Goal: Task Accomplishment & Management: Use online tool/utility

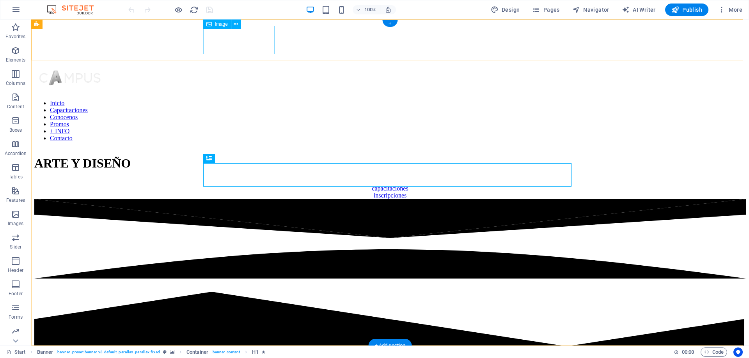
click at [235, 64] on figure at bounding box center [389, 79] width 711 height 30
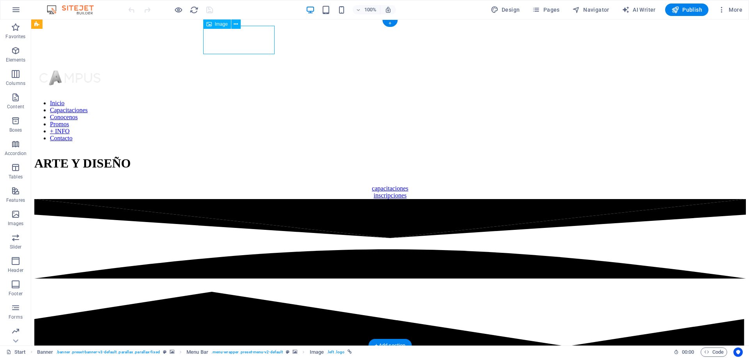
click at [235, 64] on figure at bounding box center [389, 79] width 711 height 30
select select "px"
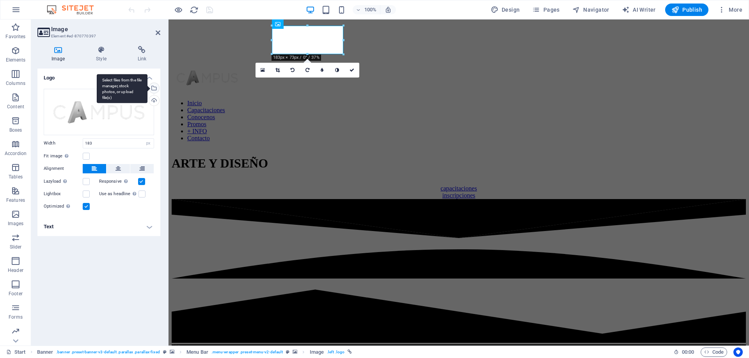
click at [154, 87] on div "Select files from the file manager, stock photos, or upload file(s)" at bounding box center [153, 89] width 12 height 12
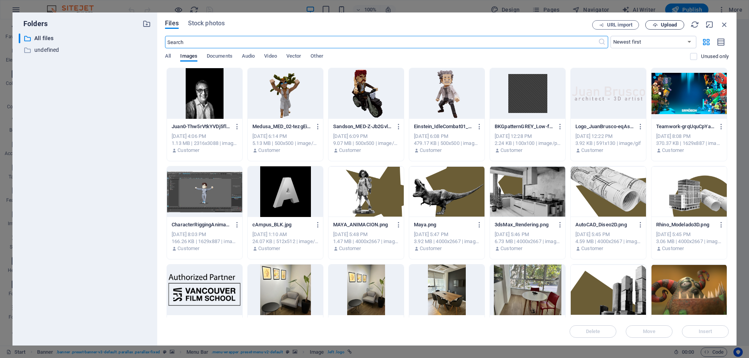
click at [666, 25] on span "Upload" at bounding box center [669, 25] width 16 height 5
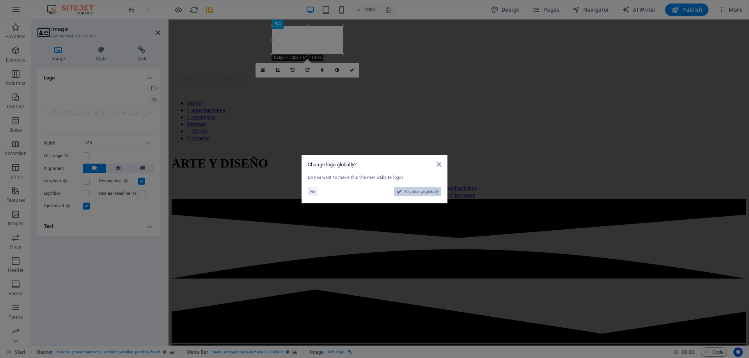
click at [430, 194] on span "Yes, change globally" at bounding box center [421, 191] width 35 height 9
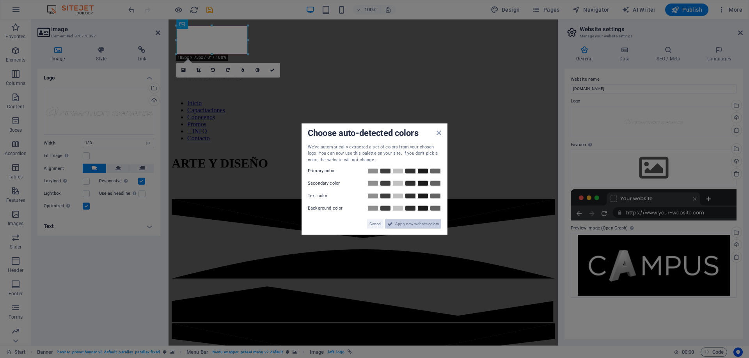
click at [407, 226] on span "Apply new website colors" at bounding box center [417, 224] width 44 height 9
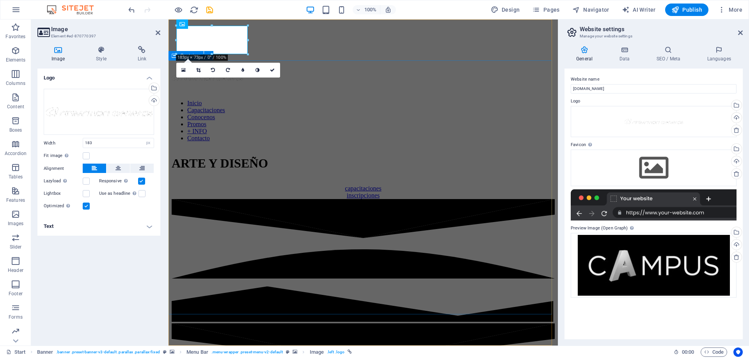
click at [439, 148] on div "ARTE Y DISEÑO capacitaciones inscripciones" at bounding box center [363, 173] width 383 height 51
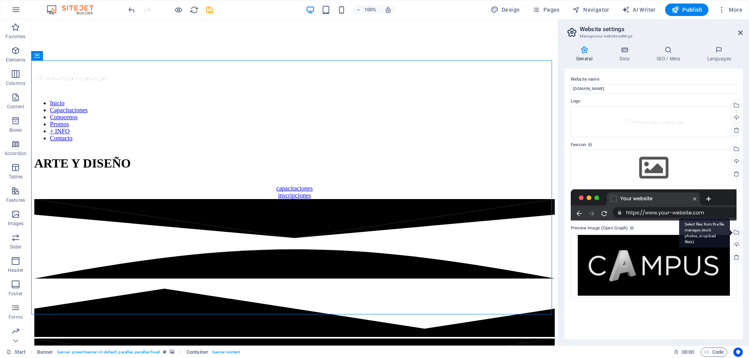
click at [730, 234] on div "Select files from the file manager, stock photos, or upload file(s)" at bounding box center [704, 233] width 51 height 29
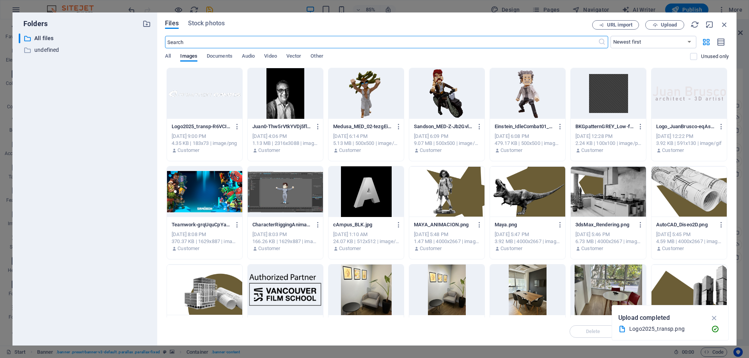
click at [209, 93] on div at bounding box center [204, 93] width 75 height 51
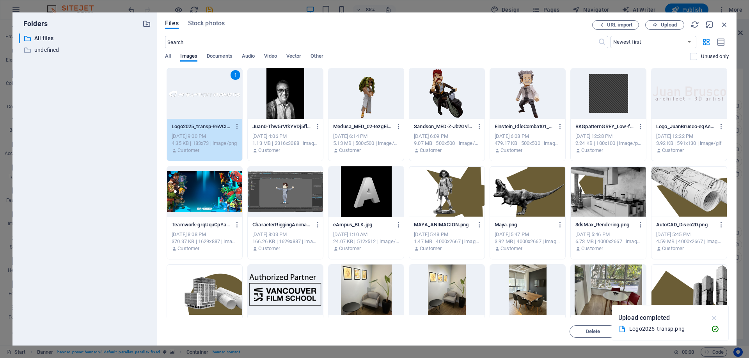
click at [715, 319] on icon "button" at bounding box center [714, 318] width 9 height 9
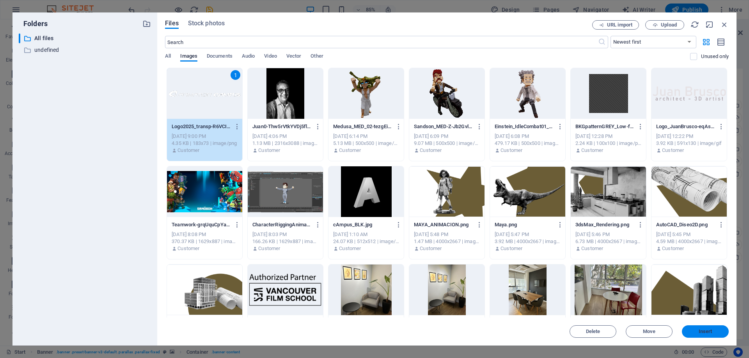
click at [710, 335] on button "Insert" at bounding box center [705, 332] width 47 height 12
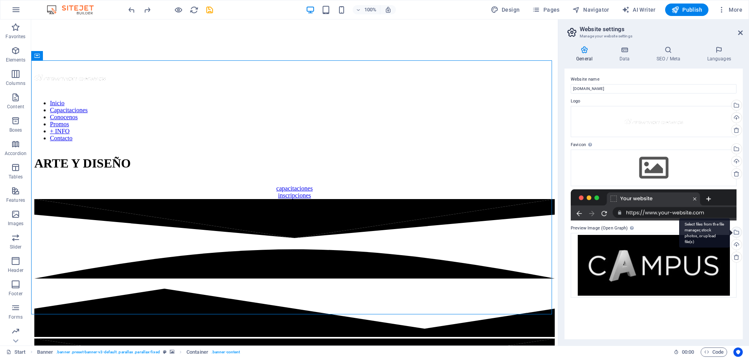
click at [737, 233] on div "Select files from the file manager, stock photos, or upload file(s)" at bounding box center [736, 233] width 12 height 12
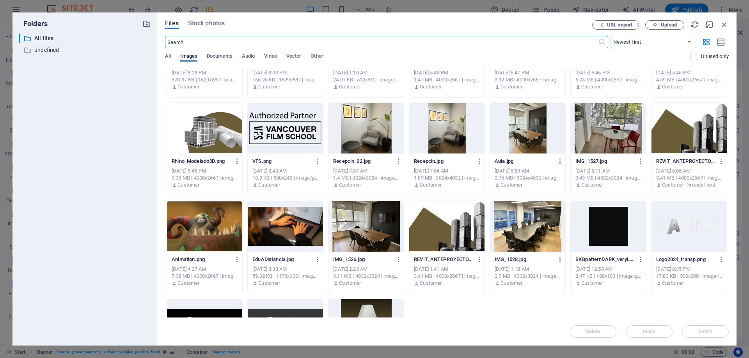
scroll to position [237, 0]
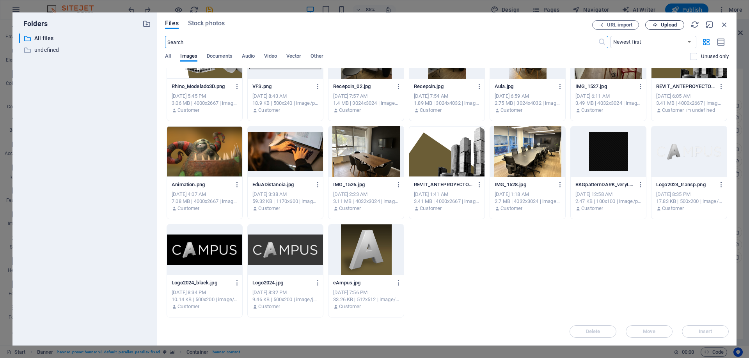
click at [673, 26] on span "Upload" at bounding box center [669, 25] width 16 height 5
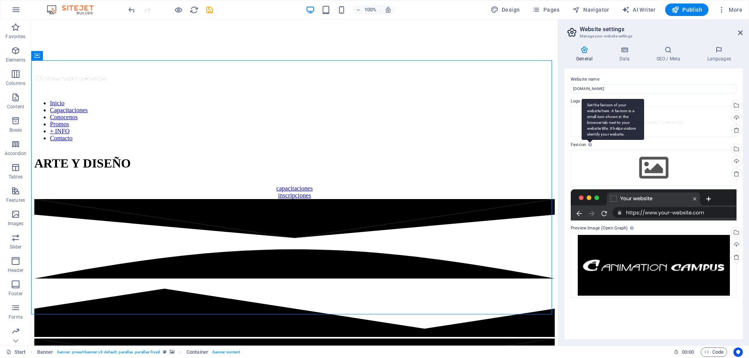
click at [590, 140] on div "Set the favicon of your website here. A favicon is a small icon shown in the br…" at bounding box center [612, 119] width 62 height 41
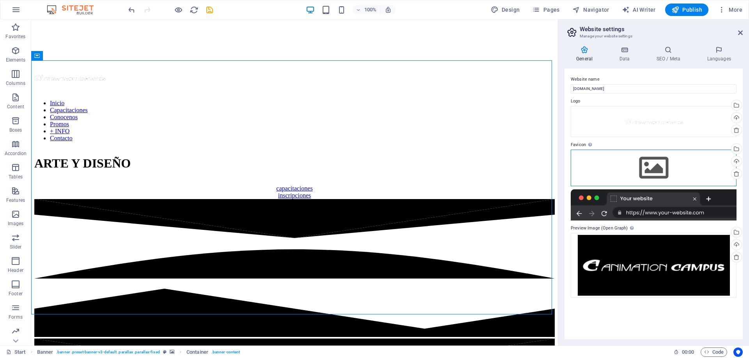
click at [663, 170] on div "Drag files here, click to choose files or select files from Files or our free s…" at bounding box center [653, 168] width 166 height 37
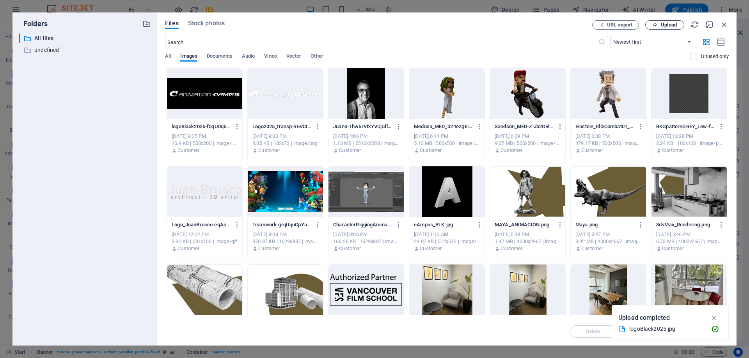
click at [668, 25] on span "Upload" at bounding box center [669, 25] width 16 height 5
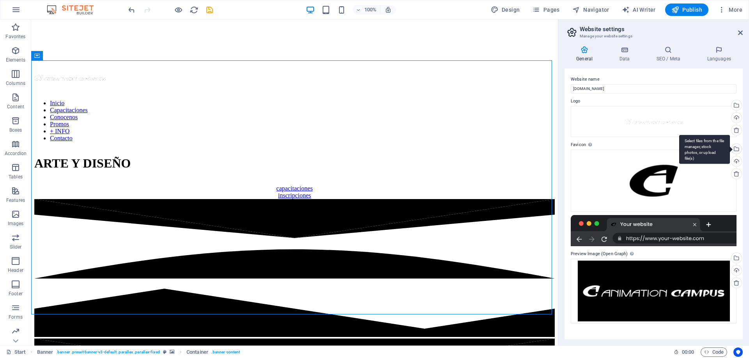
click at [730, 148] on div "Select files from the file manager, stock photos, or upload file(s)" at bounding box center [704, 149] width 51 height 29
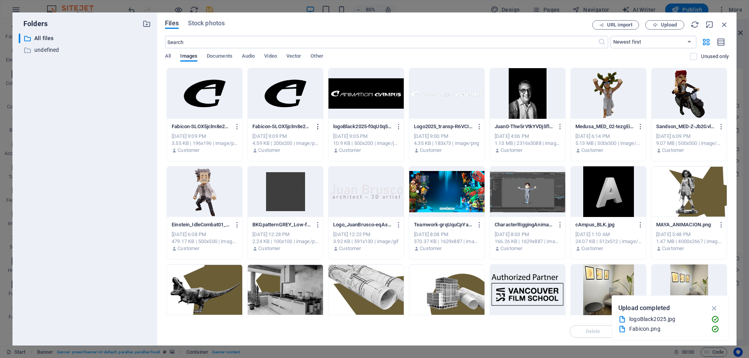
click at [317, 124] on icon "button" at bounding box center [317, 126] width 7 height 7
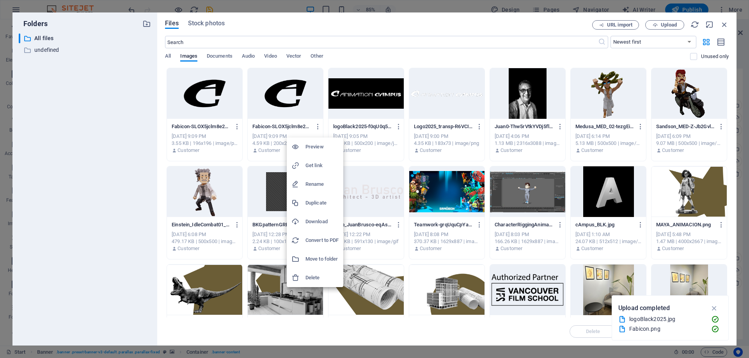
click at [315, 277] on h6 "Delete" at bounding box center [321, 277] width 33 height 9
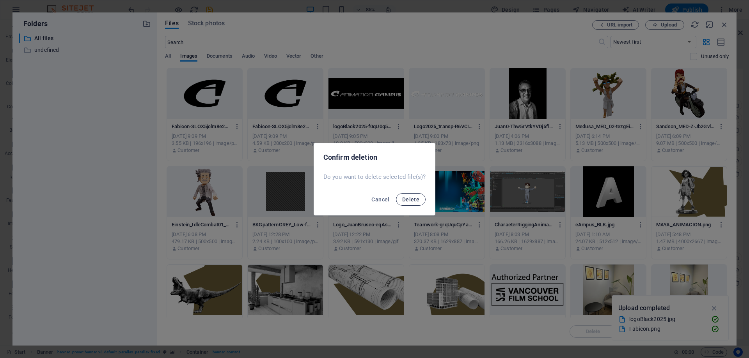
click at [410, 200] on span "Delete" at bounding box center [410, 200] width 17 height 6
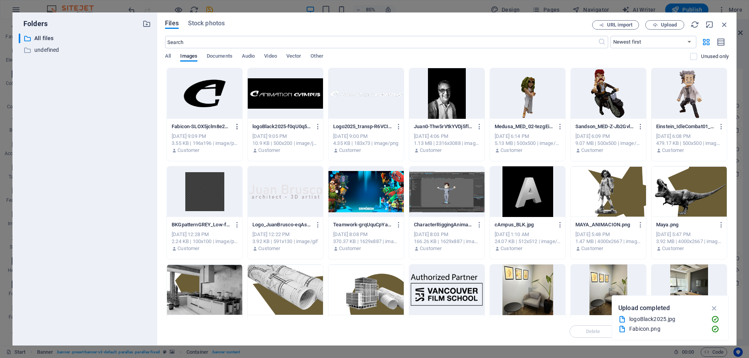
click at [237, 127] on icon "button" at bounding box center [237, 126] width 7 height 7
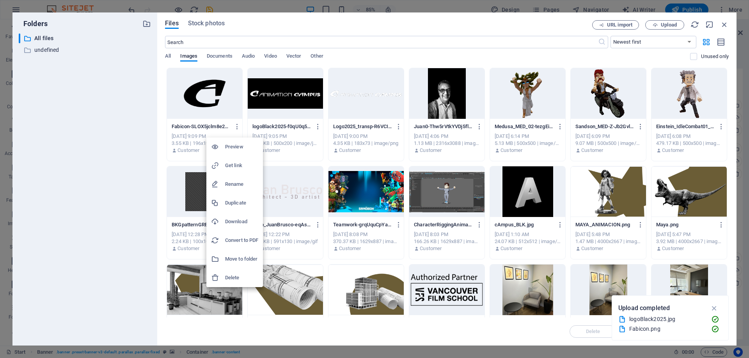
click at [234, 278] on h6 "Delete" at bounding box center [241, 277] width 33 height 9
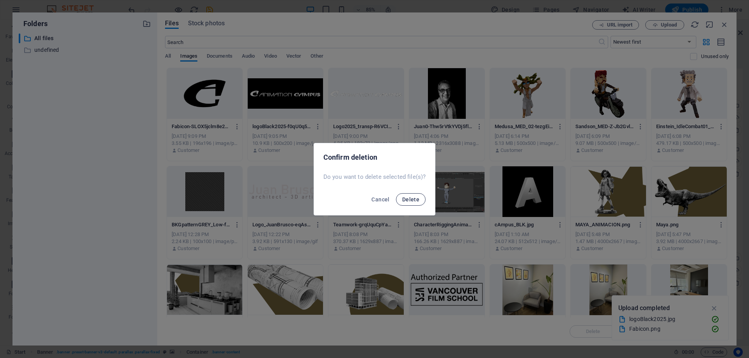
click at [403, 195] on button "Delete" at bounding box center [411, 199] width 30 height 12
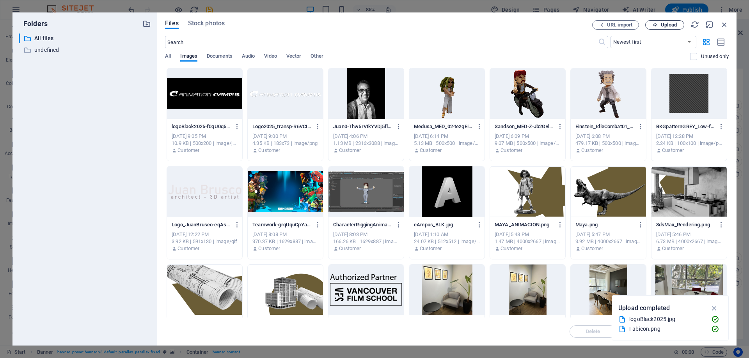
click at [668, 23] on span "Upload" at bounding box center [669, 25] width 16 height 5
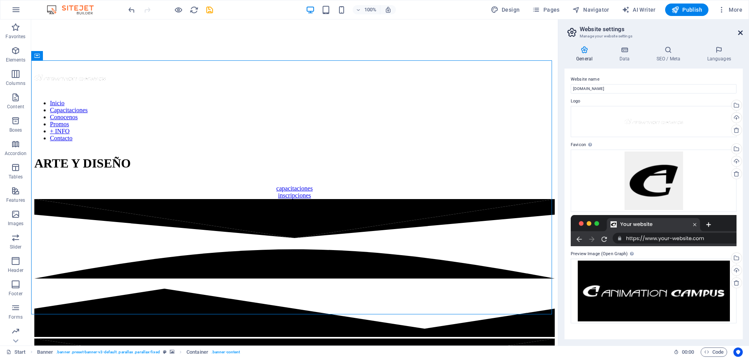
click at [739, 33] on icon at bounding box center [740, 33] width 5 height 6
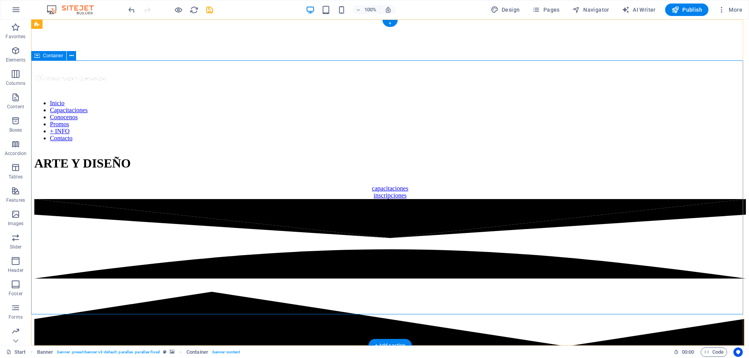
click at [622, 179] on div "ARTE Y DISEÑO capacitaciones inscripciones" at bounding box center [389, 173] width 711 height 51
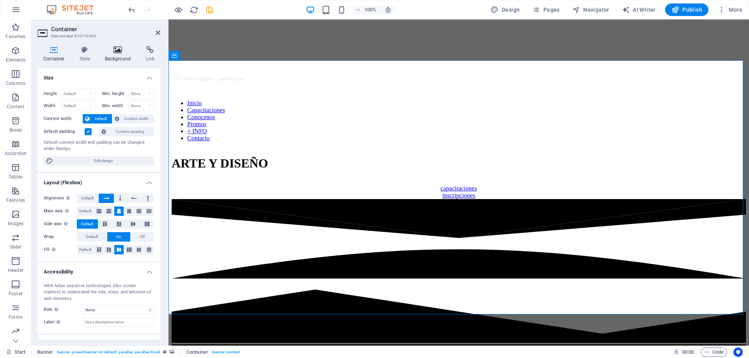
click at [117, 48] on icon at bounding box center [118, 50] width 38 height 8
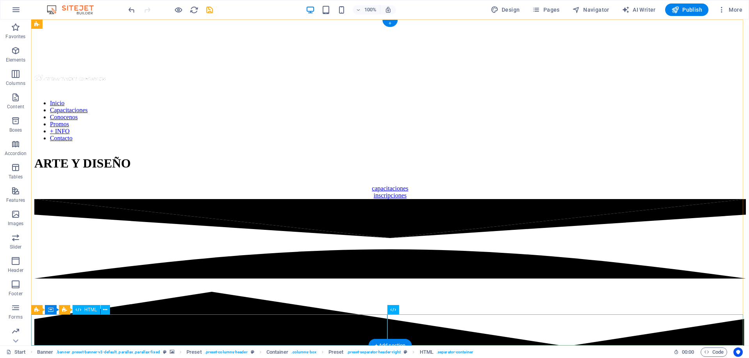
click at [291, 327] on div at bounding box center [389, 279] width 711 height 161
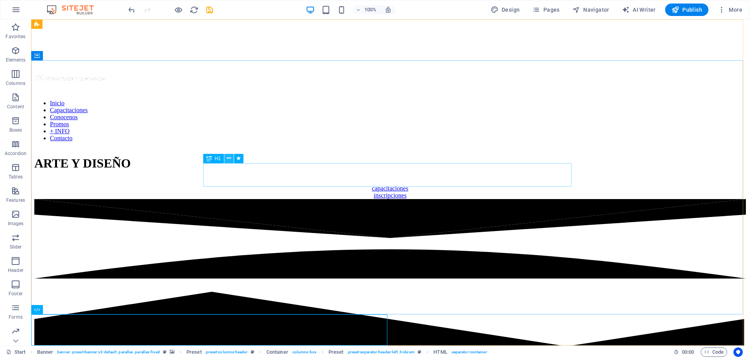
click at [227, 161] on icon at bounding box center [229, 158] width 4 height 8
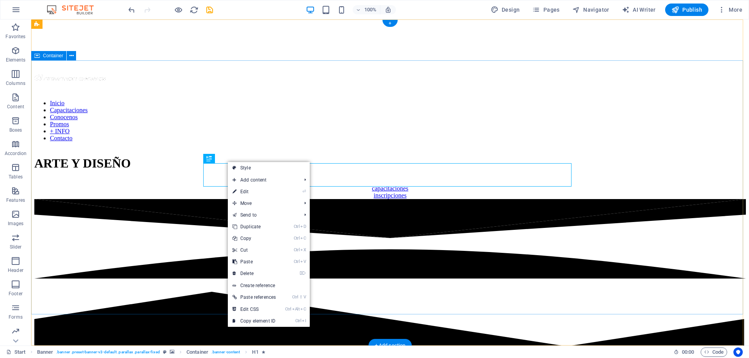
click at [122, 148] on div "ARTE Y DISEÑO capacitaciones inscripciones" at bounding box center [389, 173] width 711 height 51
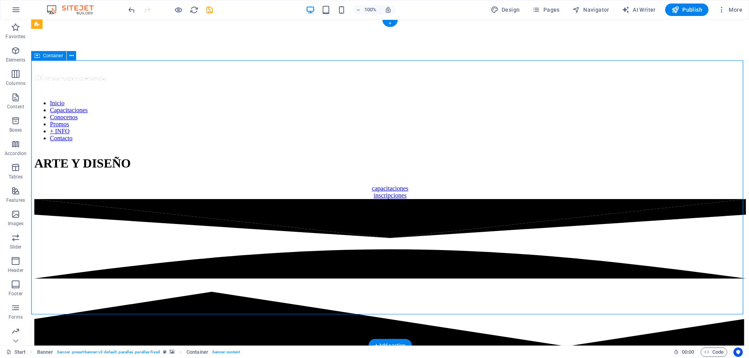
click at [101, 148] on div "ARTE Y DISEÑO capacitaciones inscripciones" at bounding box center [389, 173] width 711 height 51
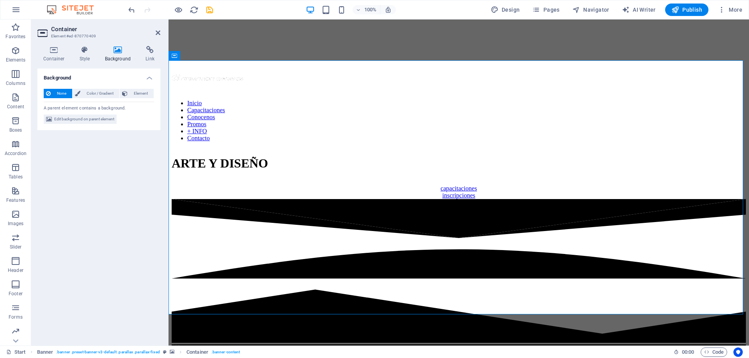
click at [117, 49] on icon at bounding box center [118, 50] width 38 height 8
click at [551, 9] on span "Pages" at bounding box center [545, 10] width 27 height 8
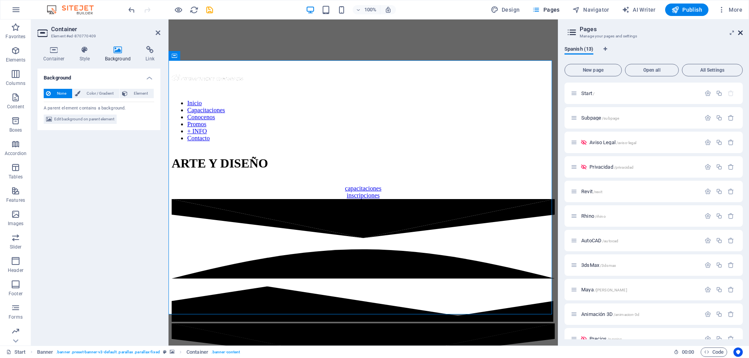
click at [740, 32] on icon at bounding box center [740, 33] width 5 height 6
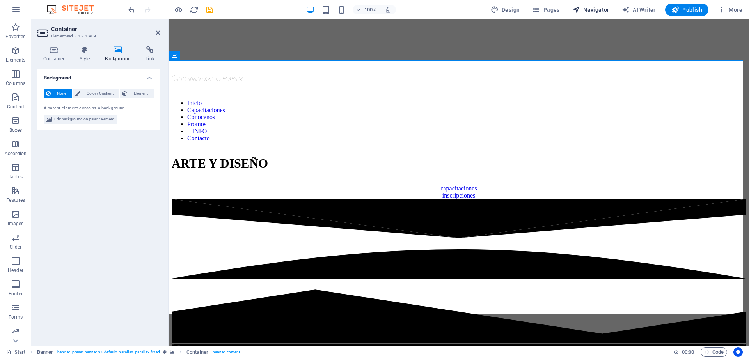
click at [593, 8] on span "Navigator" at bounding box center [590, 10] width 37 height 8
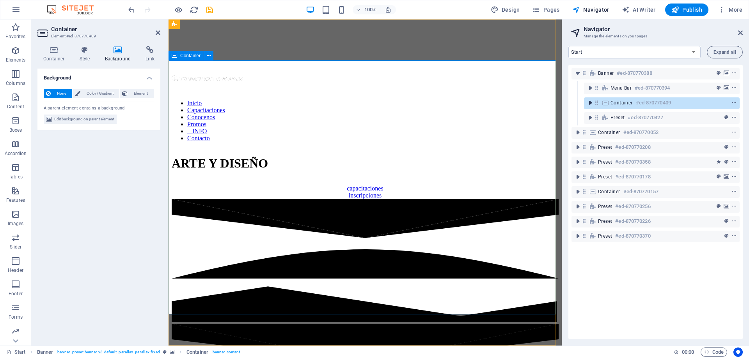
click at [590, 103] on icon "toggle-expand" at bounding box center [590, 103] width 8 height 8
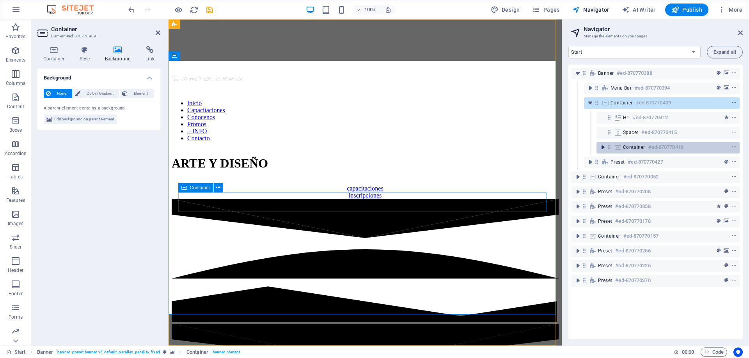
click at [601, 147] on icon "toggle-expand" at bounding box center [603, 147] width 8 height 8
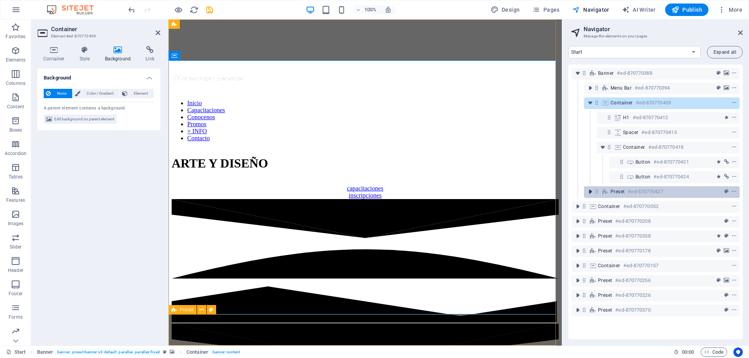
click at [590, 191] on icon "toggle-expand" at bounding box center [590, 192] width 8 height 8
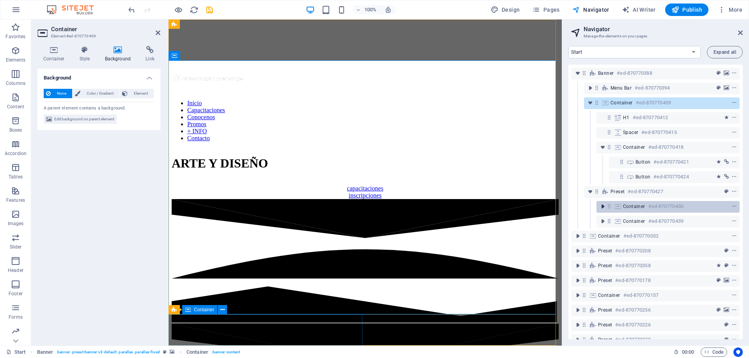
click at [602, 205] on icon "toggle-expand" at bounding box center [603, 207] width 8 height 8
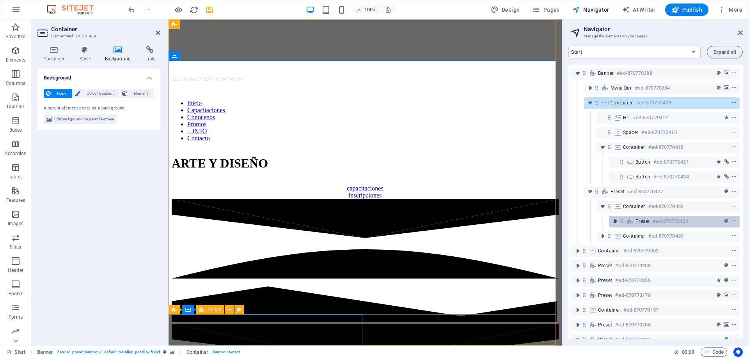
click at [614, 221] on icon "toggle-expand" at bounding box center [615, 222] width 8 height 8
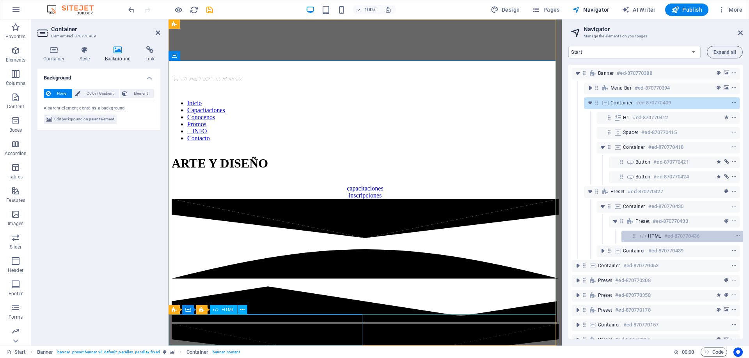
click at [681, 237] on h6 "#ed-870770436" at bounding box center [681, 236] width 35 height 9
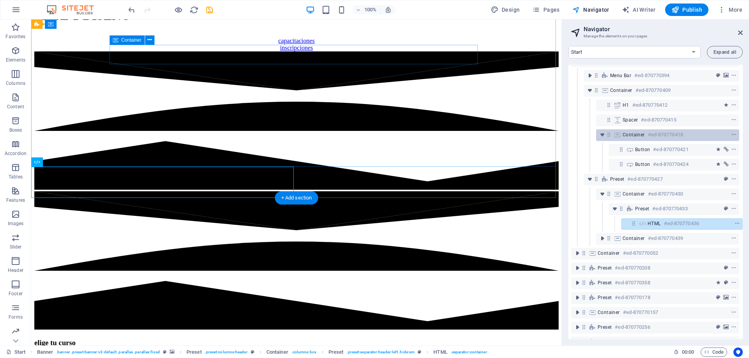
scroll to position [0, 2]
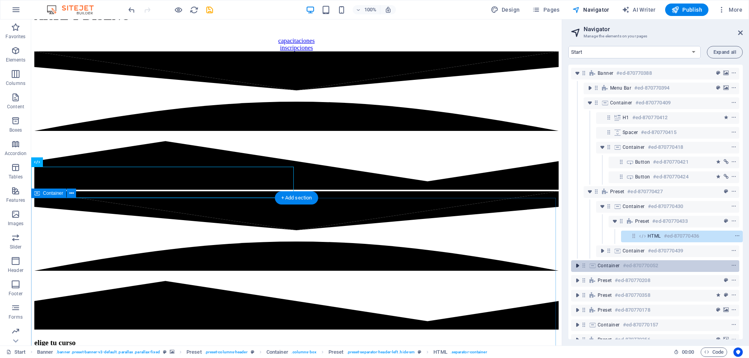
click at [574, 264] on icon "toggle-expand" at bounding box center [577, 266] width 8 height 8
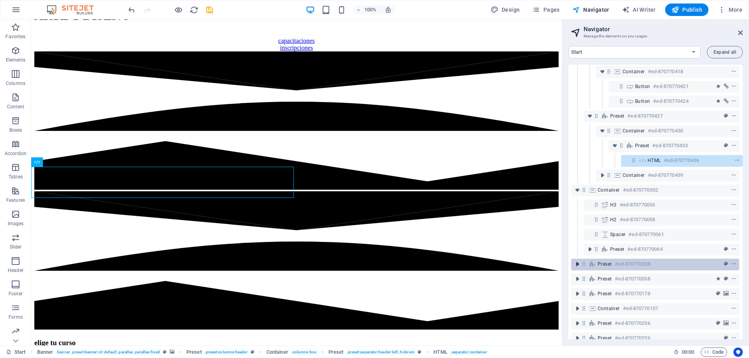
scroll to position [78, 2]
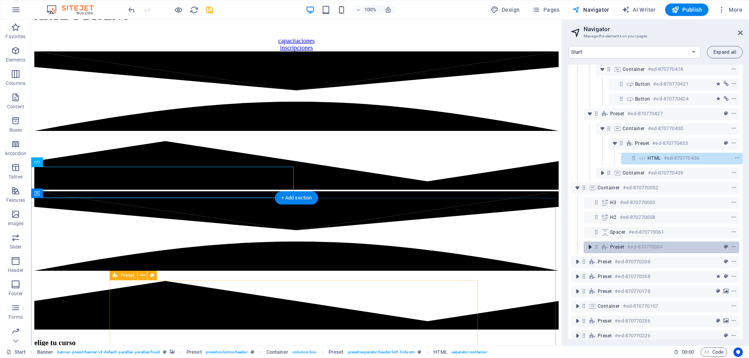
click at [588, 248] on icon "toggle-expand" at bounding box center [590, 247] width 8 height 8
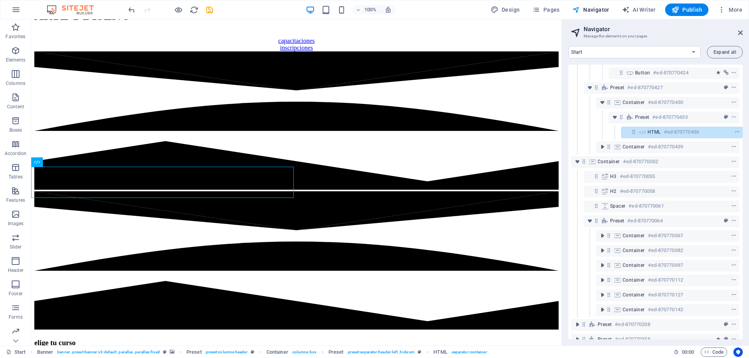
scroll to position [117, 2]
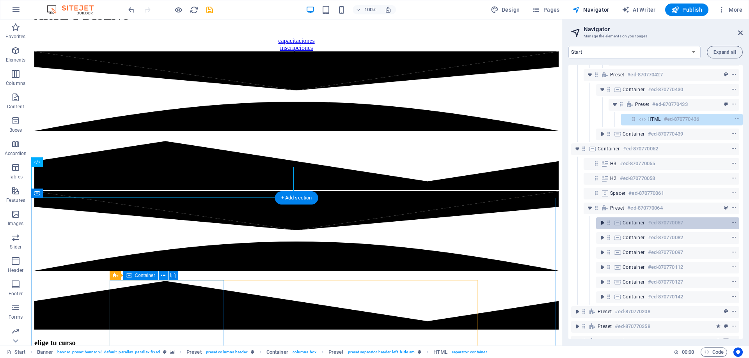
click at [601, 225] on icon "toggle-expand" at bounding box center [602, 223] width 8 height 8
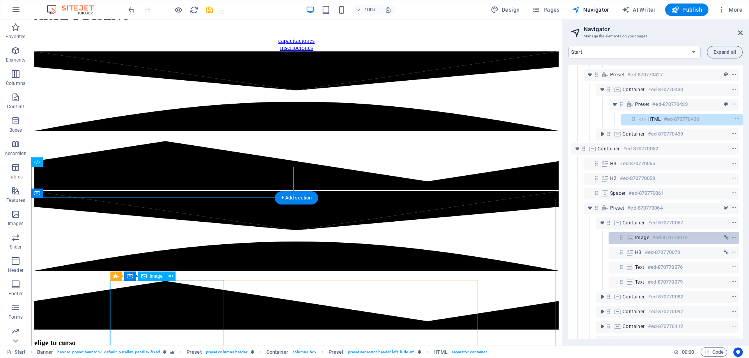
click at [636, 238] on span "Image" at bounding box center [642, 238] width 14 height 6
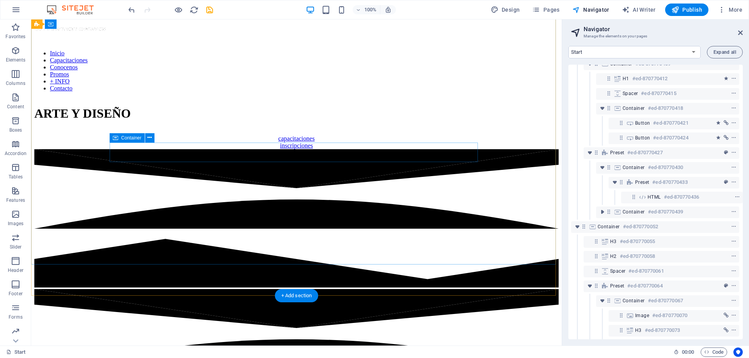
scroll to position [0, 0]
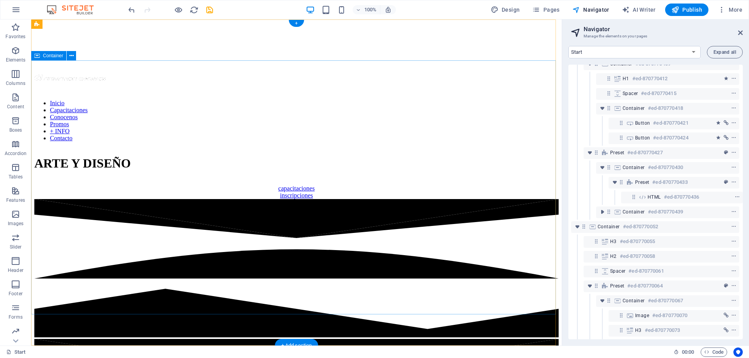
click at [533, 167] on div "ARTE Y DISEÑO capacitaciones inscripciones" at bounding box center [296, 173] width 524 height 51
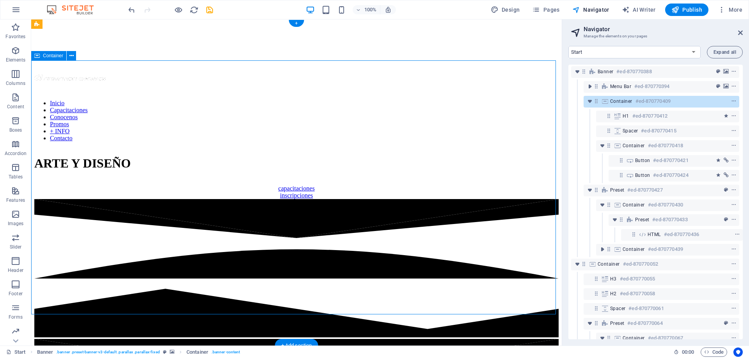
scroll to position [0, 2]
click at [605, 103] on icon at bounding box center [605, 103] width 9 height 6
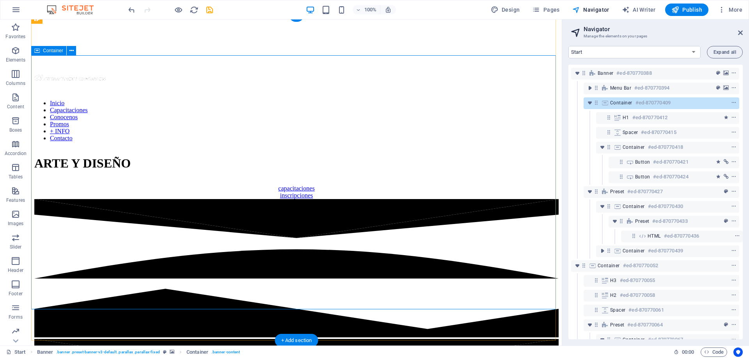
scroll to position [5, 0]
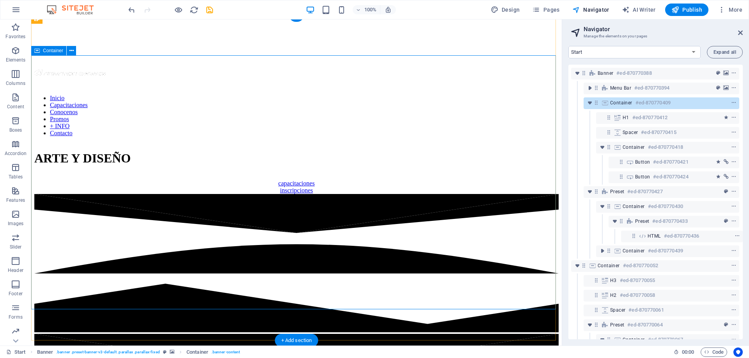
click at [605, 103] on icon at bounding box center [605, 103] width 9 height 6
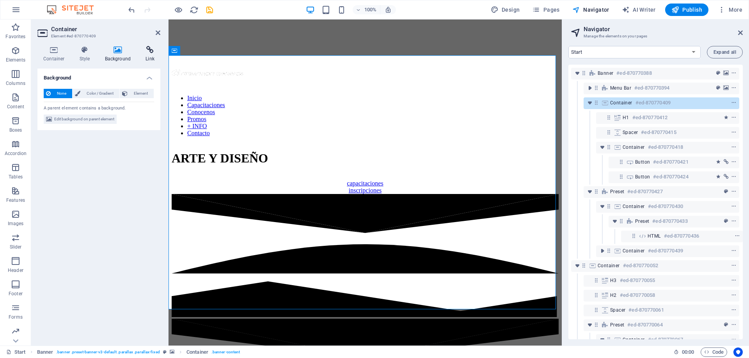
click at [149, 50] on icon at bounding box center [150, 50] width 21 height 8
click at [121, 53] on icon at bounding box center [118, 50] width 38 height 8
click at [83, 47] on icon at bounding box center [85, 50] width 22 height 8
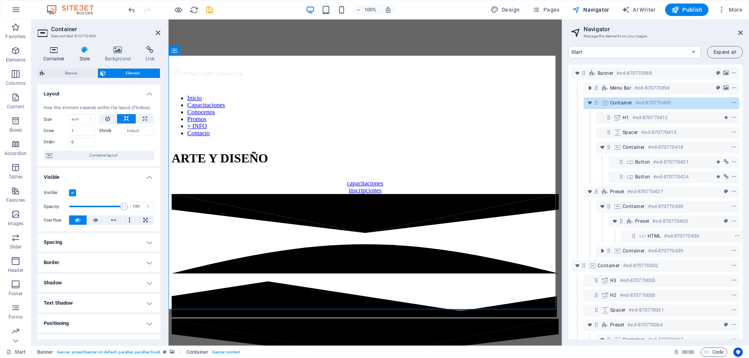
click at [55, 54] on h4 "Container" at bounding box center [55, 54] width 36 height 16
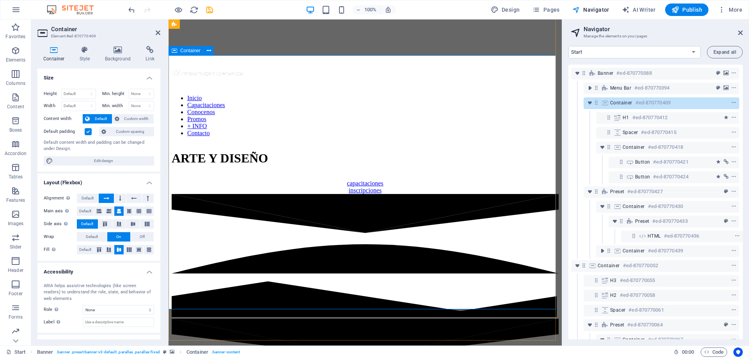
click at [177, 194] on div "ARTE Y DISEÑO capacitaciones inscripciones" at bounding box center [365, 168] width 387 height 51
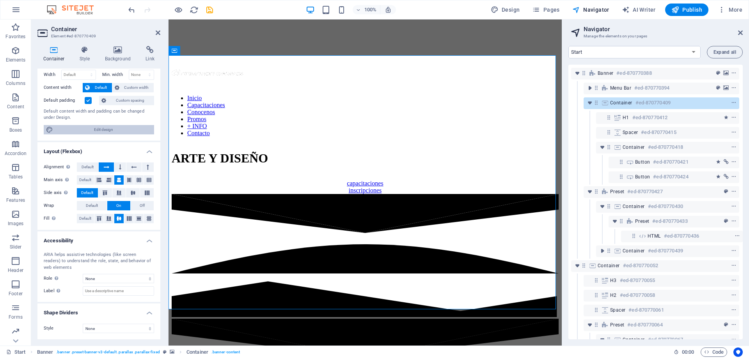
scroll to position [0, 0]
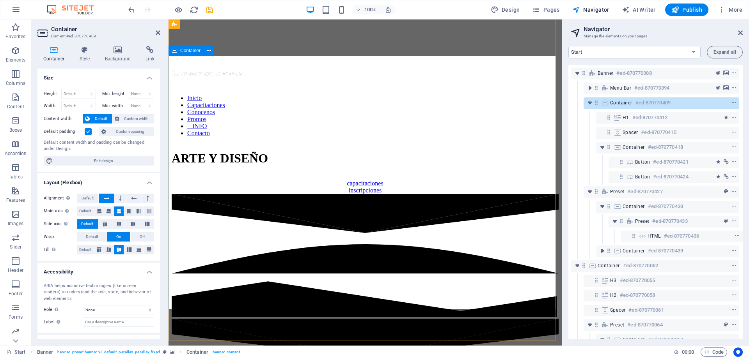
click at [234, 143] on div "ARTE Y DISEÑO capacitaciones inscripciones" at bounding box center [365, 168] width 387 height 51
click at [115, 47] on icon at bounding box center [118, 50] width 38 height 8
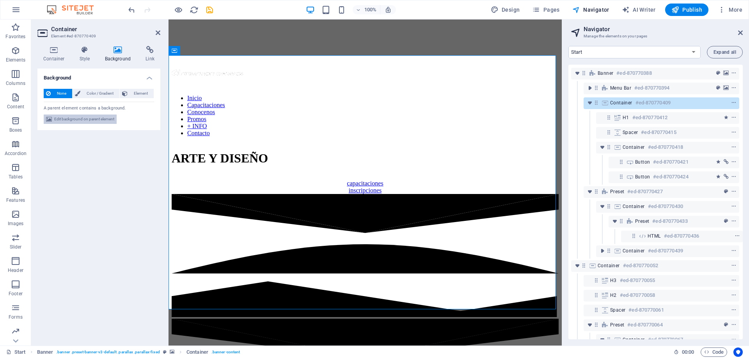
click at [85, 122] on span "Edit background on parent element" at bounding box center [84, 119] width 60 height 9
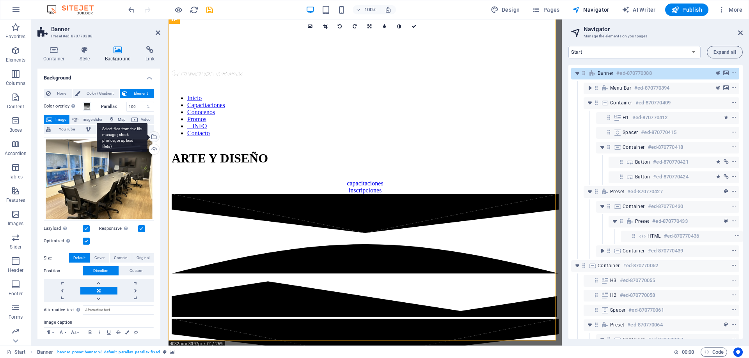
click at [152, 137] on div "Select files from the file manager, stock photos, or upload file(s)" at bounding box center [153, 138] width 12 height 12
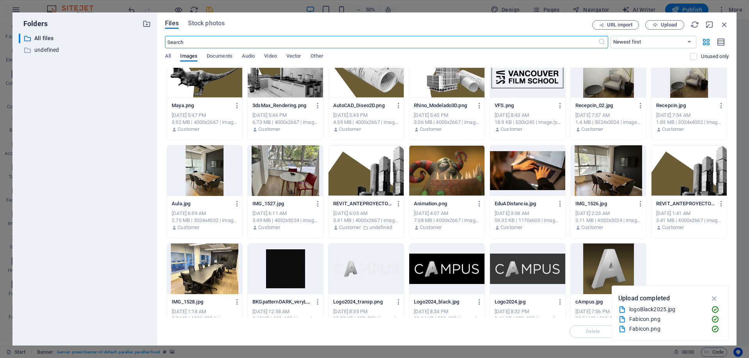
scroll to position [237, 0]
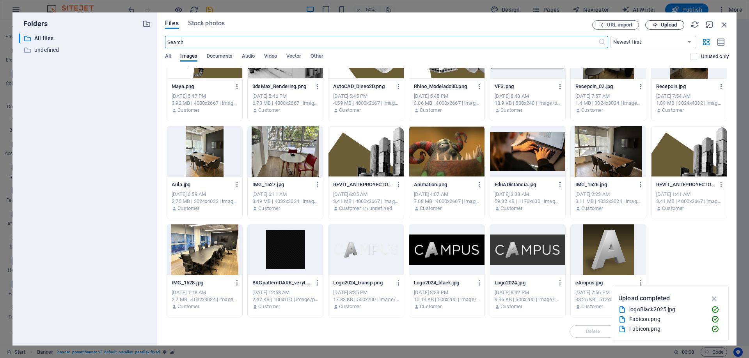
click at [660, 23] on span "Upload" at bounding box center [664, 25] width 32 height 5
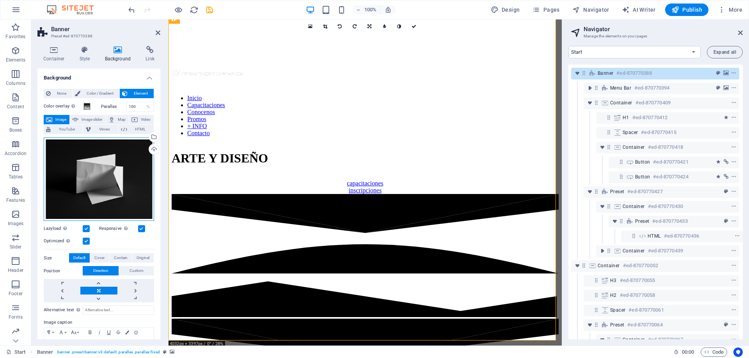
click at [116, 182] on div "Drag files here, click to choose files or select files from Files or our free s…" at bounding box center [99, 180] width 110 height 84
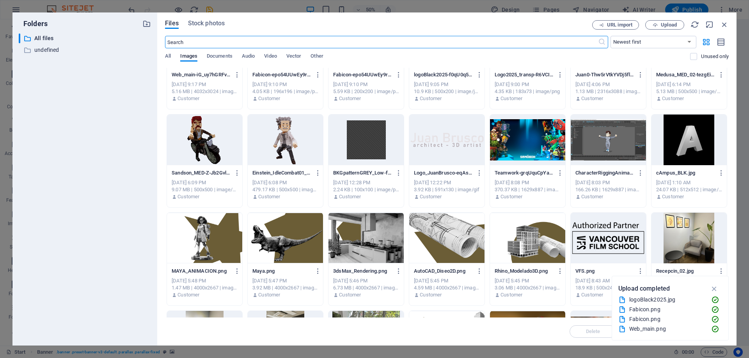
scroll to position [0, 0]
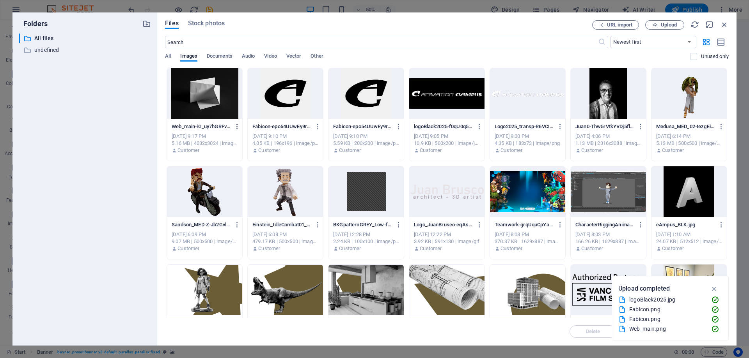
click at [236, 125] on icon "button" at bounding box center [237, 126] width 7 height 7
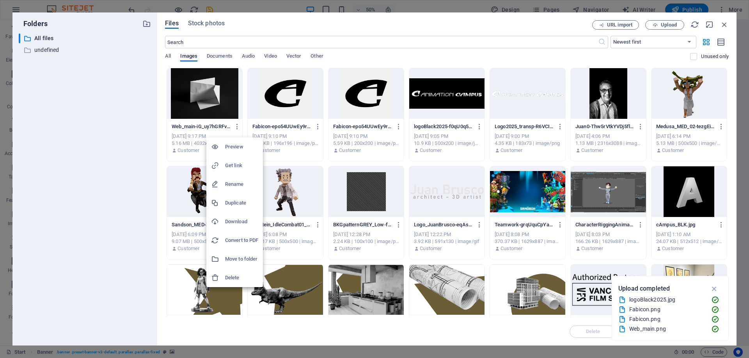
click at [240, 279] on h6 "Delete" at bounding box center [241, 277] width 33 height 9
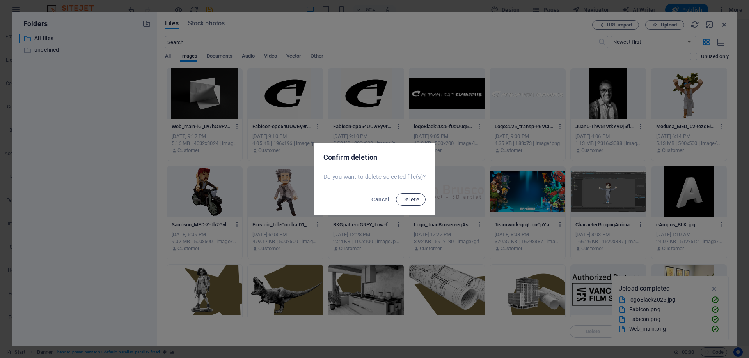
click at [411, 201] on span "Delete" at bounding box center [410, 200] width 17 height 6
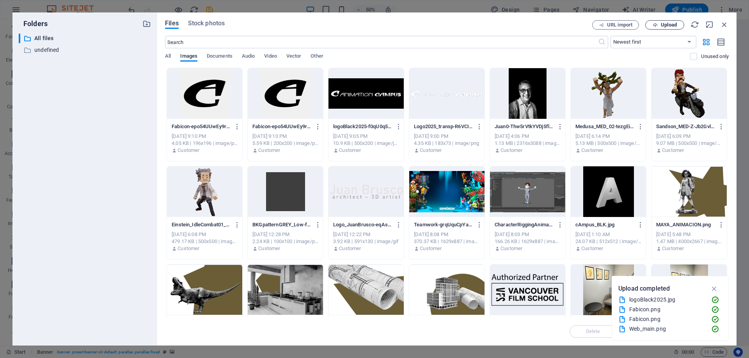
click at [666, 23] on span "Upload" at bounding box center [669, 25] width 16 height 5
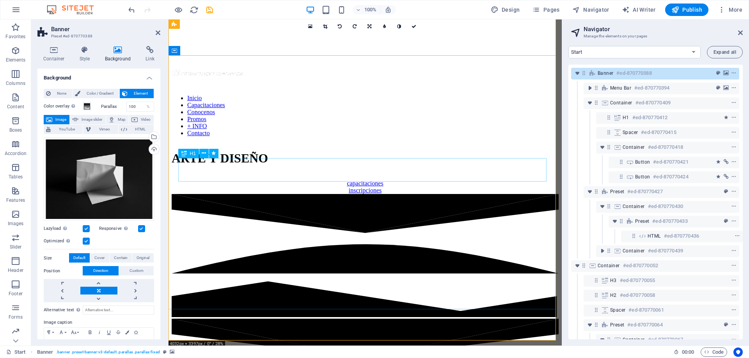
click at [418, 166] on div "ARTE Y DISEÑO" at bounding box center [365, 158] width 387 height 14
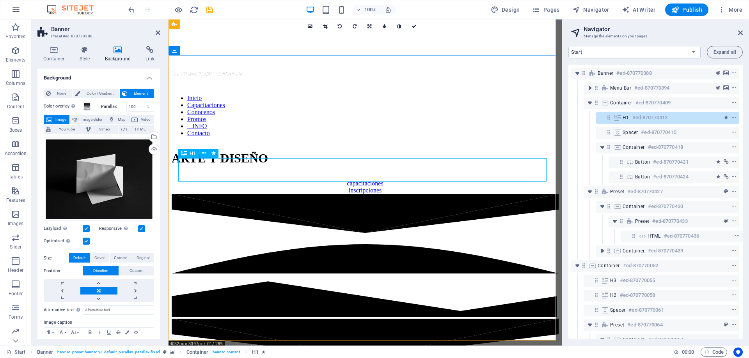
click at [626, 118] on span "H1" at bounding box center [625, 118] width 7 height 6
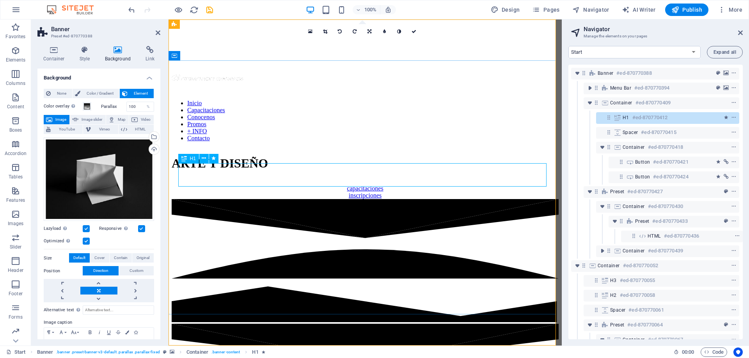
click at [626, 118] on span "H1" at bounding box center [625, 118] width 7 height 6
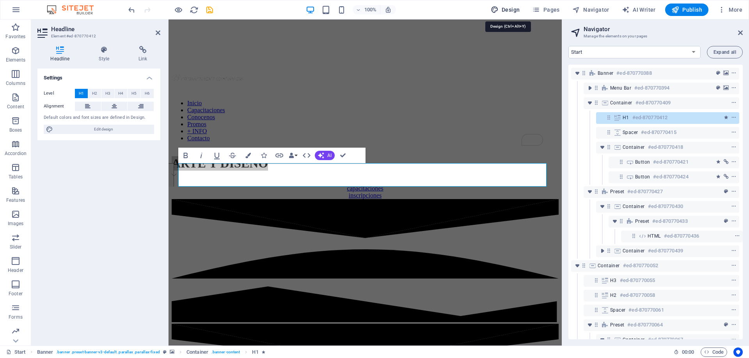
click at [515, 12] on span "Design" at bounding box center [505, 10] width 29 height 8
select select "px"
select select "300"
select select "px"
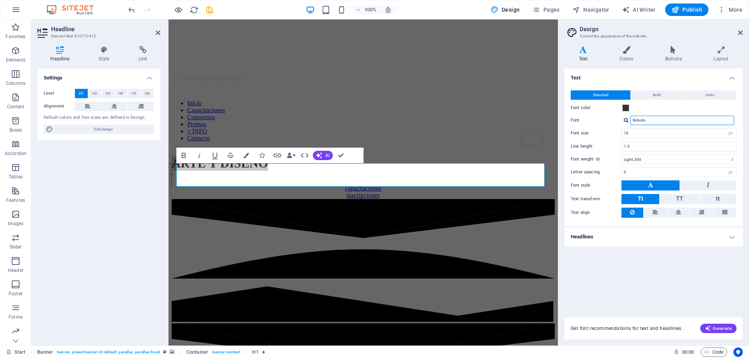
click at [654, 121] on input "Roboto" at bounding box center [682, 120] width 104 height 9
drag, startPoint x: 701, startPoint y: 121, endPoint x: 624, endPoint y: 122, distance: 76.8
click at [624, 122] on div "Roboto" at bounding box center [678, 120] width 115 height 9
type input "DIN"
click at [642, 130] on div "Manage fonts →" at bounding box center [683, 131] width 103 height 8
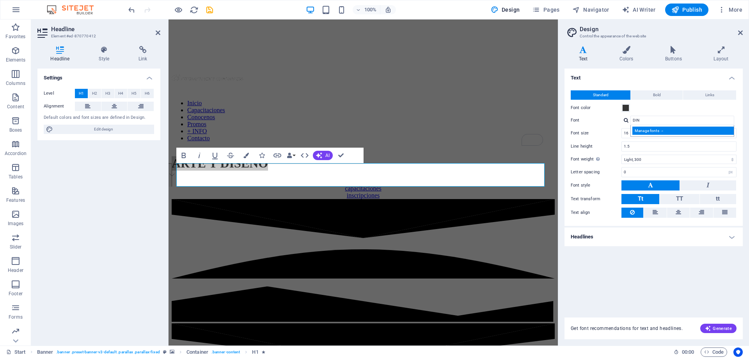
select select "popularity"
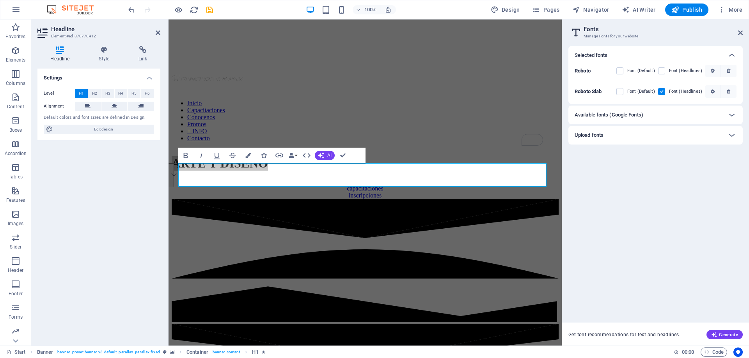
click at [597, 114] on h6 "Available fonts (Google Fonts)" at bounding box center [608, 114] width 69 height 9
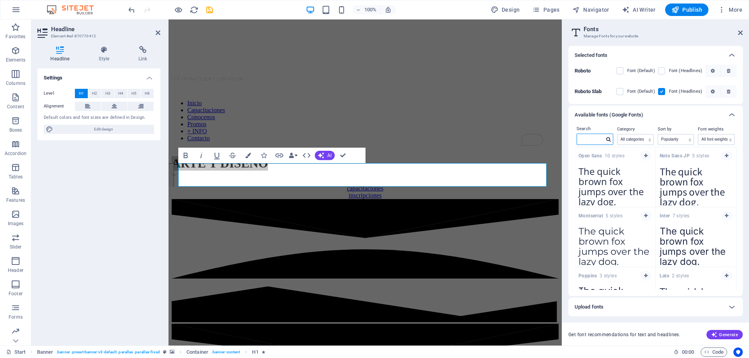
click at [583, 138] on input "text" at bounding box center [590, 139] width 27 height 10
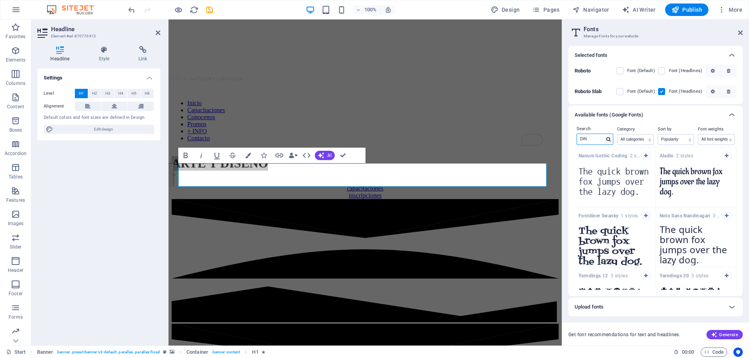
drag, startPoint x: 592, startPoint y: 139, endPoint x: 572, endPoint y: 140, distance: 19.1
click at [572, 140] on div "Search DIN Category All categories serif display monospace sans-serif handwriti…" at bounding box center [655, 210] width 174 height 172
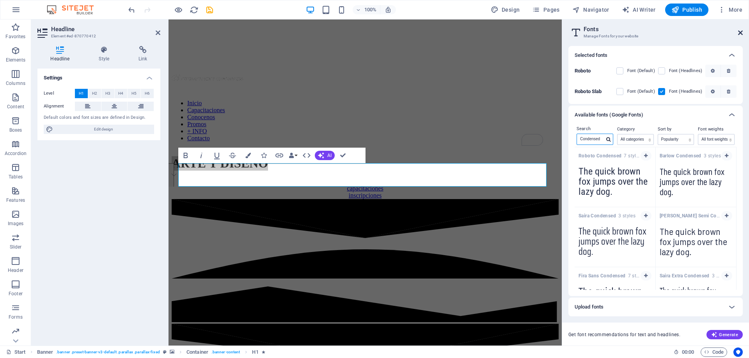
type input "Condensed"
click at [740, 33] on icon at bounding box center [740, 33] width 5 height 6
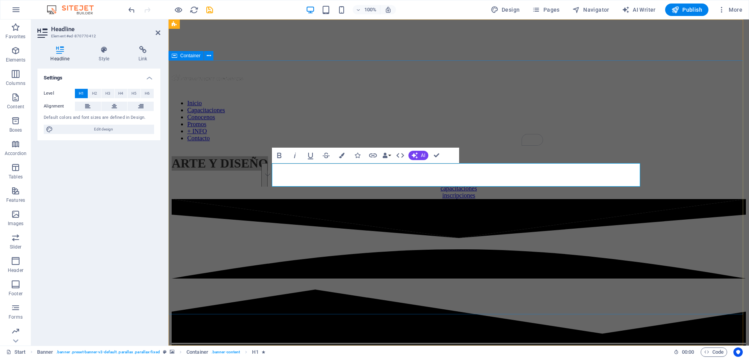
click at [671, 167] on div "ARTE Y DISEÑO capacitaciones inscripciones" at bounding box center [459, 173] width 574 height 51
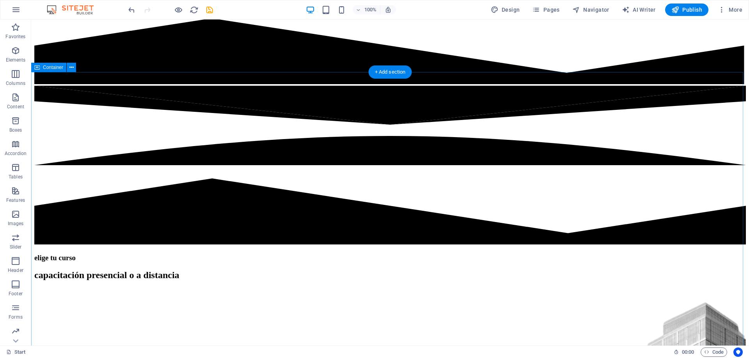
scroll to position [351, 0]
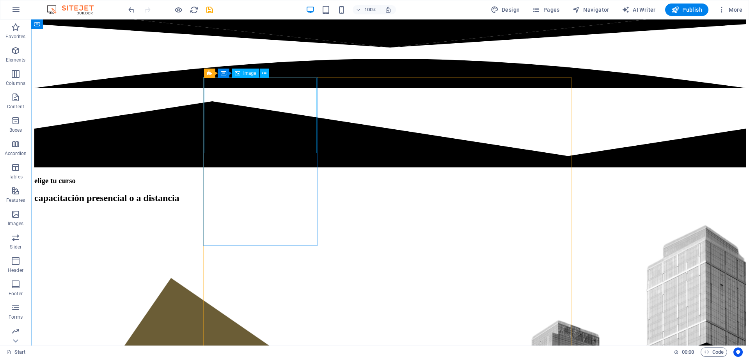
select select "%"
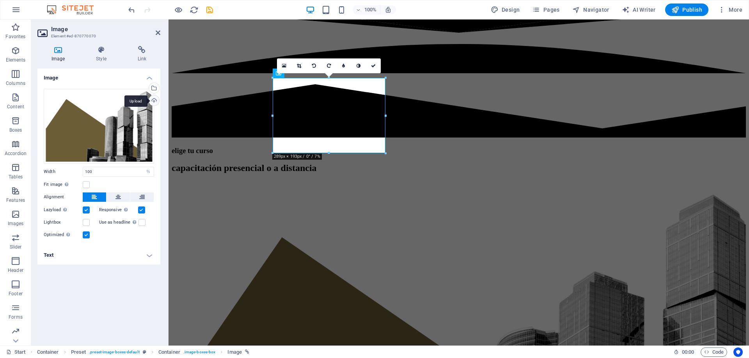
click at [154, 99] on div "Upload" at bounding box center [153, 102] width 12 height 12
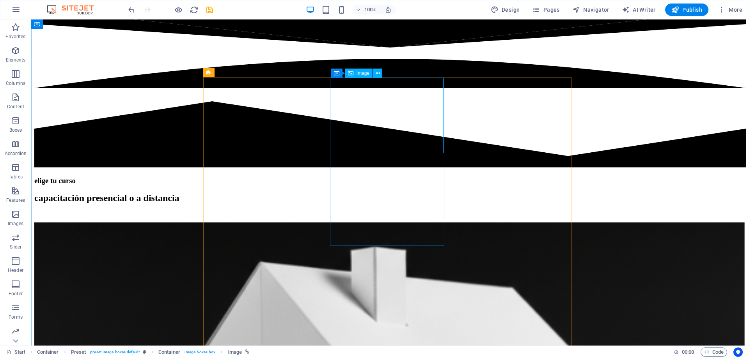
select select "%"
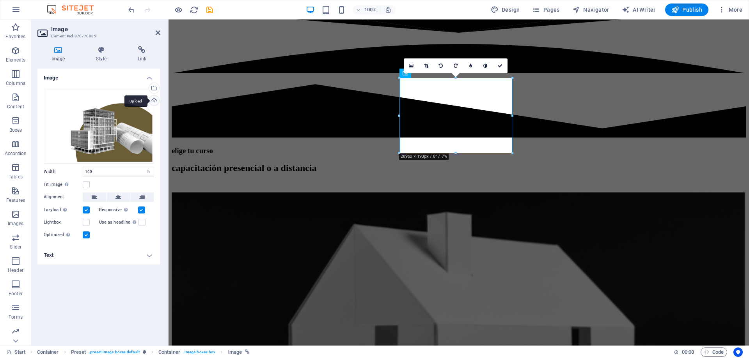
click at [153, 100] on div "Upload" at bounding box center [153, 102] width 12 height 12
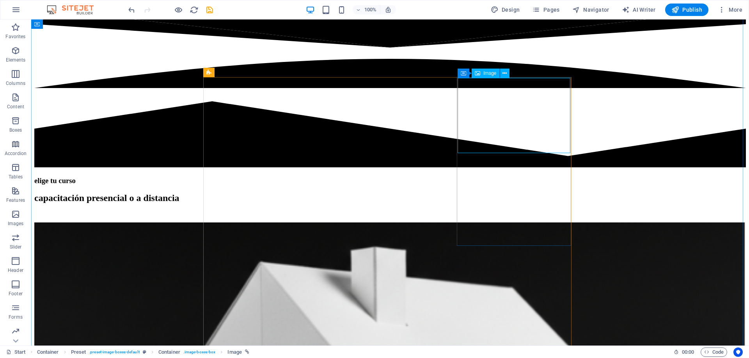
select select "%"
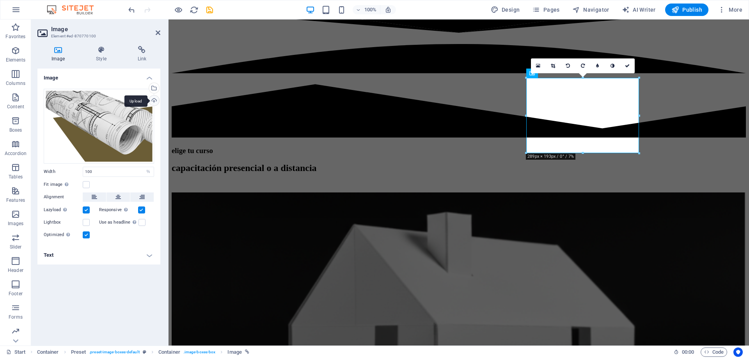
click at [153, 99] on div "Upload" at bounding box center [153, 102] width 12 height 12
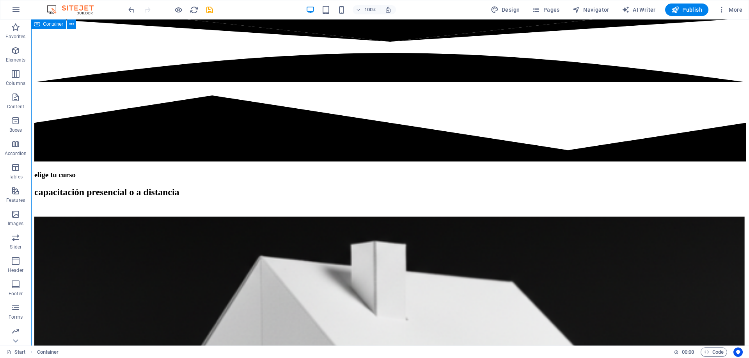
scroll to position [429, 0]
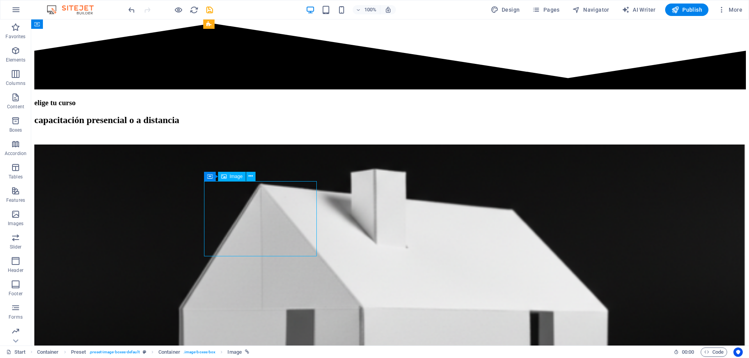
select select "%"
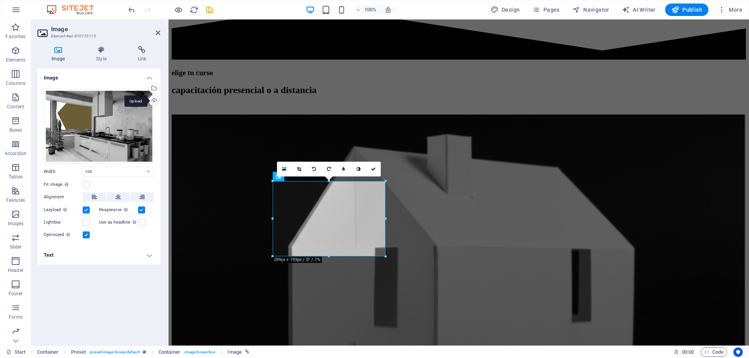
click at [154, 101] on div "Upload" at bounding box center [153, 102] width 12 height 12
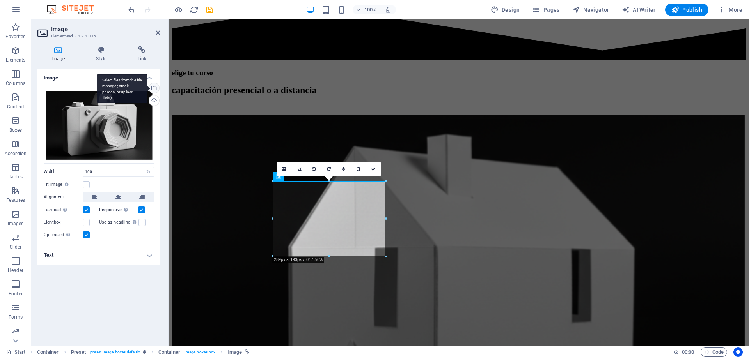
click at [154, 87] on div "Select files from the file manager, stock photos, or upload file(s)" at bounding box center [153, 89] width 12 height 12
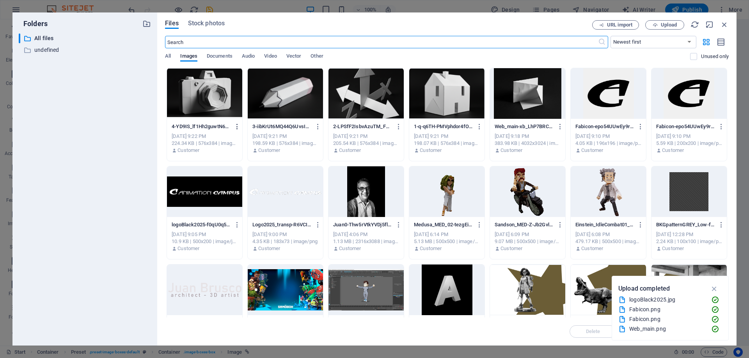
click at [237, 125] on icon "button" at bounding box center [237, 126] width 7 height 7
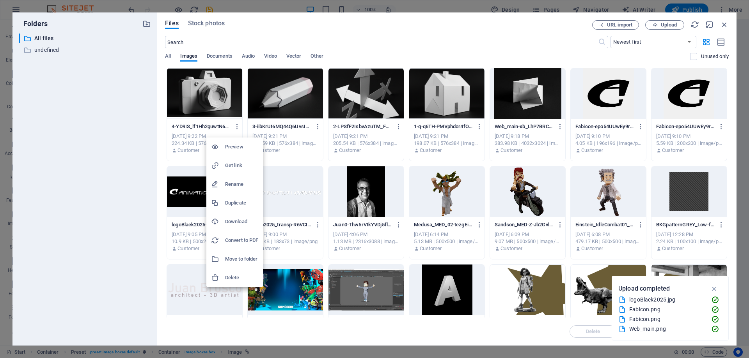
click at [235, 282] on h6 "Delete" at bounding box center [241, 277] width 33 height 9
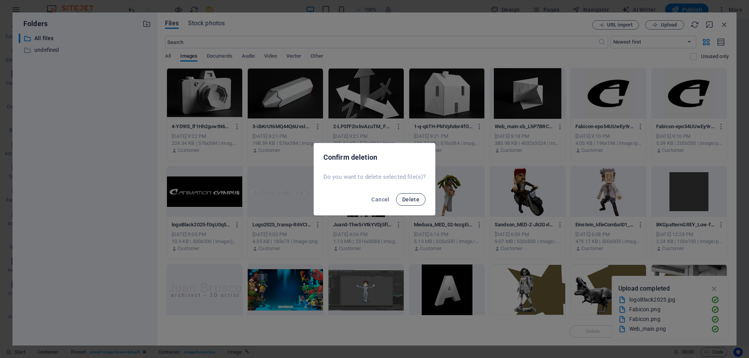
click at [412, 200] on span "Delete" at bounding box center [410, 200] width 17 height 6
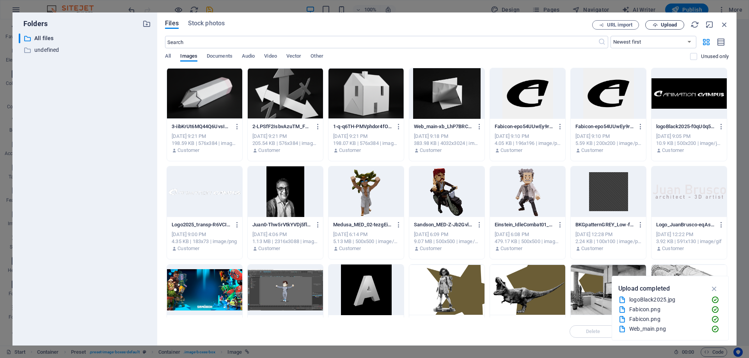
click at [666, 23] on span "Upload" at bounding box center [669, 25] width 16 height 5
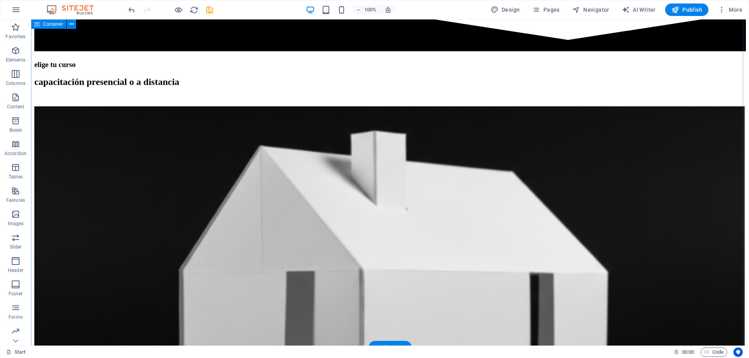
scroll to position [468, 0]
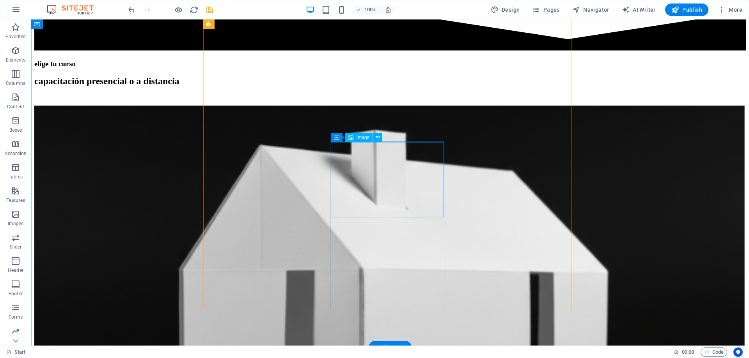
select select "%"
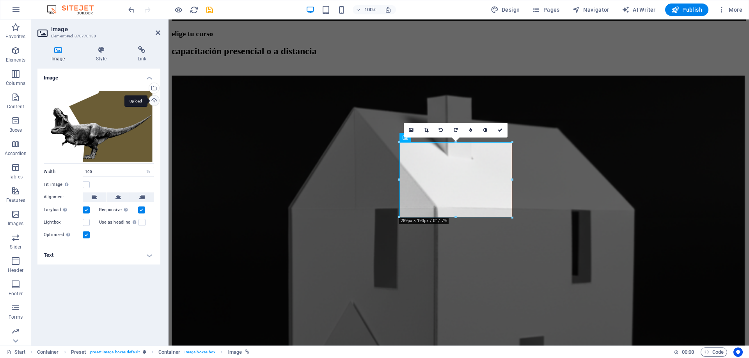
click at [151, 99] on div "Upload" at bounding box center [153, 102] width 12 height 12
click at [102, 122] on div "Drag files here, click to choose files or select files from Files or our free s…" at bounding box center [99, 126] width 110 height 75
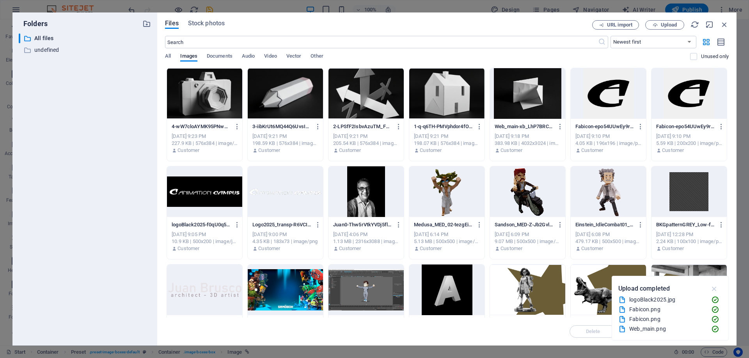
click at [717, 291] on icon "button" at bounding box center [714, 289] width 9 height 9
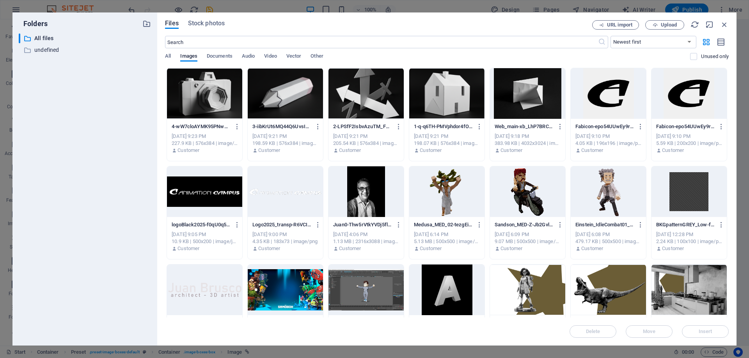
click at [536, 283] on div at bounding box center [527, 290] width 75 height 51
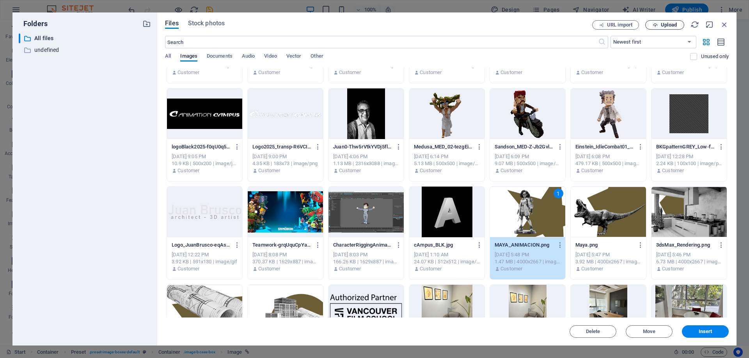
click at [671, 23] on span "Upload" at bounding box center [669, 25] width 16 height 5
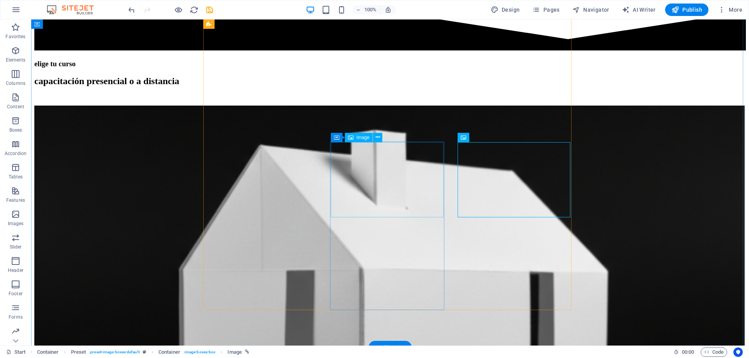
select select "%"
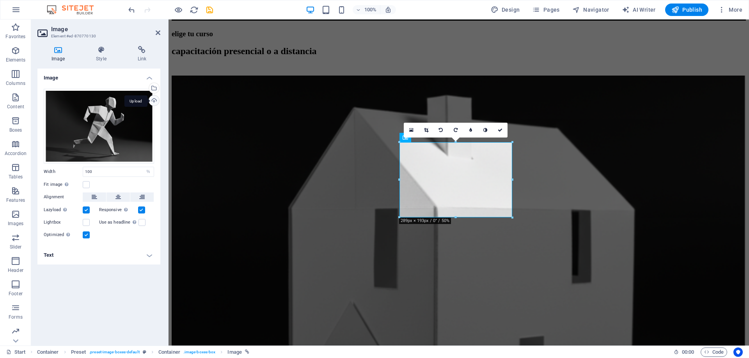
click at [153, 100] on div "Upload" at bounding box center [153, 102] width 12 height 12
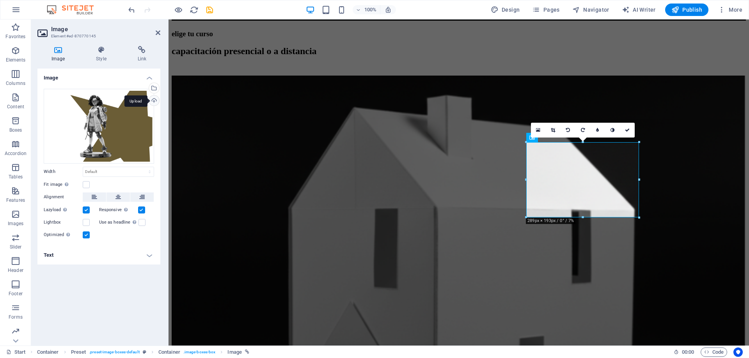
click at [152, 99] on div "Upload" at bounding box center [153, 102] width 12 height 12
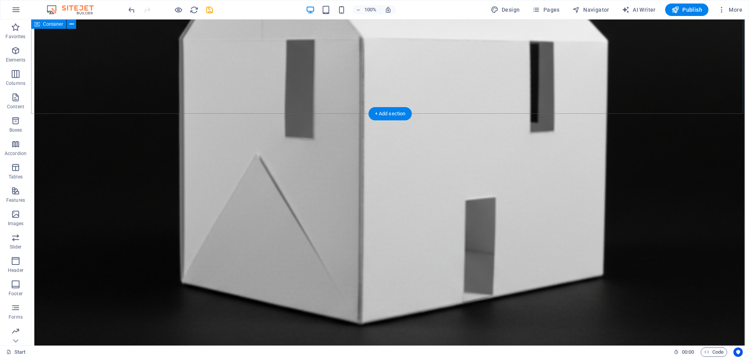
scroll to position [702, 0]
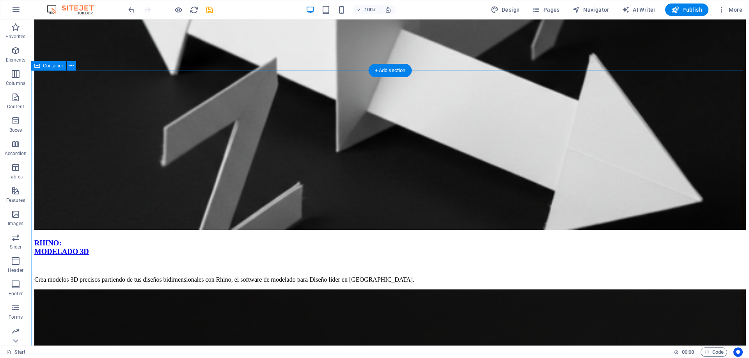
scroll to position [1365, 0]
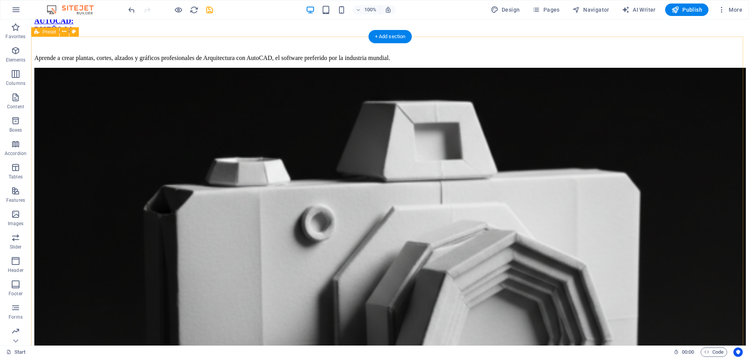
scroll to position [2106, 0]
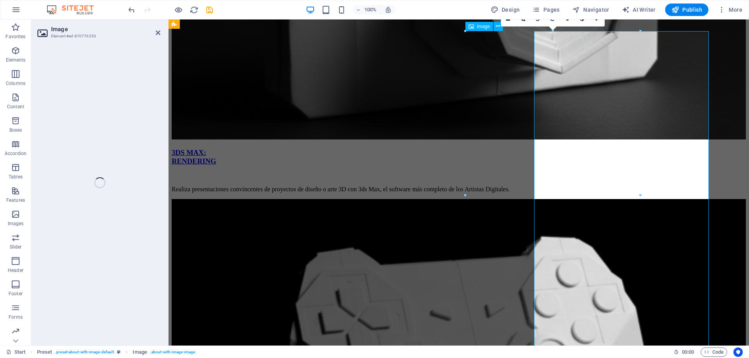
select select "%"
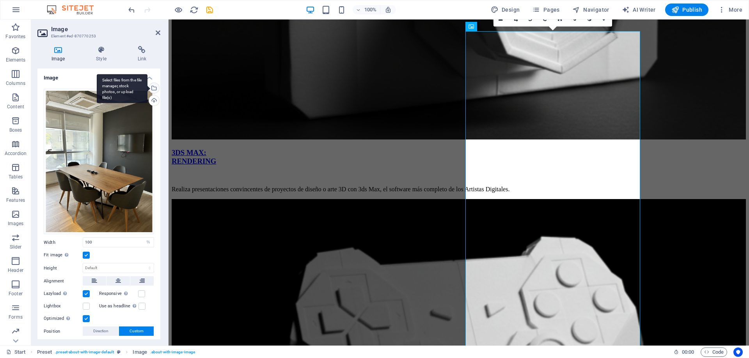
click at [147, 89] on div "Select files from the file manager, stock photos, or upload file(s)" at bounding box center [122, 88] width 51 height 29
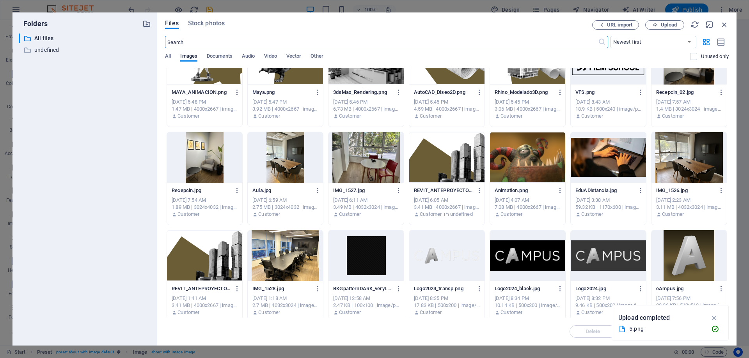
scroll to position [335, 0]
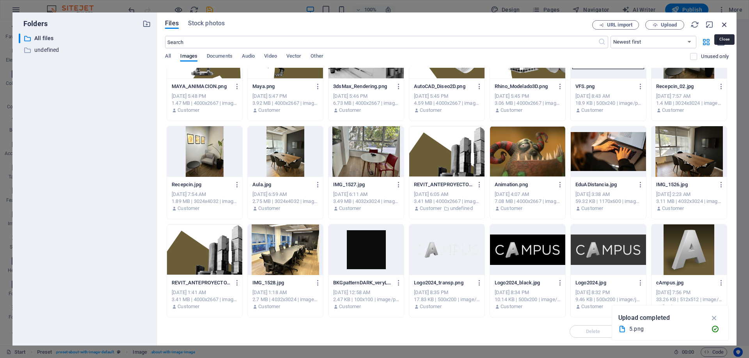
click at [724, 24] on icon "button" at bounding box center [724, 24] width 9 height 9
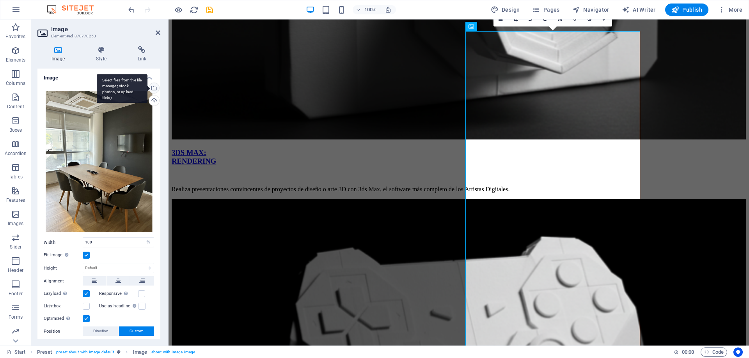
click at [152, 88] on div "Select files from the file manager, stock photos, or upload file(s)" at bounding box center [153, 89] width 12 height 12
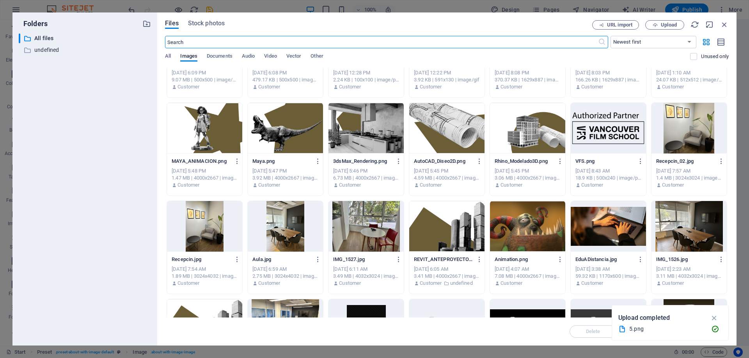
scroll to position [273, 0]
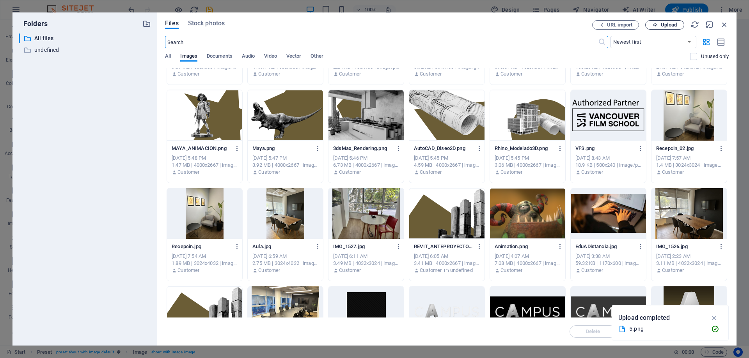
click at [666, 25] on span "Upload" at bounding box center [669, 25] width 16 height 5
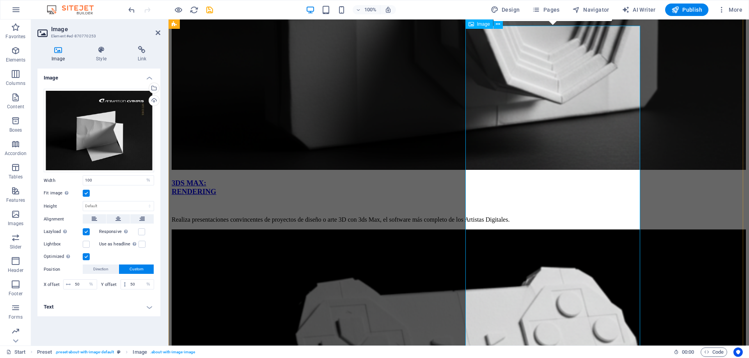
scroll to position [2072, 0]
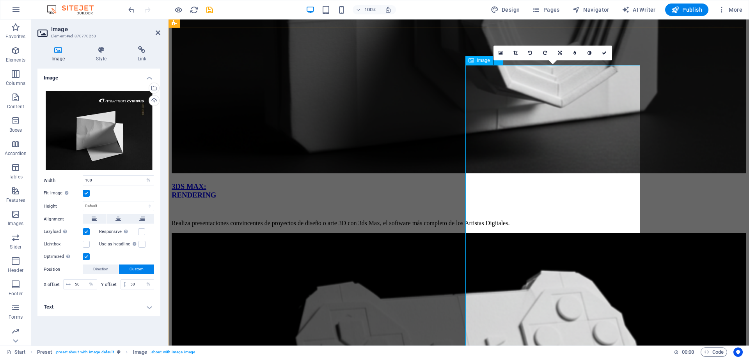
click at [145, 219] on button at bounding box center [141, 218] width 23 height 9
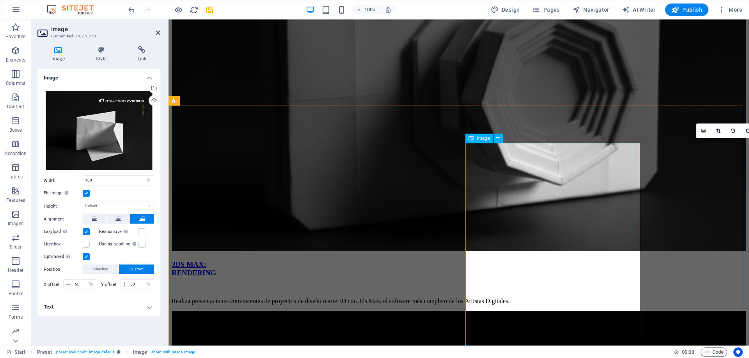
scroll to position [2033, 0]
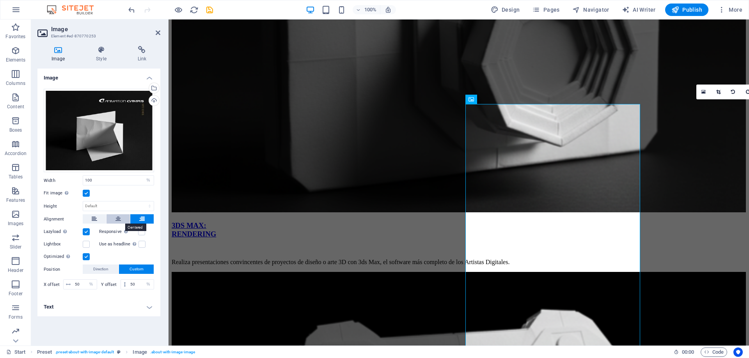
click at [117, 221] on icon at bounding box center [117, 218] width 5 height 9
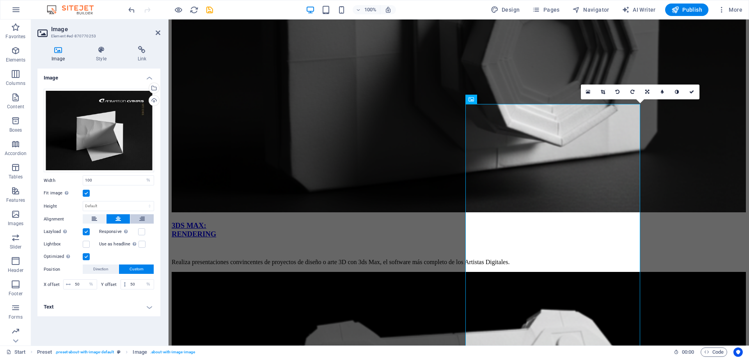
click at [138, 221] on button at bounding box center [141, 218] width 23 height 9
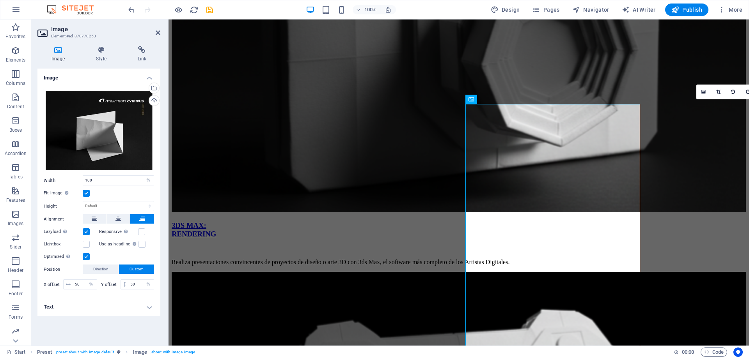
click at [121, 127] on div "Drag files here, click to choose files or select files from Files or our free s…" at bounding box center [99, 131] width 110 height 84
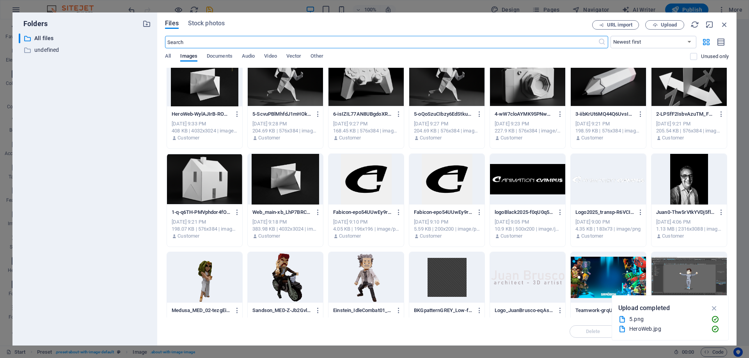
scroll to position [0, 0]
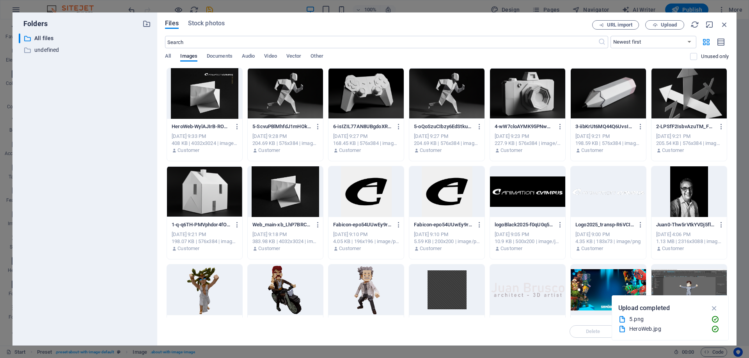
click at [204, 86] on div at bounding box center [204, 93] width 75 height 51
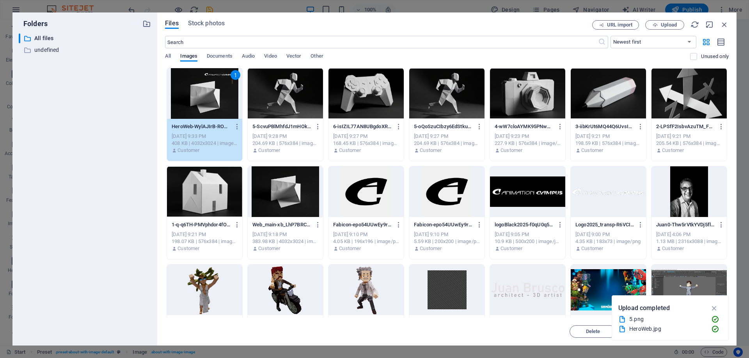
click at [217, 99] on div "1" at bounding box center [204, 93] width 75 height 51
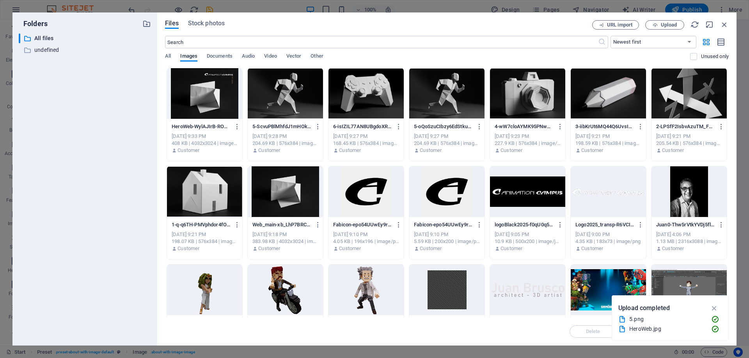
drag, startPoint x: 217, startPoint y: 99, endPoint x: 95, endPoint y: 80, distance: 123.7
click at [217, 99] on div at bounding box center [204, 93] width 75 height 51
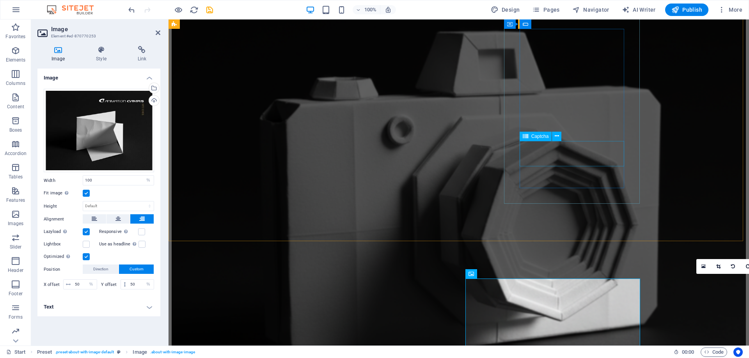
scroll to position [1916, 0]
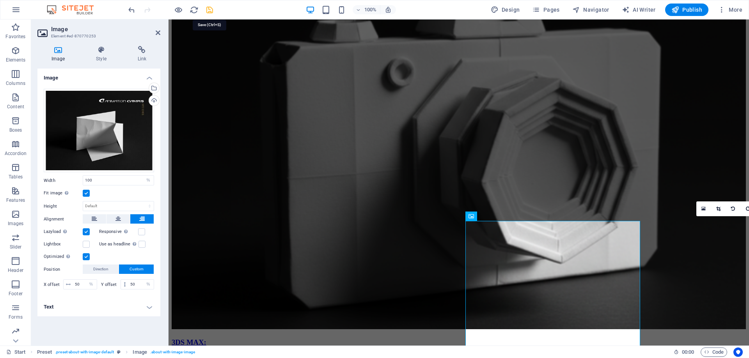
click at [207, 12] on icon "save" at bounding box center [209, 9] width 9 height 9
checkbox input "false"
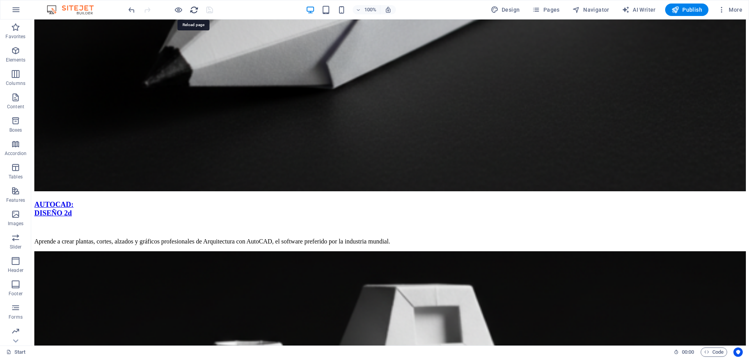
click at [194, 11] on icon "reload" at bounding box center [194, 9] width 9 height 9
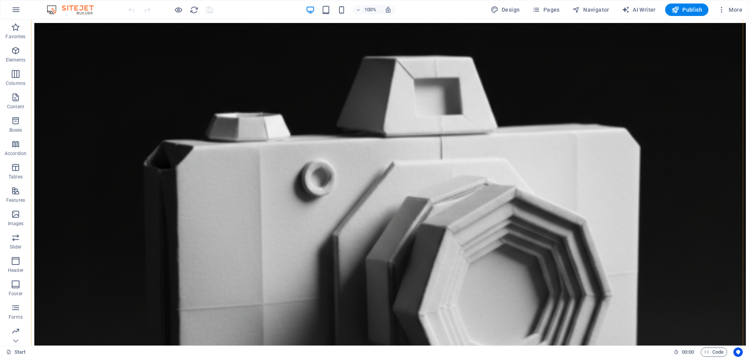
scroll to position [2145, 0]
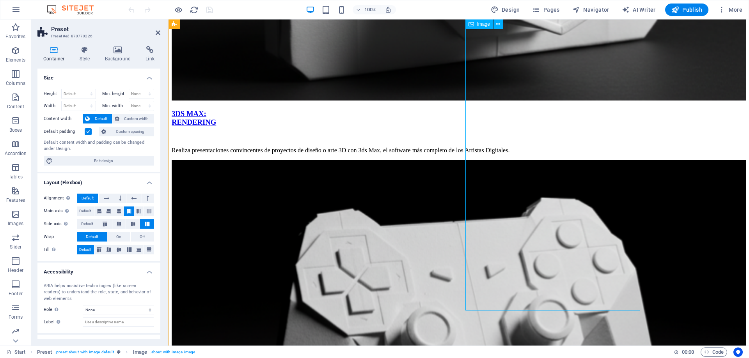
select select "%"
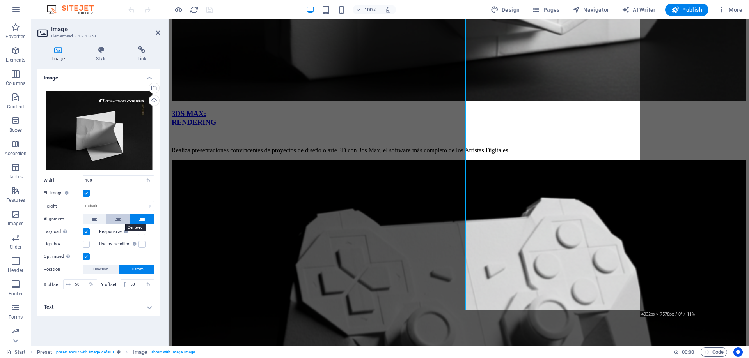
click at [121, 220] on button at bounding box center [117, 218] width 23 height 9
click at [95, 219] on icon at bounding box center [94, 218] width 5 height 9
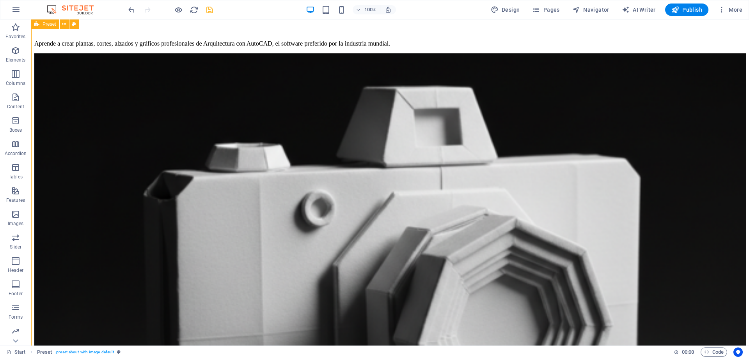
scroll to position [2067, 0]
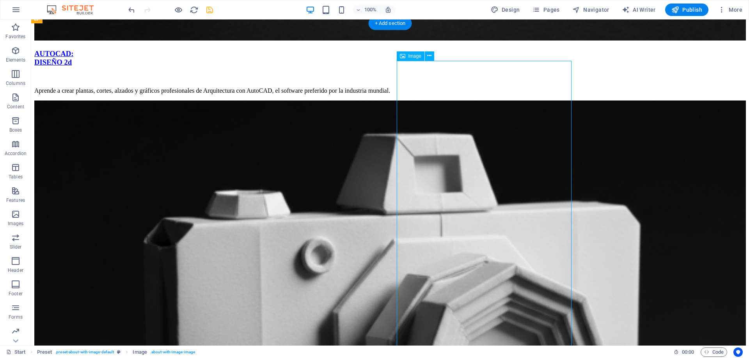
drag, startPoint x: 514, startPoint y: 214, endPoint x: 377, endPoint y: 214, distance: 136.9
select select "%"
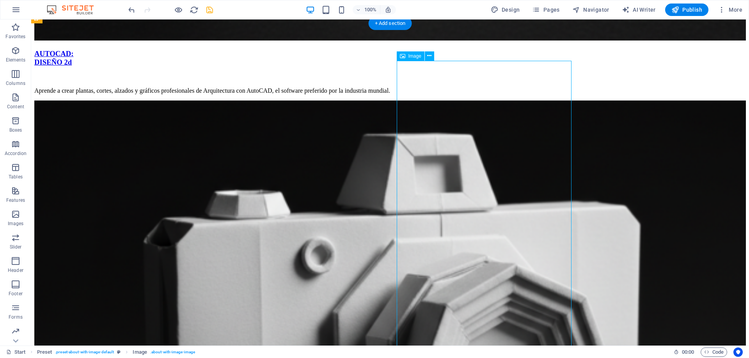
select select "%"
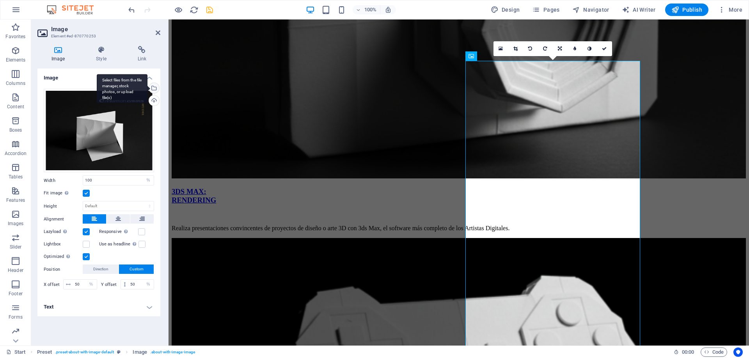
click at [147, 90] on div "Select files from the file manager, stock photos, or upload file(s)" at bounding box center [122, 88] width 51 height 29
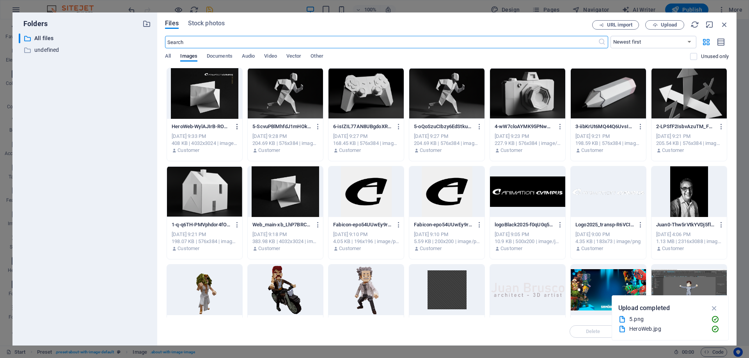
click at [237, 127] on icon "button" at bounding box center [237, 126] width 7 height 7
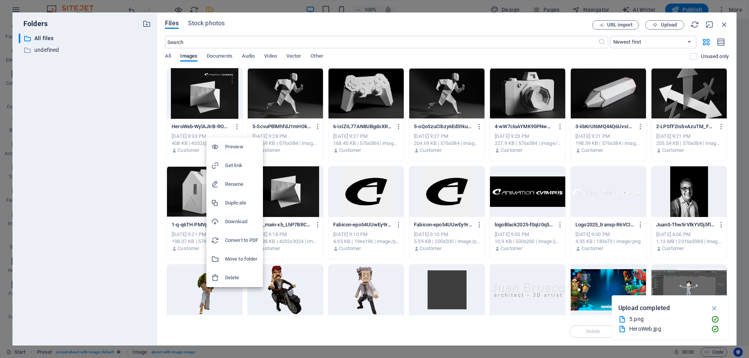
click at [233, 278] on h6 "Delete" at bounding box center [241, 277] width 33 height 9
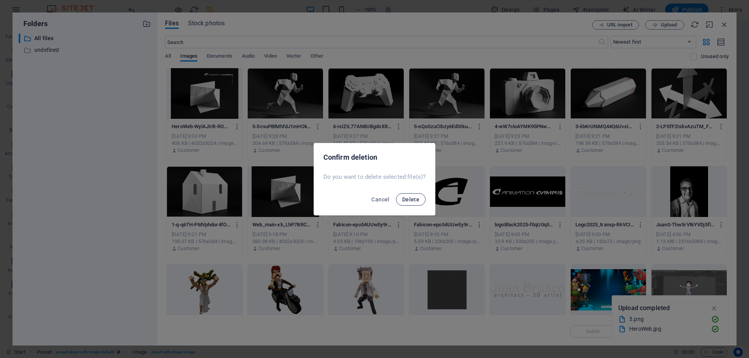
click at [411, 199] on span "Delete" at bounding box center [410, 200] width 17 height 6
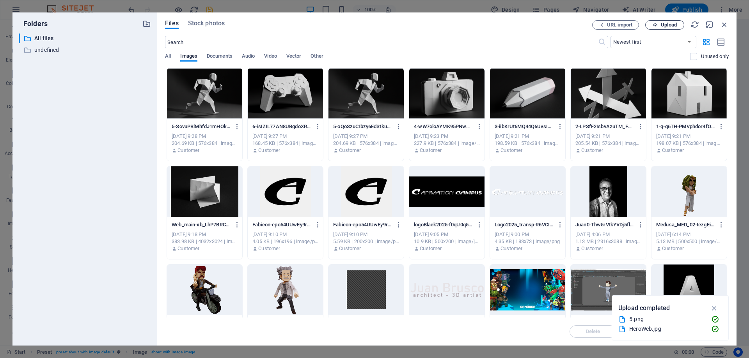
click at [661, 25] on span "Upload" at bounding box center [669, 25] width 16 height 5
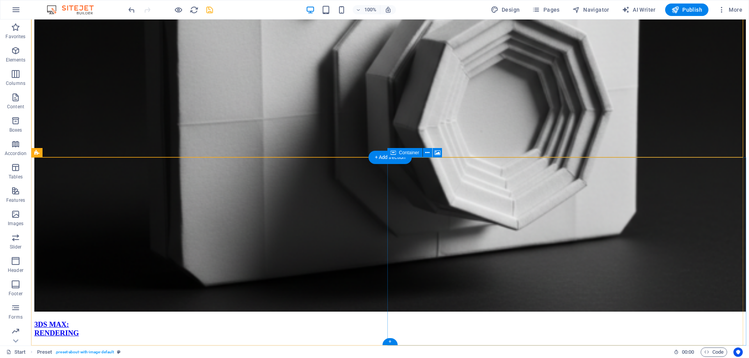
scroll to position [2335, 0]
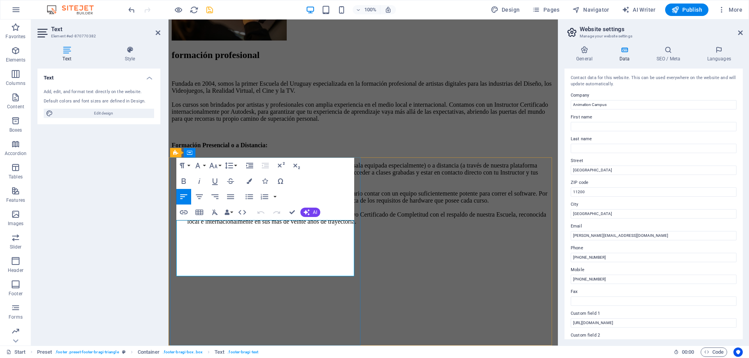
drag, startPoint x: 280, startPoint y: 293, endPoint x: 419, endPoint y: 292, distance: 138.4
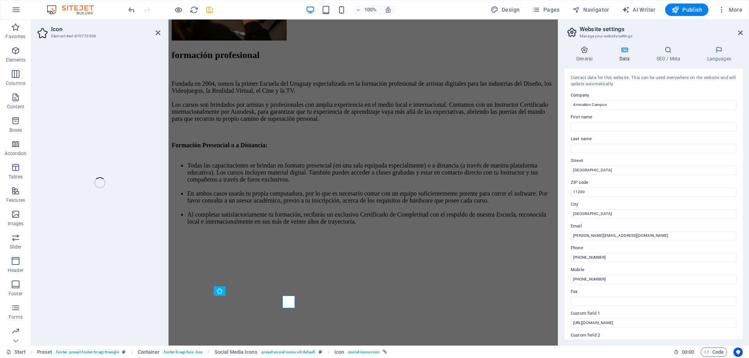
select select "xMidYMid"
select select "px"
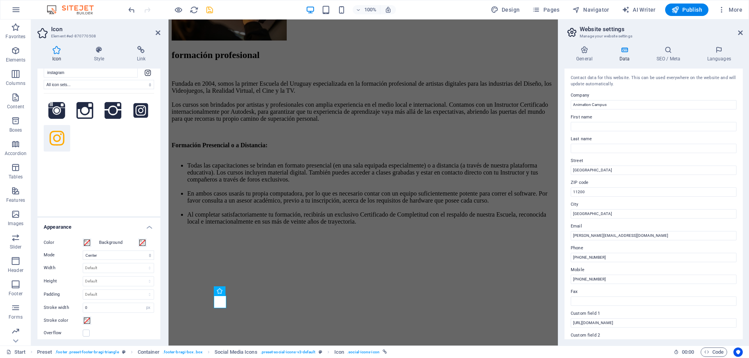
scroll to position [0, 0]
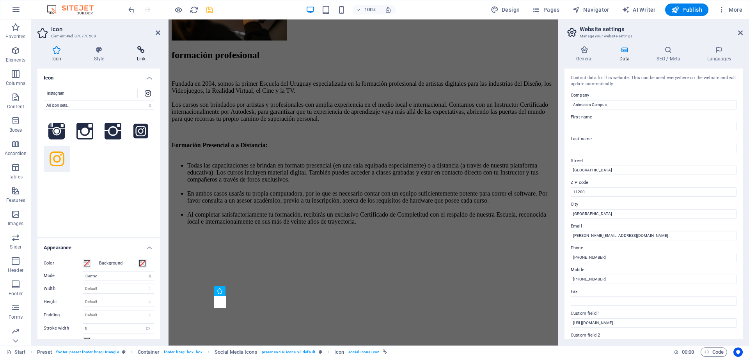
click at [140, 50] on icon at bounding box center [141, 50] width 38 height 8
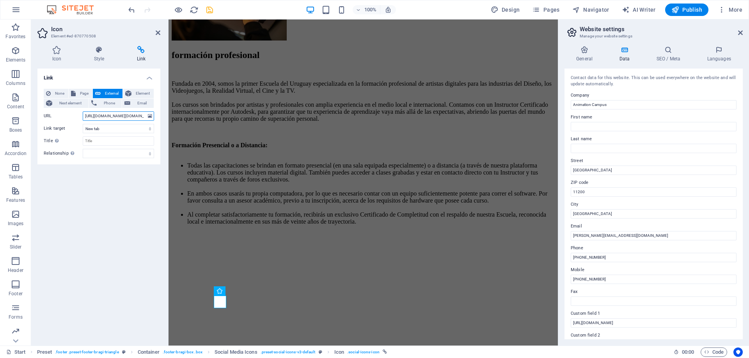
click at [119, 118] on input "https://www.instagram.com/campus.uy/" at bounding box center [118, 116] width 71 height 9
drag, startPoint x: 289, startPoint y: 136, endPoint x: 200, endPoint y: 117, distance: 90.9
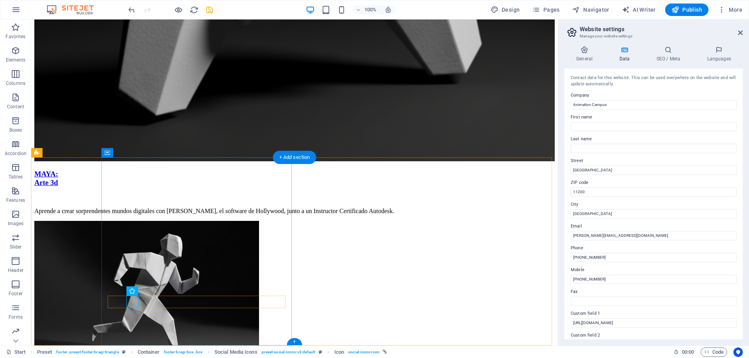
select select "xMidYMid"
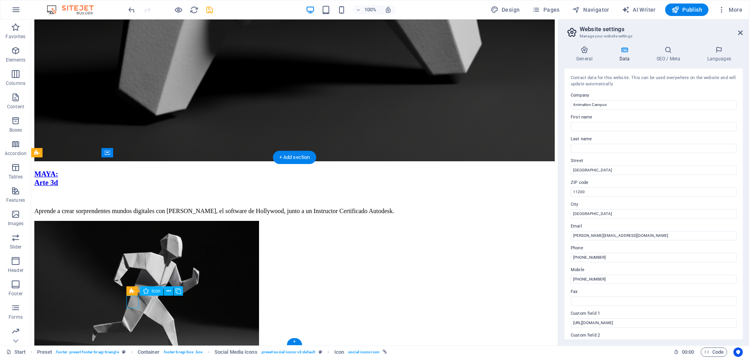
select select "px"
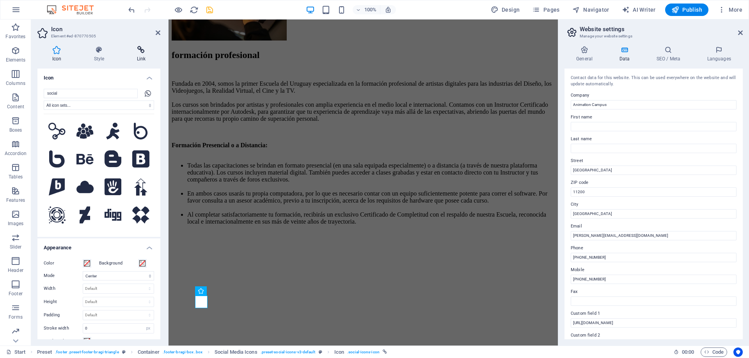
click at [143, 50] on icon at bounding box center [141, 50] width 38 height 8
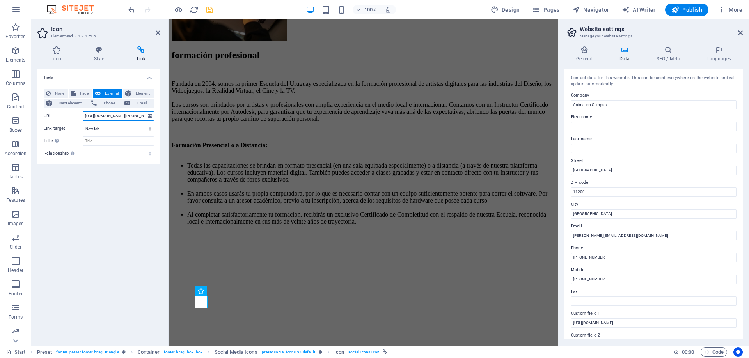
click at [136, 114] on input "https://web.whatsapp.com/send?phone=59891001521&text=Hola,%20quisiera%20obtener…" at bounding box center [118, 116] width 71 height 9
type input "[URL][DOMAIN_NAME][PHONE_NUMBER]."
click at [103, 301] on div "Link None Page External Element Next element Phone Email Page Start Subpage Avi…" at bounding box center [98, 204] width 123 height 271
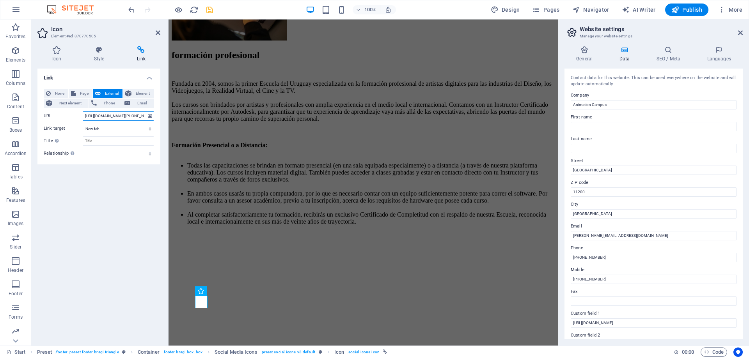
click at [122, 118] on input "[URL][DOMAIN_NAME][PHONE_NUMBER]." at bounding box center [118, 116] width 71 height 9
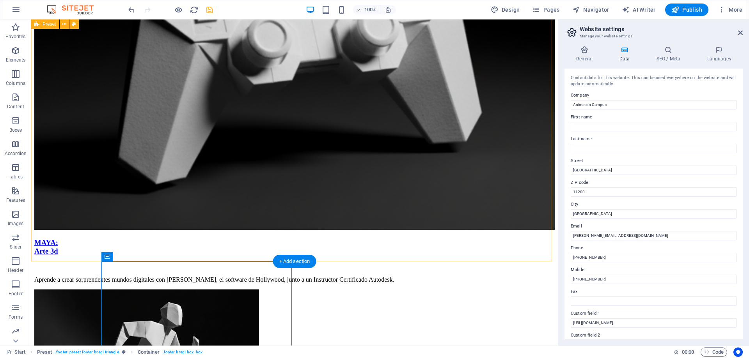
scroll to position [2335, 0]
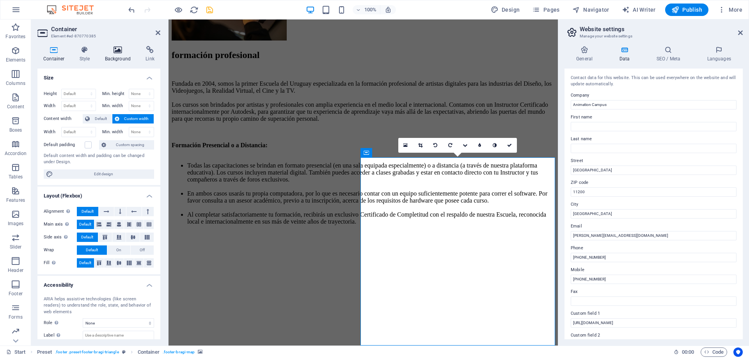
click at [118, 51] on icon at bounding box center [118, 50] width 38 height 8
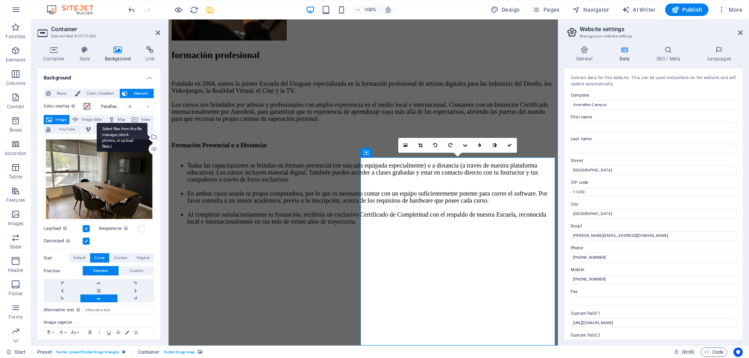
click at [152, 135] on div "Select files from the file manager, stock photos, or upload file(s)" at bounding box center [153, 138] width 12 height 12
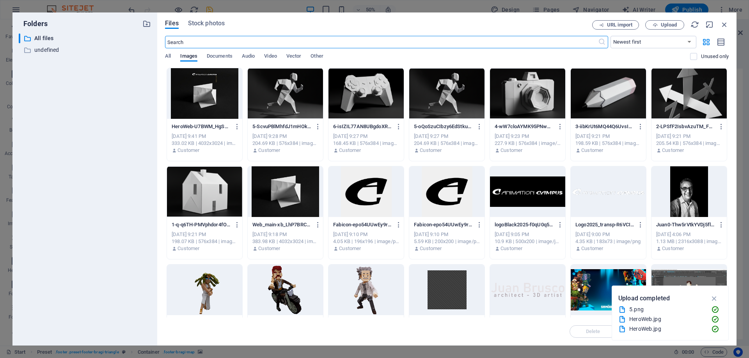
click at [206, 91] on div at bounding box center [204, 93] width 75 height 51
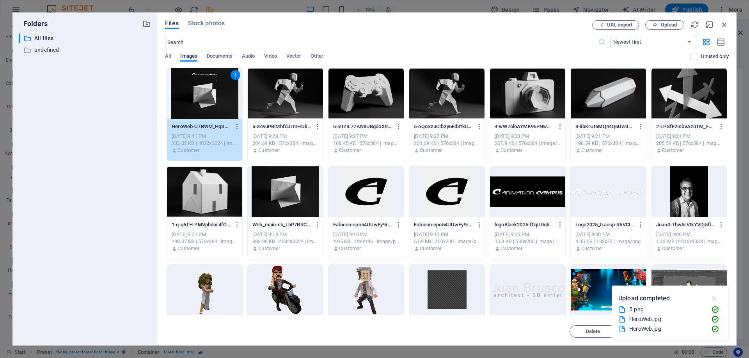
click at [715, 297] on icon "button" at bounding box center [714, 298] width 9 height 9
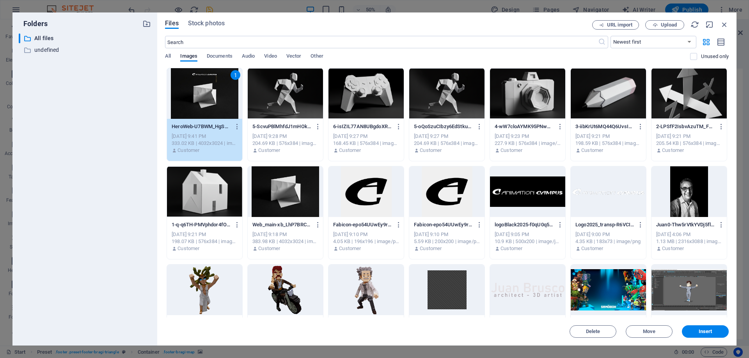
click at [703, 332] on span "Insert" at bounding box center [705, 332] width 14 height 5
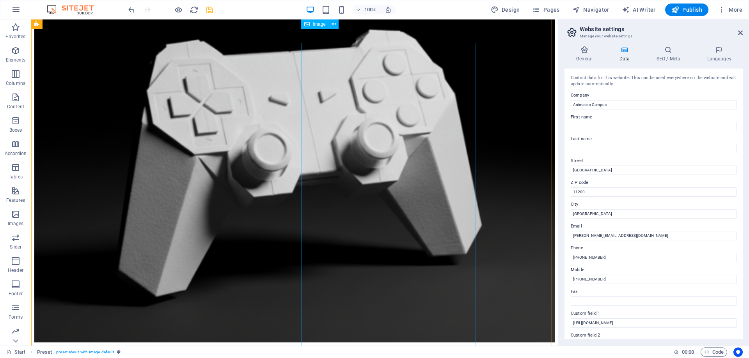
scroll to position [2062, 0]
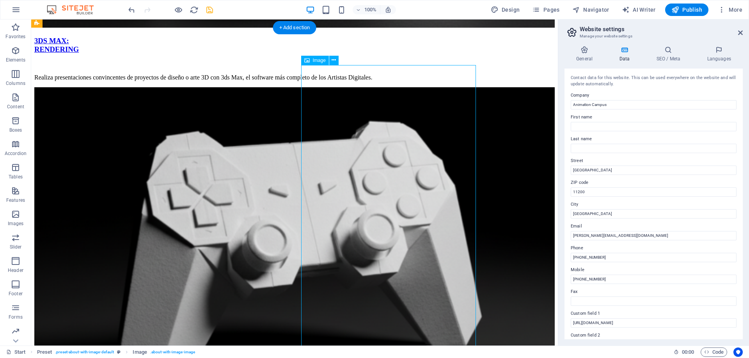
select select "%"
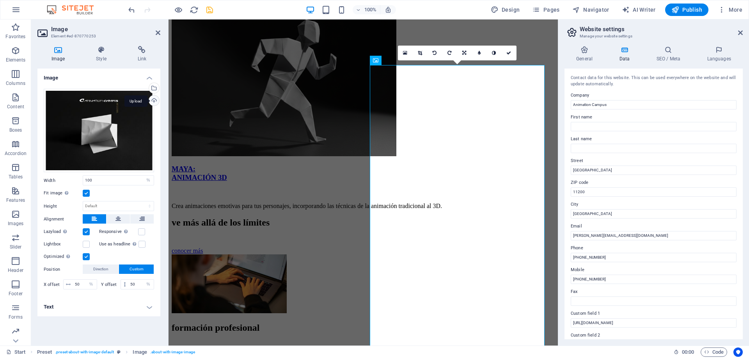
click at [153, 100] on div "Upload" at bounding box center [153, 102] width 12 height 12
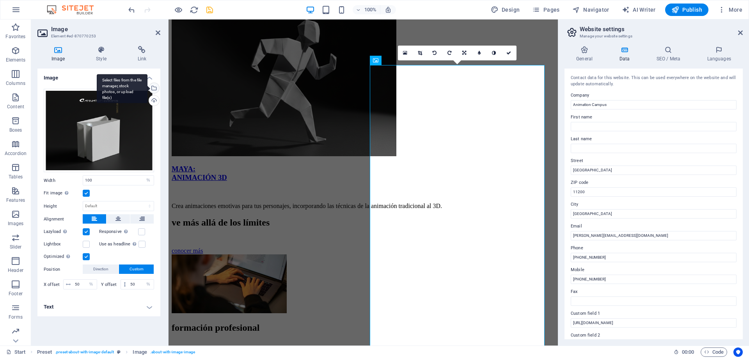
click at [153, 86] on div "Select files from the file manager, stock photos, or upload file(s)" at bounding box center [153, 89] width 12 height 12
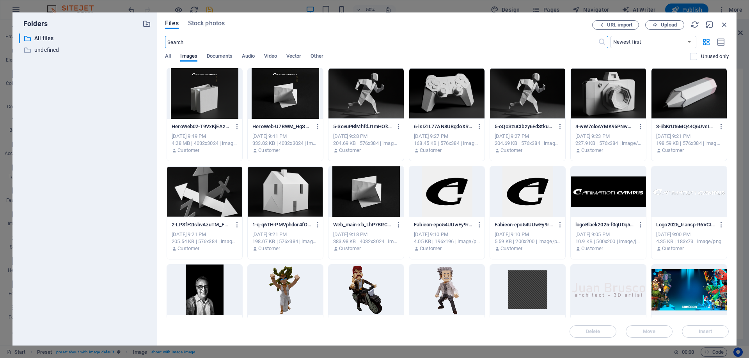
click at [222, 87] on div at bounding box center [204, 93] width 75 height 51
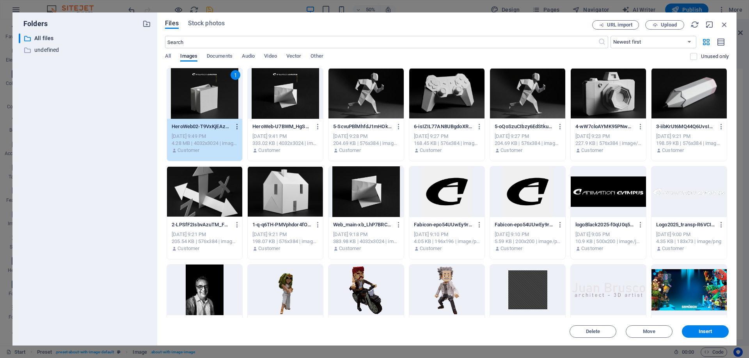
click at [238, 126] on icon "button" at bounding box center [237, 126] width 7 height 7
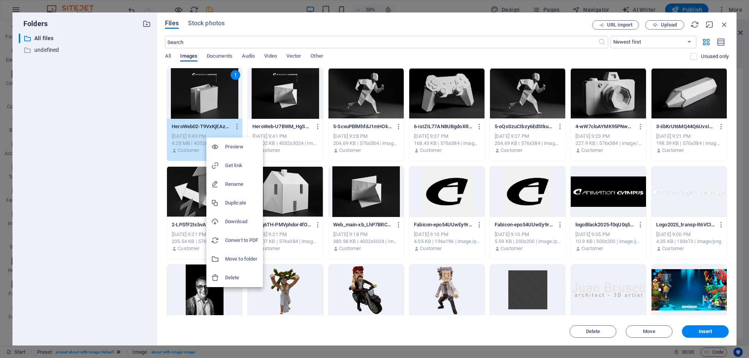
click at [231, 276] on h6 "Delete" at bounding box center [241, 277] width 33 height 9
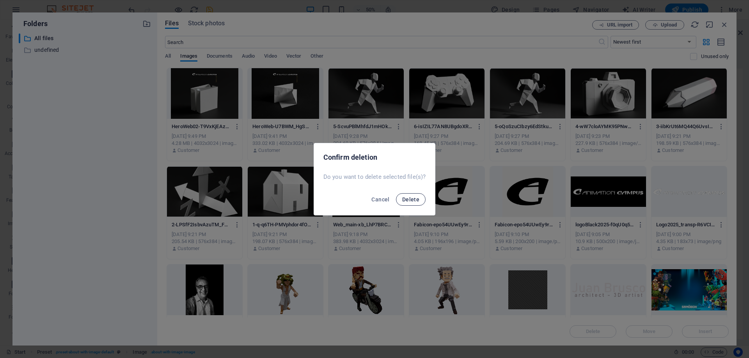
click at [409, 200] on span "Delete" at bounding box center [410, 200] width 17 height 6
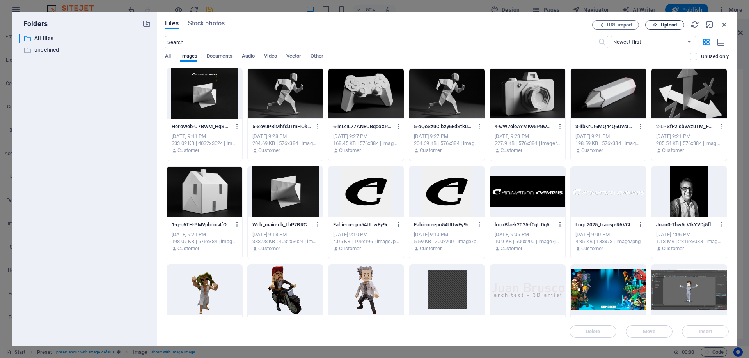
click at [673, 26] on span "Upload" at bounding box center [669, 25] width 16 height 5
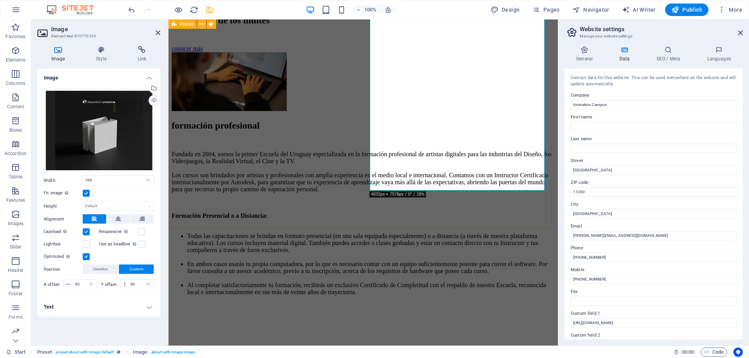
scroll to position [2335, 0]
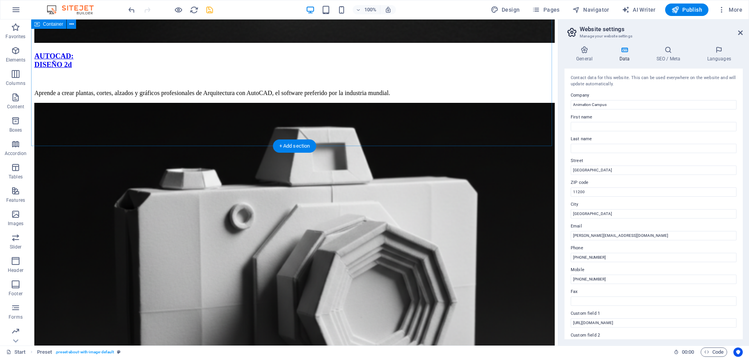
scroll to position [1750, 0]
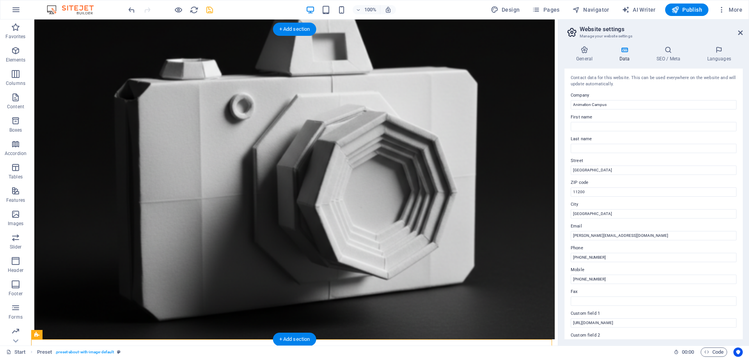
drag, startPoint x: 524, startPoint y: 273, endPoint x: 387, endPoint y: 273, distance: 136.5
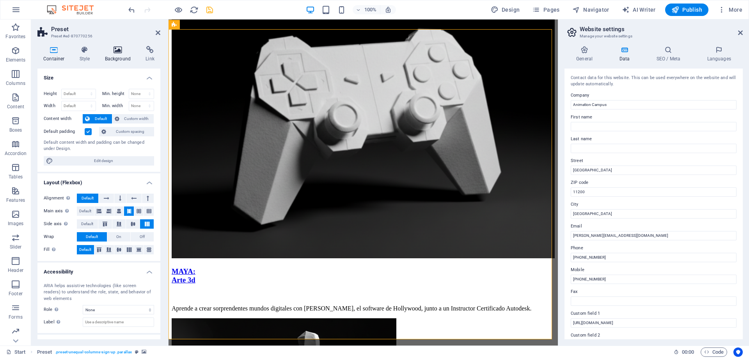
click at [119, 50] on icon at bounding box center [118, 50] width 38 height 8
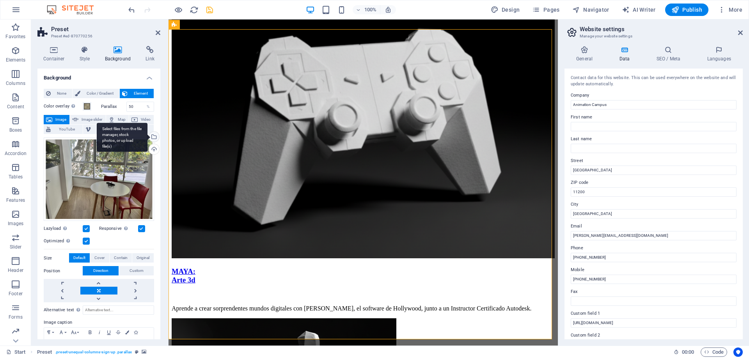
click at [147, 137] on div "Select files from the file manager, stock photos, or upload file(s)" at bounding box center [122, 137] width 51 height 29
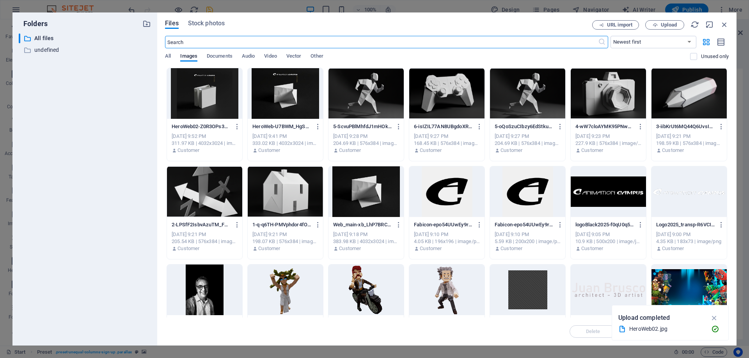
scroll to position [2077, 0]
click at [359, 200] on div at bounding box center [365, 192] width 75 height 51
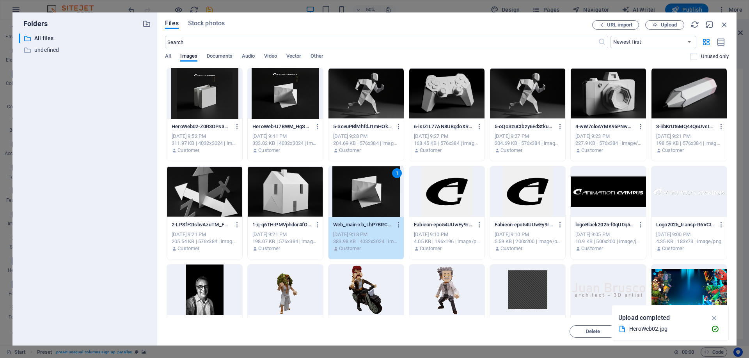
click at [715, 319] on icon "button" at bounding box center [714, 318] width 9 height 9
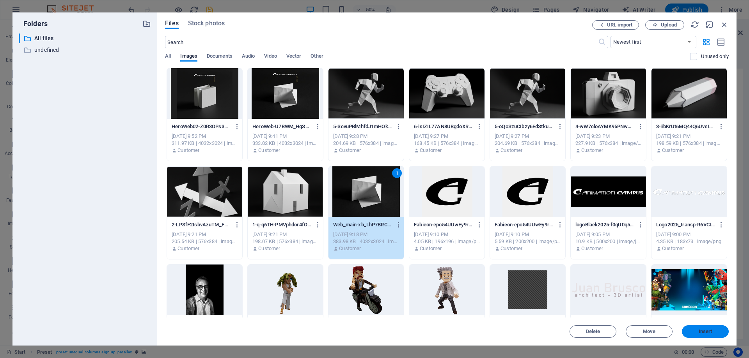
click at [705, 332] on span "Insert" at bounding box center [705, 332] width 14 height 5
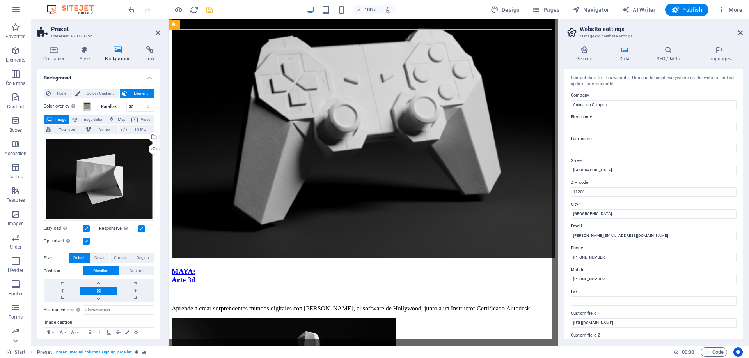
click at [86, 107] on span at bounding box center [87, 106] width 6 height 6
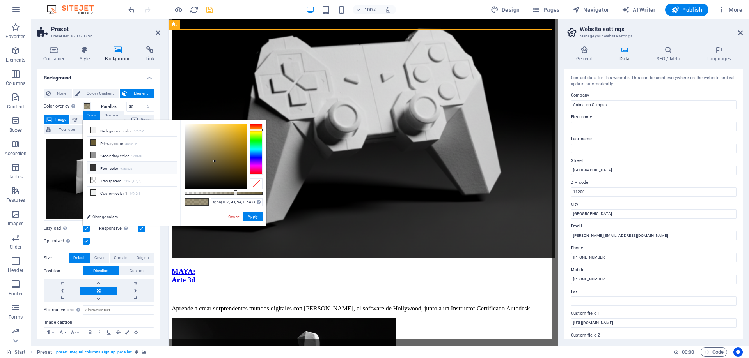
click at [106, 168] on li "Font color #353535" at bounding box center [132, 168] width 90 height 12
type input "rgba(53, 53, 53, 0.643)"
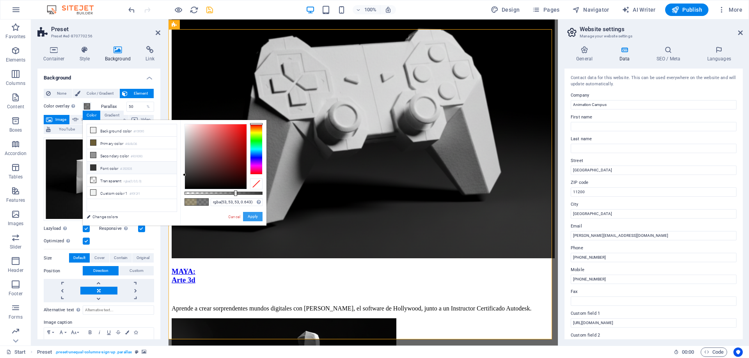
drag, startPoint x: 248, startPoint y: 216, endPoint x: 68, endPoint y: 209, distance: 179.9
click at [248, 216] on button "Apply" at bounding box center [252, 216] width 19 height 9
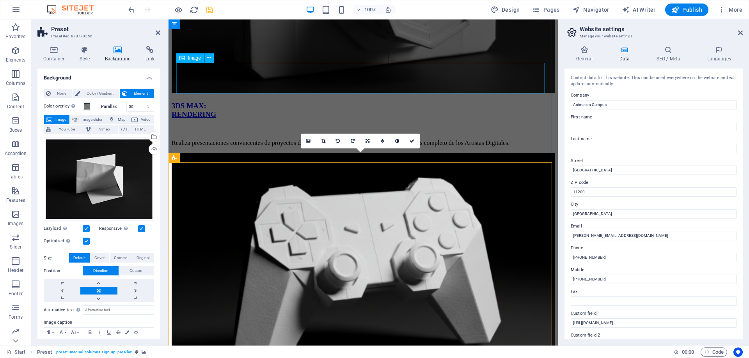
scroll to position [1555, 0]
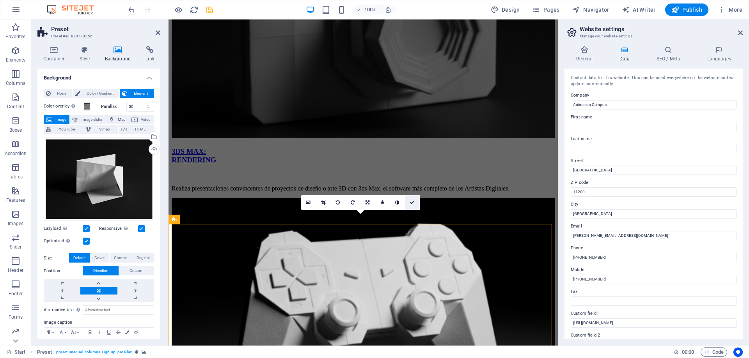
drag, startPoint x: 382, startPoint y: 182, endPoint x: 415, endPoint y: 202, distance: 38.1
click at [415, 202] on link at bounding box center [412, 202] width 15 height 15
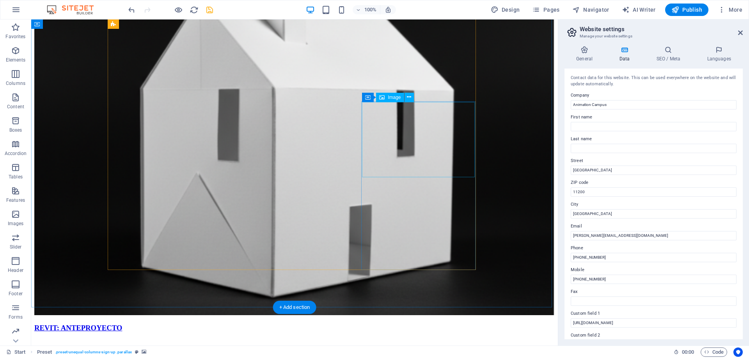
scroll to position [659, 0]
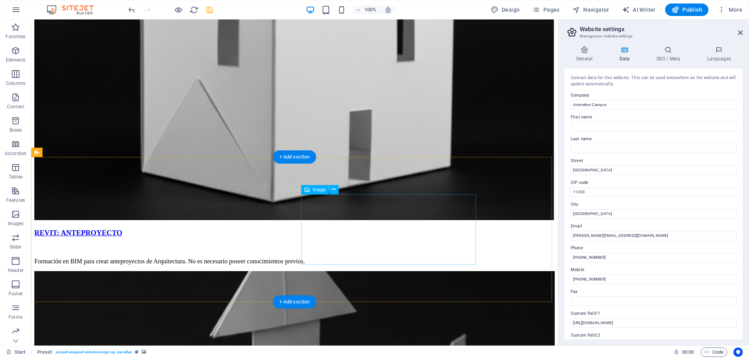
select select "%"
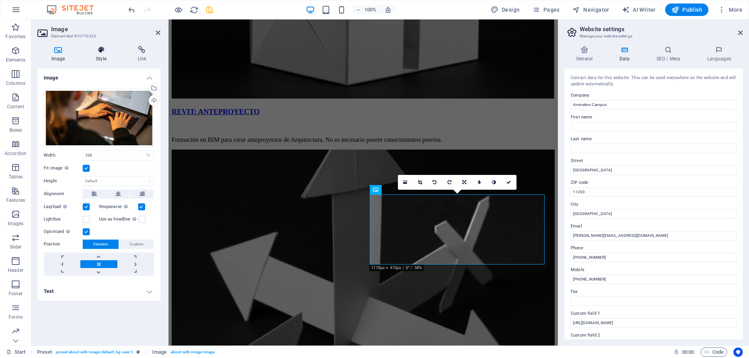
click at [101, 52] on icon at bounding box center [101, 50] width 38 height 8
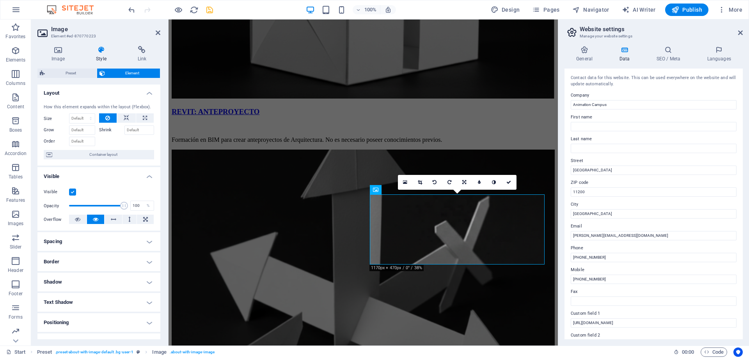
scroll to position [0, 0]
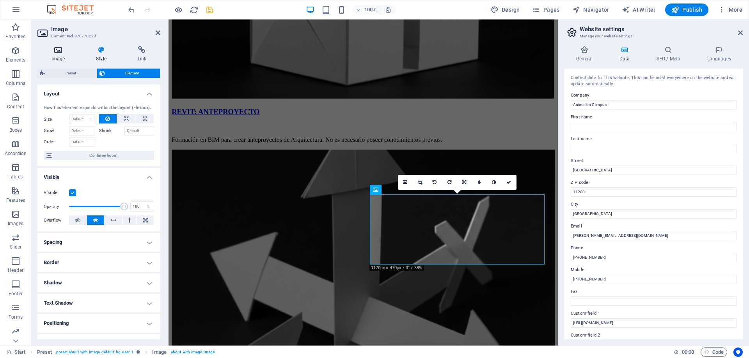
click at [60, 49] on icon at bounding box center [57, 50] width 41 height 8
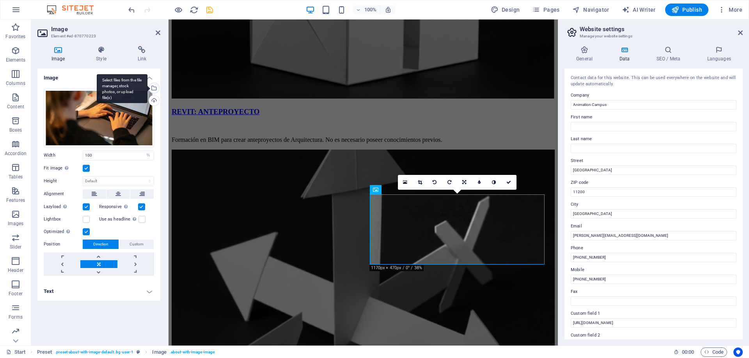
click at [153, 88] on div "Select files from the file manager, stock photos, or upload file(s)" at bounding box center [153, 89] width 12 height 12
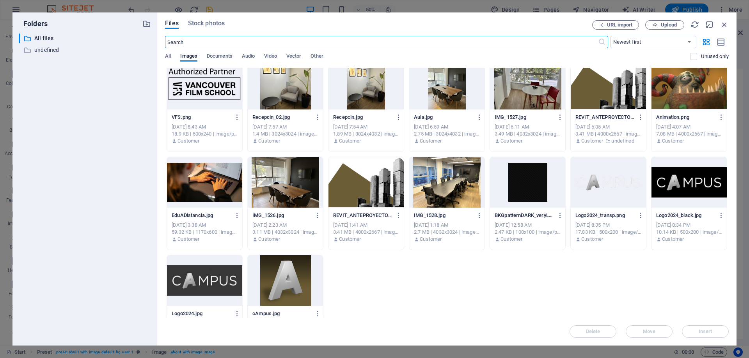
scroll to position [429, 0]
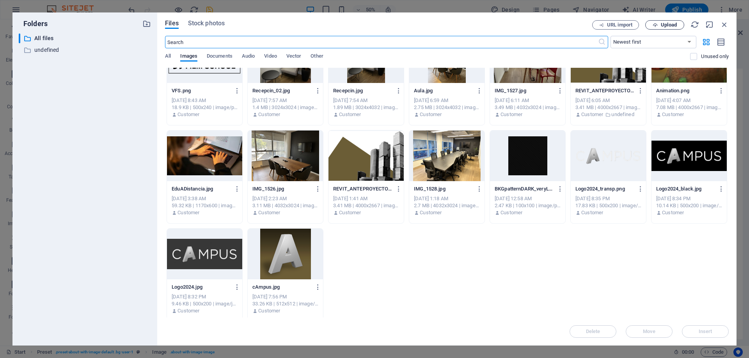
click at [665, 27] on span "Upload" at bounding box center [669, 25] width 16 height 5
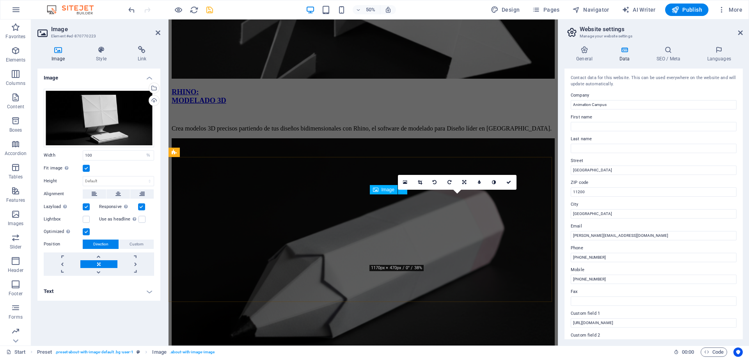
scroll to position [659, 0]
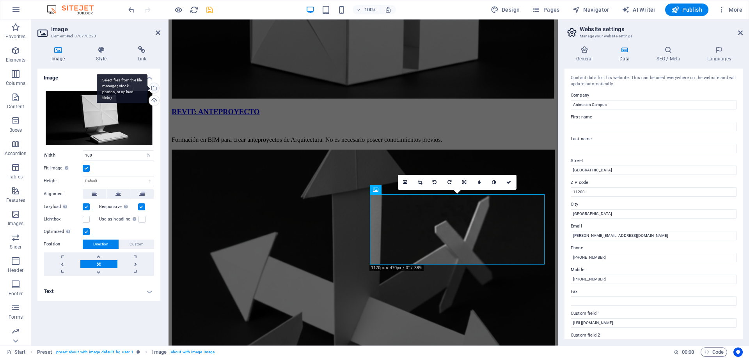
click at [156, 86] on div "Select files from the file manager, stock photos, or upload file(s)" at bounding box center [153, 89] width 12 height 12
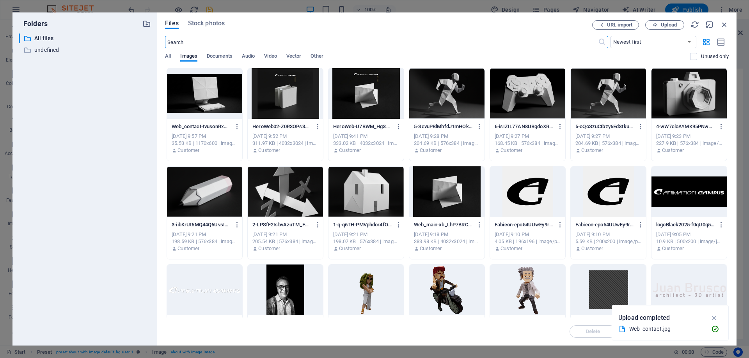
scroll to position [985, 0]
click at [236, 125] on icon "button" at bounding box center [237, 126] width 7 height 7
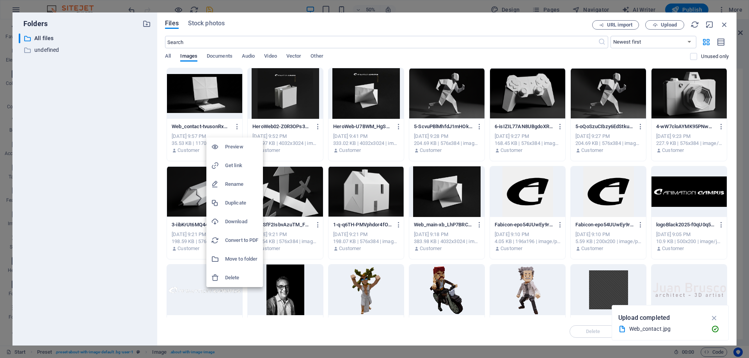
click at [231, 278] on h6 "Delete" at bounding box center [241, 277] width 33 height 9
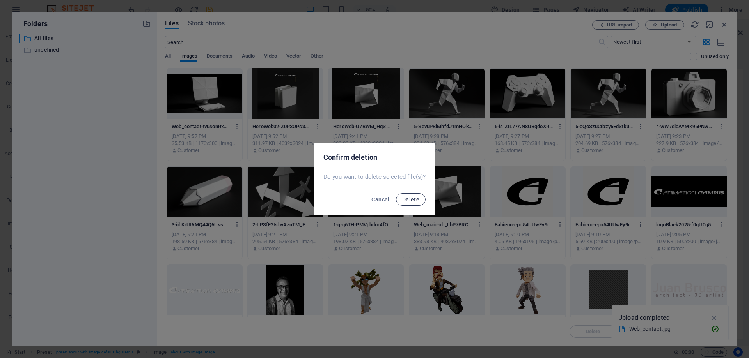
click at [401, 200] on button "Delete" at bounding box center [411, 199] width 30 height 12
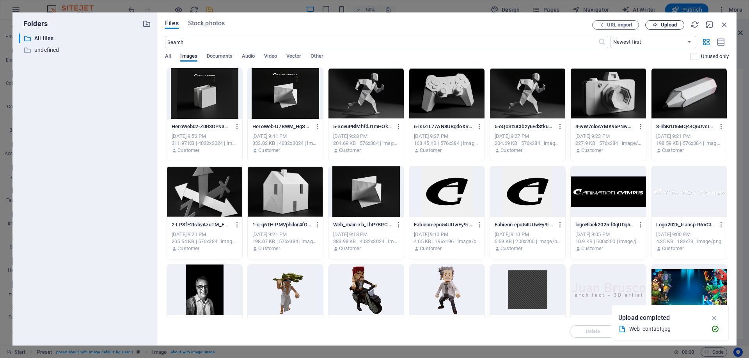
click at [668, 23] on span "Upload" at bounding box center [669, 25] width 16 height 5
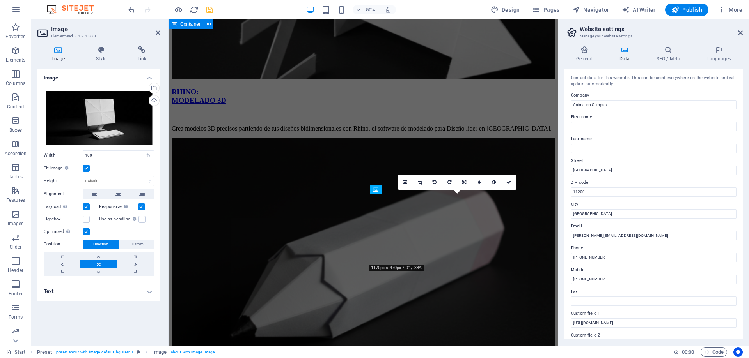
scroll to position [659, 0]
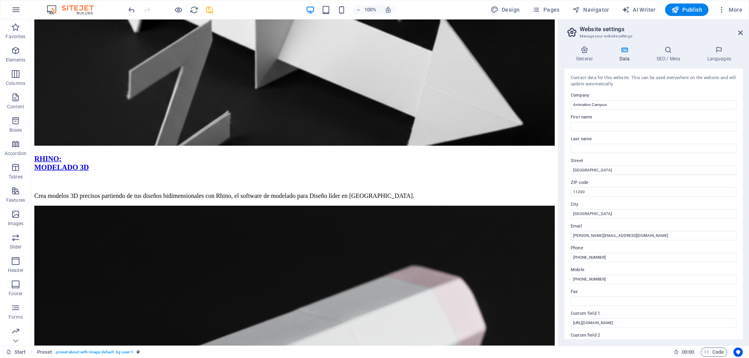
scroll to position [1092, 0]
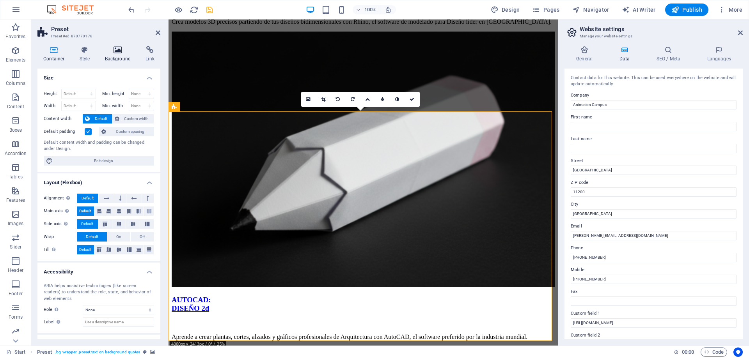
click at [120, 51] on icon at bounding box center [118, 50] width 38 height 8
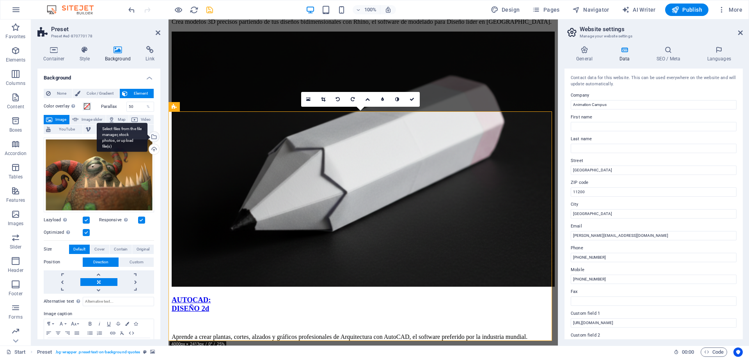
click at [153, 137] on div "Select files from the file manager, stock photos, or upload file(s)" at bounding box center [153, 138] width 12 height 12
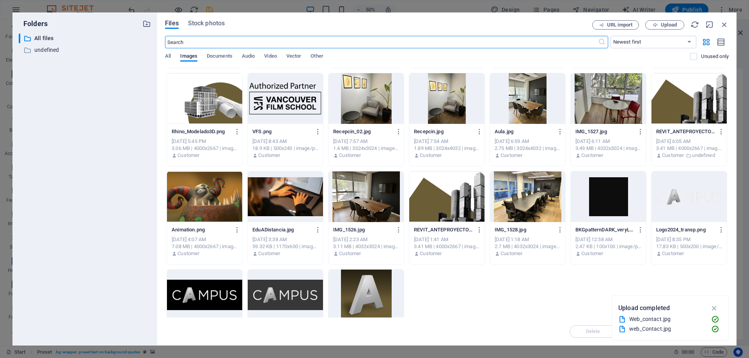
scroll to position [390, 0]
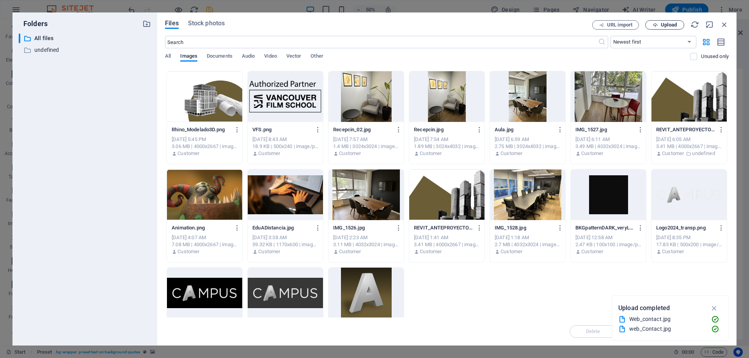
click at [670, 25] on span "Upload" at bounding box center [669, 25] width 16 height 5
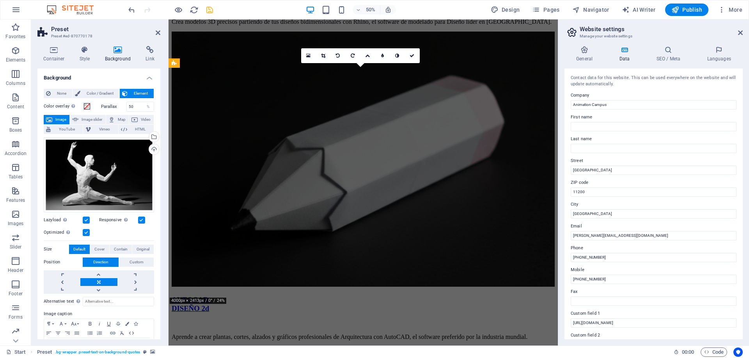
scroll to position [1136, 0]
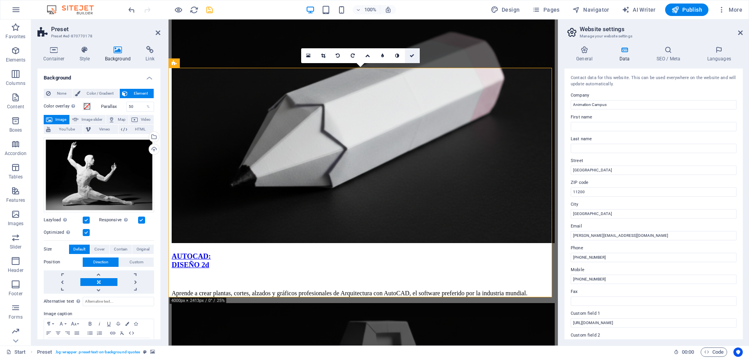
drag, startPoint x: 413, startPoint y: 55, endPoint x: 382, endPoint y: 39, distance: 34.9
click at [413, 55] on icon at bounding box center [411, 55] width 5 height 5
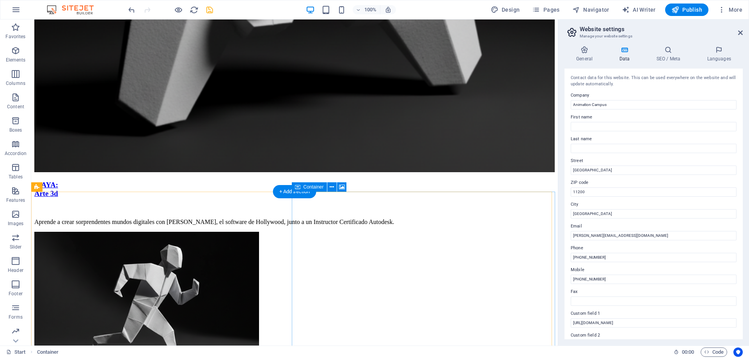
scroll to position [2335, 0]
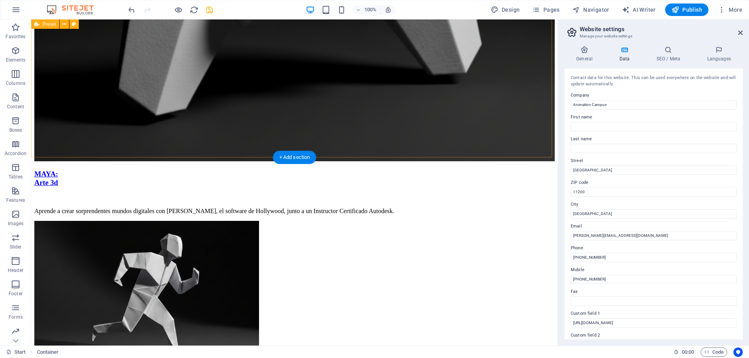
drag, startPoint x: 210, startPoint y: 10, endPoint x: 217, endPoint y: 15, distance: 8.9
click at [210, 10] on icon "save" at bounding box center [209, 9] width 9 height 9
checkbox input "false"
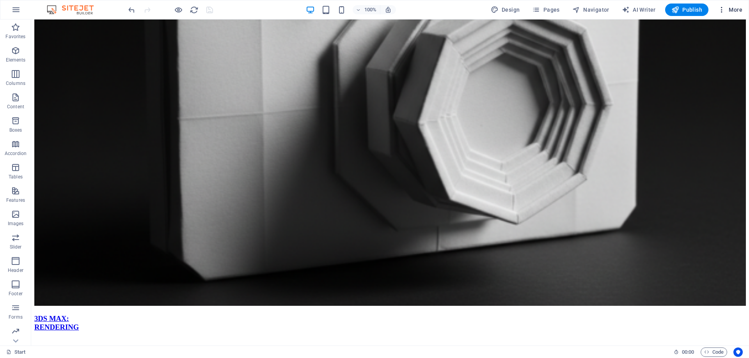
click at [721, 12] on icon "button" at bounding box center [721, 10] width 8 height 8
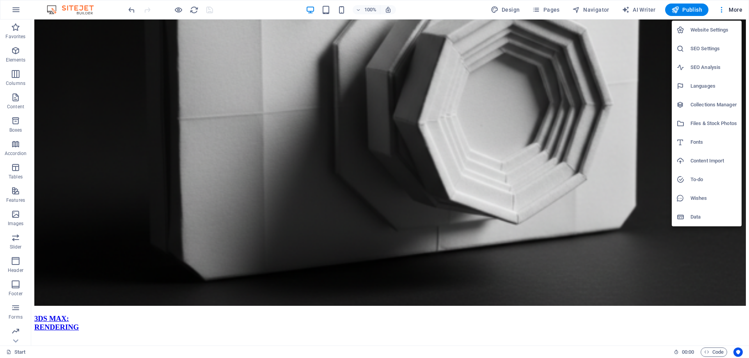
click at [716, 29] on h6 "Website Settings" at bounding box center [713, 29] width 46 height 9
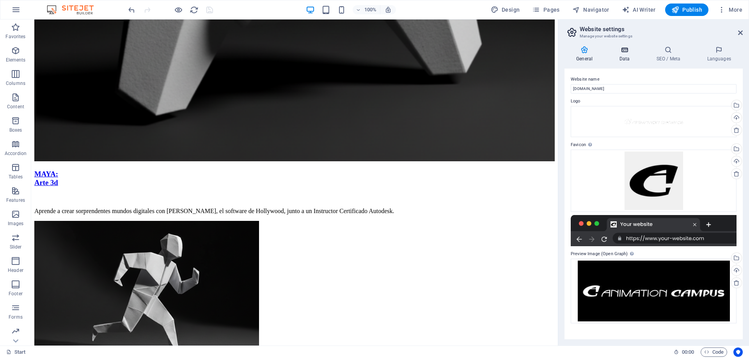
click at [625, 50] on icon at bounding box center [624, 50] width 34 height 8
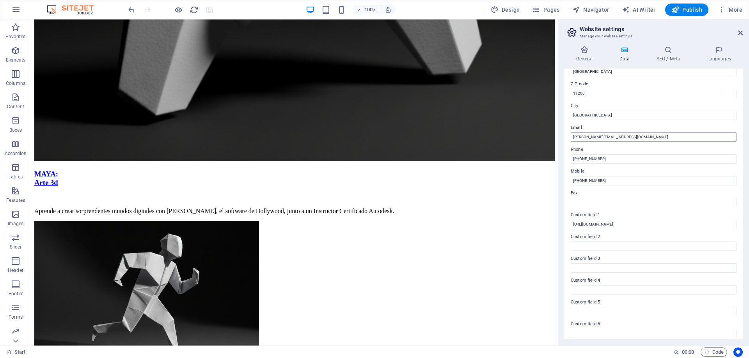
scroll to position [104, 0]
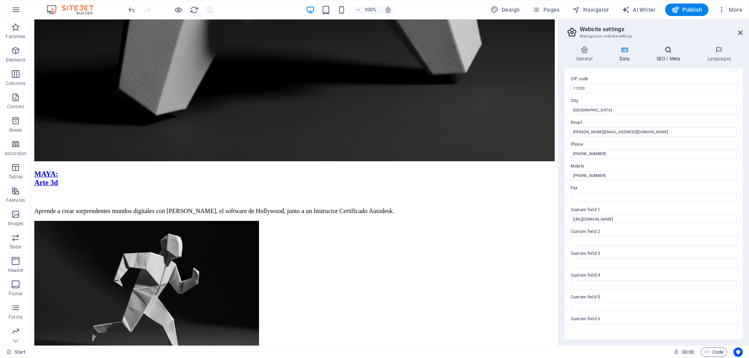
click at [668, 56] on h4 "SEO / Meta" at bounding box center [669, 54] width 51 height 16
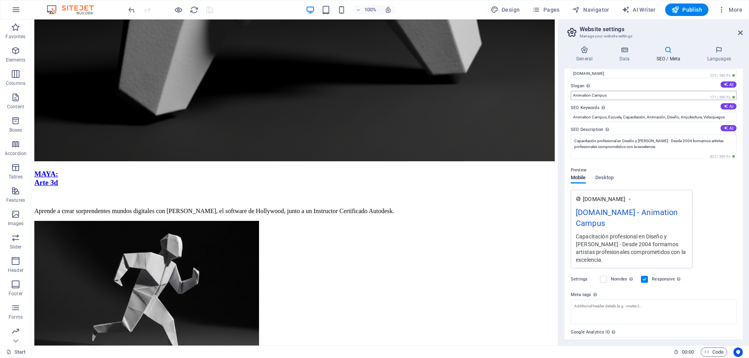
scroll to position [0, 0]
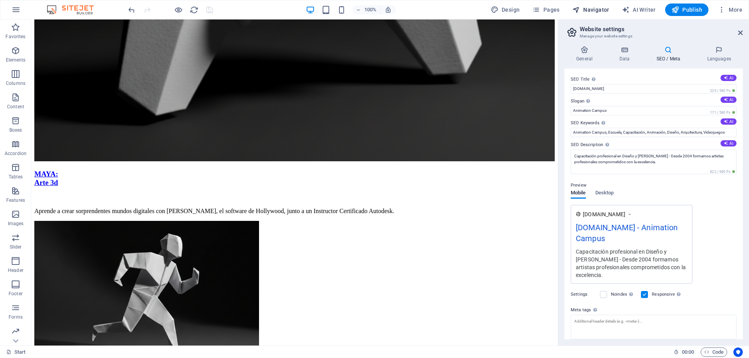
click at [595, 11] on span "Navigator" at bounding box center [590, 10] width 37 height 8
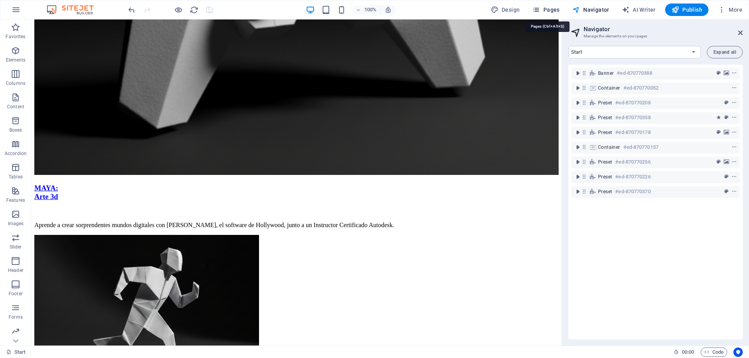
click at [554, 9] on span "Pages" at bounding box center [545, 10] width 27 height 8
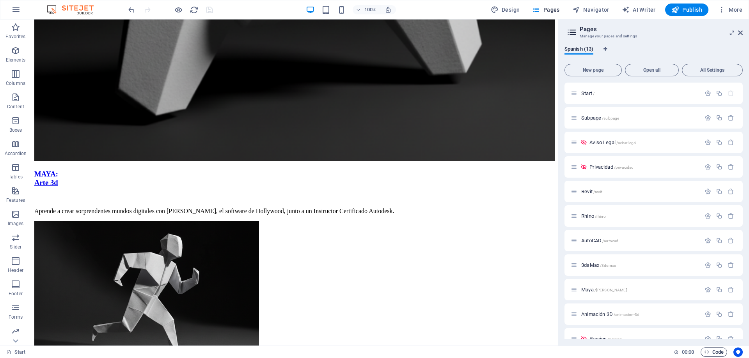
click at [717, 351] on span "Code" at bounding box center [713, 352] width 19 height 9
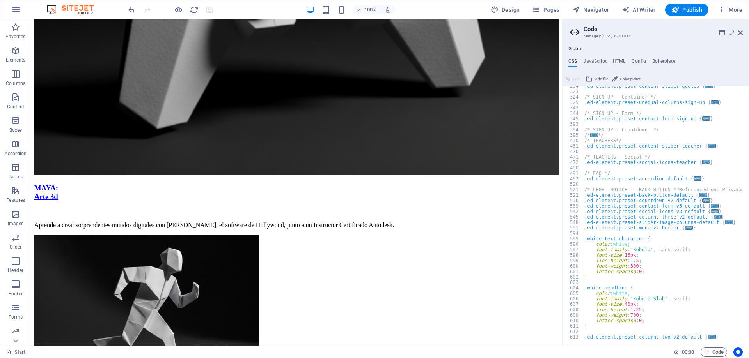
scroll to position [412, 0]
click at [692, 337] on div ".ed-element.preset-content-slider-quotes { ... } /* SIGN UP - Container */ .ed-…" at bounding box center [700, 215] width 234 height 265
type textarea "}"
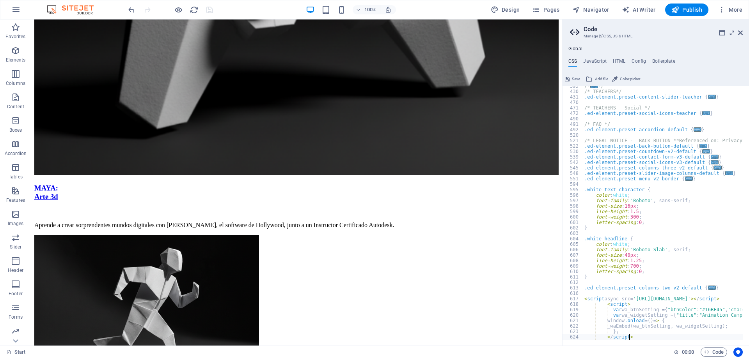
scroll to position [461, 0]
type textarea "</script>"
click at [430, 10] on div "100% Design Pages Navigator AI Writer Publish More" at bounding box center [436, 10] width 618 height 12
click at [207, 9] on icon "save" at bounding box center [209, 9] width 9 height 9
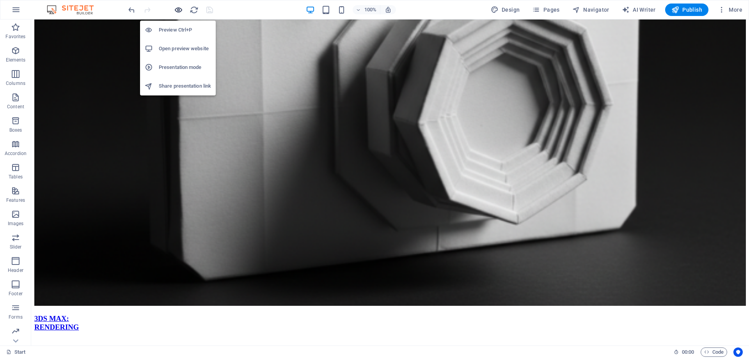
click at [177, 9] on icon "button" at bounding box center [178, 9] width 9 height 9
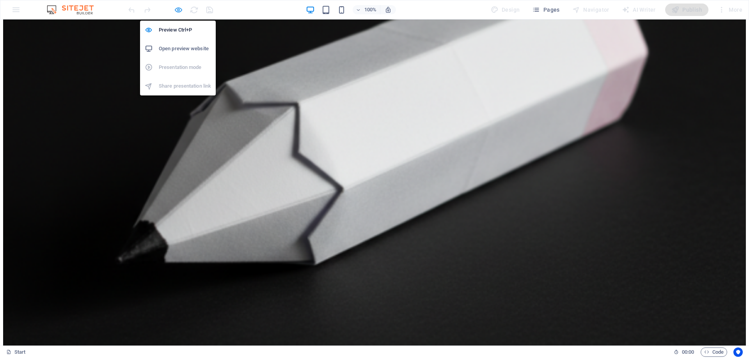
scroll to position [1801, 0]
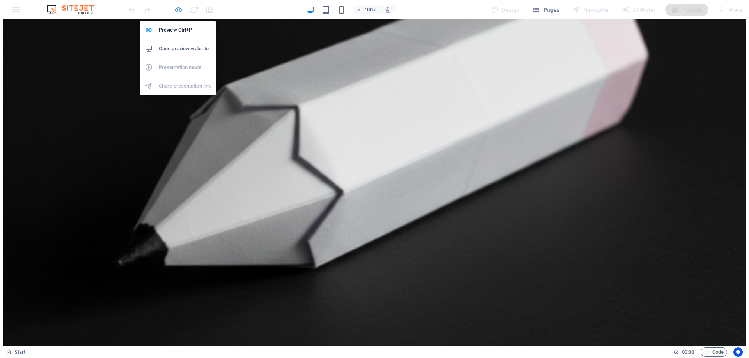
click at [177, 10] on icon "button" at bounding box center [178, 9] width 9 height 9
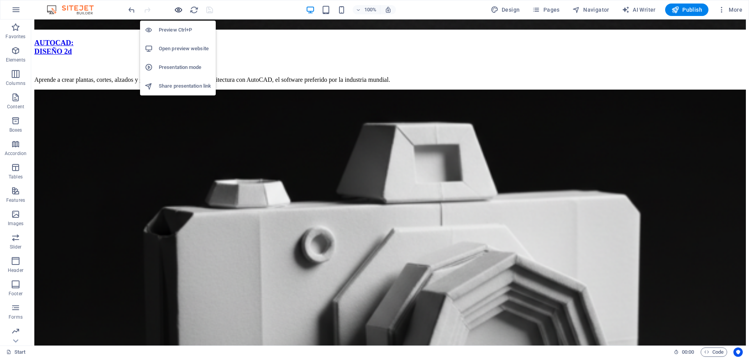
click at [178, 10] on icon "button" at bounding box center [178, 9] width 9 height 9
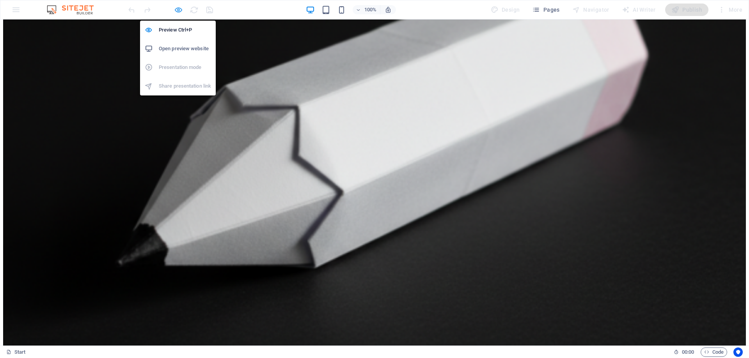
click at [178, 12] on icon "button" at bounding box center [178, 9] width 9 height 9
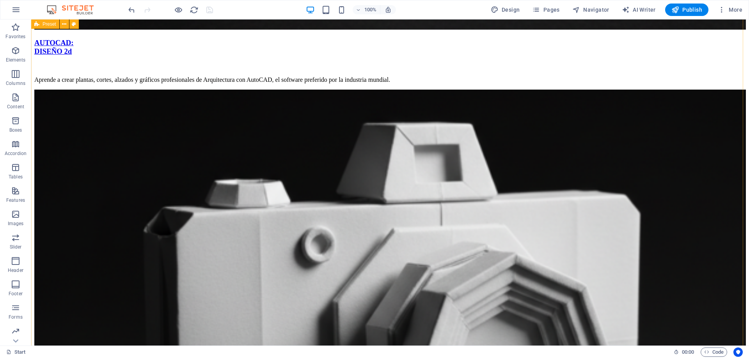
scroll to position [2042, 0]
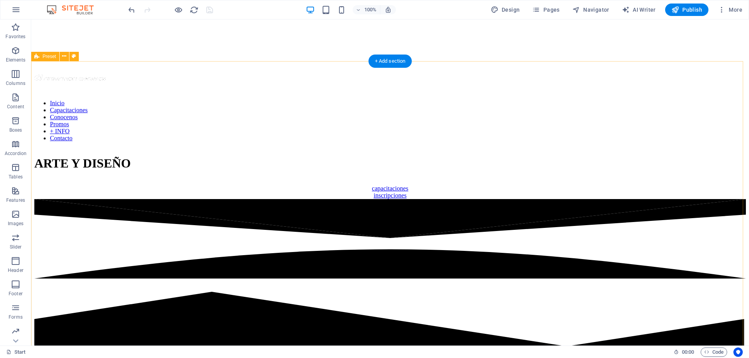
scroll to position [2078, 0]
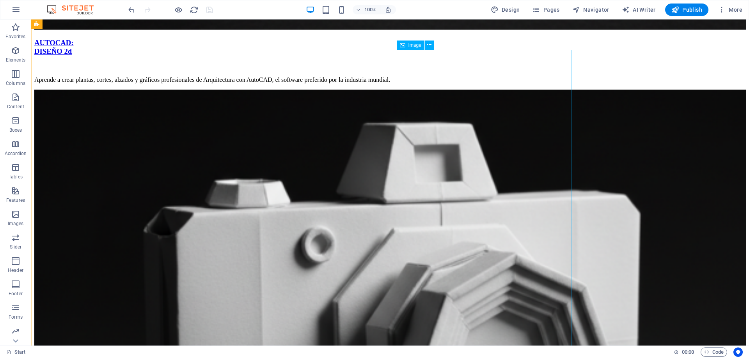
select select "%"
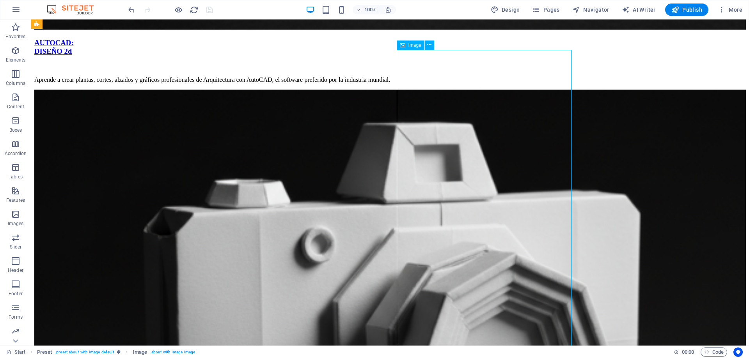
select select "%"
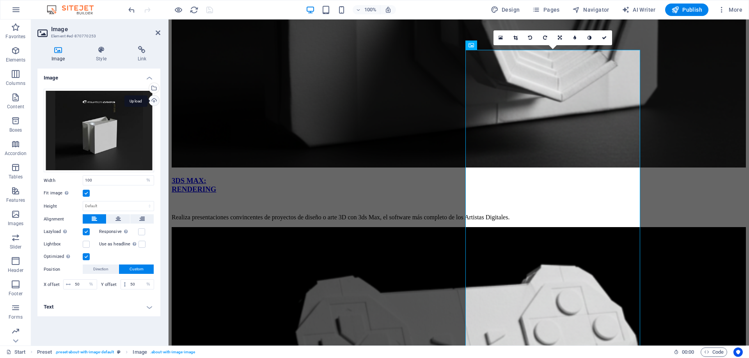
click at [152, 101] on div "Upload" at bounding box center [153, 102] width 12 height 12
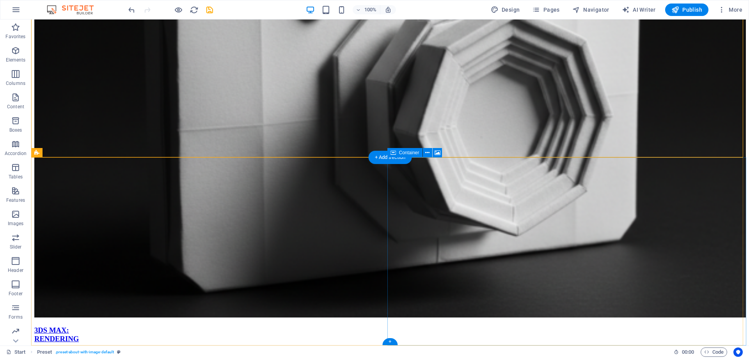
scroll to position [2335, 0]
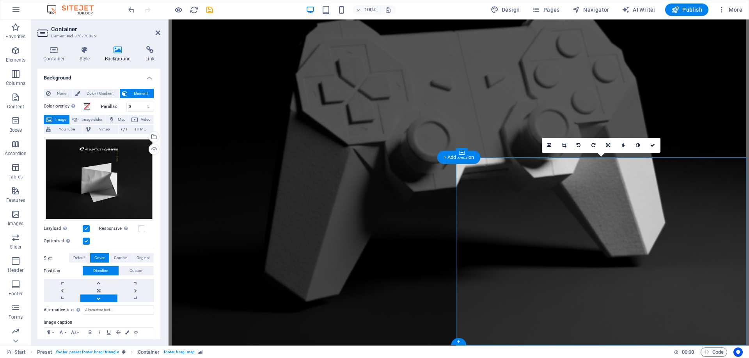
click at [97, 284] on link at bounding box center [98, 283] width 37 height 8
drag, startPoint x: 653, startPoint y: 145, endPoint x: 637, endPoint y: 124, distance: 26.8
click at [653, 145] on icon at bounding box center [652, 145] width 5 height 5
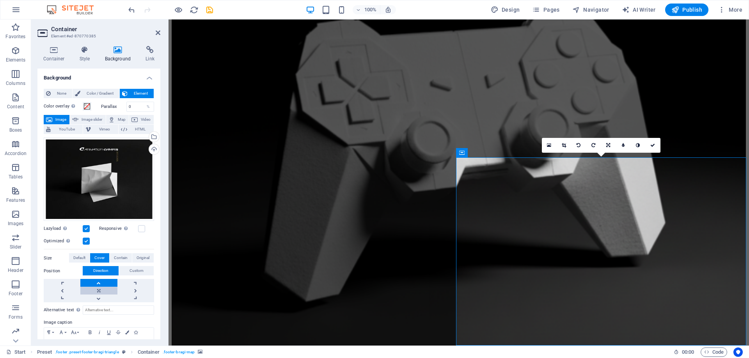
click at [97, 289] on link at bounding box center [98, 291] width 37 height 8
click at [652, 145] on icon at bounding box center [652, 145] width 5 height 5
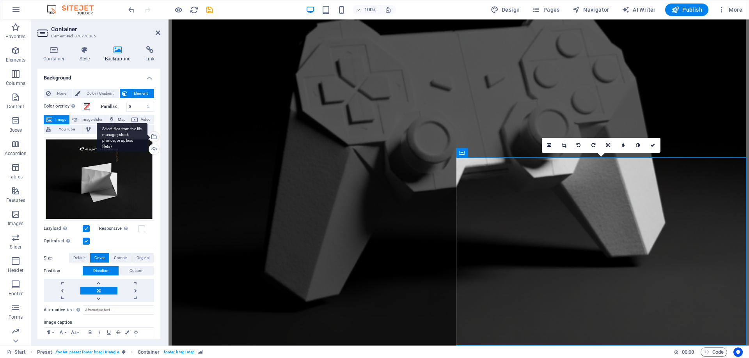
click at [153, 136] on div "Select files from the file manager, stock photos, or upload file(s)" at bounding box center [153, 138] width 12 height 12
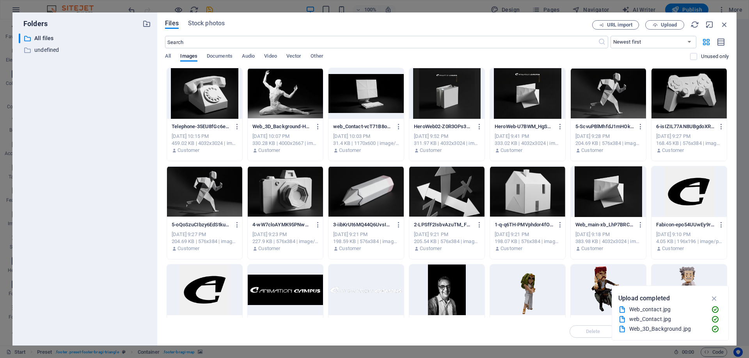
click at [629, 201] on div at bounding box center [607, 192] width 75 height 51
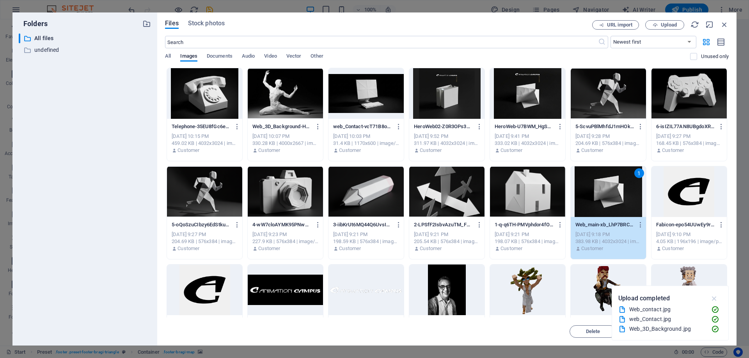
click at [715, 299] on icon "button" at bounding box center [714, 298] width 9 height 9
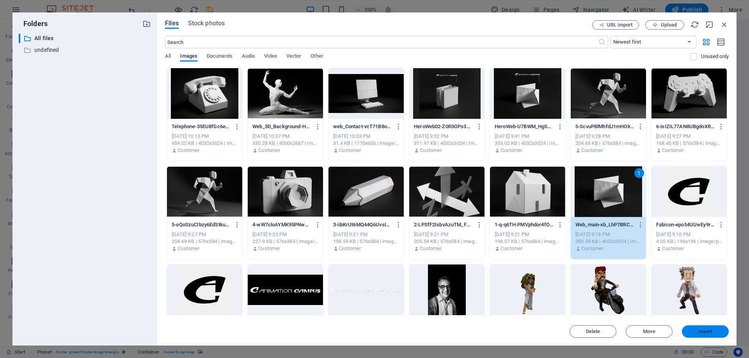
click at [714, 333] on span "Insert" at bounding box center [705, 332] width 41 height 5
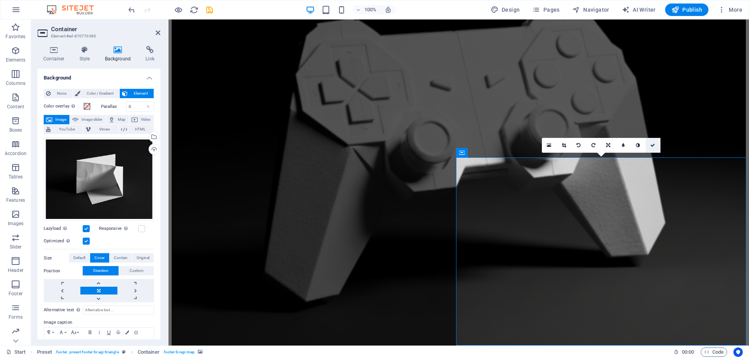
click at [653, 147] on icon at bounding box center [652, 145] width 5 height 5
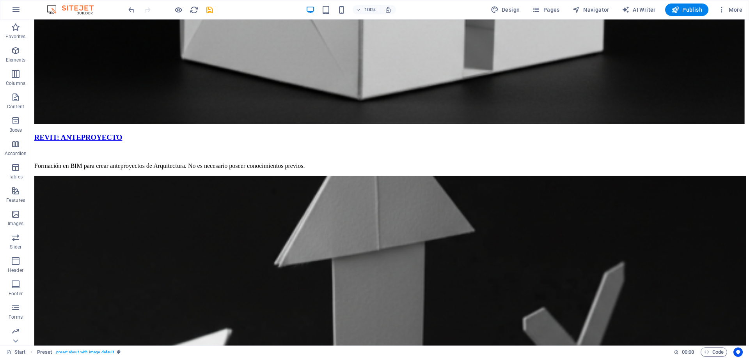
scroll to position [854, 0]
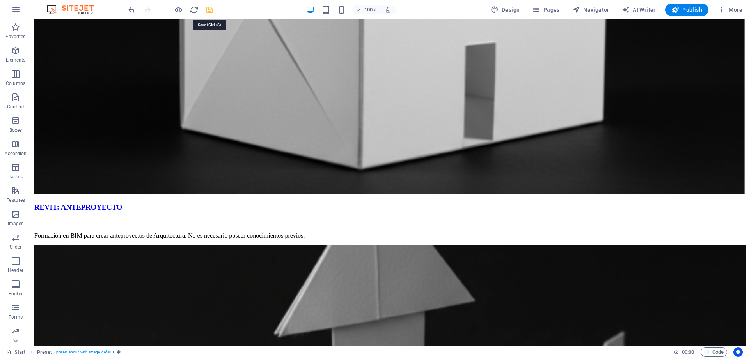
click at [209, 11] on icon "save" at bounding box center [209, 9] width 9 height 9
checkbox input "false"
click at [191, 9] on icon "reload" at bounding box center [194, 9] width 9 height 9
click at [690, 7] on span "Publish" at bounding box center [686, 10] width 31 height 8
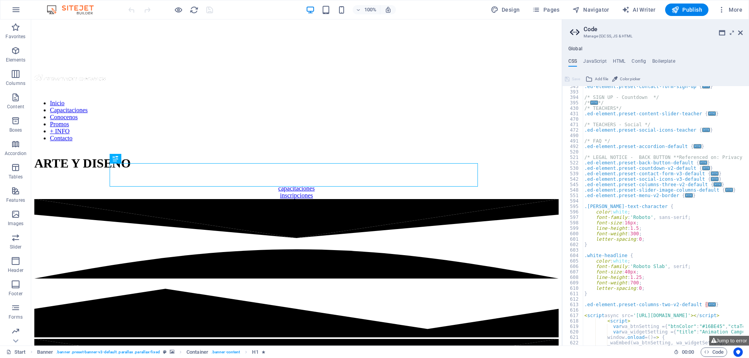
scroll to position [461, 0]
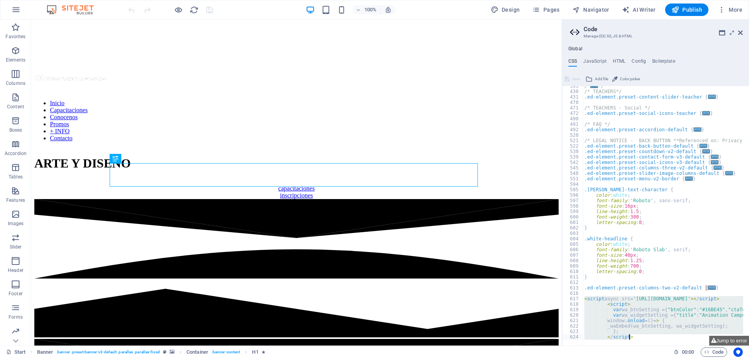
drag, startPoint x: 584, startPoint y: 299, endPoint x: 650, endPoint y: 347, distance: 81.6
click at [650, 346] on div "Start Favorites Elements Columns Content Boxes Accordion Tables Features Images…" at bounding box center [374, 182] width 749 height 326
type textarea "}; </script>"
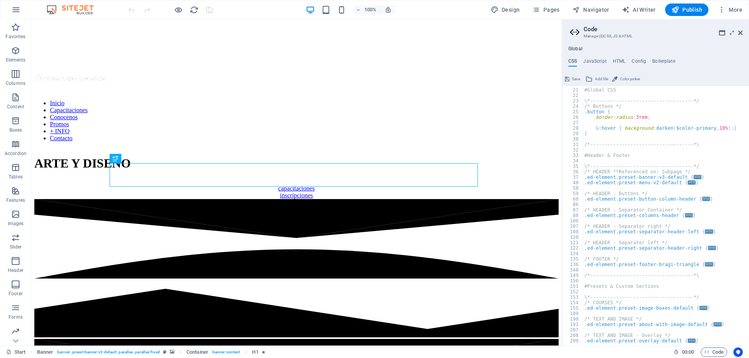
scroll to position [0, 0]
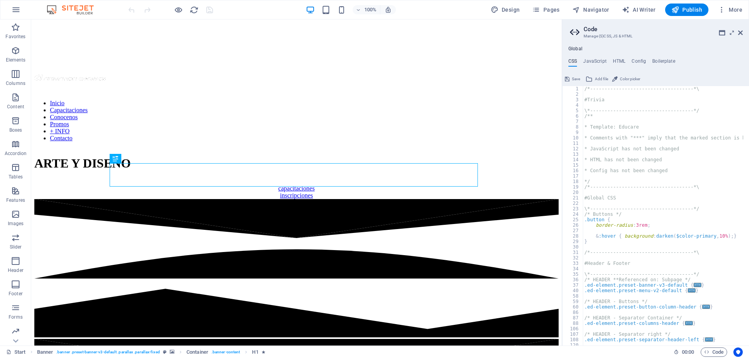
click at [584, 89] on div "/*------------------------------------*\ #Trivia \*----------------------------…" at bounding box center [700, 218] width 234 height 265
type textarea "/*------------------------------------*\"
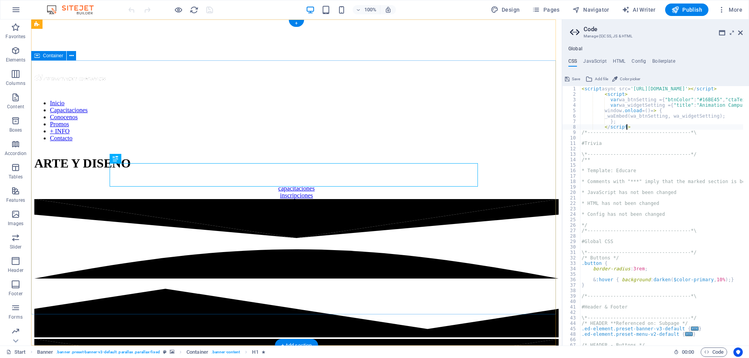
type textarea "</script>"
click at [506, 199] on div "ARTE Y DISEÑO capacitaciones inscripciones" at bounding box center [296, 173] width 524 height 51
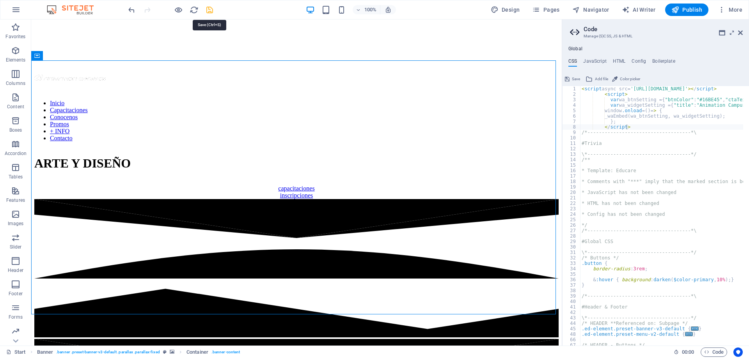
click at [208, 11] on icon "save" at bounding box center [209, 9] width 9 height 9
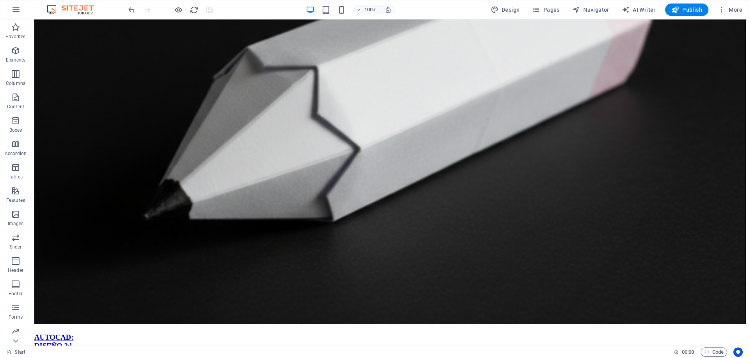
scroll to position [1794, 0]
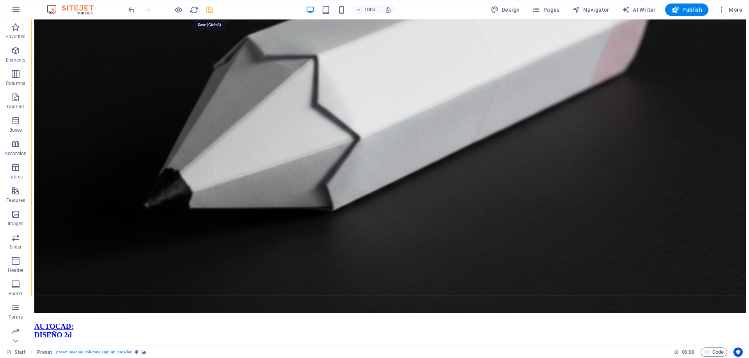
click at [206, 9] on icon "save" at bounding box center [209, 9] width 9 height 9
checkbox input "false"
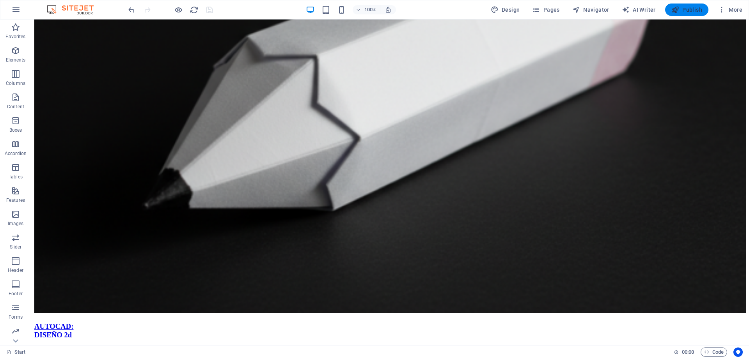
click at [689, 6] on span "Publish" at bounding box center [686, 10] width 31 height 8
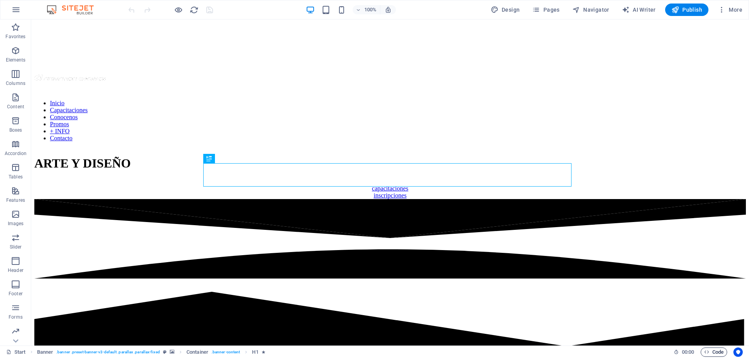
click at [712, 352] on span "Code" at bounding box center [713, 352] width 19 height 9
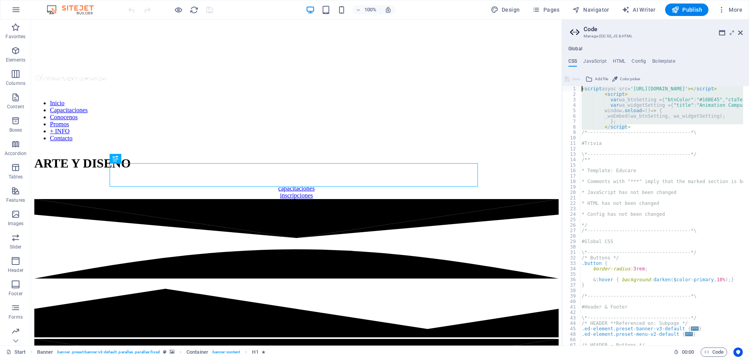
drag, startPoint x: 633, startPoint y: 127, endPoint x: 569, endPoint y: 81, distance: 79.4
click at [569, 81] on div "<script async src='[URL][DOMAIN_NAME]'></script> 1 2 3 4 5 6 7 8 9 10 11 12 13 …" at bounding box center [655, 209] width 187 height 273
type textarea "<script async src='[URL][DOMAIN_NAME]'></script> <script>"
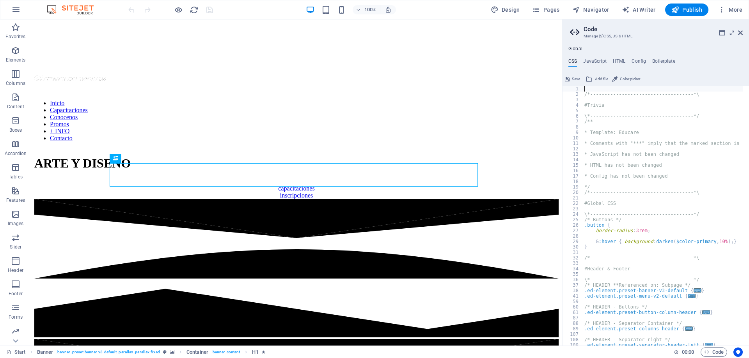
type textarea "/*------------------------------------*\"
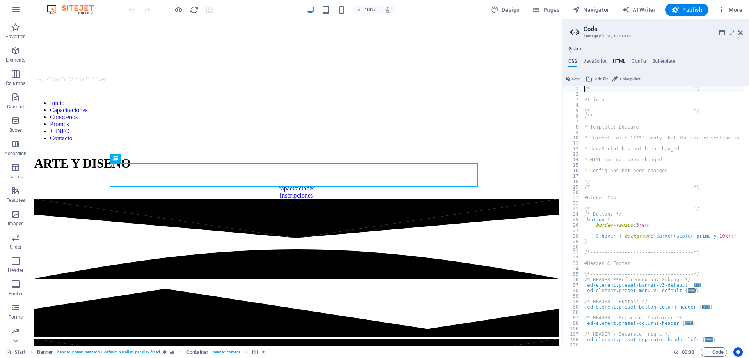
click at [620, 61] on h4 "HTML" at bounding box center [619, 62] width 13 height 9
type textarea "{{content}}"
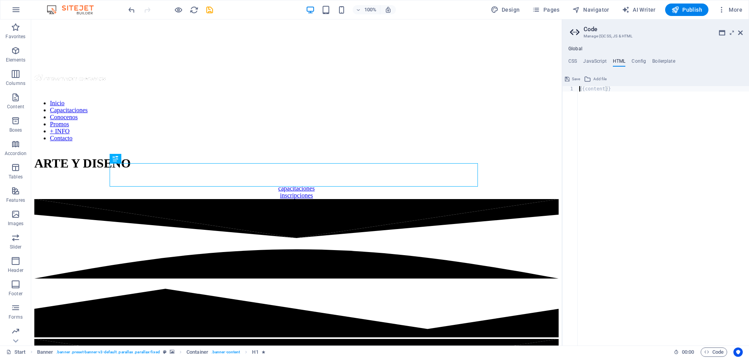
click at [625, 90] on div "{{content}}" at bounding box center [663, 221] width 171 height 271
paste textarea "</script>"
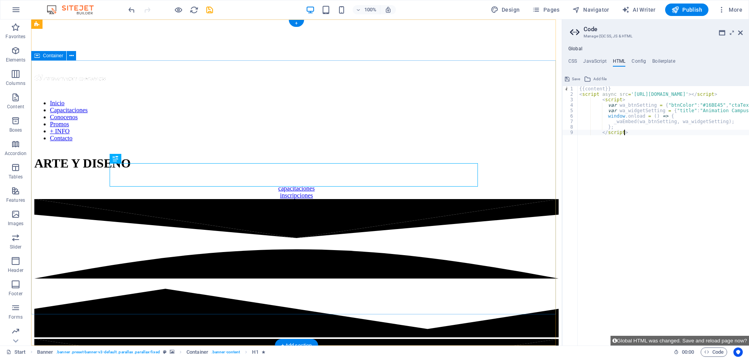
type textarea "</script>"
click at [524, 199] on div "ARTE Y DISEÑO capacitaciones inscripciones" at bounding box center [296, 173] width 524 height 51
click at [209, 10] on icon "save" at bounding box center [209, 9] width 9 height 9
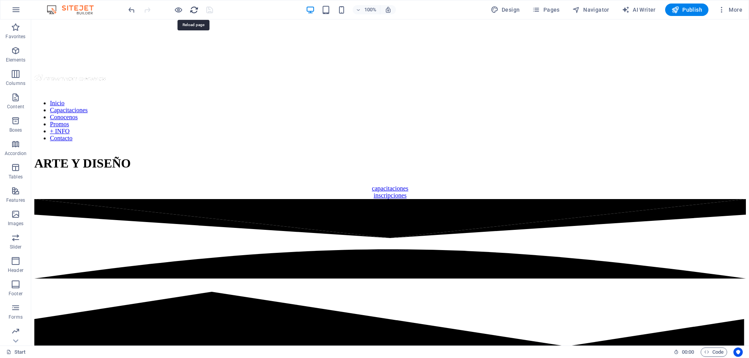
click at [193, 11] on icon "reload" at bounding box center [194, 9] width 9 height 9
click at [684, 12] on span "Publish" at bounding box center [686, 10] width 31 height 8
click at [717, 354] on span "Code" at bounding box center [713, 352] width 19 height 9
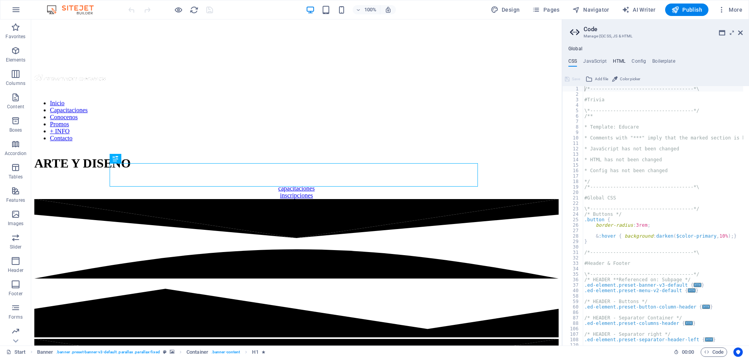
click at [619, 64] on h4 "HTML" at bounding box center [619, 62] width 13 height 9
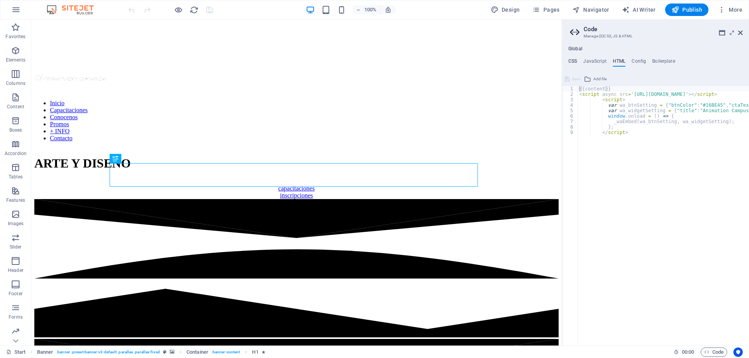
click at [573, 62] on h4 "CSS" at bounding box center [572, 62] width 9 height 9
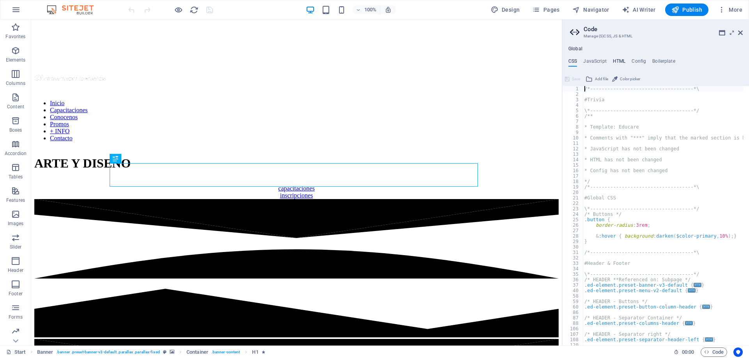
click at [622, 60] on h4 "HTML" at bounding box center [619, 62] width 13 height 9
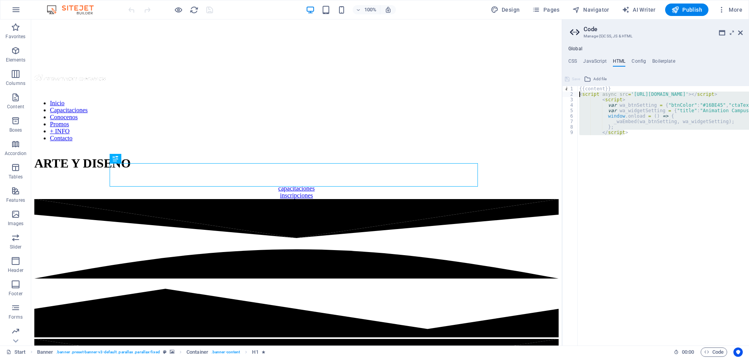
drag, startPoint x: 631, startPoint y: 132, endPoint x: 574, endPoint y: 96, distance: 67.8
click at [574, 96] on div "{{content}} 1 2 3 4 5 6 7 8 9 {{content}} < script async src = '[URL][DOMAIN_NA…" at bounding box center [655, 216] width 187 height 260
click at [626, 105] on div "{{content}} < script async src = '[URL][DOMAIN_NAME]' > </ script > < script > …" at bounding box center [663, 216] width 171 height 260
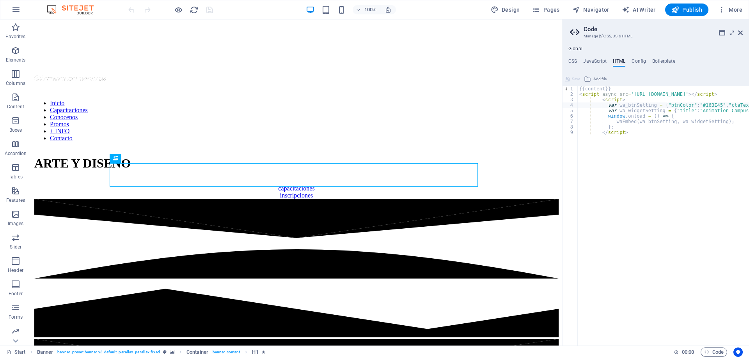
drag, startPoint x: 659, startPoint y: 344, endPoint x: 515, endPoint y: 292, distance: 152.8
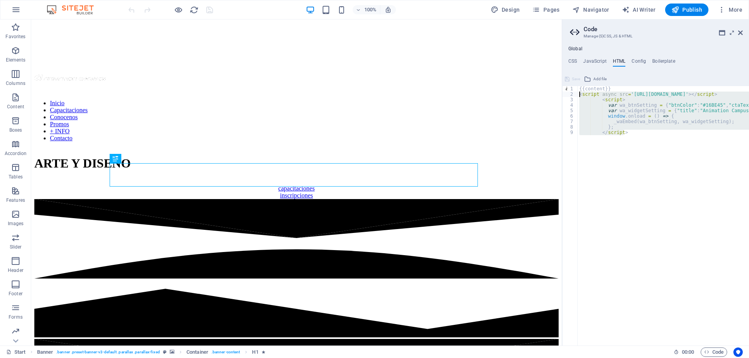
drag, startPoint x: 624, startPoint y: 133, endPoint x: 575, endPoint y: 95, distance: 62.6
click at [575, 95] on div "var wa_btnSetting = {"btnColor":"#16BE45","ctaText":"WhatsApp Chat","cornerRadi…" at bounding box center [655, 216] width 187 height 260
type textarea "<script async src='[URL][DOMAIN_NAME]'></script> <script>"
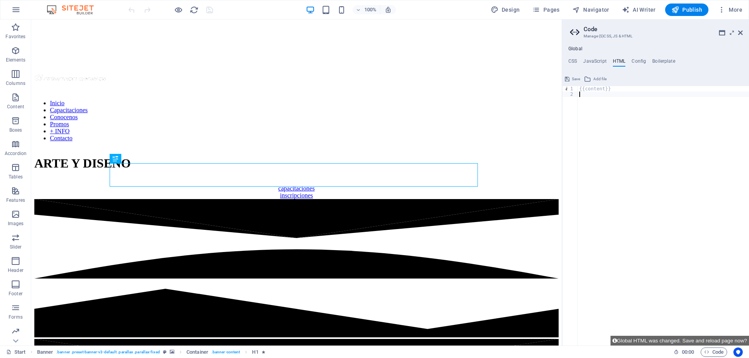
type textarea "{{content}}"
click at [707, 338] on button "Global HTML was changed. Save and reload page now?" at bounding box center [679, 341] width 138 height 10
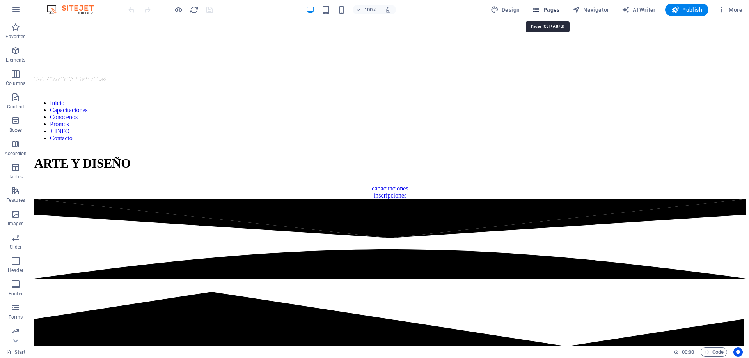
click at [552, 8] on span "Pages" at bounding box center [545, 10] width 27 height 8
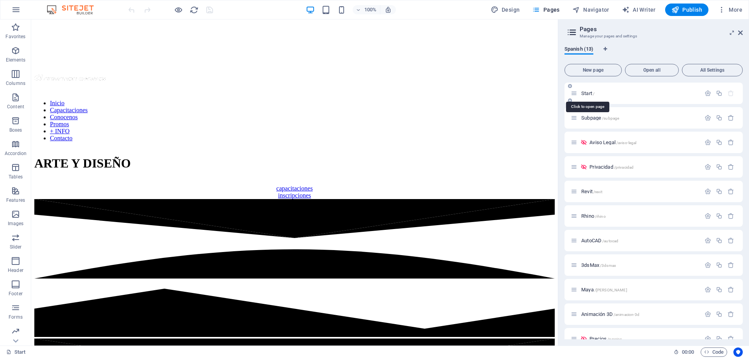
click at [586, 94] on span "Start /" at bounding box center [587, 93] width 13 height 6
click at [740, 30] on icon at bounding box center [740, 33] width 5 height 6
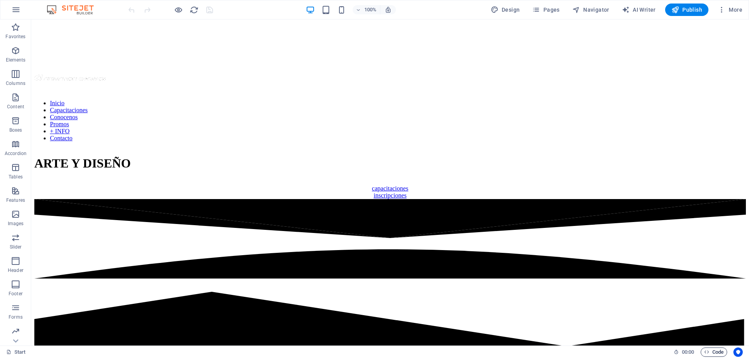
click at [711, 353] on span "Code" at bounding box center [713, 352] width 19 height 9
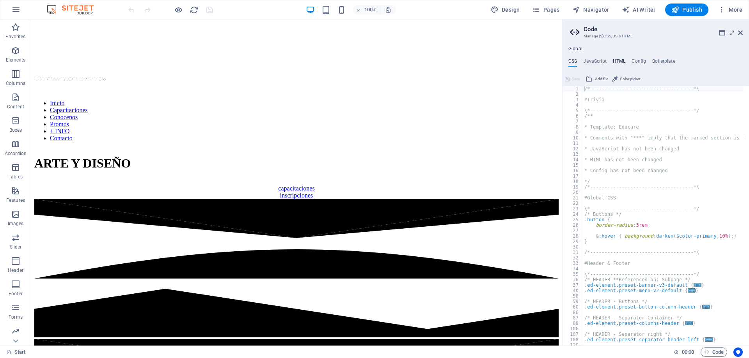
click at [616, 63] on h4 "HTML" at bounding box center [619, 62] width 13 height 9
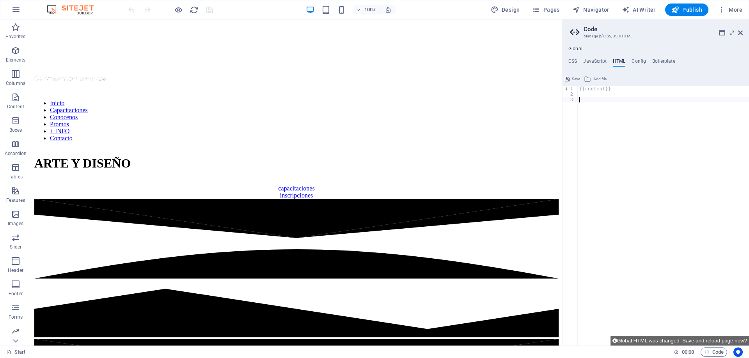
paste textarea "</script>"
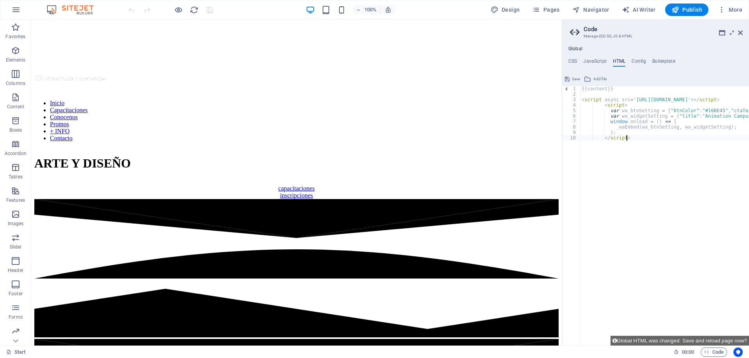
type textarea "</script>"
click at [571, 79] on button "Save" at bounding box center [572, 78] width 18 height 9
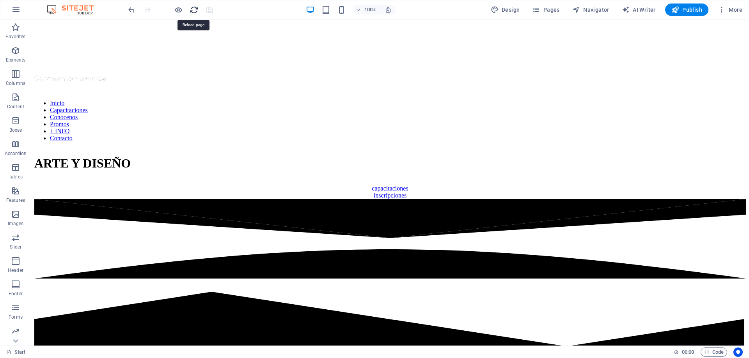
click at [190, 11] on icon "reload" at bounding box center [194, 9] width 9 height 9
click at [179, 11] on icon "button" at bounding box center [178, 9] width 9 height 9
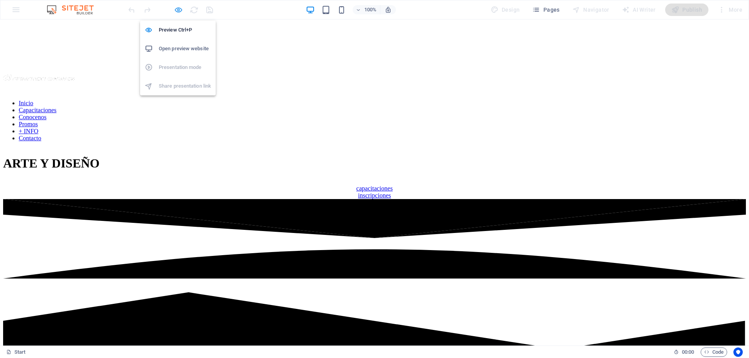
click at [179, 10] on icon "button" at bounding box center [178, 9] width 9 height 9
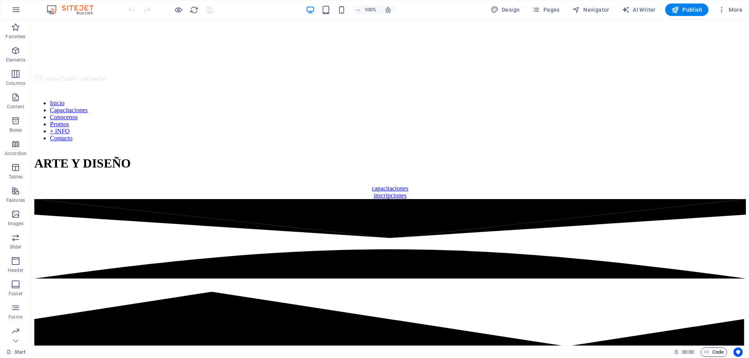
click at [712, 352] on span "Code" at bounding box center [713, 352] width 19 height 9
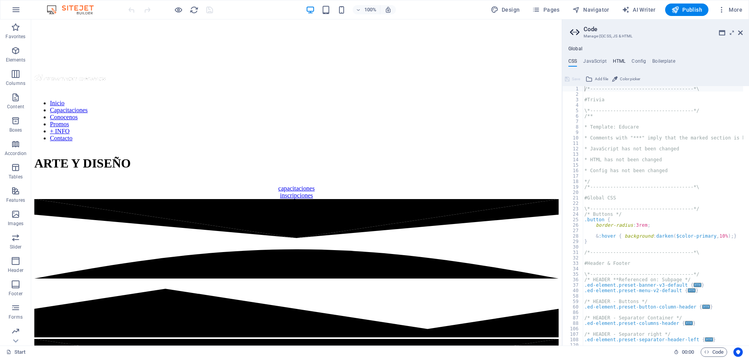
click at [619, 61] on h4 "HTML" at bounding box center [619, 62] width 13 height 9
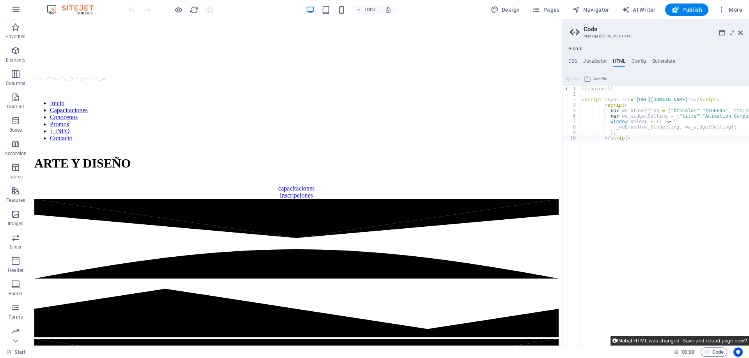
drag, startPoint x: 703, startPoint y: 341, endPoint x: 672, endPoint y: 322, distance: 36.4
click at [703, 341] on button "Global HTML was changed. Save and reload page now?" at bounding box center [679, 341] width 138 height 10
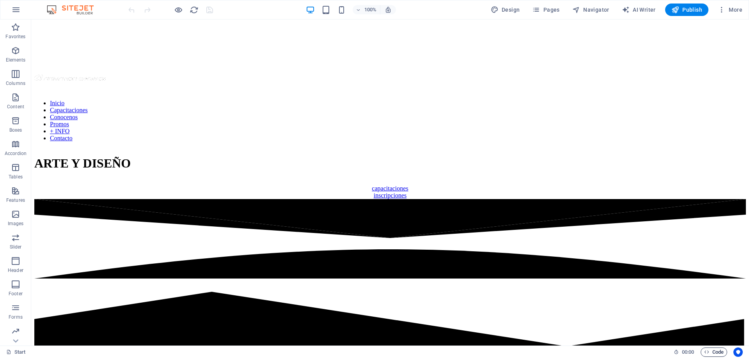
click at [713, 354] on span "Code" at bounding box center [713, 352] width 19 height 9
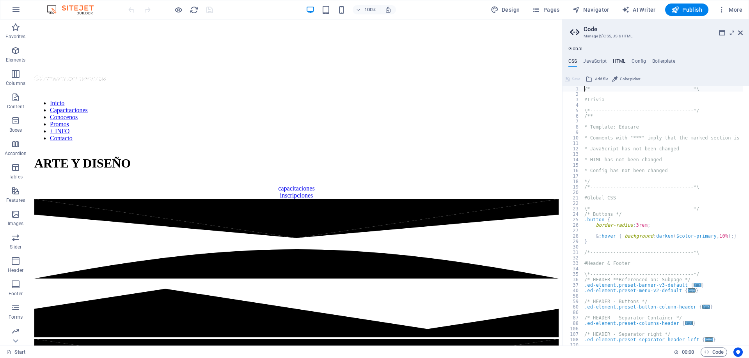
click at [615, 60] on h4 "HTML" at bounding box center [619, 62] width 13 height 9
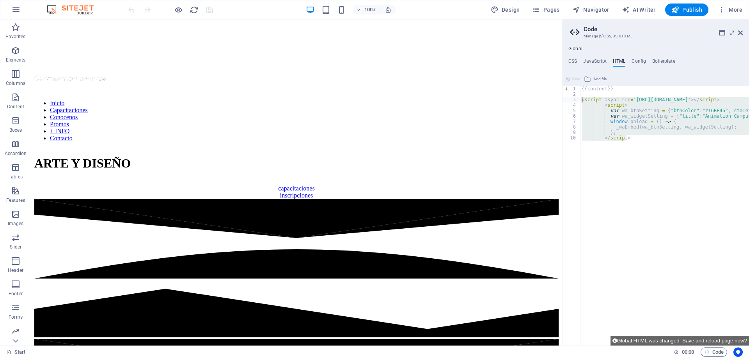
drag, startPoint x: 634, startPoint y: 140, endPoint x: 575, endPoint y: 102, distance: 69.9
click at [575, 102] on div "</script> 1 2 3 4 5 6 7 8 9 10 {{content}} < script async src = '[URL][DOMAIN_N…" at bounding box center [655, 216] width 187 height 260
type textarea "<script async src='[URL][DOMAIN_NAME]'></script> <script>"
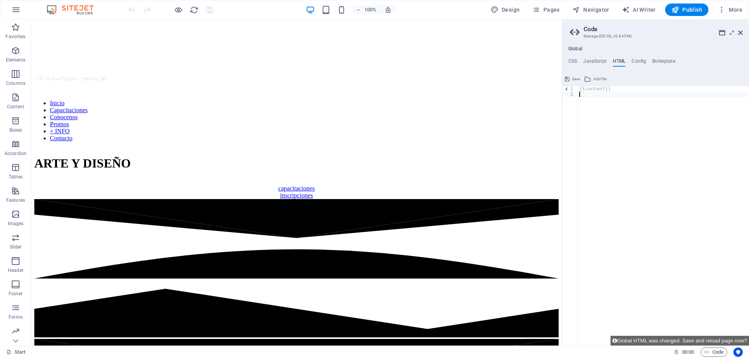
type textarea "{{content}}"
paste textarea "</script>"
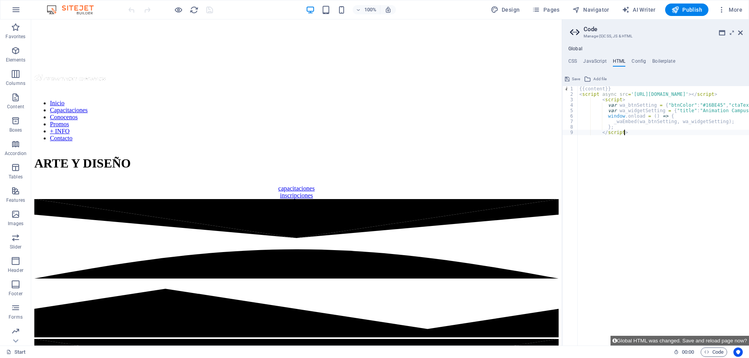
type textarea "</script>"
click at [570, 78] on button "Save" at bounding box center [572, 78] width 18 height 9
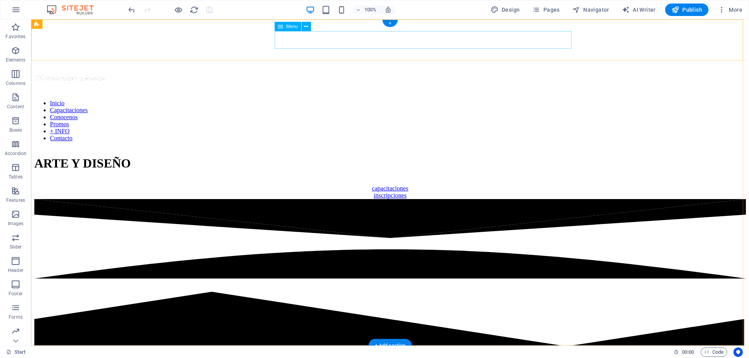
click at [363, 100] on nav "Inicio Capacitaciones Conocenos Promos + INFO Contacto" at bounding box center [389, 121] width 711 height 42
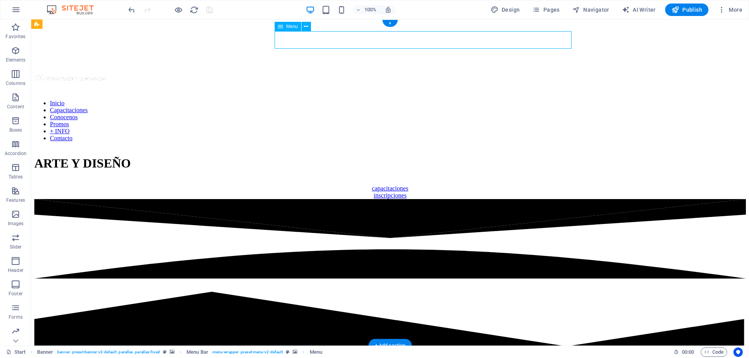
click at [363, 100] on nav "Inicio Capacitaciones Conocenos Promos + INFO Contacto" at bounding box center [389, 121] width 711 height 42
drag, startPoint x: 363, startPoint y: 39, endPoint x: 226, endPoint y: 39, distance: 136.9
click at [363, 100] on nav "Inicio Capacitaciones Conocenos Promos + INFO Contacto" at bounding box center [389, 121] width 711 height 42
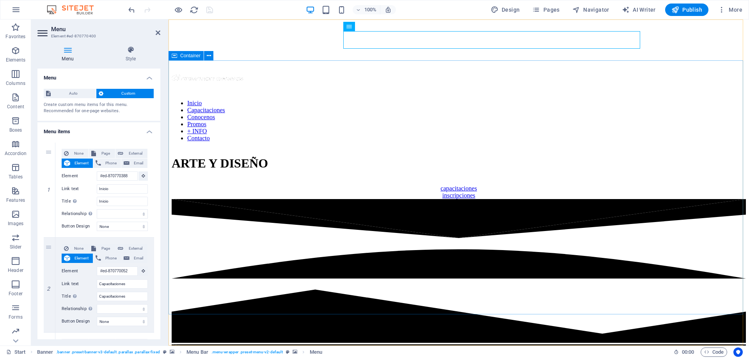
click at [684, 198] on div "ARTE Y DISEÑO capacitaciones inscripciones" at bounding box center [459, 173] width 574 height 51
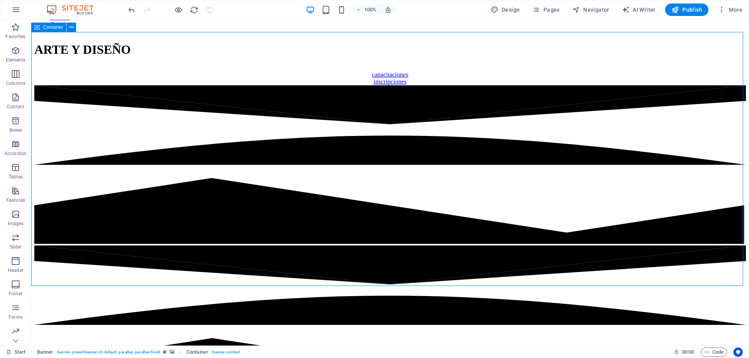
scroll to position [117, 0]
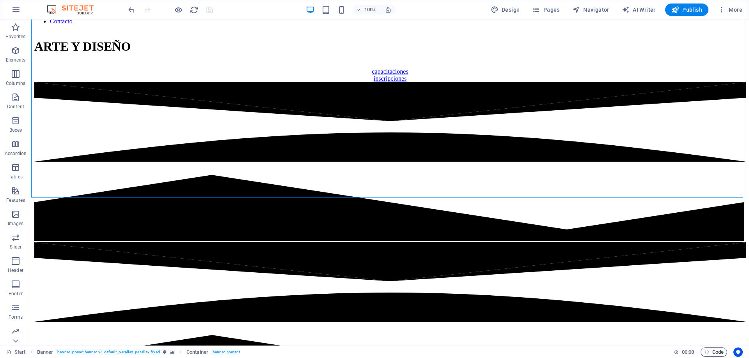
click at [719, 351] on span "Code" at bounding box center [713, 352] width 19 height 9
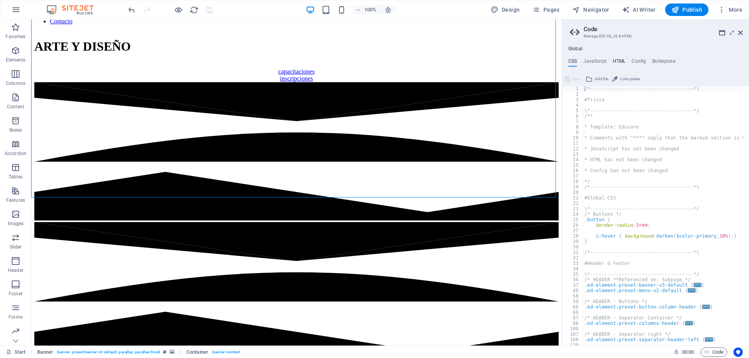
click at [618, 62] on h4 "HTML" at bounding box center [619, 62] width 13 height 9
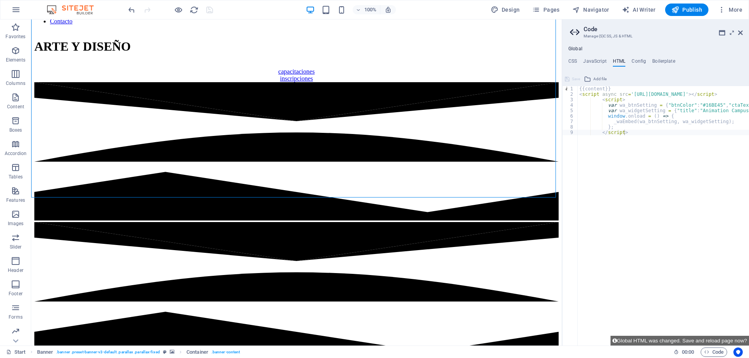
click at [575, 48] on h4 "Global" at bounding box center [575, 49] width 14 height 6
click at [721, 31] on icon at bounding box center [722, 33] width 6 height 6
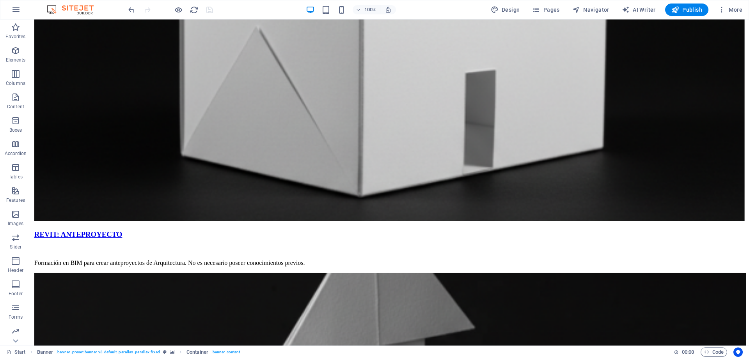
scroll to position [854, 0]
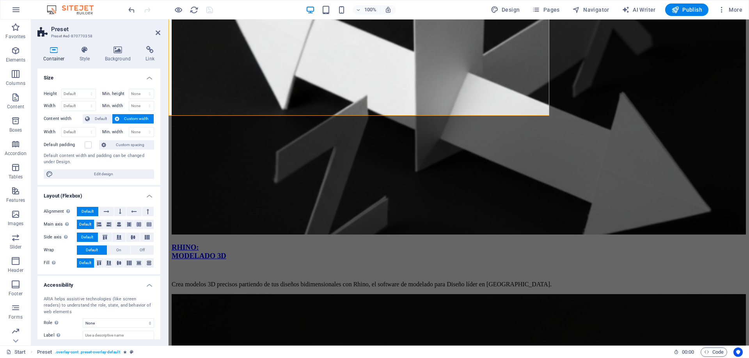
scroll to position [1166, 0]
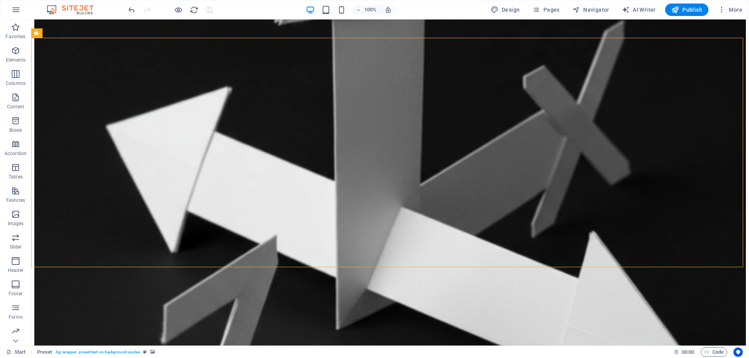
drag, startPoint x: 508, startPoint y: 159, endPoint x: 646, endPoint y: 158, distance: 137.7
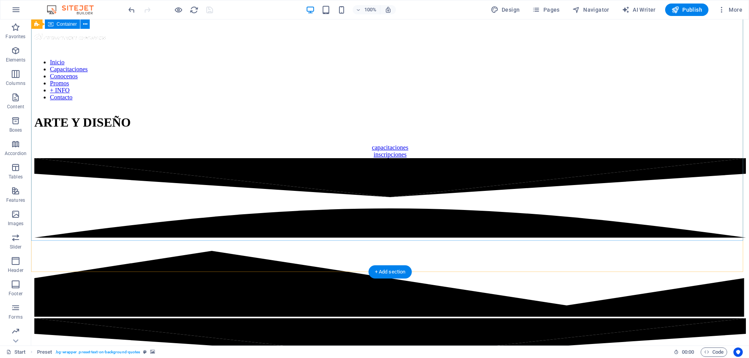
scroll to position [0, 0]
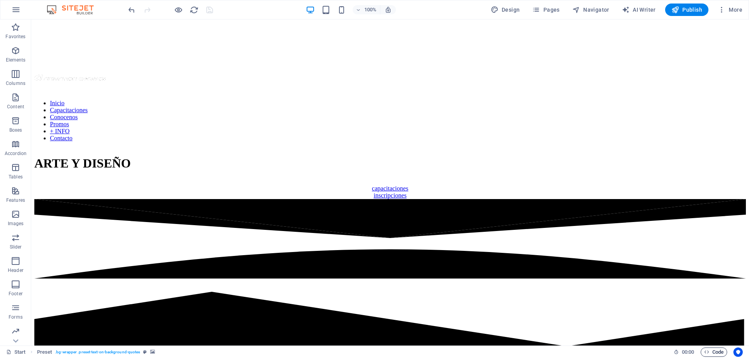
click at [707, 353] on icon "button" at bounding box center [706, 352] width 5 height 5
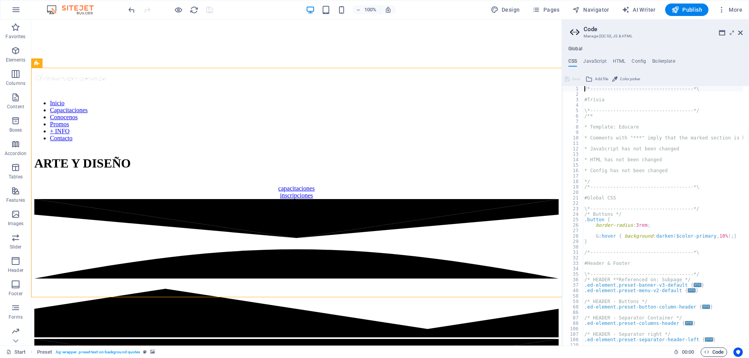
scroll to position [1136, 0]
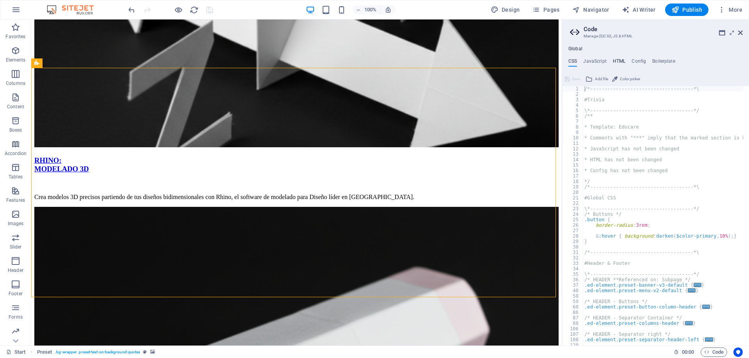
click at [623, 63] on h4 "HTML" at bounding box center [619, 62] width 13 height 9
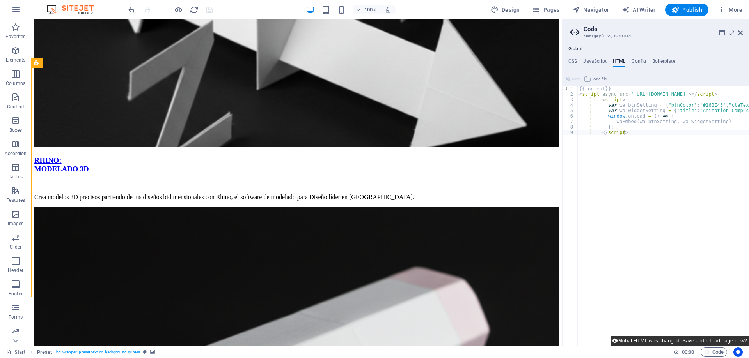
drag, startPoint x: 715, startPoint y: 342, endPoint x: 682, endPoint y: 321, distance: 39.2
click at [715, 342] on button "Global HTML was changed. Save and reload page now?" at bounding box center [679, 341] width 138 height 10
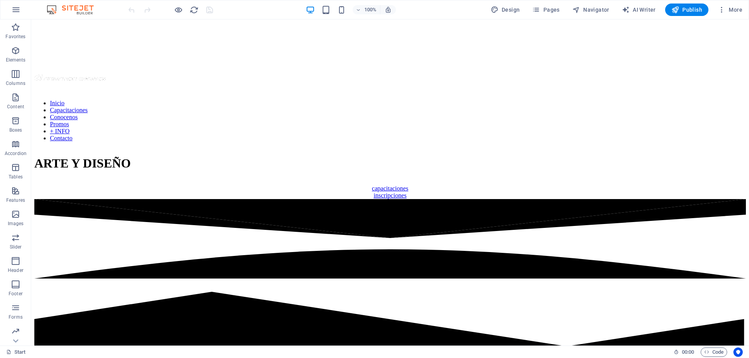
scroll to position [0, 0]
click at [692, 10] on span "Publish" at bounding box center [686, 10] width 31 height 8
click at [555, 11] on span "Pages" at bounding box center [545, 10] width 27 height 8
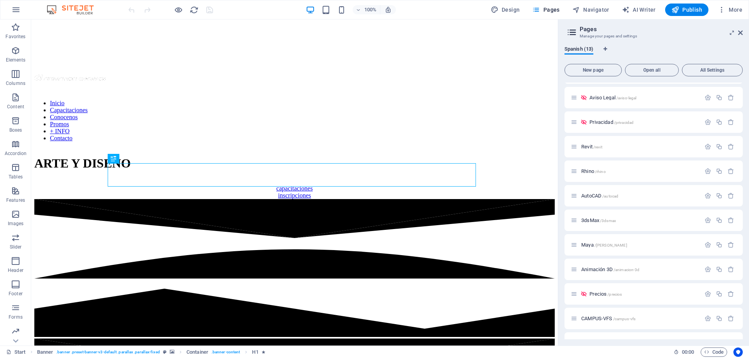
scroll to position [62, 0]
click at [598, 326] on span "portfolio /portfolio" at bounding box center [607, 326] width 36 height 6
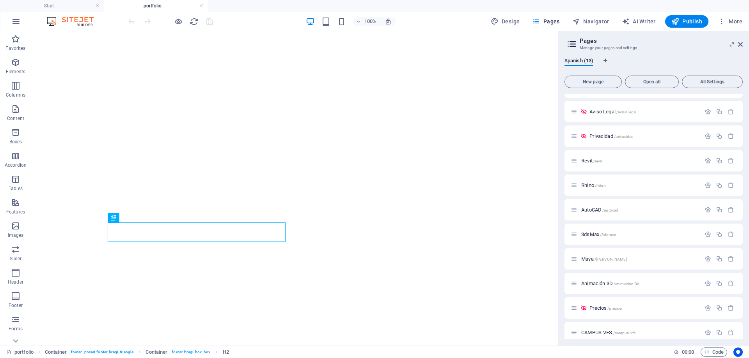
scroll to position [1198, 0]
click at [714, 354] on span "Code" at bounding box center [713, 352] width 19 height 9
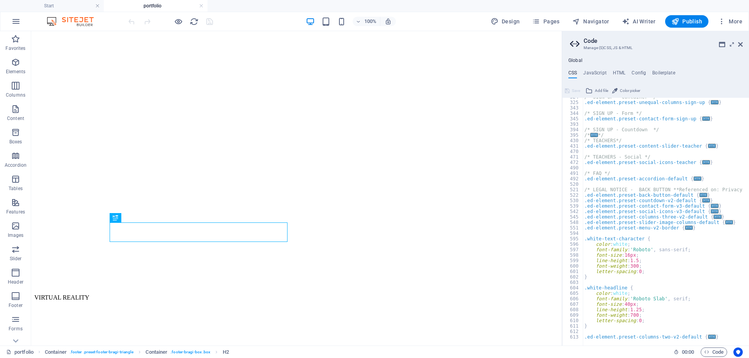
scroll to position [424, 0]
click at [620, 73] on h4 "HTML" at bounding box center [619, 74] width 13 height 9
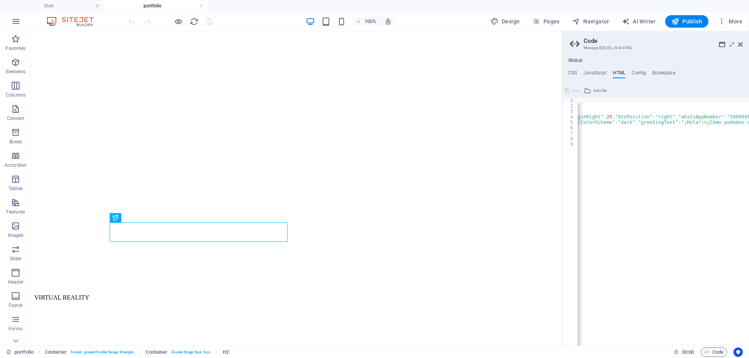
scroll to position [0, 397]
click at [201, 4] on link at bounding box center [201, 5] width 5 height 7
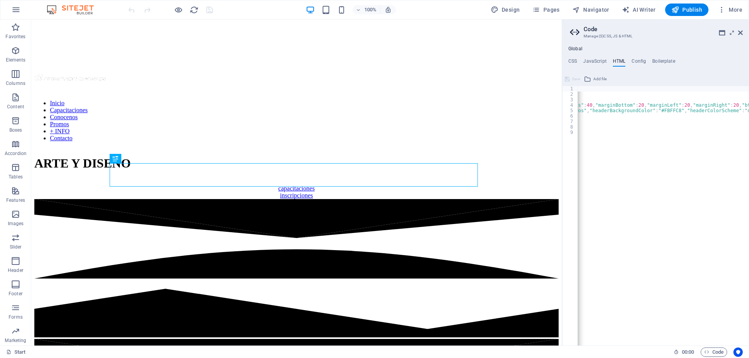
scroll to position [0, 0]
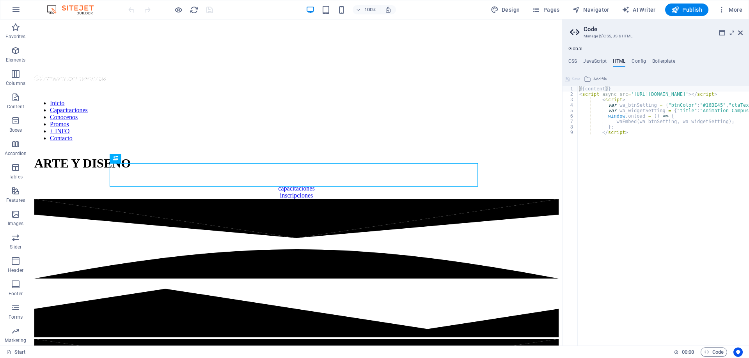
drag, startPoint x: 647, startPoint y: 344, endPoint x: 500, endPoint y: 267, distance: 166.2
type textarea "</script>"
paste textarea
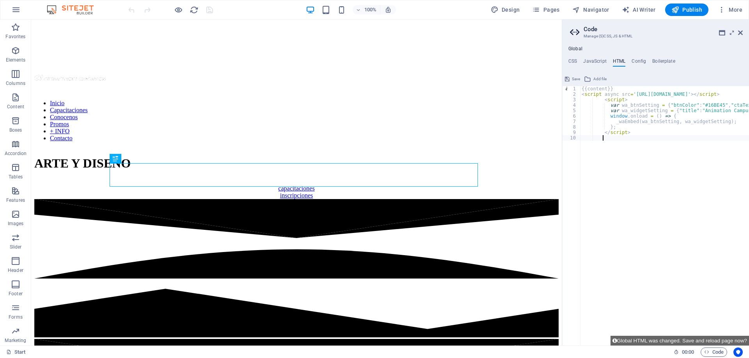
scroll to position [0, 0]
type textarea "</script>"
click at [570, 79] on button "Save" at bounding box center [572, 78] width 18 height 9
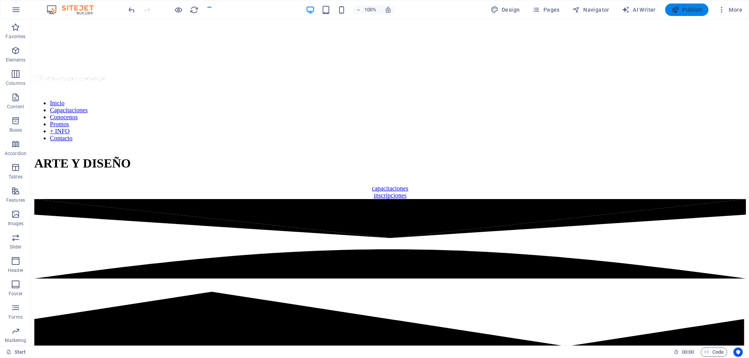
click at [685, 8] on span "Publish" at bounding box center [686, 10] width 31 height 8
click at [714, 353] on span "Code" at bounding box center [713, 352] width 19 height 9
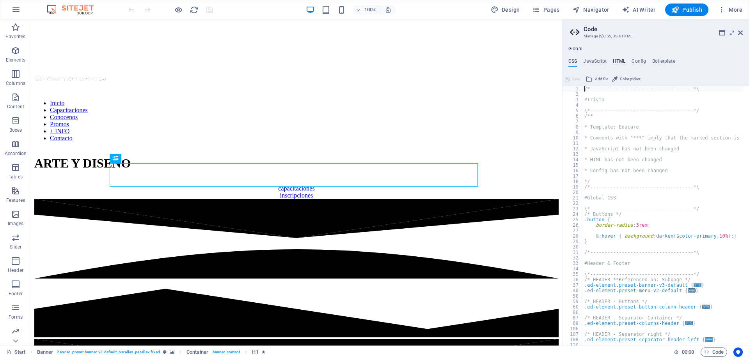
click at [618, 64] on h4 "HTML" at bounding box center [619, 62] width 13 height 9
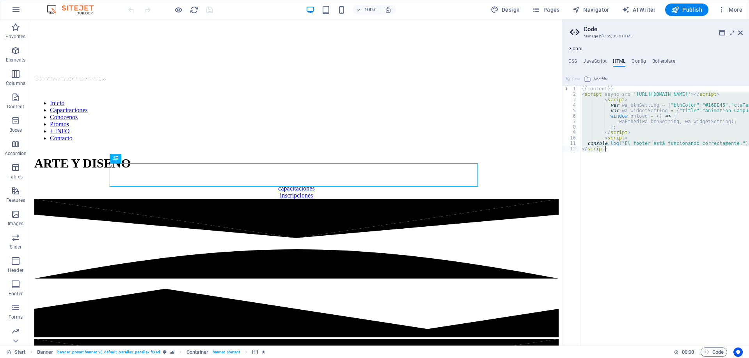
drag, startPoint x: 581, startPoint y: 93, endPoint x: 643, endPoint y: 167, distance: 96.9
type textarea "console.log("El footer está funcionando correctamente."); </script>"
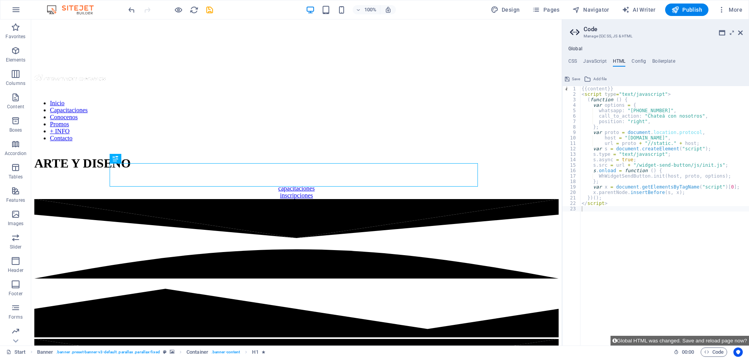
click at [576, 79] on span "Save" at bounding box center [576, 78] width 8 height 9
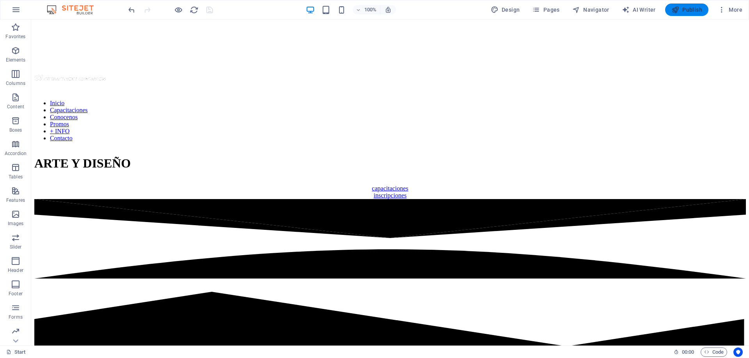
click at [679, 13] on icon "button" at bounding box center [675, 10] width 8 height 8
click at [723, 353] on span "Code" at bounding box center [713, 352] width 19 height 9
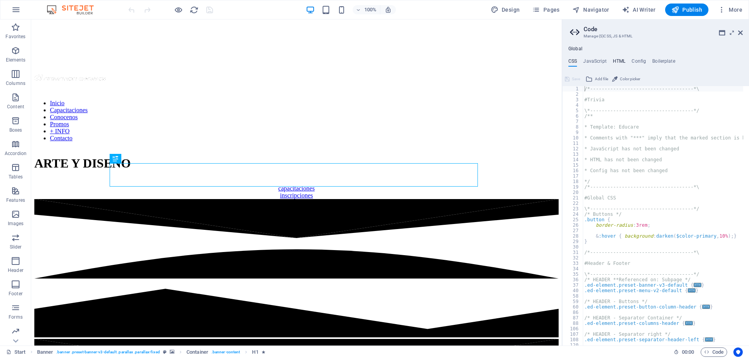
click at [618, 62] on h4 "HTML" at bounding box center [619, 62] width 13 height 9
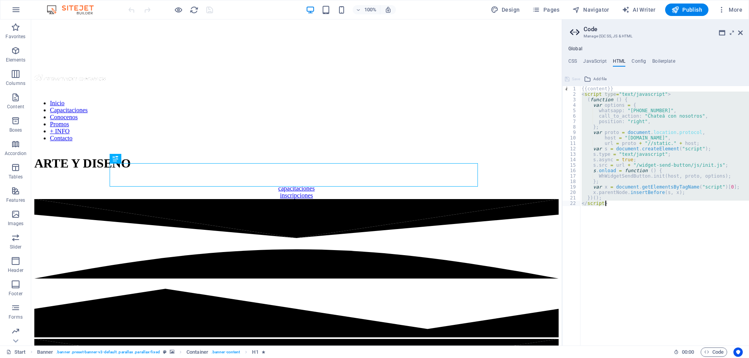
drag, startPoint x: 581, startPoint y: 96, endPoint x: 674, endPoint y: 219, distance: 153.9
click at [674, 219] on div "{{content}} < script type = "text/javascript" > ( function ( ) { var options = …" at bounding box center [664, 221] width 169 height 271
type textarea "})(); </script>"
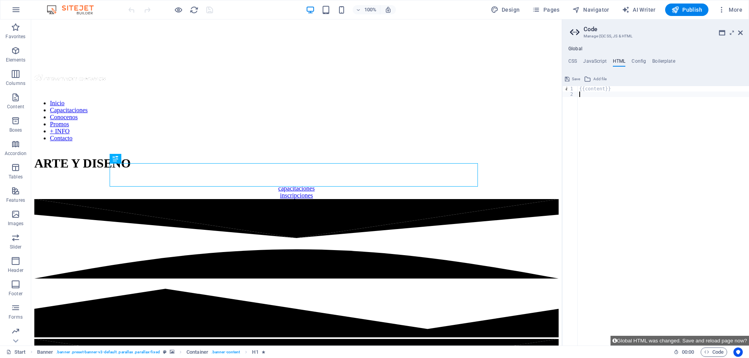
paste textarea "</style>"
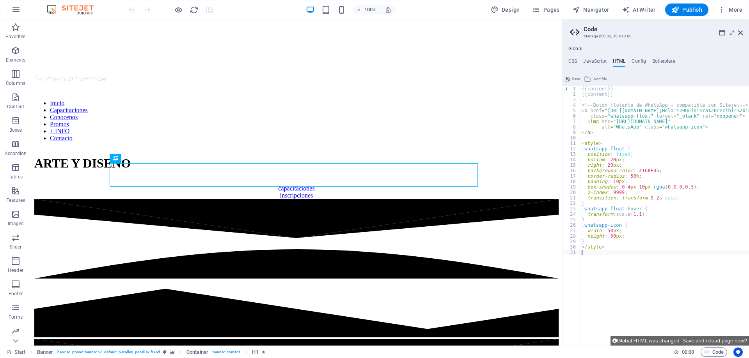
type textarea "</style>"
click at [574, 80] on span "Save" at bounding box center [576, 78] width 8 height 9
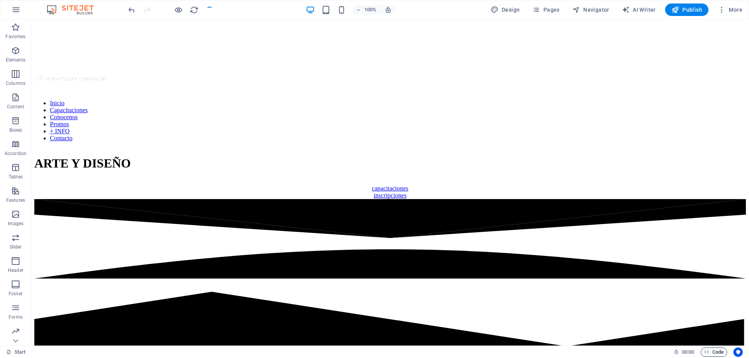
click at [715, 354] on span "Code" at bounding box center [713, 352] width 19 height 9
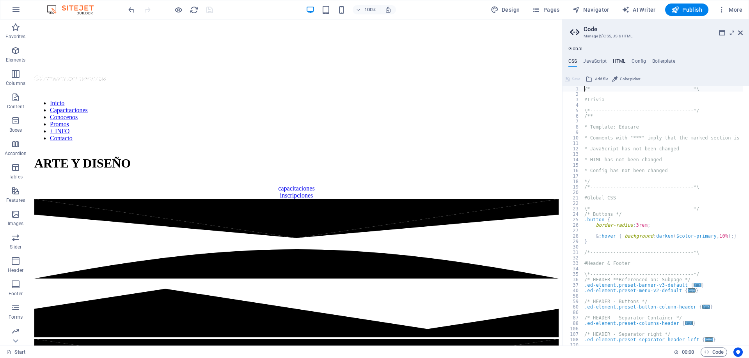
click at [618, 61] on h4 "HTML" at bounding box center [619, 62] width 13 height 9
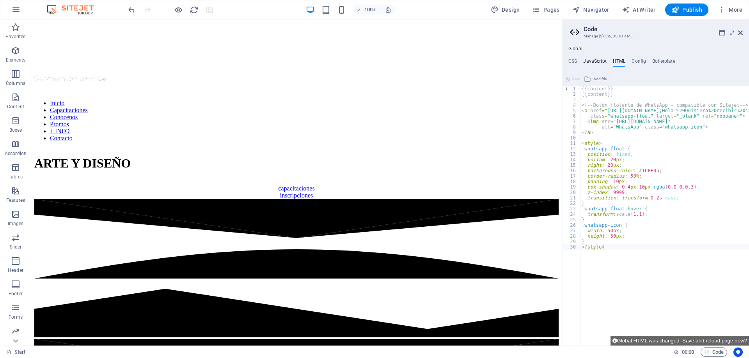
click at [594, 60] on h4 "JavaScript" at bounding box center [594, 62] width 23 height 9
type textarea "/* JS for preset "Menu V2" */"
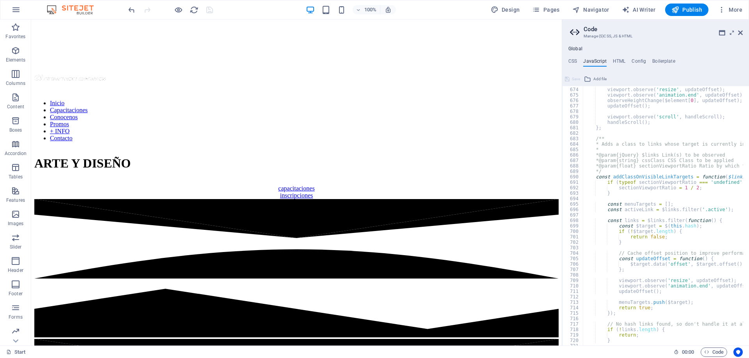
scroll to position [3797, 0]
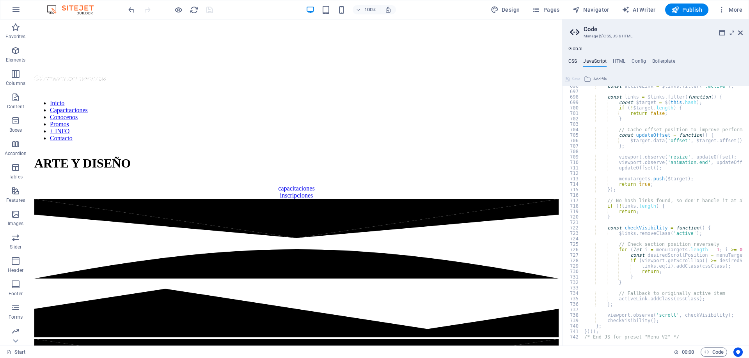
click at [572, 62] on h4 "CSS" at bounding box center [572, 62] width 9 height 9
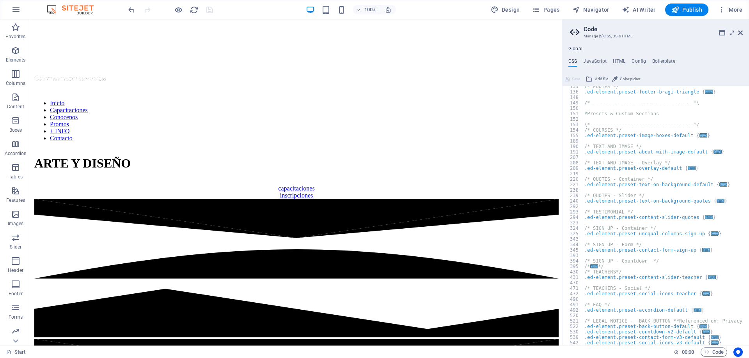
scroll to position [412, 0]
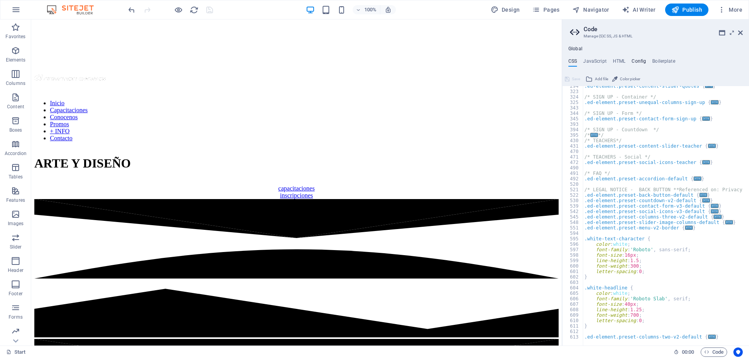
click at [642, 63] on h4 "Config" at bounding box center [638, 62] width 14 height 9
type textarea "$color-background: #f0f0f0;"
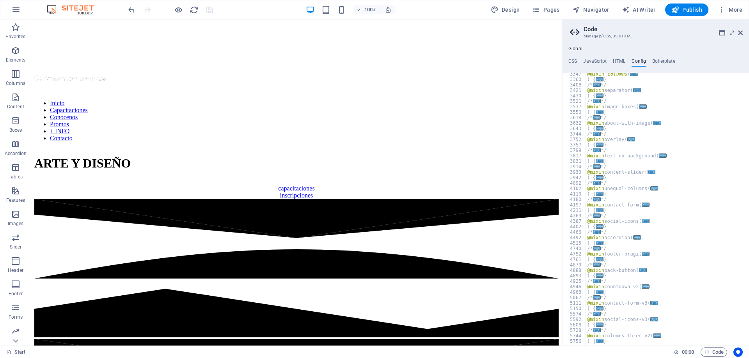
scroll to position [351, 0]
click at [664, 60] on h4 "Boilerplate" at bounding box center [663, 62] width 23 height 9
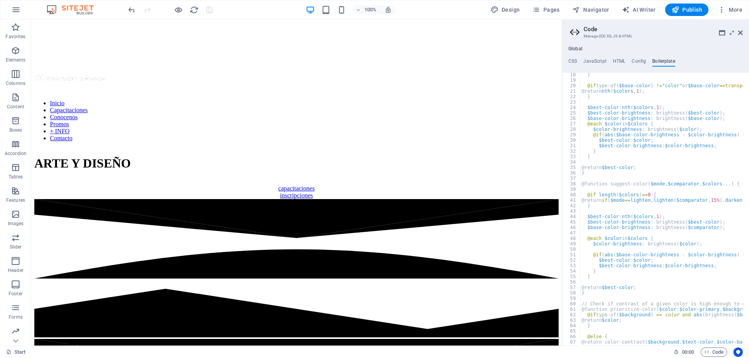
scroll to position [66, 0]
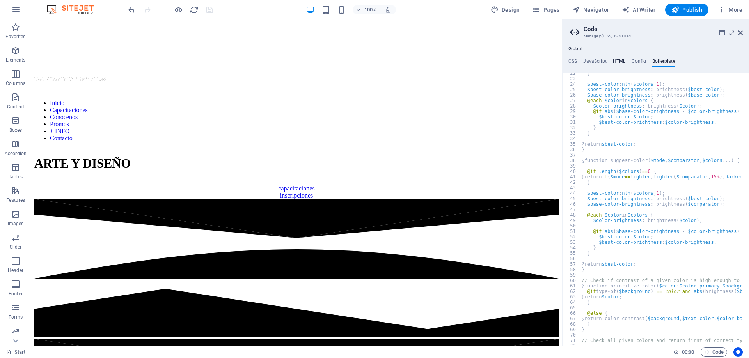
click at [622, 60] on h4 "HTML" at bounding box center [619, 62] width 13 height 9
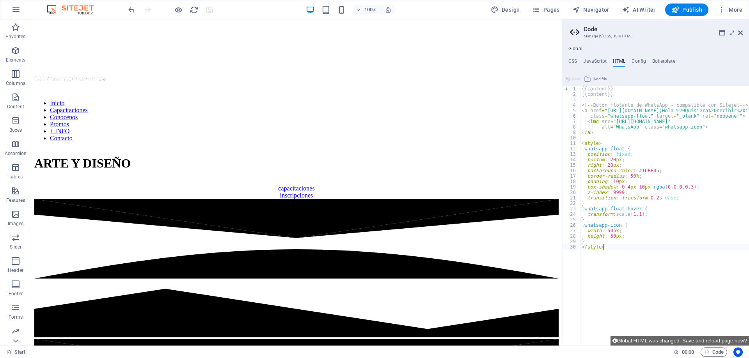
click at [614, 95] on div "{{content}} {{content}} <!-- Botón flotante de WhatsApp - compatible con Siteje…" at bounding box center [721, 218] width 282 height 265
type textarea "{"
type textarea "{{content}}"
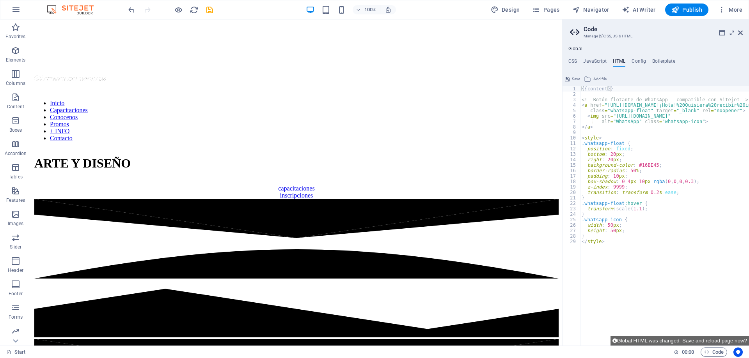
click at [572, 78] on span "Save" at bounding box center [576, 78] width 8 height 9
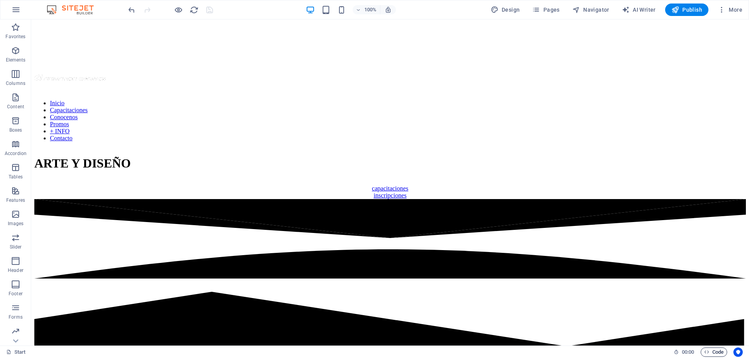
drag, startPoint x: 713, startPoint y: 352, endPoint x: 710, endPoint y: 356, distance: 4.4
click at [713, 354] on span "Code" at bounding box center [713, 352] width 19 height 9
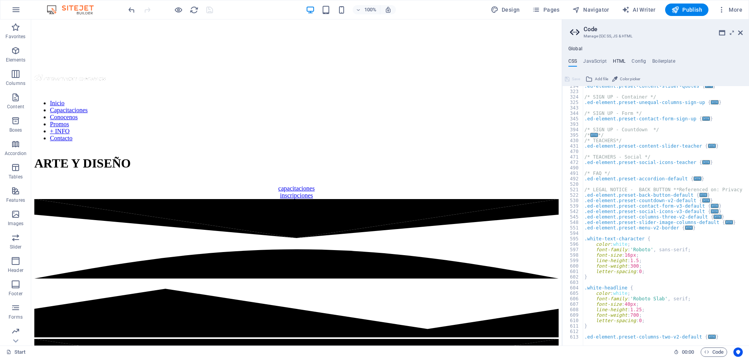
click at [622, 60] on h4 "HTML" at bounding box center [619, 62] width 13 height 9
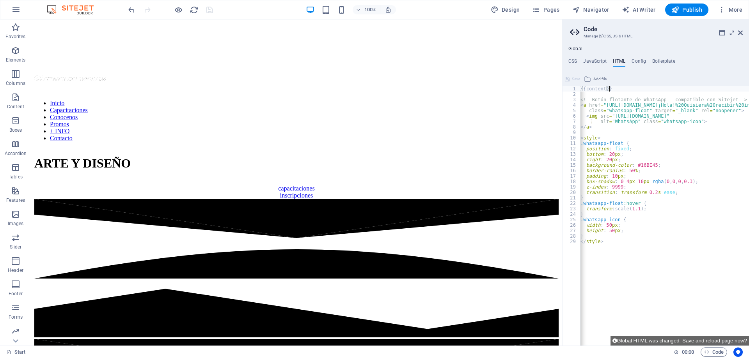
scroll to position [0, 0]
drag, startPoint x: 598, startPoint y: 343, endPoint x: 491, endPoint y: 305, distance: 113.5
click at [714, 352] on span "Code" at bounding box center [713, 352] width 19 height 9
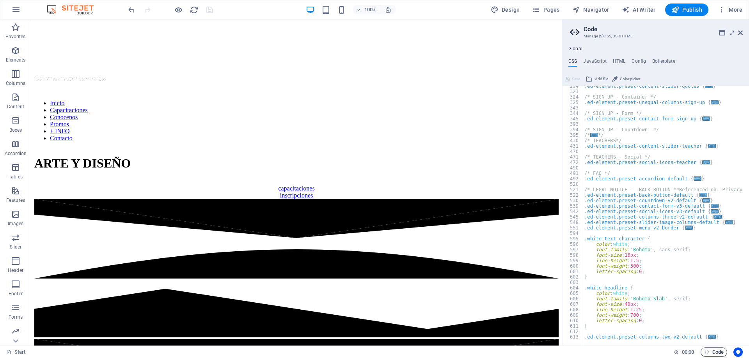
click at [714, 352] on span "Code" at bounding box center [713, 352] width 19 height 9
click at [636, 64] on h4 "Config" at bounding box center [638, 62] width 14 height 9
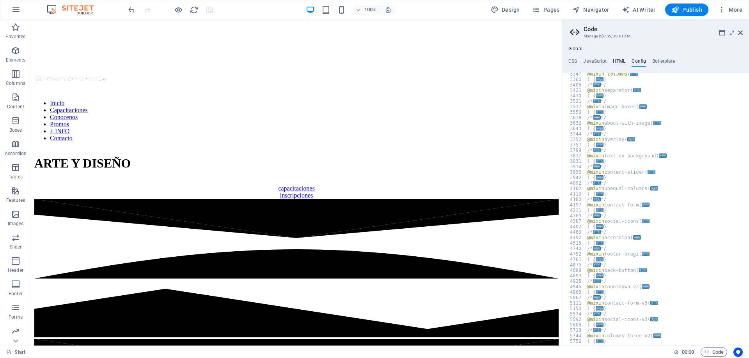
click at [618, 62] on h4 "HTML" at bounding box center [619, 62] width 13 height 9
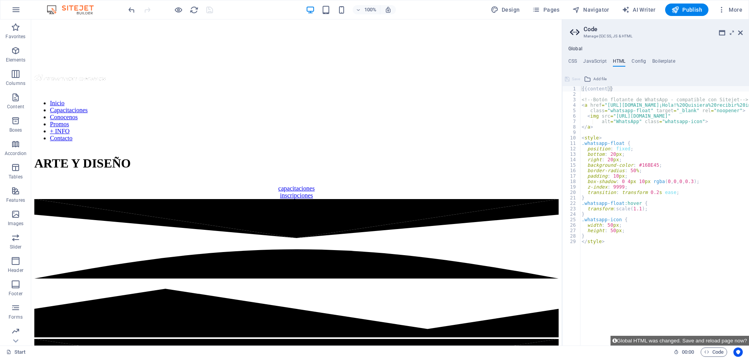
click at [571, 33] on icon at bounding box center [576, 32] width 12 height 11
drag, startPoint x: 714, startPoint y: 353, endPoint x: 580, endPoint y: 48, distance: 332.6
type textarea "</style>"
drag, startPoint x: 580, startPoint y: 48, endPoint x: 670, endPoint y: 283, distance: 251.5
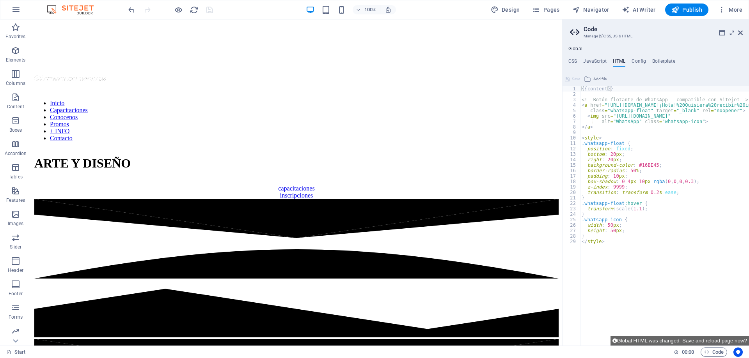
click at [673, 285] on div "{{content}} <!-- Botón flotante de WhatsApp - compatible con Sitejet --> < a hr…" at bounding box center [721, 218] width 282 height 265
click at [580, 49] on h4 "Global" at bounding box center [575, 49] width 14 height 6
click at [577, 50] on h4 "Global" at bounding box center [575, 49] width 14 height 6
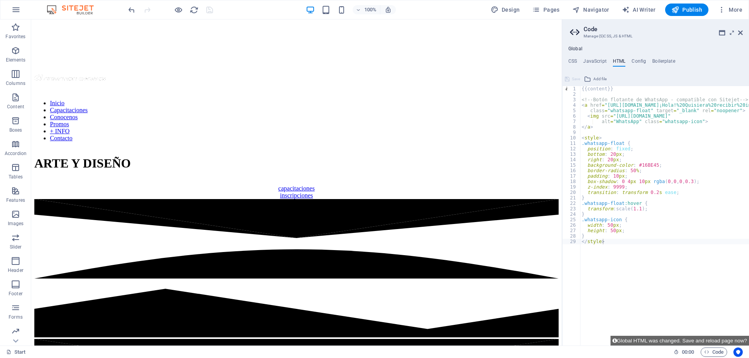
click at [577, 50] on h4 "Global" at bounding box center [575, 49] width 14 height 6
click at [699, 341] on button "Global HTML was changed. Save and reload page now?" at bounding box center [679, 341] width 138 height 10
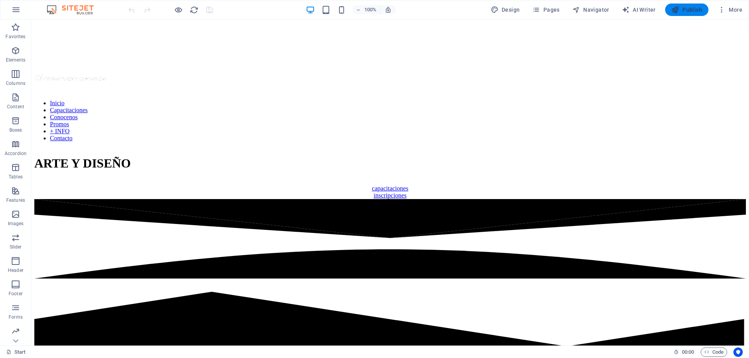
click at [680, 11] on span "Publish" at bounding box center [686, 10] width 31 height 8
click at [715, 353] on span "Code" at bounding box center [713, 352] width 19 height 9
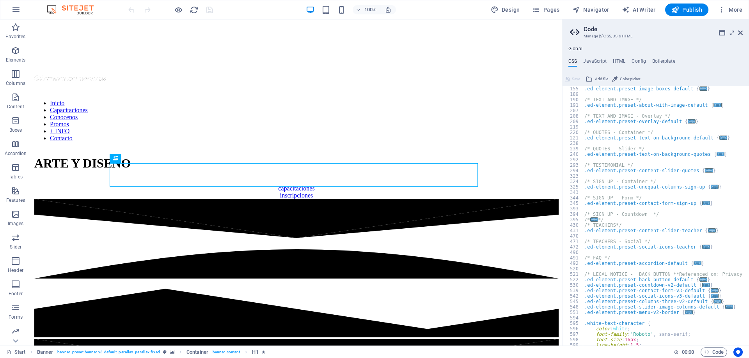
scroll to position [374, 0]
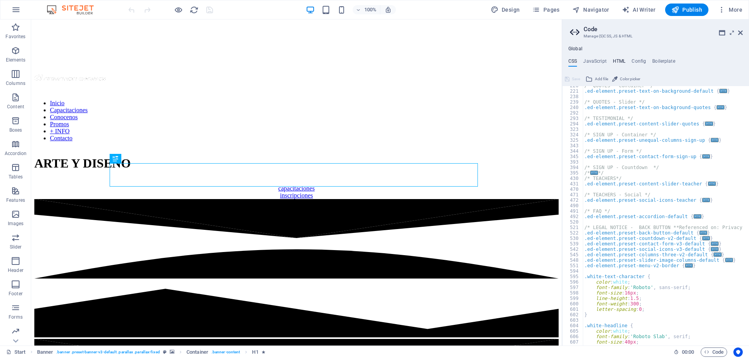
click at [621, 61] on h4 "HTML" at bounding box center [619, 62] width 13 height 9
type textarea "{{content}}"
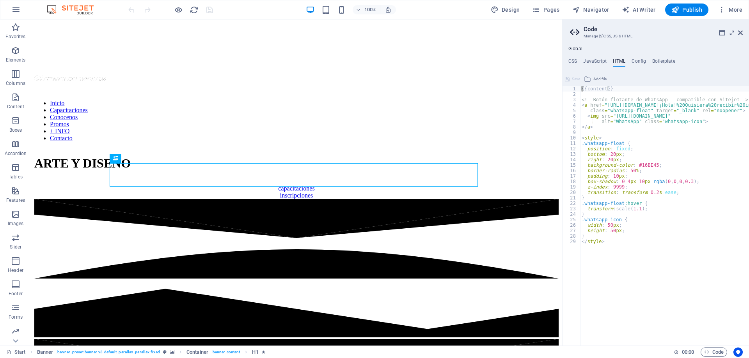
click at [601, 89] on div "{{content}} <!-- Botón flotante de WhatsApp - compatible con Sitejet --> < a hr…" at bounding box center [721, 218] width 282 height 265
click at [672, 90] on div "{{content}} <!-- Botón flotante de WhatsApp - compatible con Sitejet --> < a hr…" at bounding box center [721, 218] width 282 height 265
click at [572, 30] on icon at bounding box center [576, 32] width 12 height 11
click at [572, 32] on icon at bounding box center [576, 32] width 12 height 11
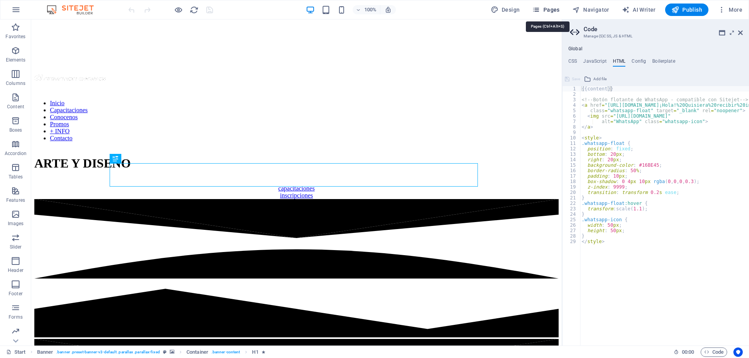
click at [552, 9] on span "Pages" at bounding box center [545, 10] width 27 height 8
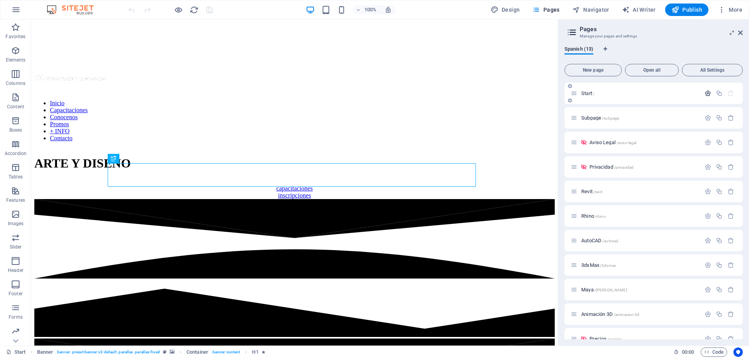
click at [705, 93] on icon "button" at bounding box center [707, 93] width 7 height 7
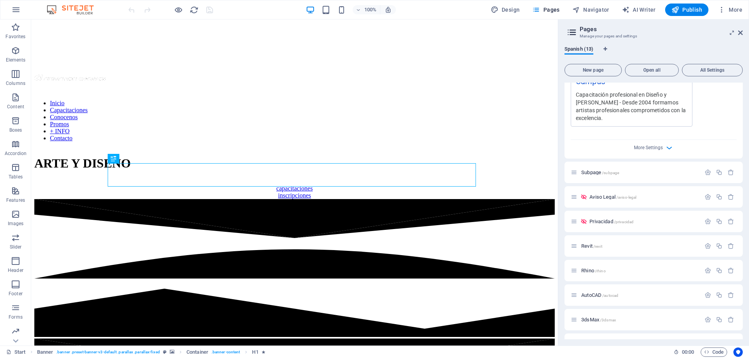
scroll to position [273, 0]
click at [664, 147] on icon "button" at bounding box center [668, 145] width 9 height 9
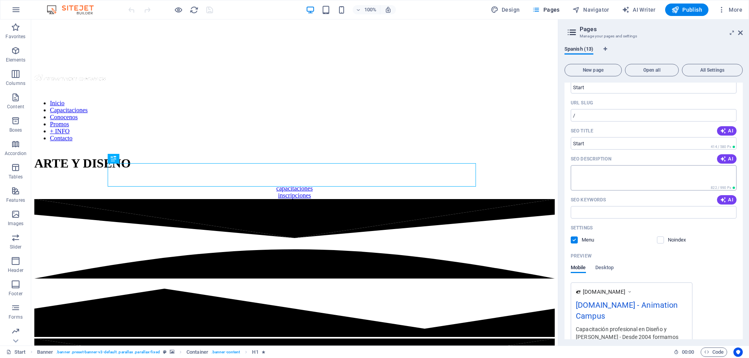
scroll to position [0, 0]
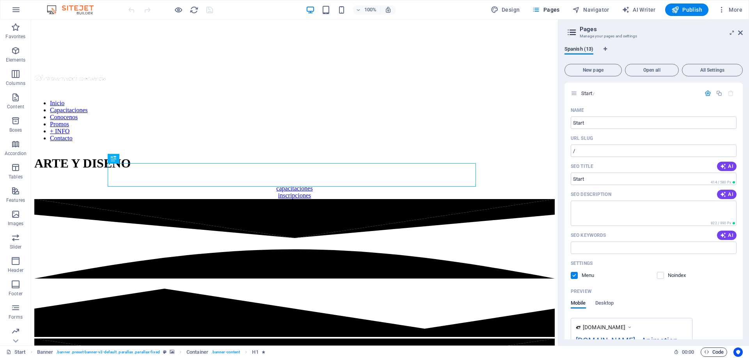
click at [713, 353] on span "Code" at bounding box center [713, 352] width 19 height 9
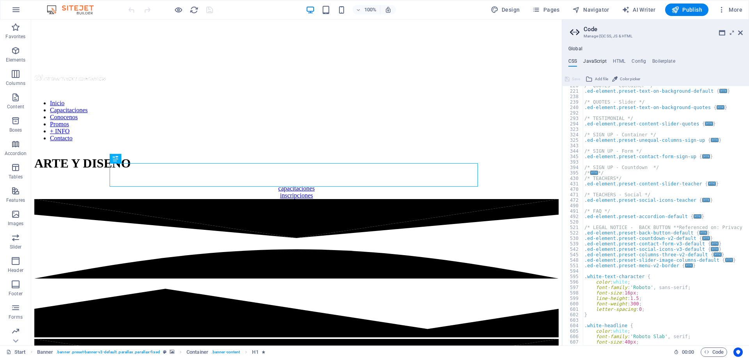
click at [596, 61] on h4 "JavaScript" at bounding box center [594, 62] width 23 height 9
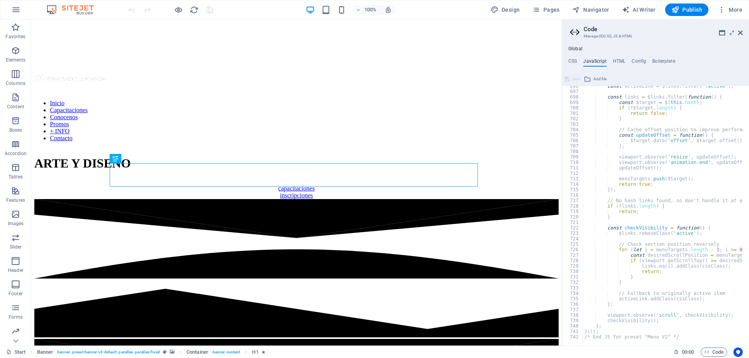
scroll to position [3797, 0]
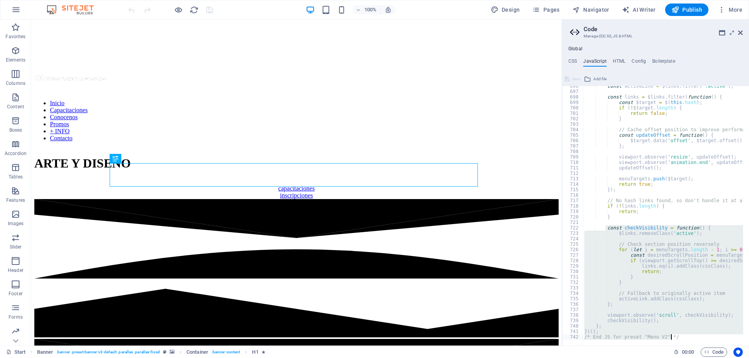
drag, startPoint x: 604, startPoint y: 230, endPoint x: 745, endPoint y: 357, distance: 189.7
click at [745, 346] on div "Start Favorites Elements Columns Content Boxes Accordion Tables Features Images…" at bounding box center [374, 182] width 749 height 326
drag, startPoint x: 585, startPoint y: 252, endPoint x: 704, endPoint y: 372, distance: 169.6
click at [704, 358] on html "Animation Campus Start Favorites Elements Columns Content Boxes Accordion Table…" at bounding box center [374, 179] width 749 height 358
click at [571, 61] on h4 "CSS" at bounding box center [572, 62] width 9 height 9
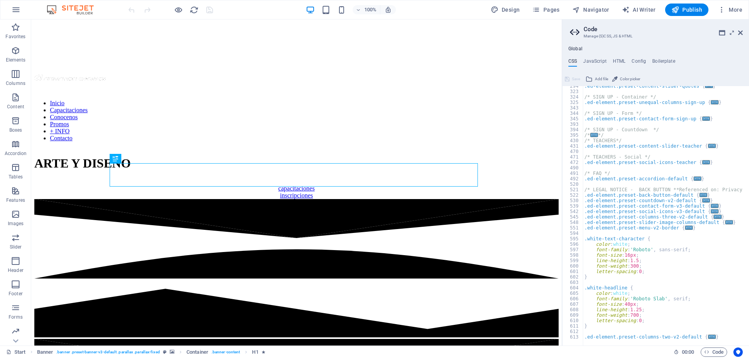
scroll to position [412, 0]
click at [602, 62] on h4 "JavaScript" at bounding box center [594, 62] width 23 height 9
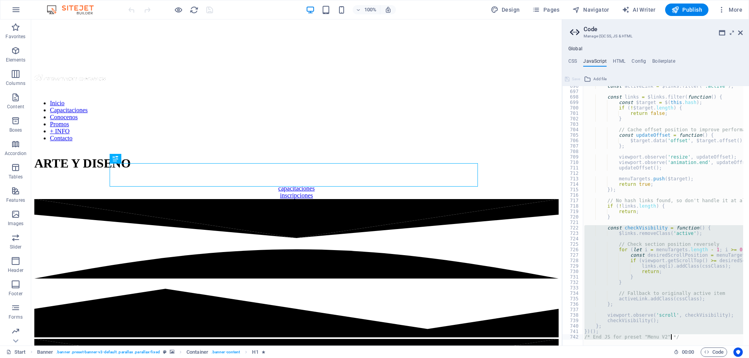
click at [694, 338] on div "const activeLink = $links . filter ( '.active' ) ; const links = $links . filte…" at bounding box center [663, 216] width 160 height 260
type textarea "/* End JS for preset "Menu V2" */"
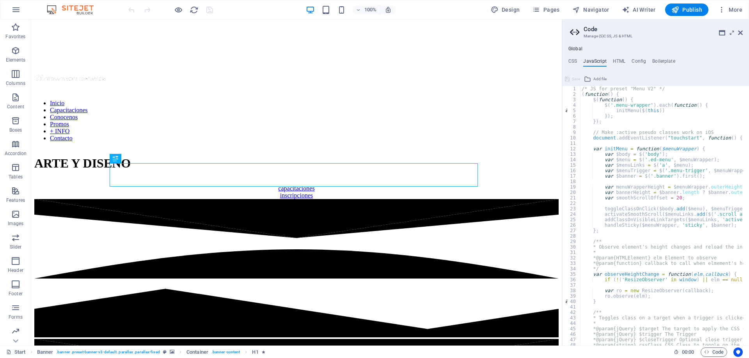
scroll to position [0, 0]
click at [614, 59] on h4 "HTML" at bounding box center [619, 62] width 13 height 9
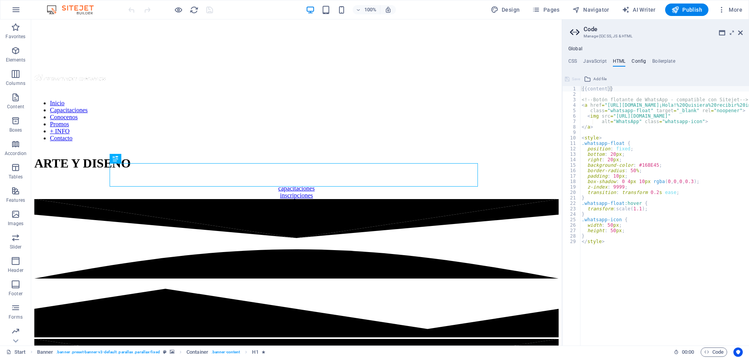
click at [636, 63] on h4 "Config" at bounding box center [638, 62] width 14 height 9
type textarea "$color-background: #f0f0f0;"
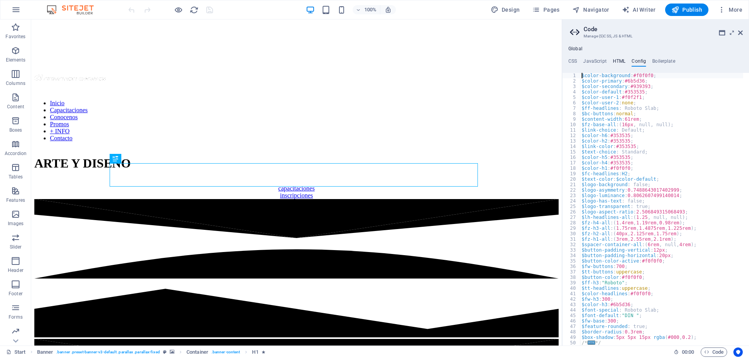
click at [617, 61] on h4 "HTML" at bounding box center [619, 62] width 13 height 9
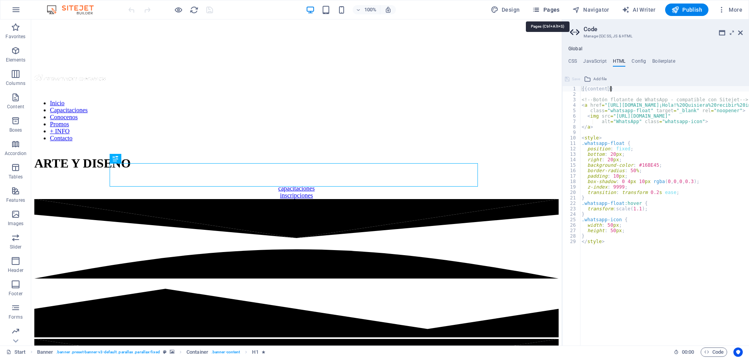
click at [548, 9] on span "Pages" at bounding box center [545, 10] width 27 height 8
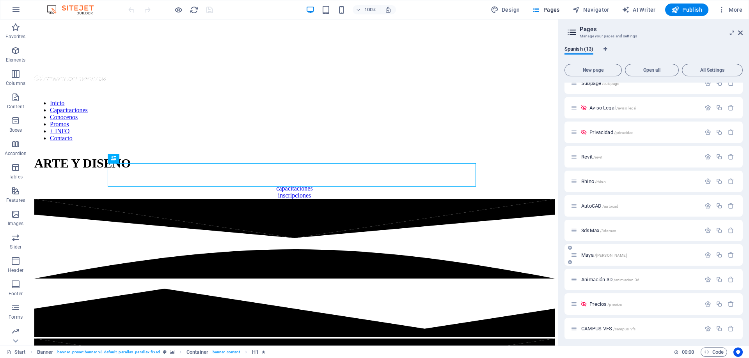
scroll to position [62, 0]
click at [598, 324] on span "portfolio /portfolio" at bounding box center [607, 326] width 36 height 6
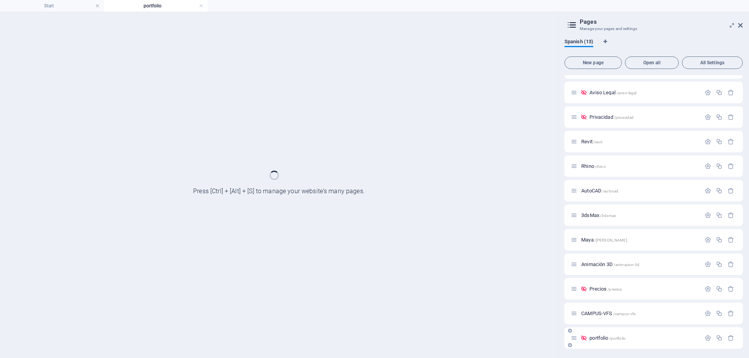
scroll to position [43, 0]
click at [598, 324] on div "CAMPUS-VFS /campus-vfs" at bounding box center [653, 313] width 178 height 21
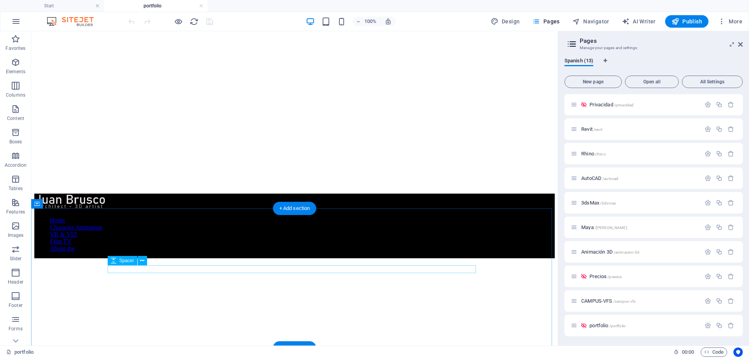
scroll to position [0, 0]
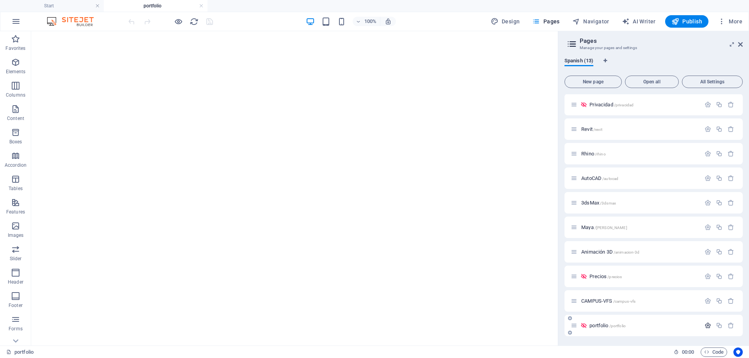
click at [707, 325] on icon "button" at bounding box center [707, 325] width 7 height 7
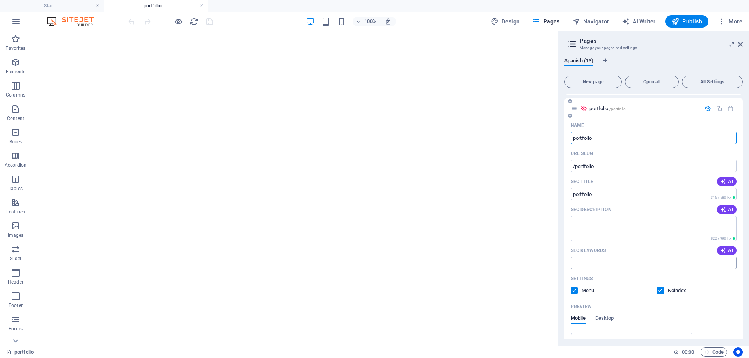
scroll to position [399, 0]
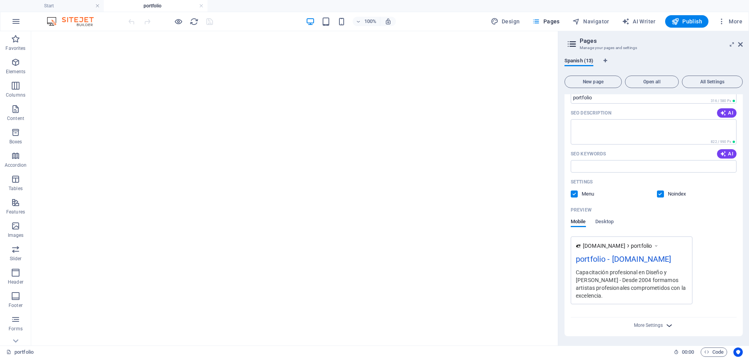
click at [669, 325] on icon "button" at bounding box center [668, 325] width 9 height 9
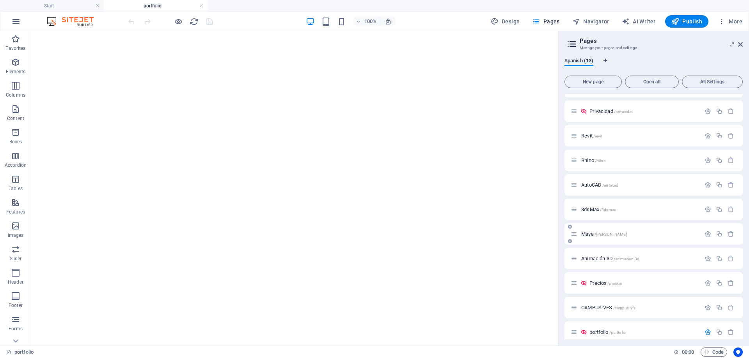
scroll to position [121, 0]
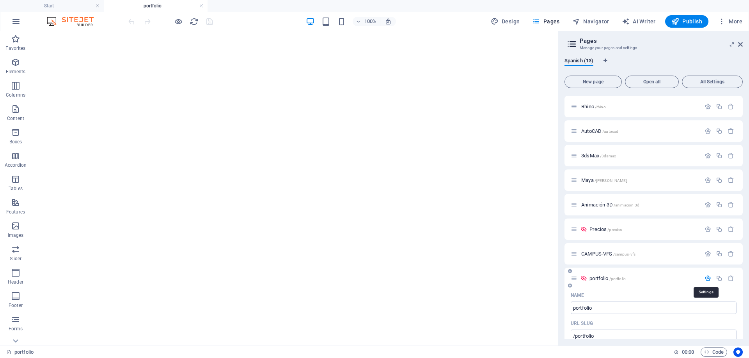
click at [706, 278] on icon "button" at bounding box center [707, 278] width 7 height 7
click at [595, 325] on span "portfolio /portfolio" at bounding box center [607, 326] width 36 height 6
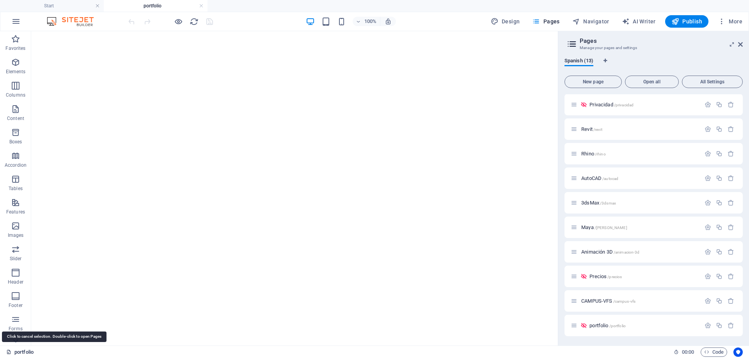
click at [20, 353] on link "portfolio" at bounding box center [19, 352] width 27 height 9
click at [704, 83] on span "All Settings" at bounding box center [712, 82] width 54 height 5
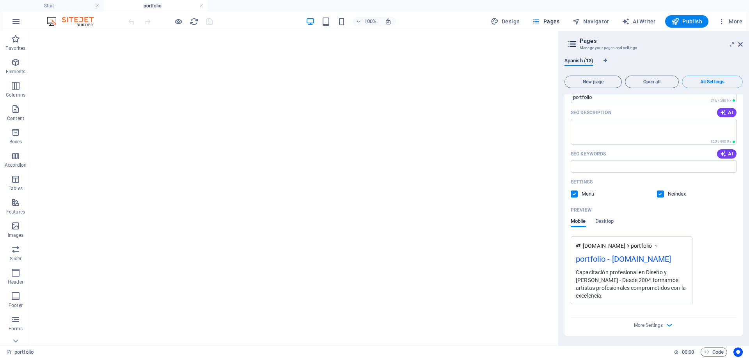
scroll to position [4260, 0]
click at [658, 324] on span "More Settings" at bounding box center [648, 325] width 29 height 5
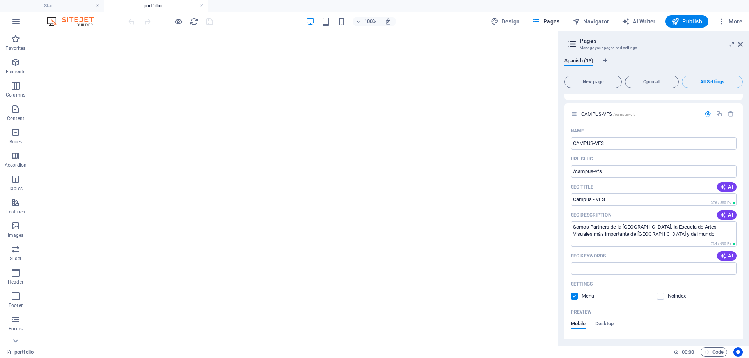
scroll to position [3670, 0]
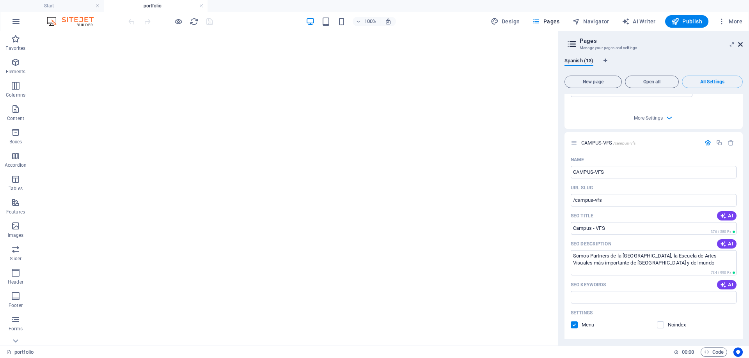
drag, startPoint x: 741, startPoint y: 44, endPoint x: 599, endPoint y: 232, distance: 235.3
click at [741, 44] on icon at bounding box center [740, 44] width 5 height 6
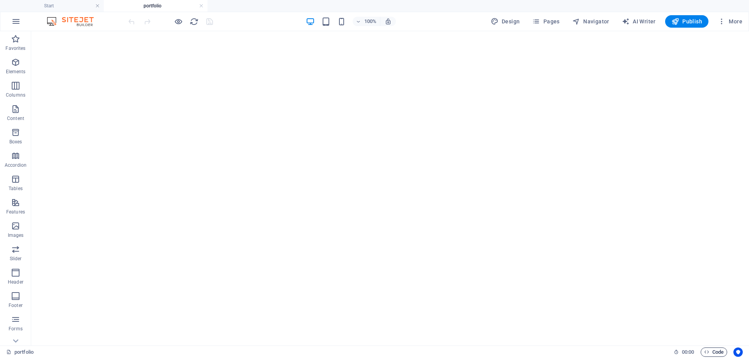
click at [719, 352] on span "Code" at bounding box center [713, 352] width 19 height 9
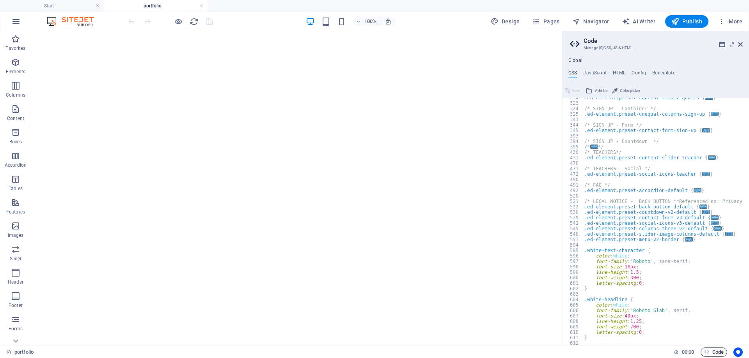
scroll to position [412, 0]
click at [618, 73] on h4 "HTML" at bounding box center [619, 74] width 13 height 9
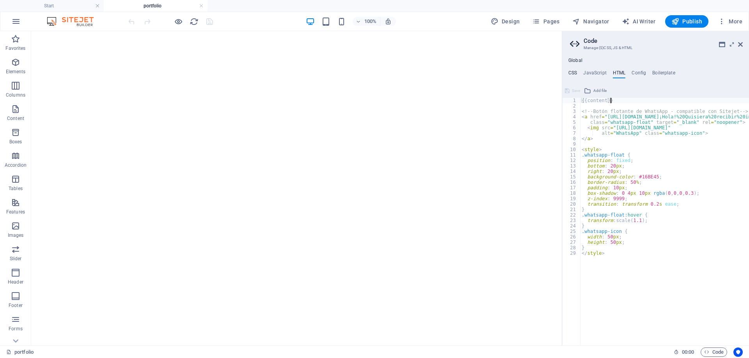
click at [573, 71] on h4 "CSS" at bounding box center [572, 74] width 9 height 9
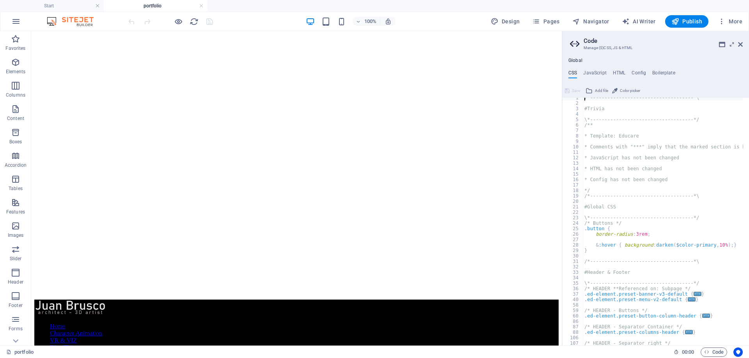
scroll to position [0, 0]
click at [619, 75] on h4 "HTML" at bounding box center [619, 74] width 13 height 9
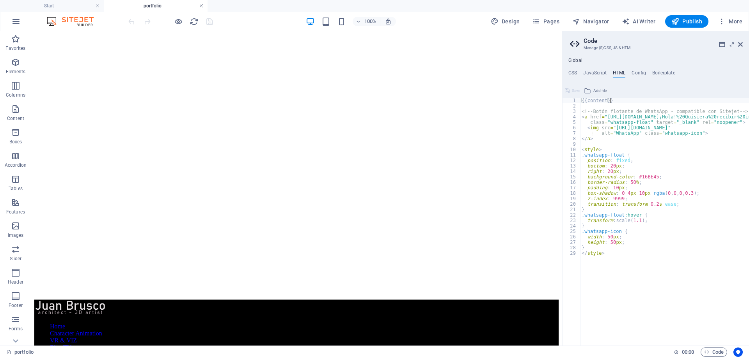
click at [202, 6] on link at bounding box center [201, 5] width 5 height 7
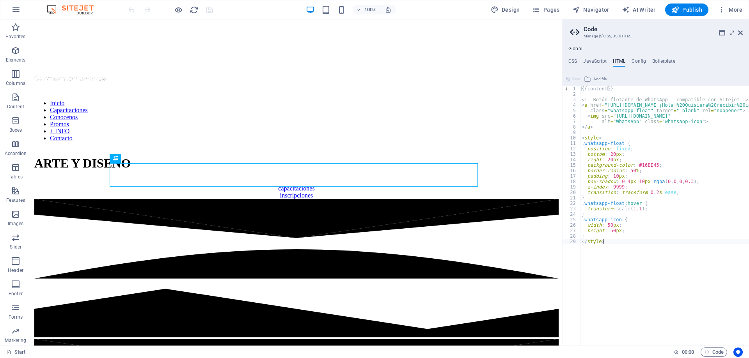
click at [614, 252] on div "{{content}} <!-- Botón flotante de WhatsApp - compatible con Sitejet --> < a hr…" at bounding box center [721, 212] width 282 height 253
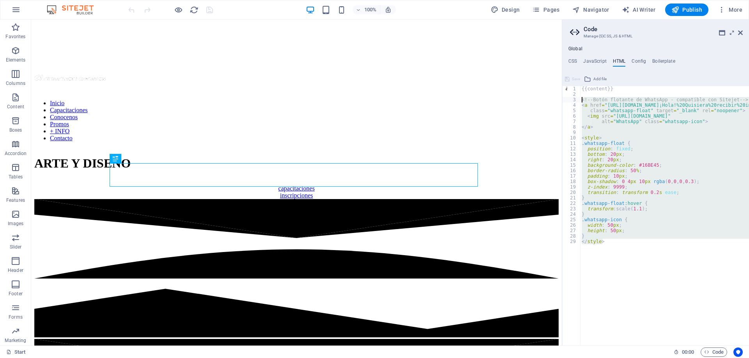
drag, startPoint x: 614, startPoint y: 243, endPoint x: 572, endPoint y: 101, distance: 148.6
click at [572, 101] on div "</style> 1 2 3 4 5 6 7 8 9 10 11 12 13 14 15 16 17 18 19 20 21 22 23 24 25 26 2…" at bounding box center [655, 216] width 187 height 260
type textarea "<!-- Botón flotante de WhatsApp - compatible con Sitejet --> <a href="https://w…"
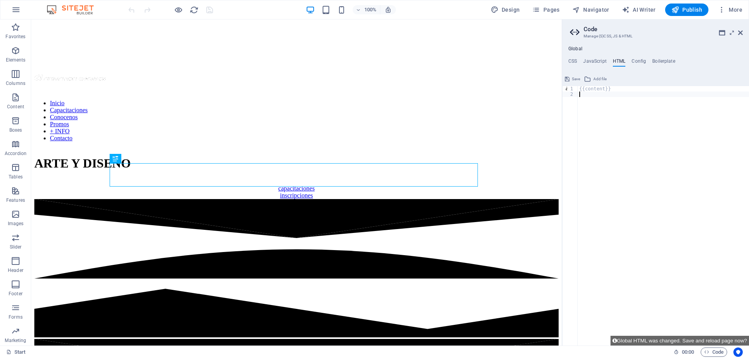
paste textarea "</script>"
type textarea "</script>"
click at [574, 79] on span "Save" at bounding box center [576, 78] width 8 height 9
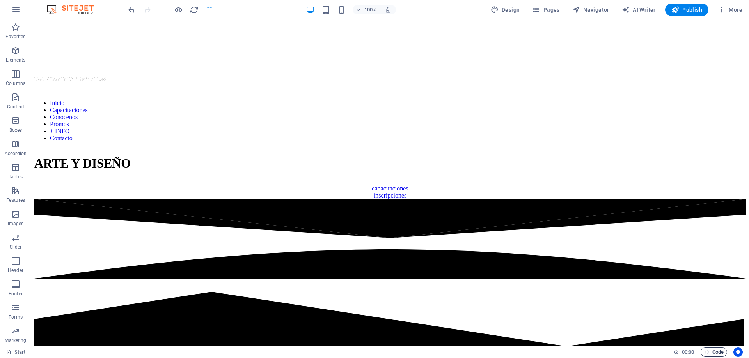
click at [713, 356] on span "Code" at bounding box center [713, 352] width 19 height 9
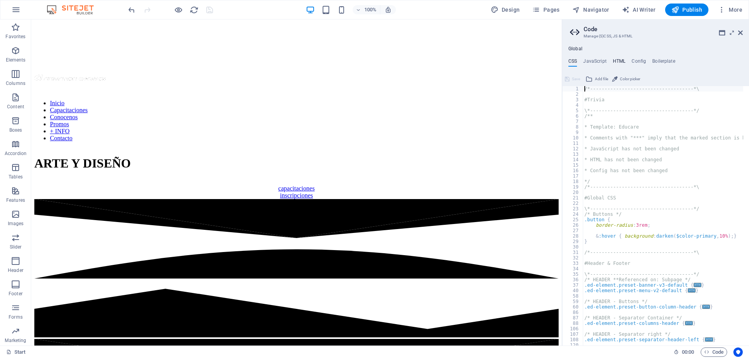
click at [618, 60] on h4 "HTML" at bounding box center [619, 62] width 13 height 9
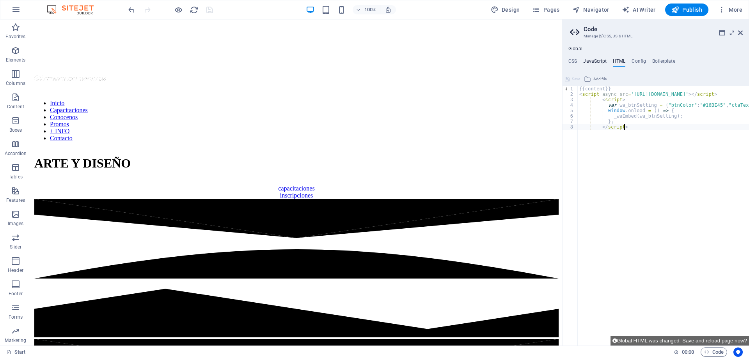
click at [588, 60] on h4 "JavaScript" at bounding box center [594, 62] width 23 height 9
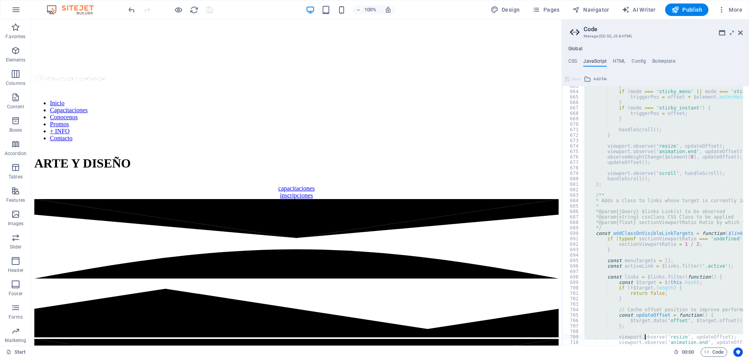
scroll to position [3797, 0]
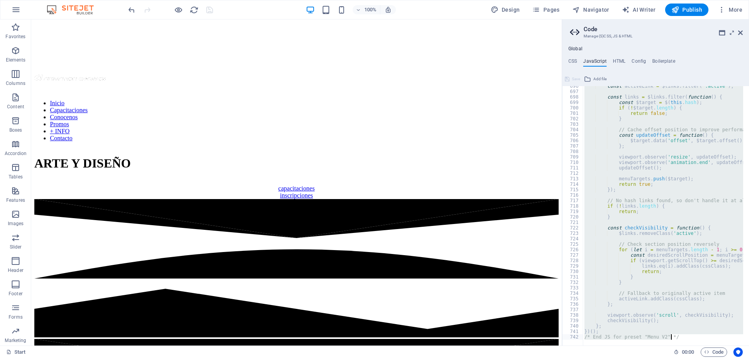
drag, startPoint x: 581, startPoint y: 88, endPoint x: 670, endPoint y: 374, distance: 299.3
click at [670, 358] on html "Animation Campus Start Favorites Elements Columns Content Boxes Accordion Table…" at bounding box center [374, 179] width 749 height 358
type textarea "})(); /* End JS for preset "Menu V2" */"
click at [643, 61] on h4 "Config" at bounding box center [638, 62] width 14 height 9
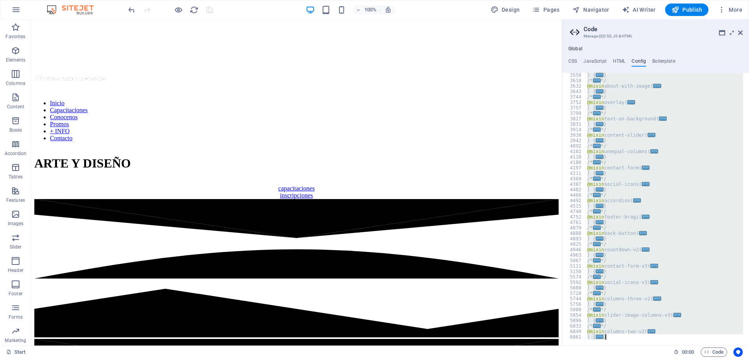
scroll to position [388, 0]
drag, startPoint x: 580, startPoint y: 73, endPoint x: 701, endPoint y: 361, distance: 312.1
click at [701, 358] on html "Animation Campus Start Favorites Elements Columns Content Boxes Accordion Table…" at bounding box center [374, 179] width 749 height 358
type textarea "} }"
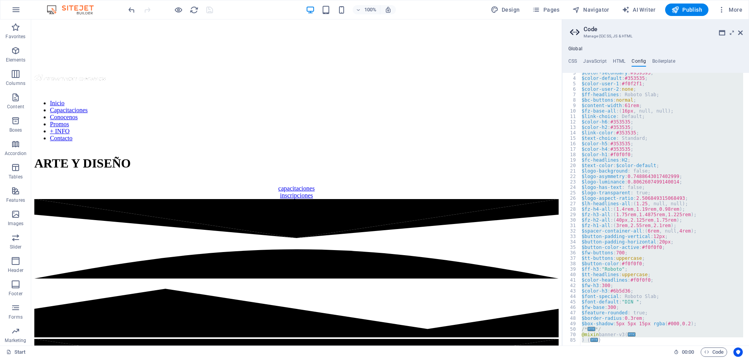
scroll to position [0, 0]
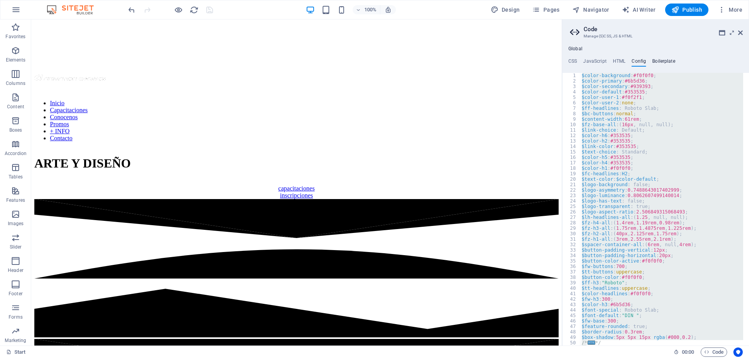
click at [671, 60] on h4 "Boilerplate" at bounding box center [663, 62] width 23 height 9
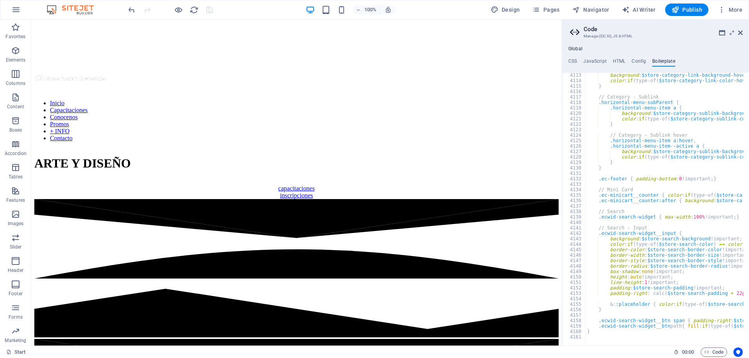
scroll to position [12511, 0]
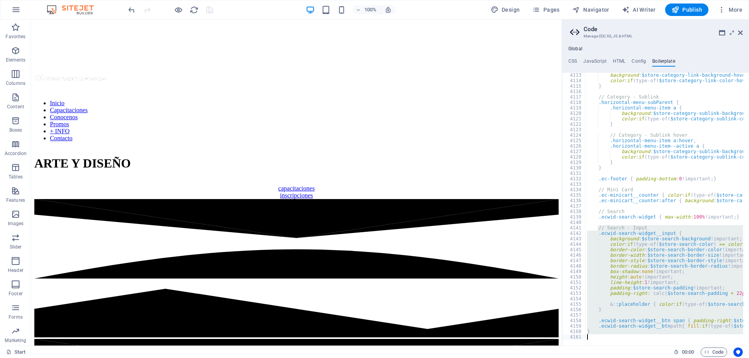
drag, startPoint x: 597, startPoint y: 228, endPoint x: 753, endPoint y: 355, distance: 201.8
click at [748, 355] on html "Animation Campus Start Favorites Elements Columns Content Boxes Accordion Table…" at bounding box center [374, 179] width 749 height 358
type textarea "}"
click at [638, 62] on h4 "Config" at bounding box center [638, 62] width 14 height 9
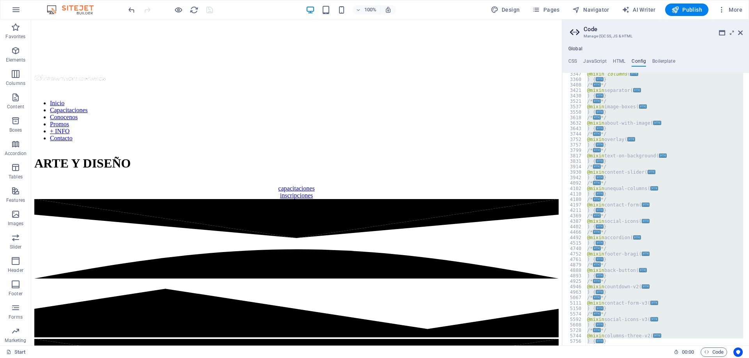
scroll to position [388, 0]
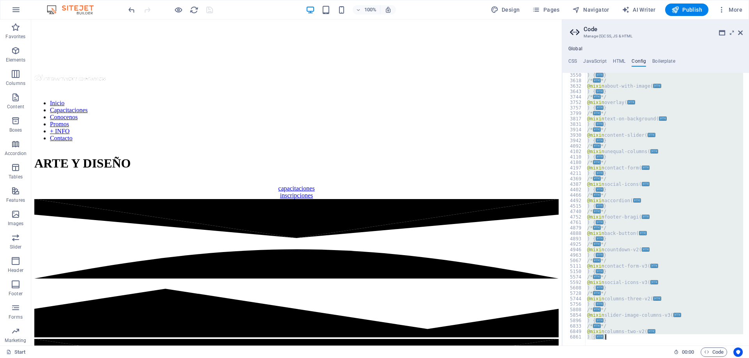
click at [618, 58] on div "Global CSS JavaScript HTML Config Boilerplate /*-------------------------------…" at bounding box center [655, 196] width 187 height 300
click at [619, 62] on h4 "HTML" at bounding box center [619, 62] width 13 height 9
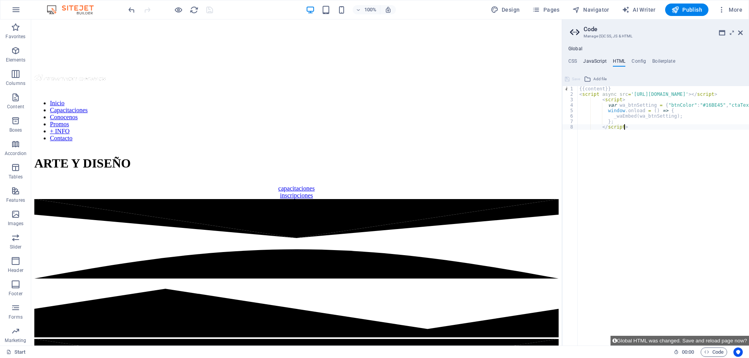
click at [604, 63] on h4 "JavaScript" at bounding box center [594, 62] width 23 height 9
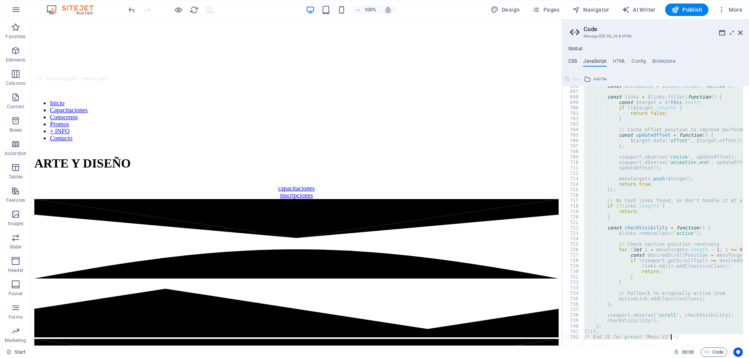
click at [572, 62] on h4 "CSS" at bounding box center [572, 62] width 9 height 9
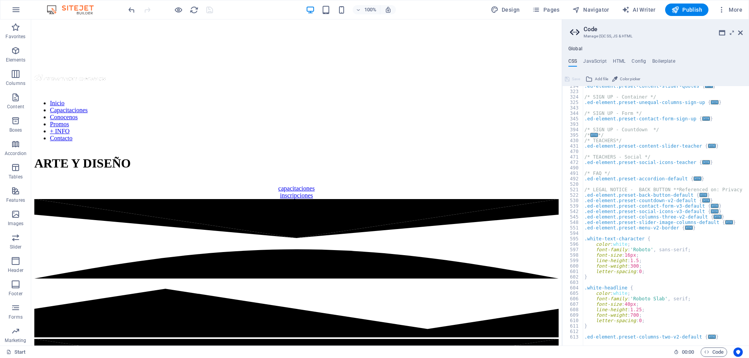
scroll to position [412, 0]
click at [639, 61] on h4 "Config" at bounding box center [638, 62] width 14 height 9
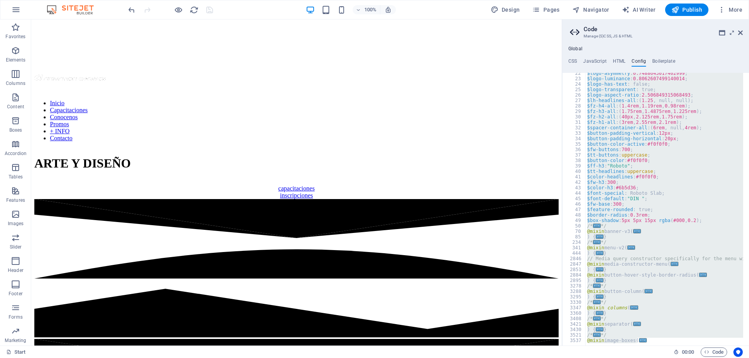
scroll to position [187, 0]
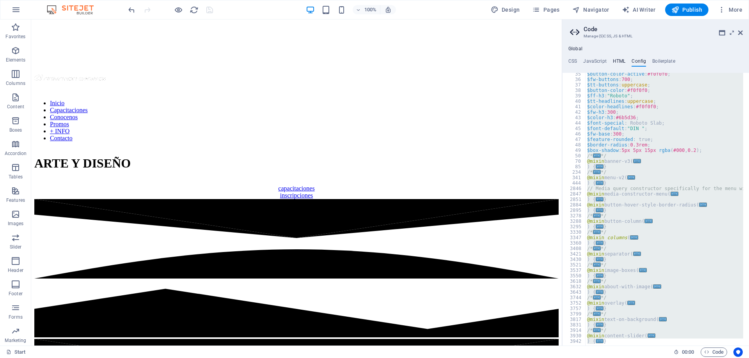
click at [616, 63] on h4 "HTML" at bounding box center [619, 62] width 13 height 9
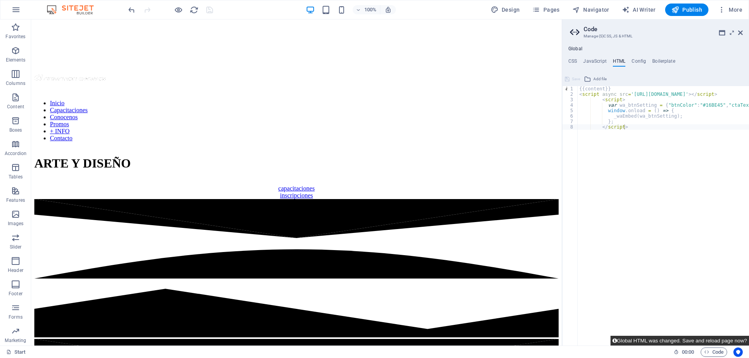
drag, startPoint x: 663, startPoint y: 340, endPoint x: 617, endPoint y: 308, distance: 55.7
click at [663, 340] on button "Global HTML was changed. Save and reload page now?" at bounding box center [679, 341] width 138 height 10
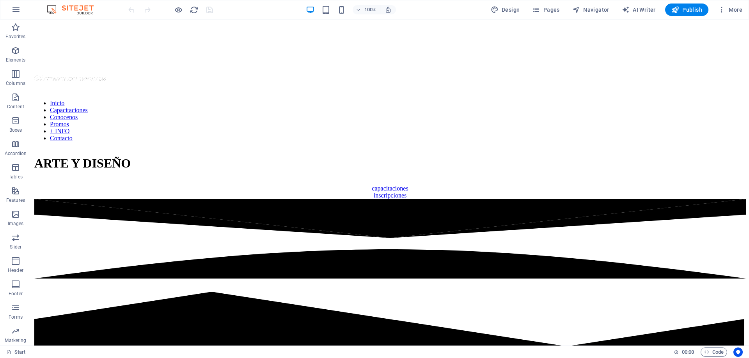
scroll to position [0, 0]
click at [717, 351] on span "Code" at bounding box center [713, 352] width 19 height 9
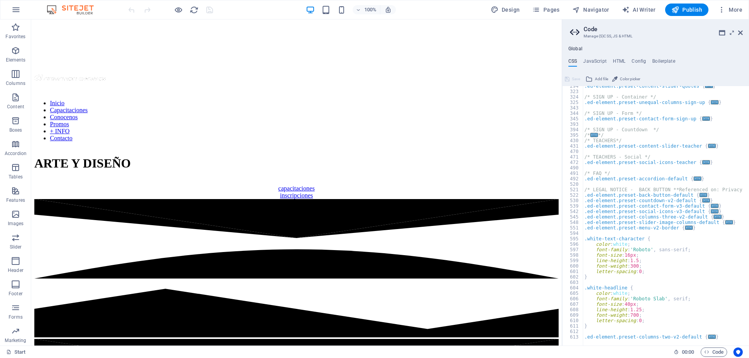
type textarea "line-height: 1.25;"
drag, startPoint x: 712, startPoint y: 350, endPoint x: 732, endPoint y: 308, distance: 46.4
click at [732, 308] on div ".ed-element.preset-content-slider-quotes { ... } /* SIGN UP - Container */ .ed-…" at bounding box center [700, 215] width 234 height 265
click at [732, 33] on icon at bounding box center [732, 33] width 0 height 6
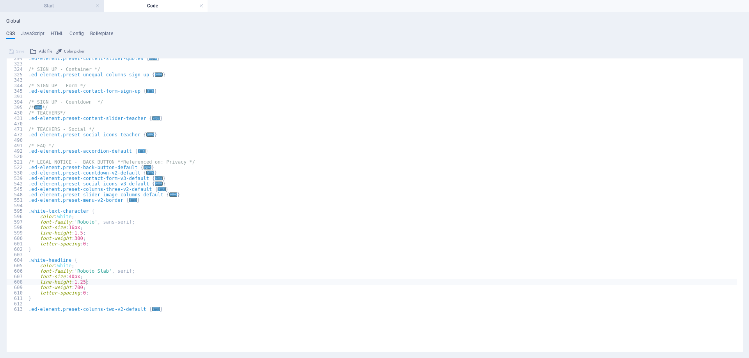
click at [72, 5] on h4 "Start" at bounding box center [52, 6] width 104 height 9
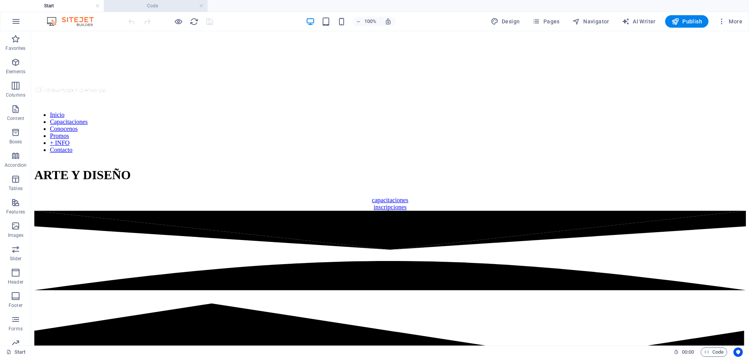
click at [161, 9] on h4 "Code" at bounding box center [156, 6] width 104 height 9
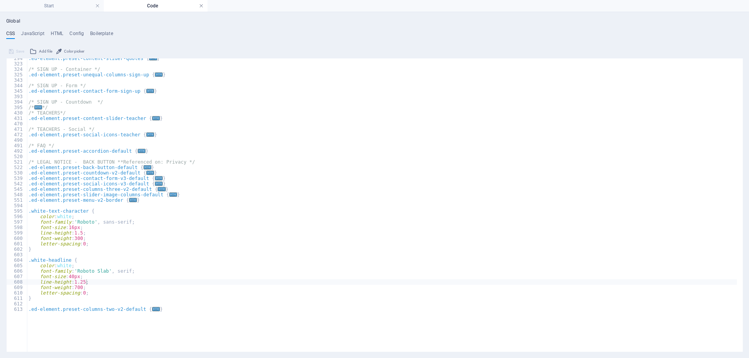
click at [203, 6] on link at bounding box center [201, 5] width 5 height 7
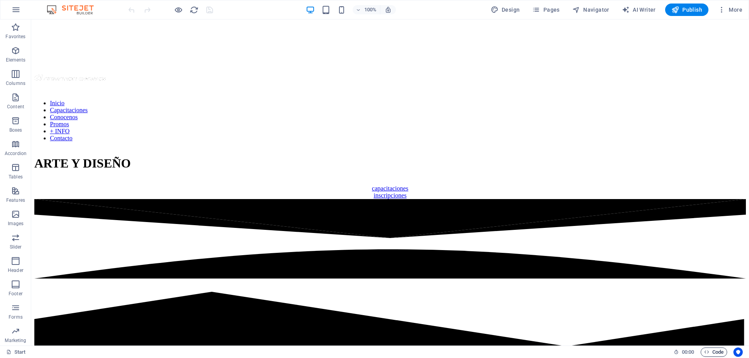
click at [716, 354] on span "Code" at bounding box center [713, 352] width 19 height 9
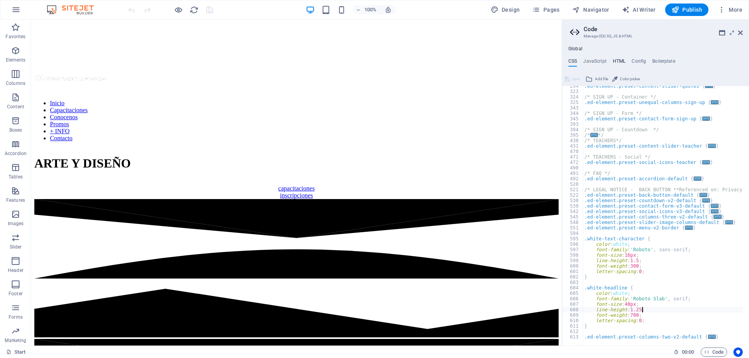
click at [624, 62] on h4 "HTML" at bounding box center [619, 62] width 13 height 9
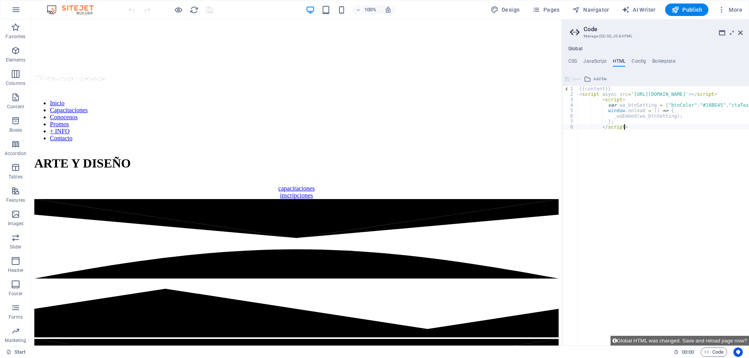
click at [211, 11] on div at bounding box center [170, 10] width 87 height 12
type textarea "{{content}}"
click at [574, 81] on span "Save" at bounding box center [576, 78] width 8 height 9
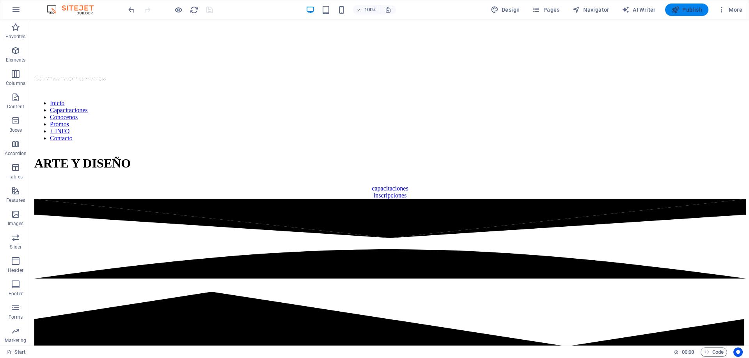
click at [685, 14] on button "Publish" at bounding box center [686, 10] width 43 height 12
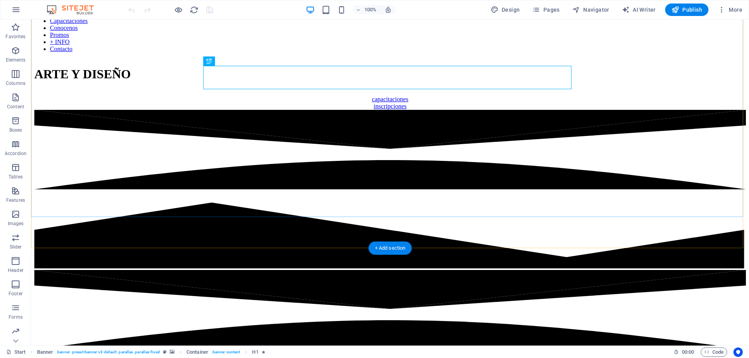
scroll to position [117, 0]
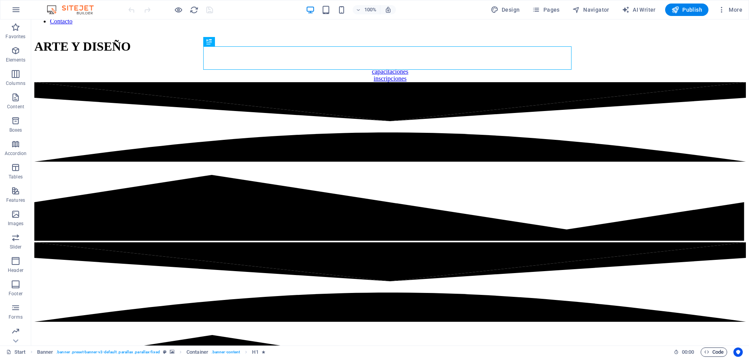
click at [719, 354] on span "Code" at bounding box center [713, 352] width 19 height 9
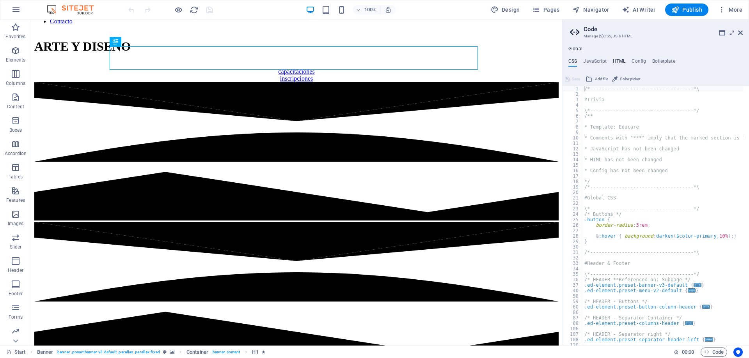
click at [620, 58] on h4 "HTML" at bounding box center [619, 62] width 13 height 9
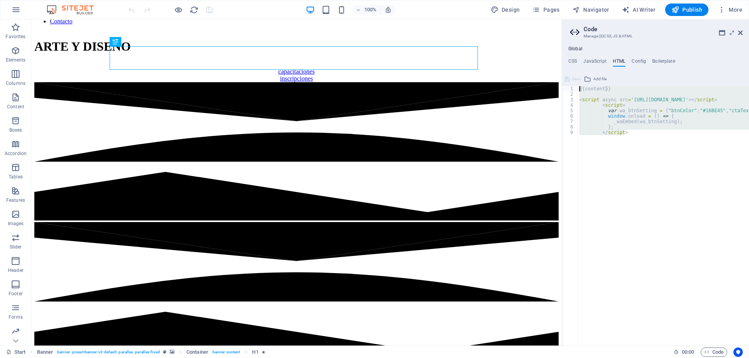
drag, startPoint x: 629, startPoint y: 133, endPoint x: 572, endPoint y: 81, distance: 77.0
click at [572, 81] on div "{{content}} 1 2 3 4 5 6 7 8 9 {{content}} < script async src = '[URL][DOMAIN_NA…" at bounding box center [655, 209] width 187 height 273
type textarea "{{content}}"
click at [637, 61] on h4 "Config" at bounding box center [638, 62] width 14 height 9
type textarea "$color-background: #f0f0f0;"
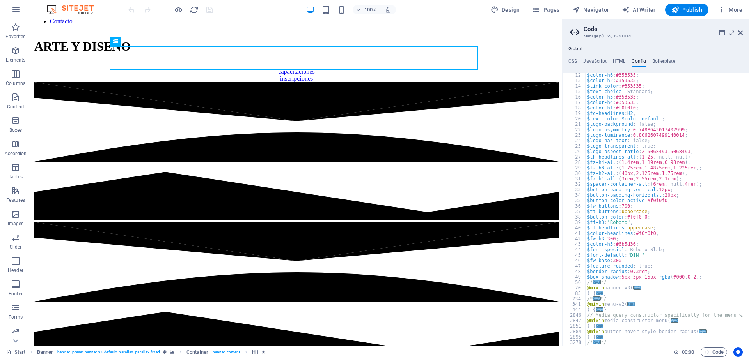
scroll to position [0, 0]
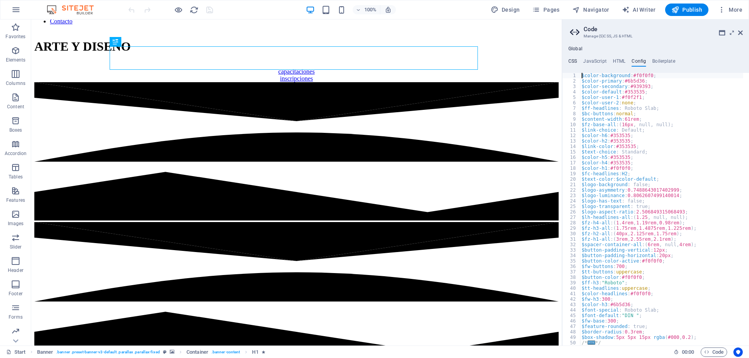
click at [572, 61] on h4 "CSS" at bounding box center [572, 62] width 9 height 9
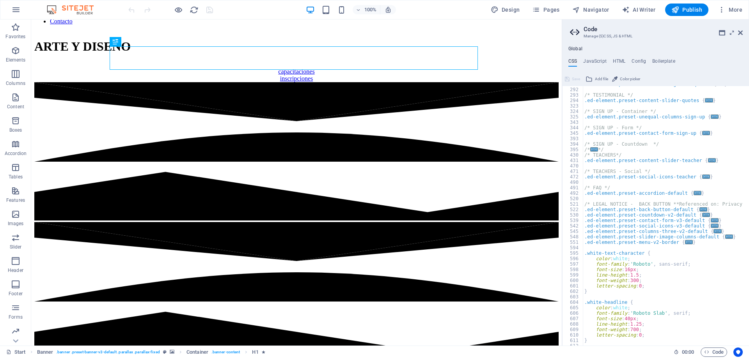
scroll to position [412, 0]
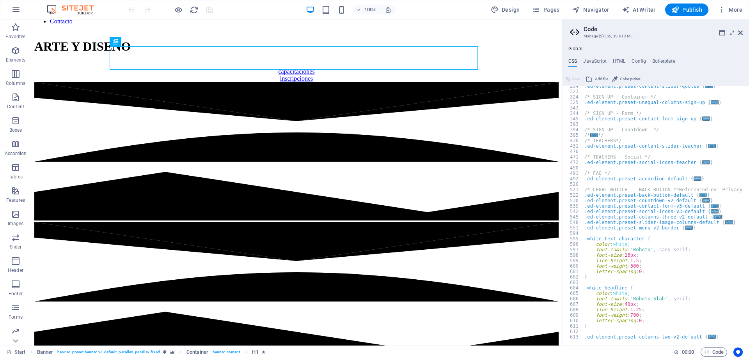
click at [574, 31] on icon at bounding box center [576, 32] width 12 height 11
click at [592, 27] on h2 "Code" at bounding box center [662, 29] width 159 height 7
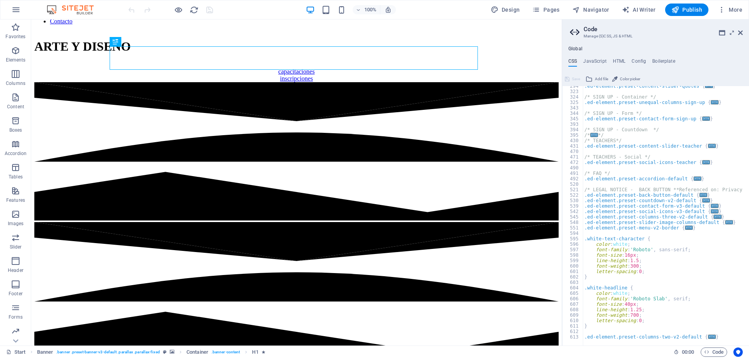
click at [578, 50] on h4 "Global" at bounding box center [575, 49] width 14 height 6
click at [579, 50] on h4 "Global" at bounding box center [575, 49] width 14 height 6
click at [619, 60] on h4 "HTML" at bounding box center [619, 62] width 13 height 9
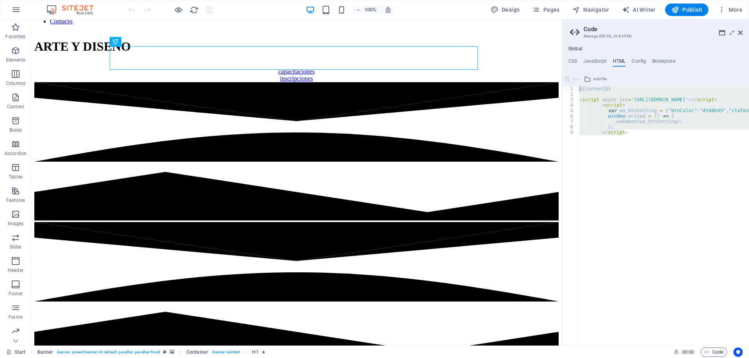
click at [619, 60] on h4 "HTML" at bounding box center [619, 62] width 13 height 9
click at [573, 61] on h4 "CSS" at bounding box center [572, 62] width 9 height 9
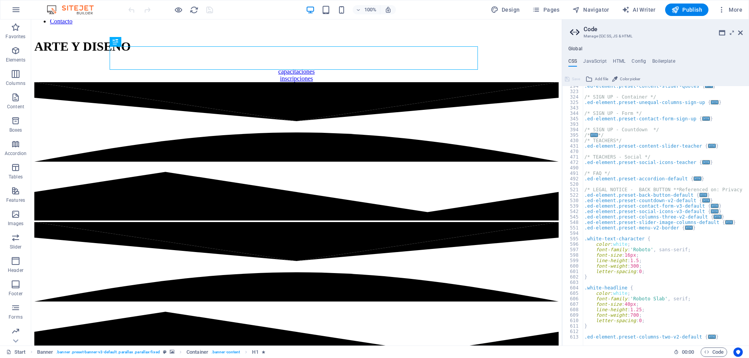
click at [637, 58] on div "Global CSS JavaScript HTML Config Boilerplate /*-------------------------------…" at bounding box center [655, 196] width 187 height 300
click at [637, 62] on h4 "Config" at bounding box center [638, 62] width 14 height 9
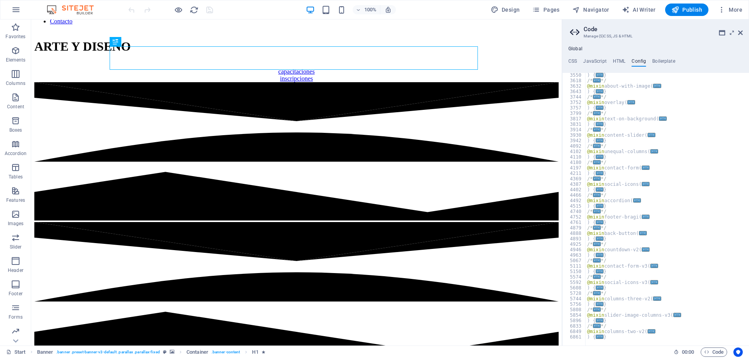
scroll to position [388, 0]
click at [576, 62] on h4 "CSS" at bounding box center [572, 62] width 9 height 9
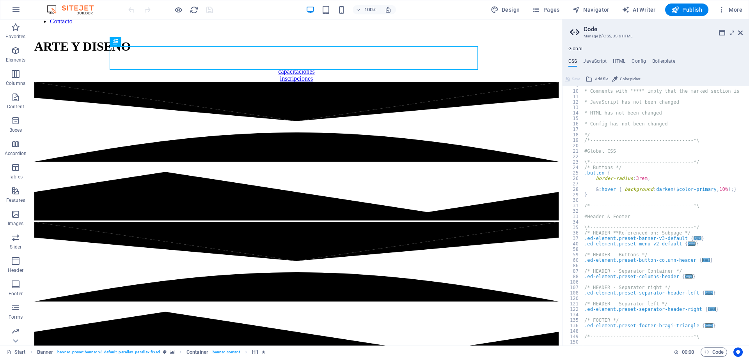
scroll to position [94, 0]
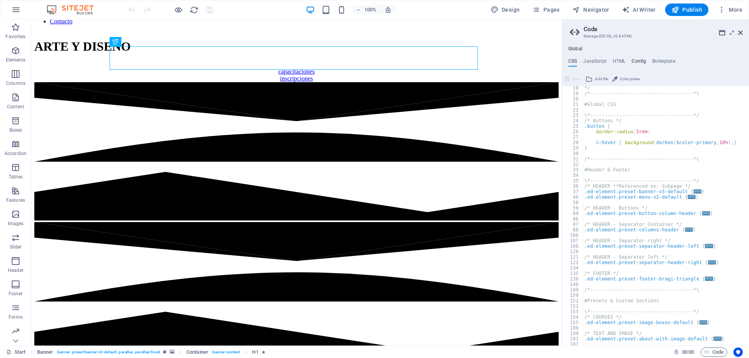
click at [634, 60] on h4 "Config" at bounding box center [638, 62] width 14 height 9
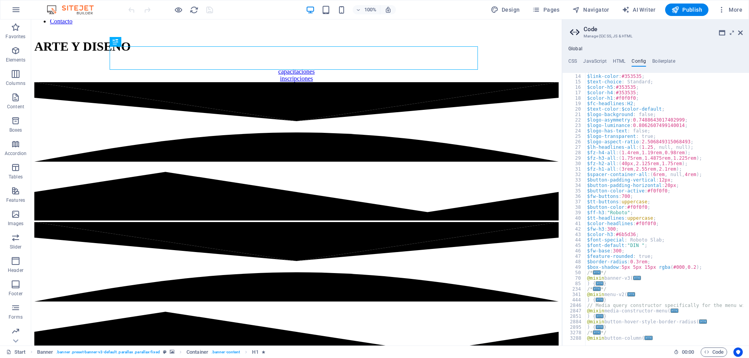
scroll to position [70, 0]
click at [620, 61] on h4 "HTML" at bounding box center [619, 62] width 13 height 9
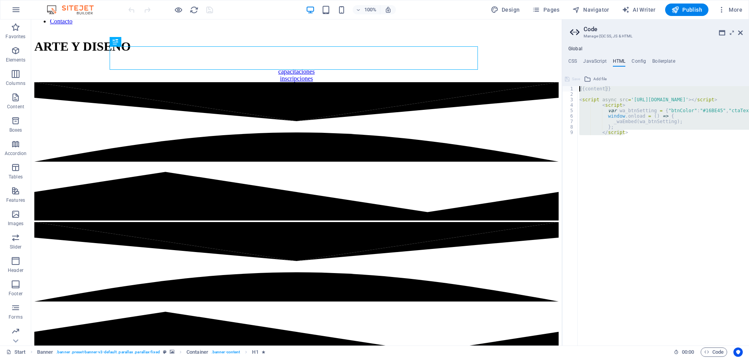
click at [583, 94] on div "{{content}} < script async src = 'https://d2mpatx37cqexb.cloudfront.net/delight…" at bounding box center [663, 216] width 171 height 260
drag, startPoint x: 581, startPoint y: 97, endPoint x: 648, endPoint y: 167, distance: 96.8
type textarea "}; </script>"
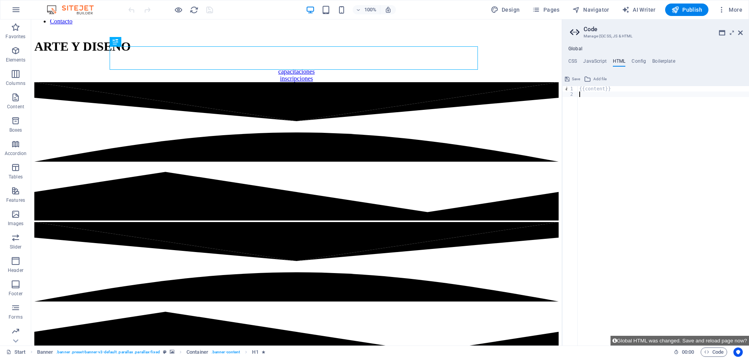
scroll to position [84, 0]
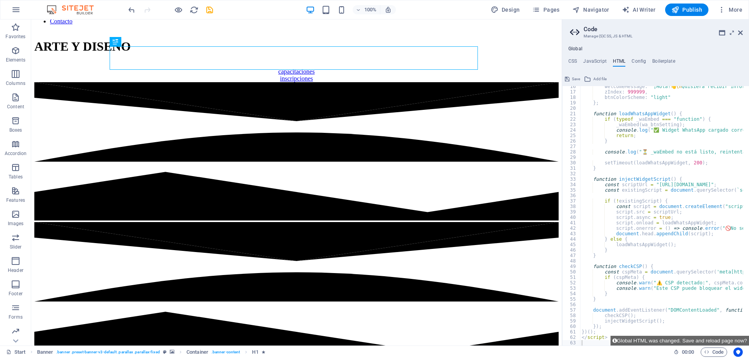
click at [574, 80] on span "Save" at bounding box center [576, 78] width 8 height 9
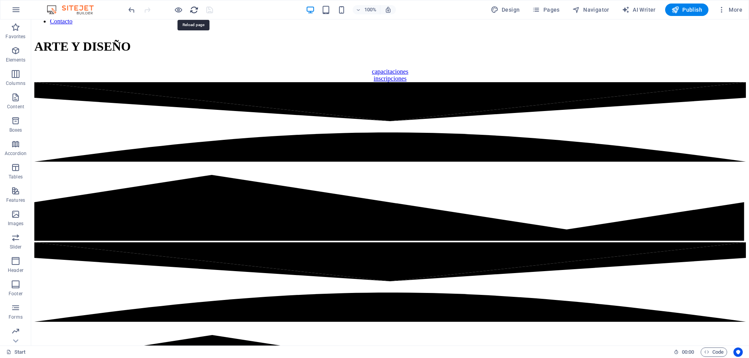
click at [193, 12] on icon "reload" at bounding box center [194, 9] width 9 height 9
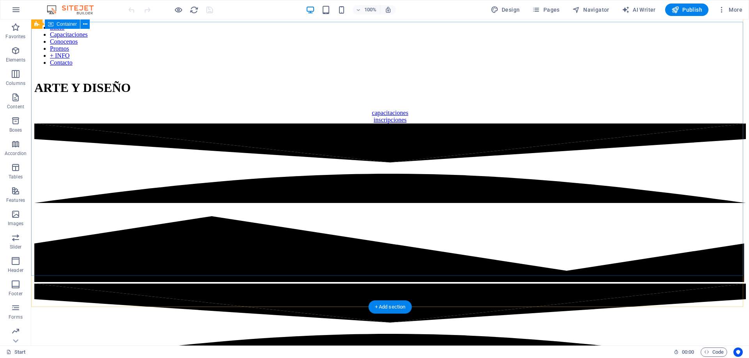
scroll to position [0, 0]
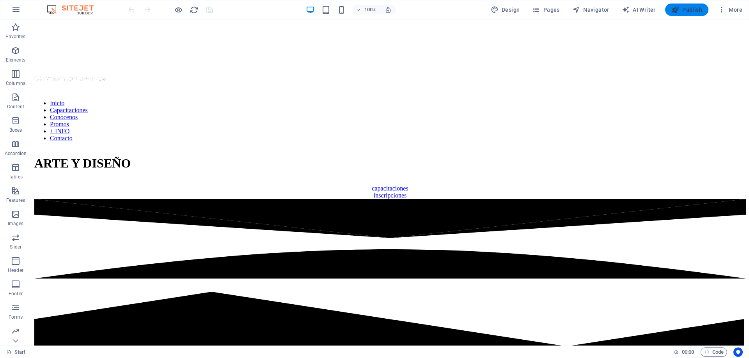
click at [684, 11] on span "Publish" at bounding box center [686, 10] width 31 height 8
click at [732, 8] on span "More" at bounding box center [729, 10] width 25 height 8
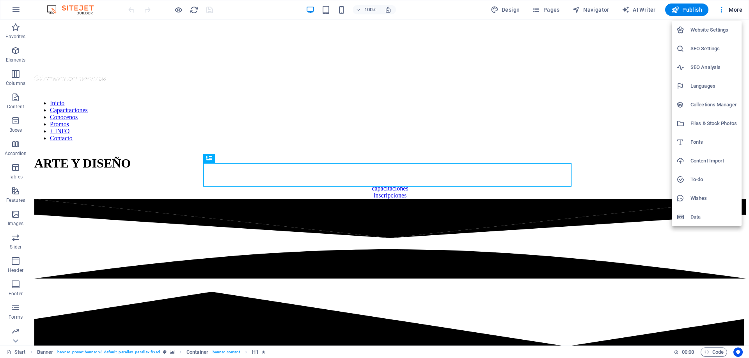
click at [691, 30] on h6 "Website Settings" at bounding box center [713, 29] width 46 height 9
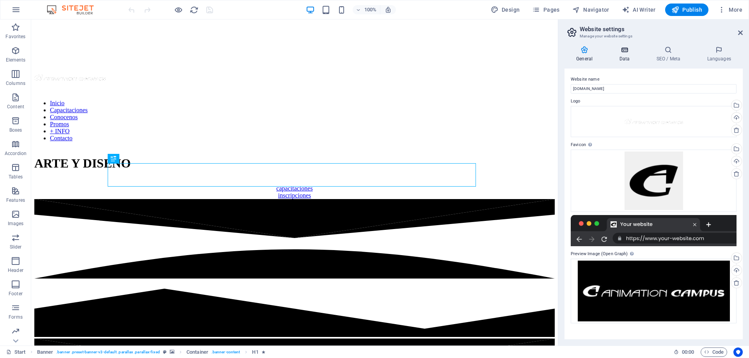
click at [623, 50] on icon at bounding box center [624, 50] width 34 height 8
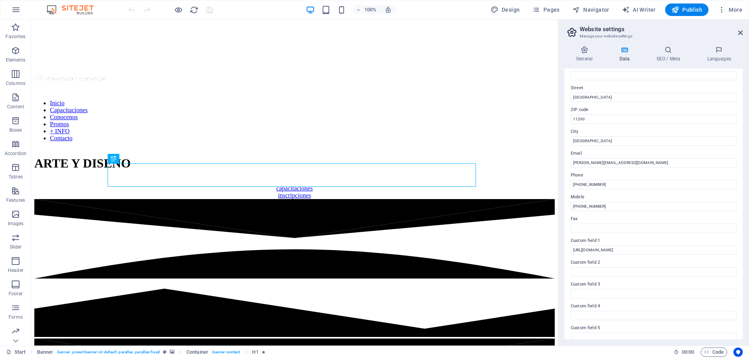
scroll to position [78, 0]
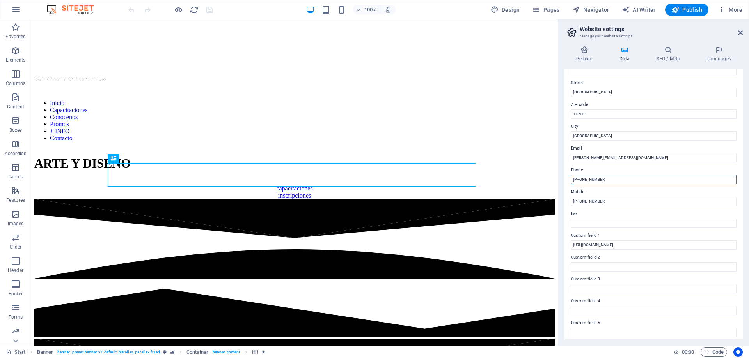
click at [604, 182] on input "[PHONE_NUMBER]" at bounding box center [653, 179] width 166 height 9
type input "[PHONE_NUMBER]"
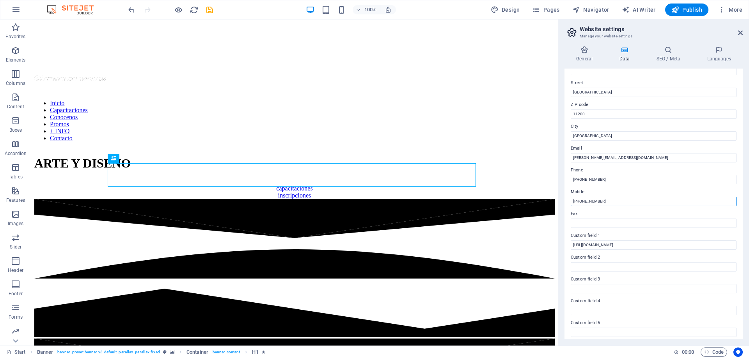
click at [605, 202] on input "[PHONE_NUMBER]" at bounding box center [653, 201] width 166 height 9
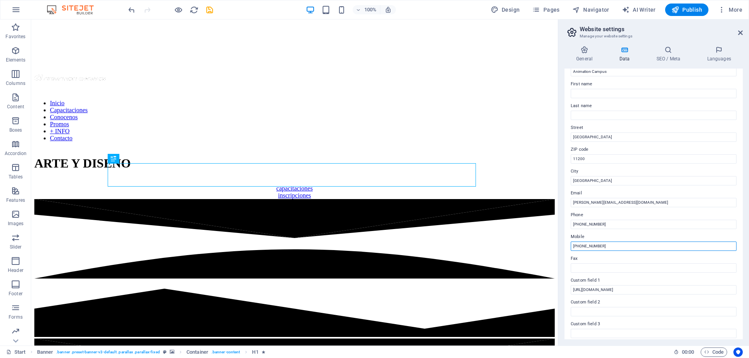
scroll to position [0, 0]
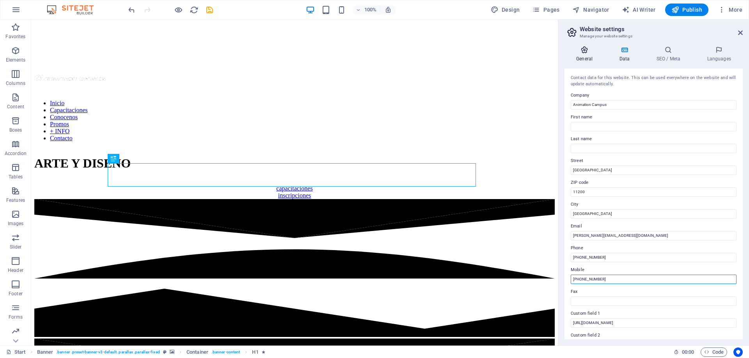
type input "[PHONE_NUMBER]"
click at [584, 51] on icon at bounding box center [584, 50] width 40 height 8
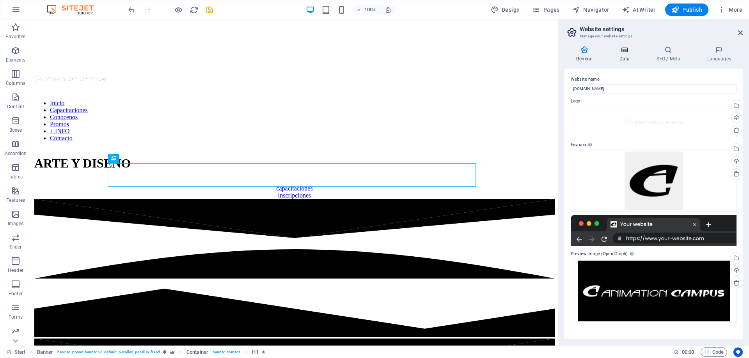
click at [627, 51] on icon at bounding box center [624, 50] width 34 height 8
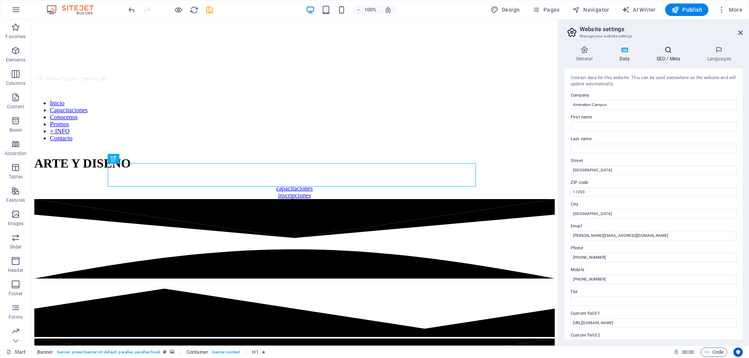
click at [665, 52] on icon at bounding box center [668, 50] width 48 height 8
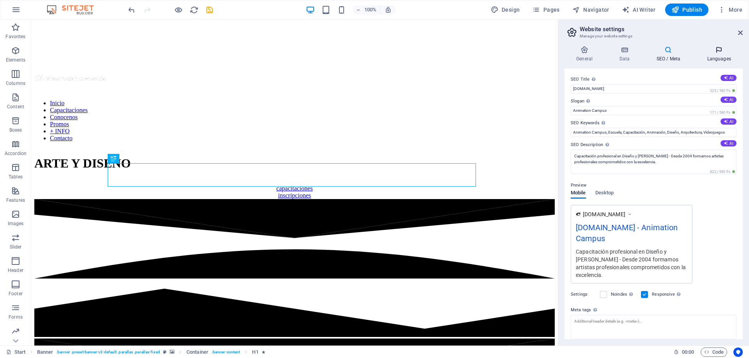
click at [721, 47] on icon at bounding box center [719, 50] width 48 height 8
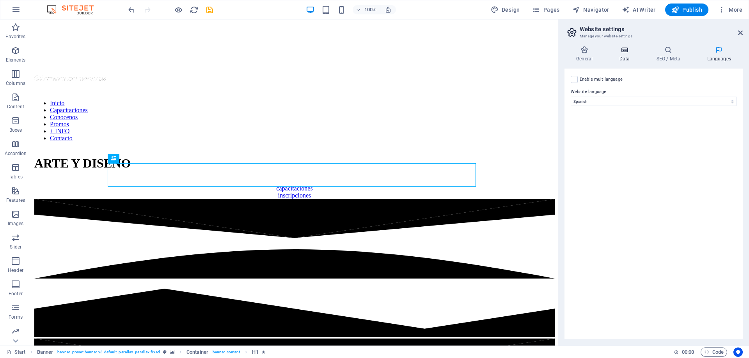
click at [620, 50] on icon at bounding box center [624, 50] width 34 height 8
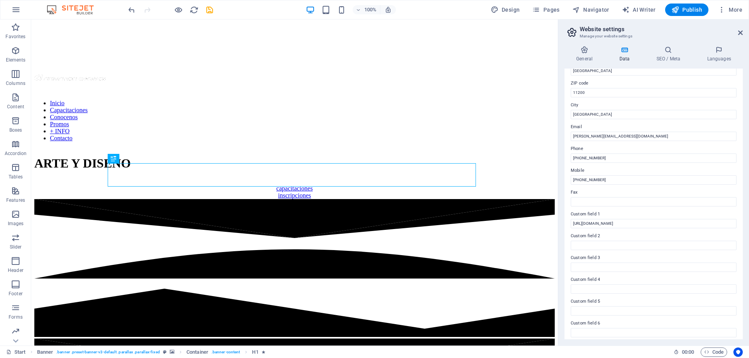
scroll to position [104, 0]
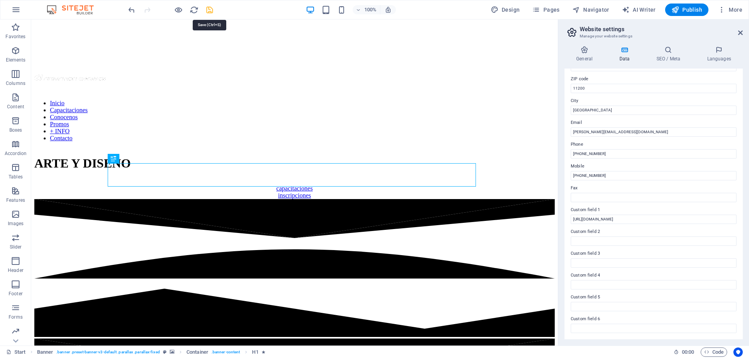
click at [213, 11] on icon "save" at bounding box center [209, 9] width 9 height 9
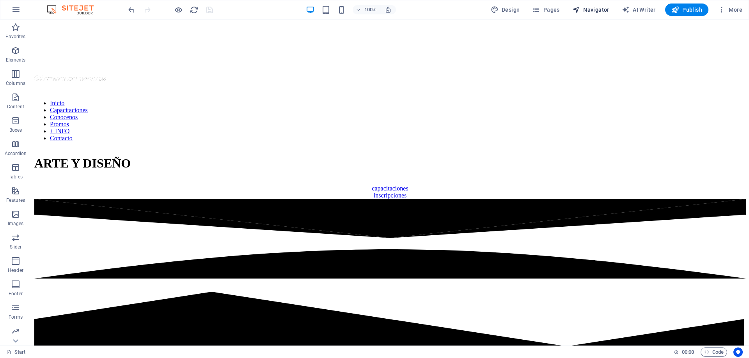
click at [585, 8] on span "Navigator" at bounding box center [590, 10] width 37 height 8
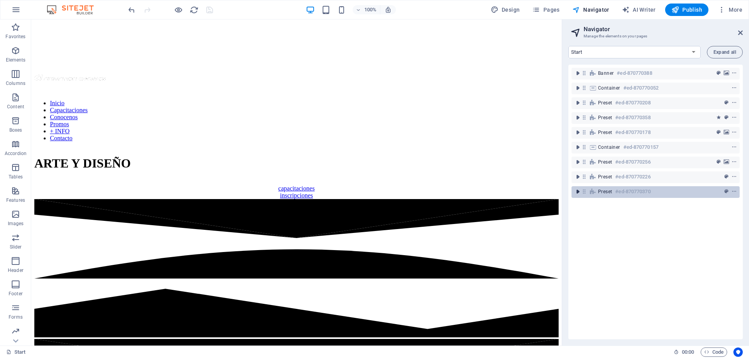
click at [578, 193] on icon "toggle-expand" at bounding box center [578, 192] width 8 height 8
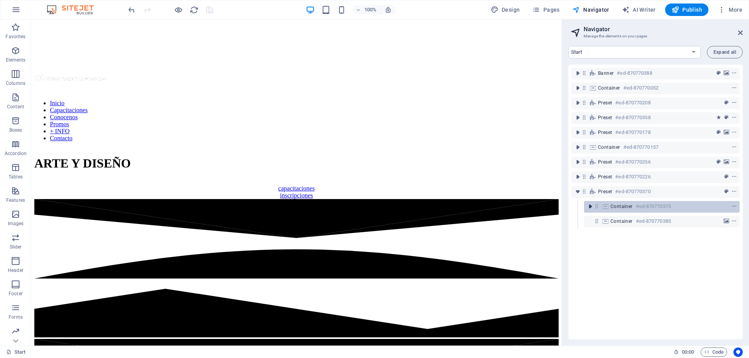
click at [590, 207] on icon "toggle-expand" at bounding box center [590, 207] width 8 height 8
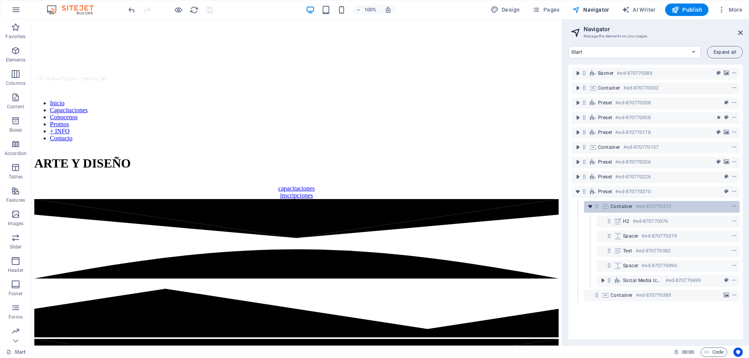
click at [590, 206] on icon "toggle-expand" at bounding box center [590, 207] width 8 height 8
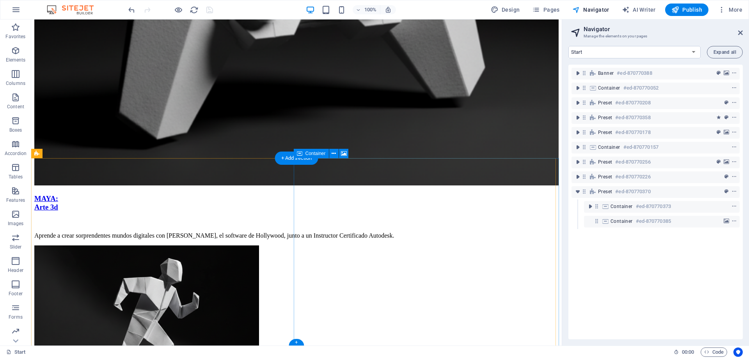
scroll to position [2335, 0]
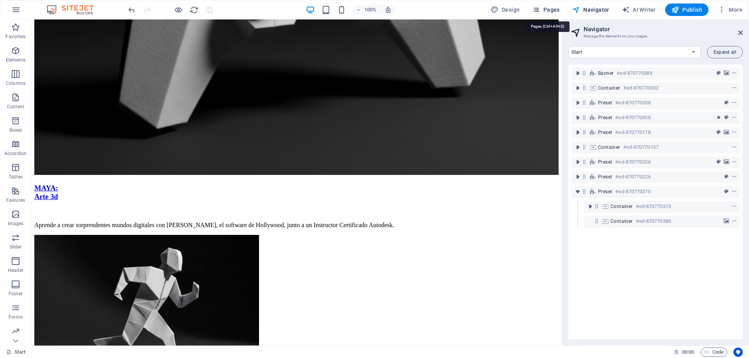
click at [540, 9] on icon "button" at bounding box center [536, 10] width 8 height 8
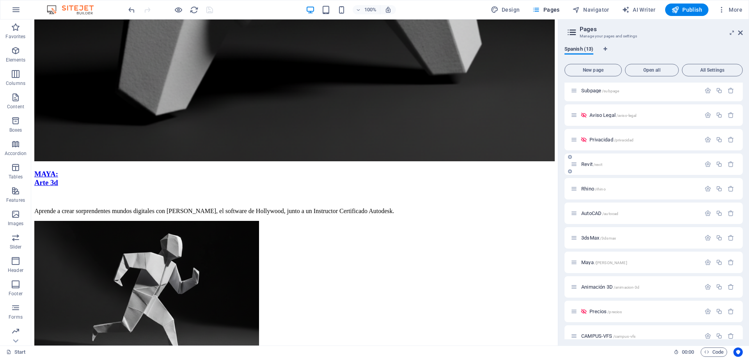
scroll to position [62, 0]
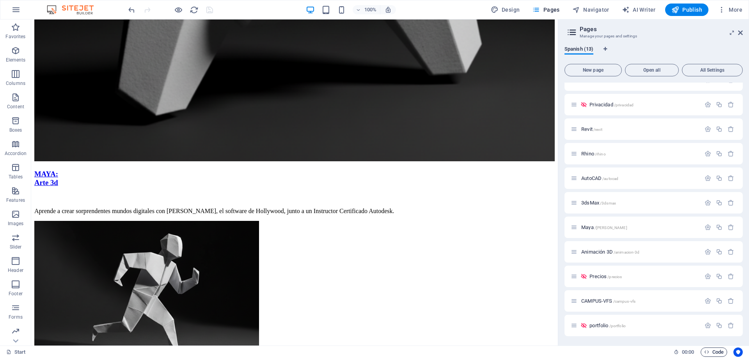
click at [714, 352] on span "Code" at bounding box center [713, 352] width 19 height 9
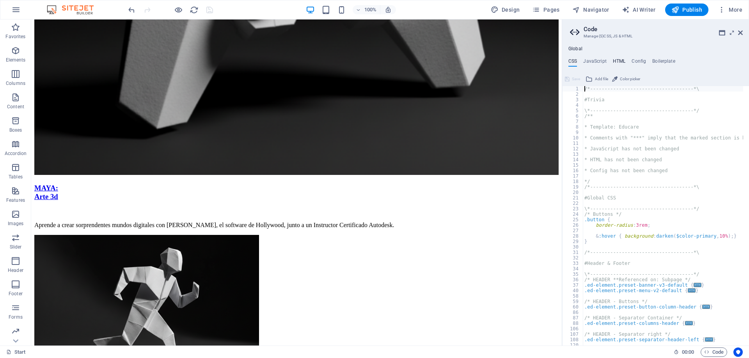
click at [617, 63] on h4 "HTML" at bounding box center [619, 62] width 13 height 9
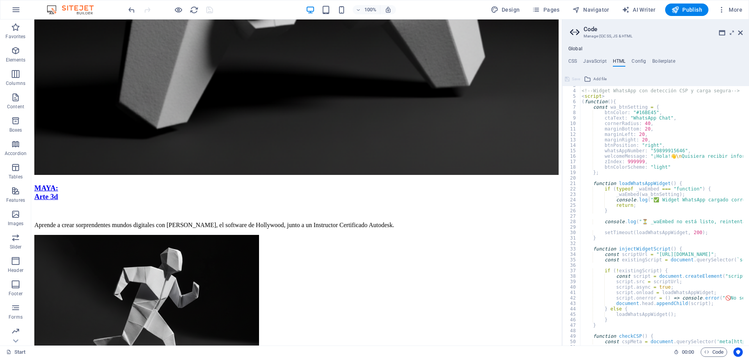
scroll to position [0, 0]
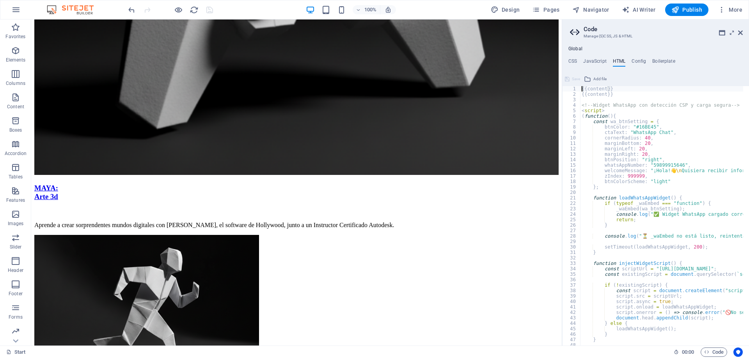
click at [615, 94] on div "{{content}} {{content}} <!-- Widget WhatsApp con detección CSP y carga segura -…" at bounding box center [732, 218] width 305 height 265
type textarea "{"
type textarea "{{content}}"
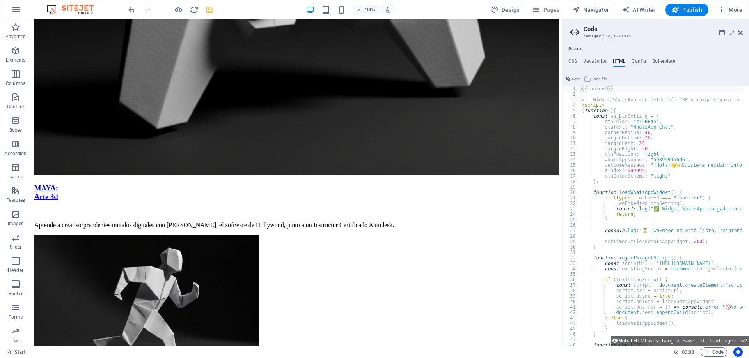
click at [574, 77] on span "Save" at bounding box center [576, 78] width 8 height 9
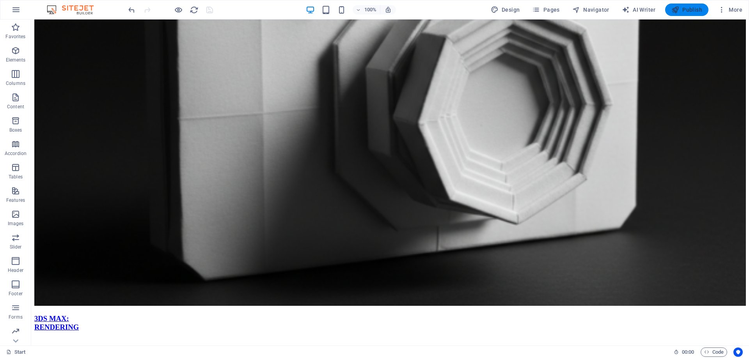
click at [685, 7] on span "Publish" at bounding box center [686, 10] width 31 height 8
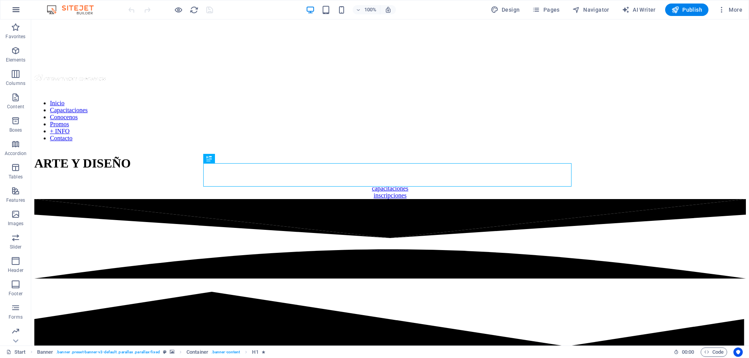
click at [11, 7] on button "button" at bounding box center [16, 9] width 19 height 19
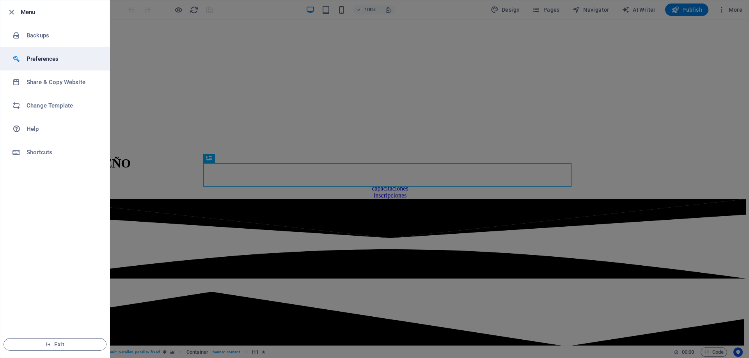
click at [33, 59] on h6 "Preferences" at bounding box center [63, 58] width 72 height 9
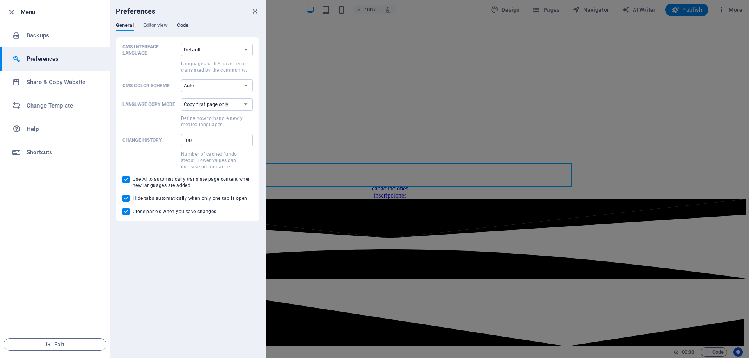
click at [185, 25] on span "Code" at bounding box center [182, 26] width 11 height 11
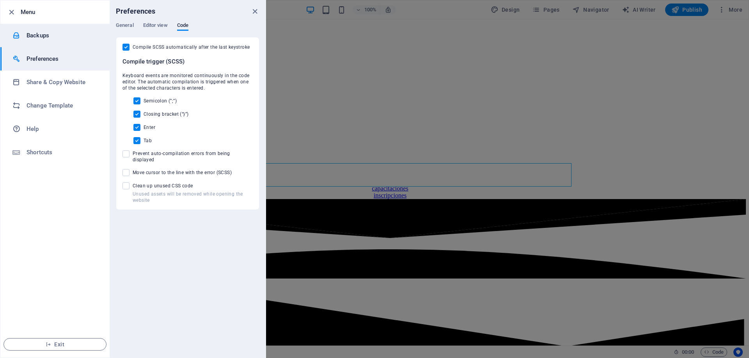
click at [49, 39] on h6 "Backups" at bounding box center [63, 35] width 72 height 9
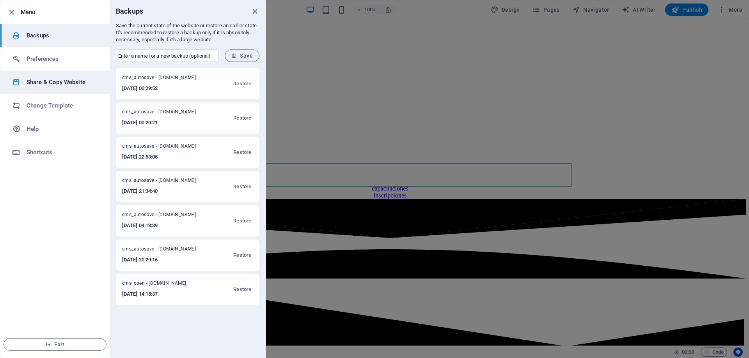
click at [64, 83] on h6 "Share & Copy Website" at bounding box center [63, 82] width 72 height 9
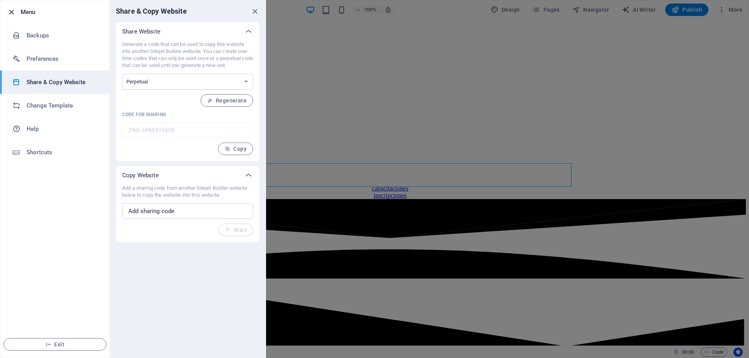
click at [10, 11] on icon "button" at bounding box center [11, 12] width 9 height 9
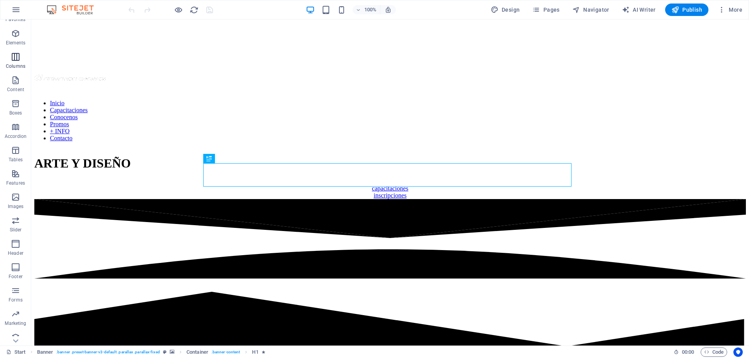
scroll to position [25, 0]
click at [735, 11] on span "More" at bounding box center [729, 10] width 25 height 8
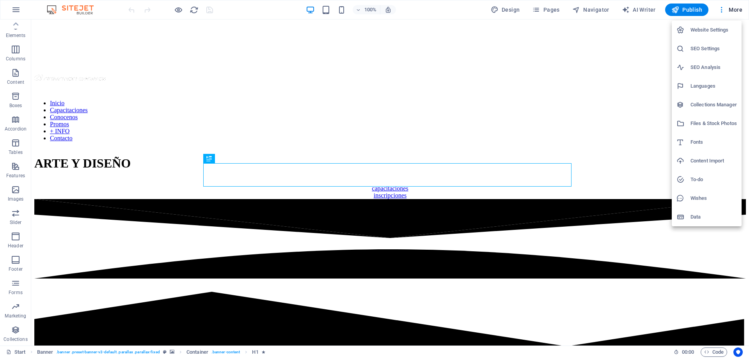
click at [737, 353] on div at bounding box center [374, 179] width 749 height 358
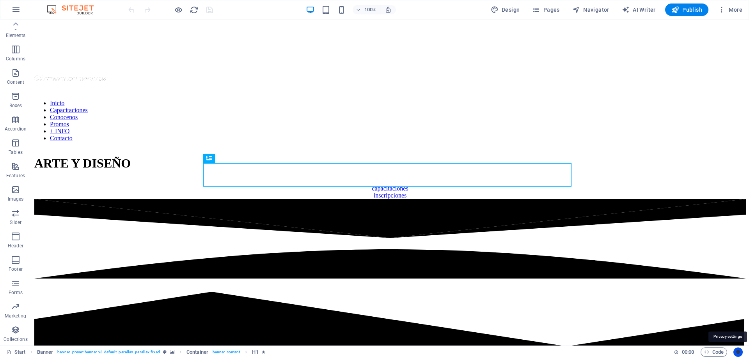
click at [737, 352] on icon "Usercentrics" at bounding box center [737, 352] width 5 height 5
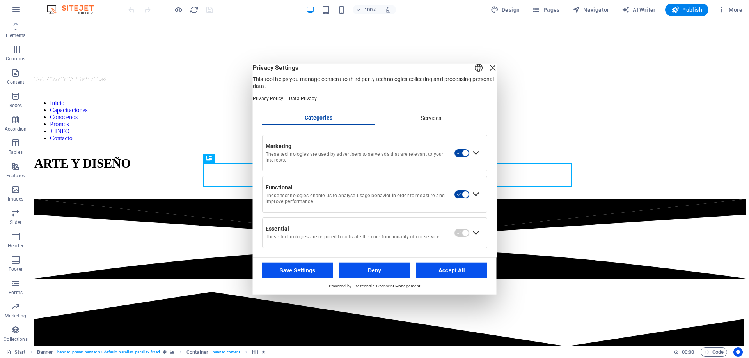
click at [438, 124] on div "Services" at bounding box center [430, 118] width 113 height 13
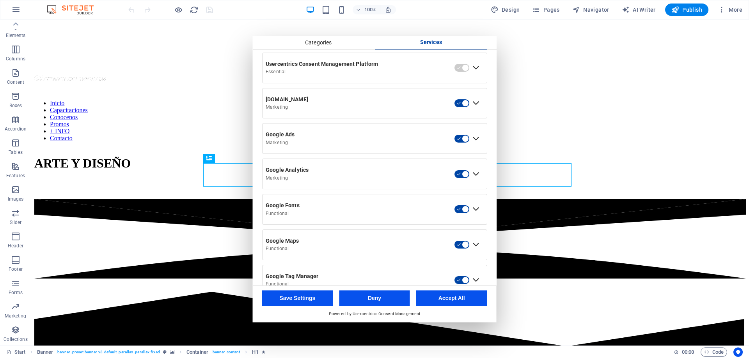
scroll to position [0, 0]
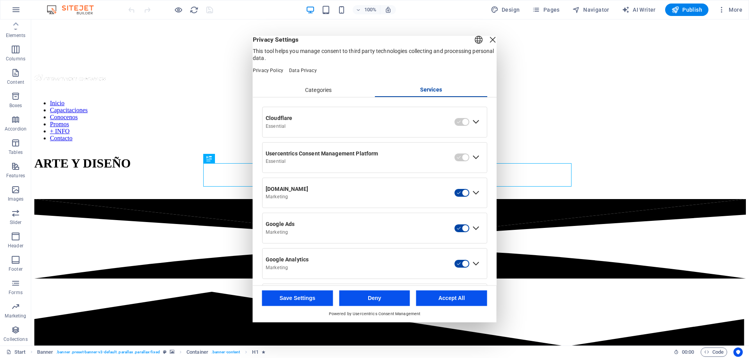
click at [487, 45] on div "Close Layer" at bounding box center [492, 39] width 11 height 11
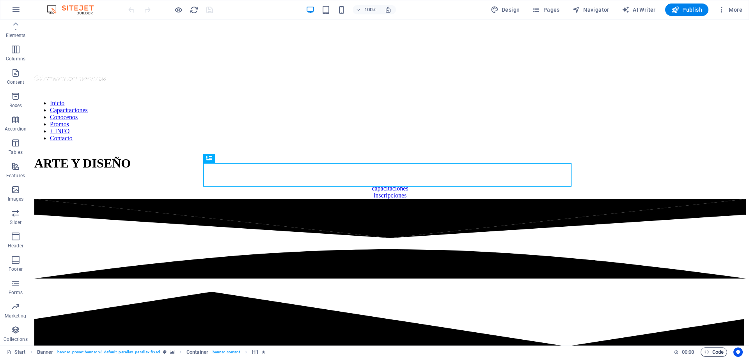
click at [713, 354] on span "Code" at bounding box center [713, 352] width 19 height 9
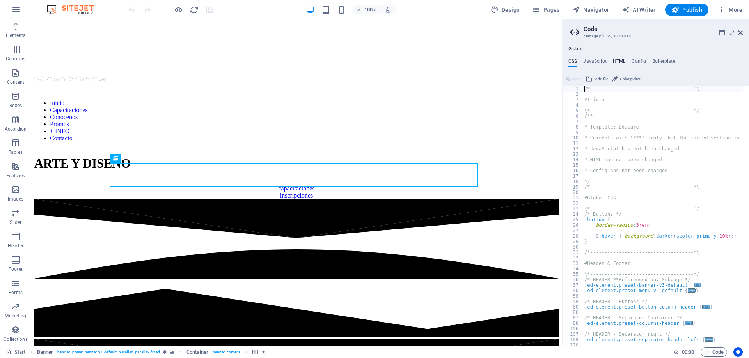
click at [615, 59] on h4 "HTML" at bounding box center [619, 62] width 13 height 9
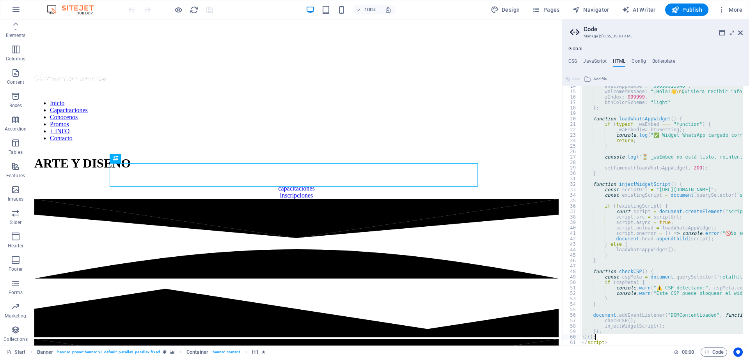
scroll to position [79, 0]
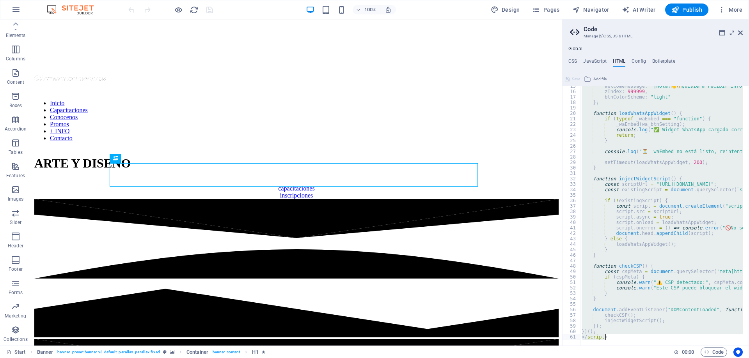
drag, startPoint x: 581, startPoint y: 98, endPoint x: 703, endPoint y: 369, distance: 297.2
click at [703, 358] on html "Animation Campus Start Favorites Elements Columns Content Boxes Accordion Table…" at bounding box center [374, 179] width 749 height 358
type textarea "})(); </script>"
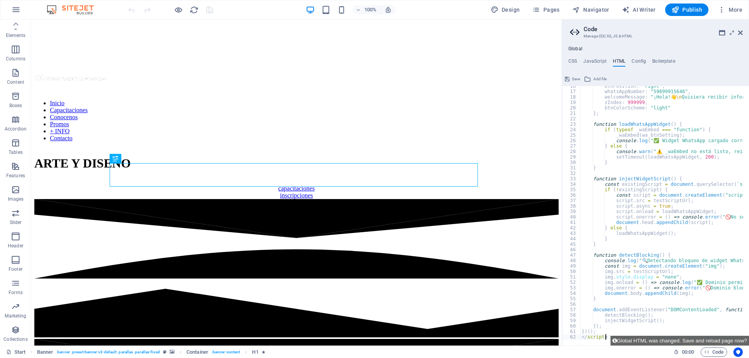
scroll to position [0, 0]
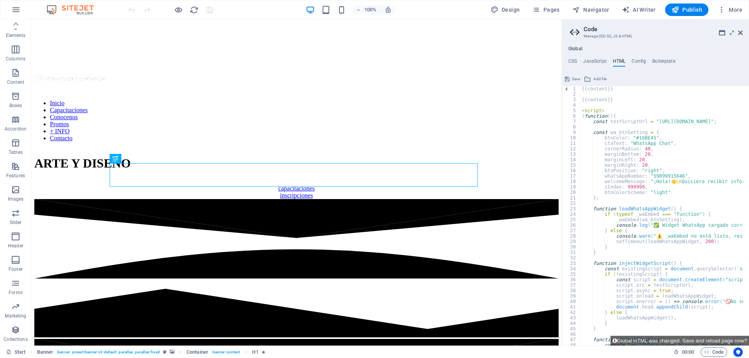
click at [614, 100] on div "{{content}} {{content}} < script > ( function ( ) { const testScriptUrl = "[URL…" at bounding box center [752, 218] width 345 height 265
type textarea "{"
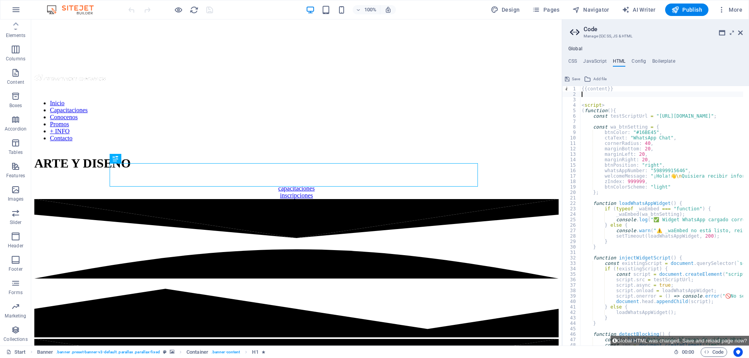
type textarea "{{content}}"
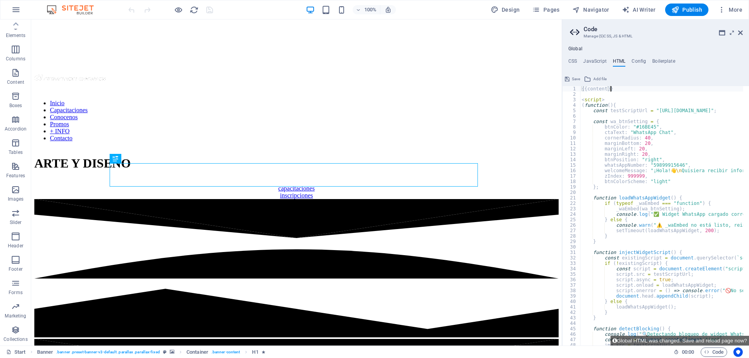
click at [576, 78] on span "Save" at bounding box center [576, 78] width 8 height 9
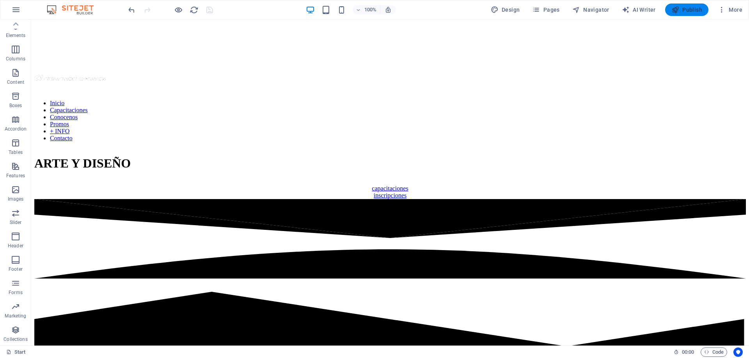
click at [689, 11] on span "Publish" at bounding box center [686, 10] width 31 height 8
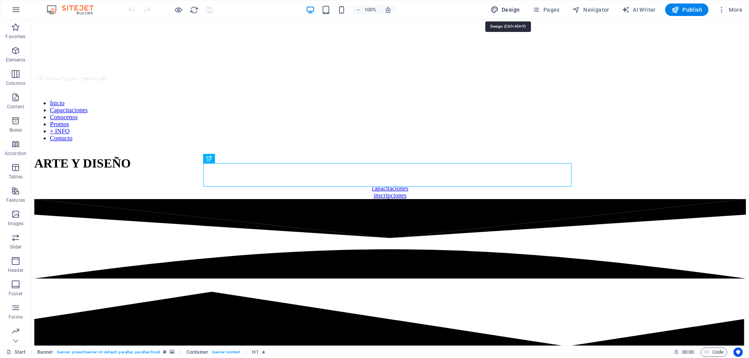
click at [503, 9] on span "Design" at bounding box center [505, 10] width 29 height 8
select select "px"
select select "300"
select select "px"
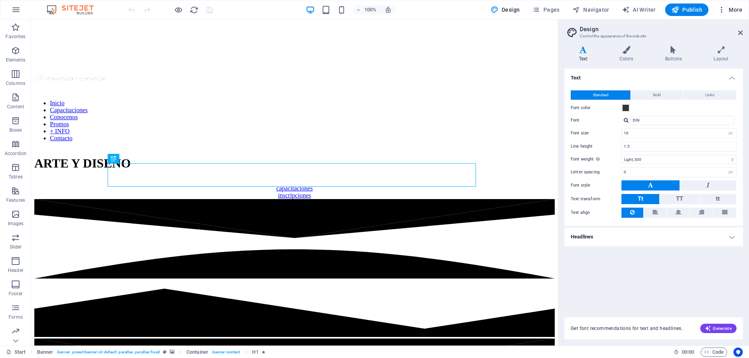
click at [733, 7] on span "More" at bounding box center [729, 10] width 25 height 8
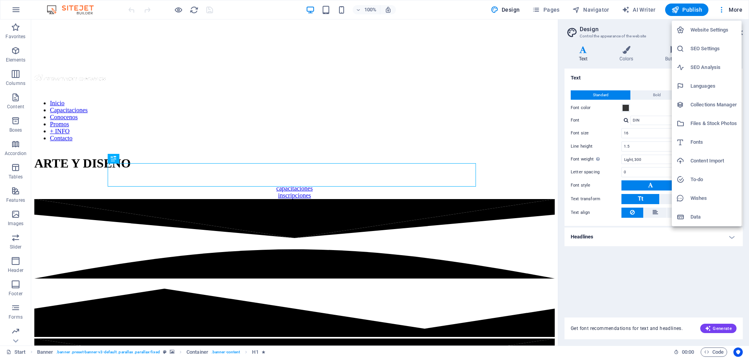
click at [699, 29] on h6 "Website Settings" at bounding box center [713, 29] width 46 height 9
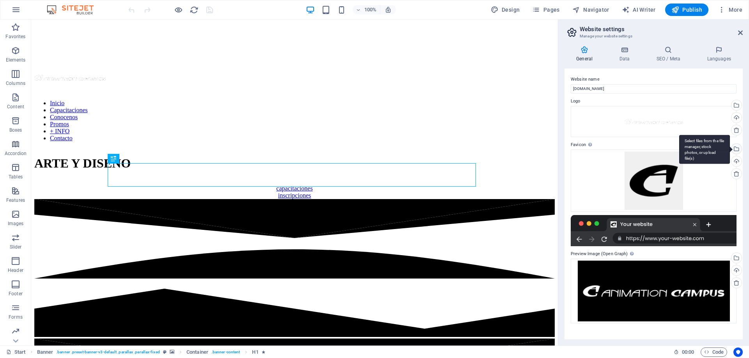
click at [738, 149] on div "Select files from the file manager, stock photos, or upload file(s)" at bounding box center [736, 150] width 12 height 12
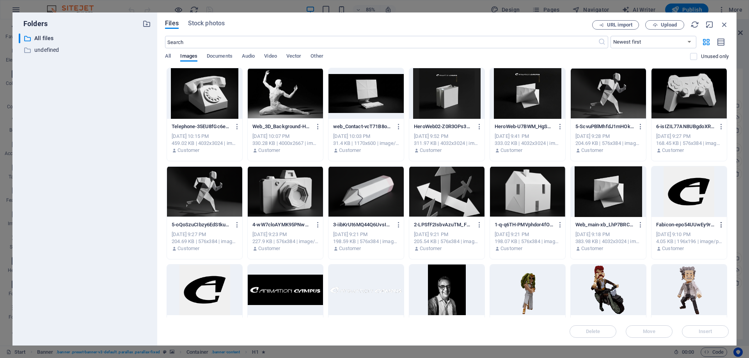
click at [719, 226] on icon "button" at bounding box center [720, 224] width 7 height 7
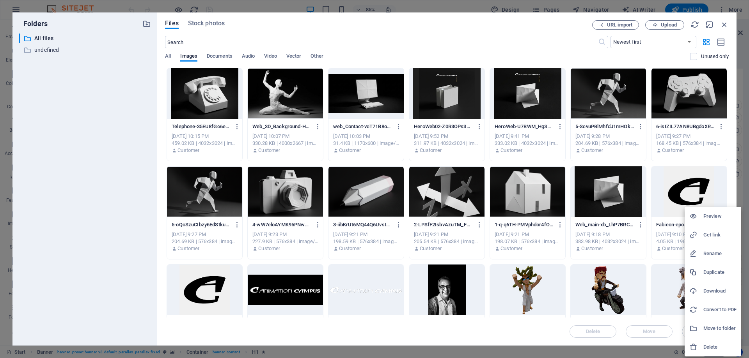
click at [713, 348] on h6 "Delete" at bounding box center [719, 347] width 33 height 9
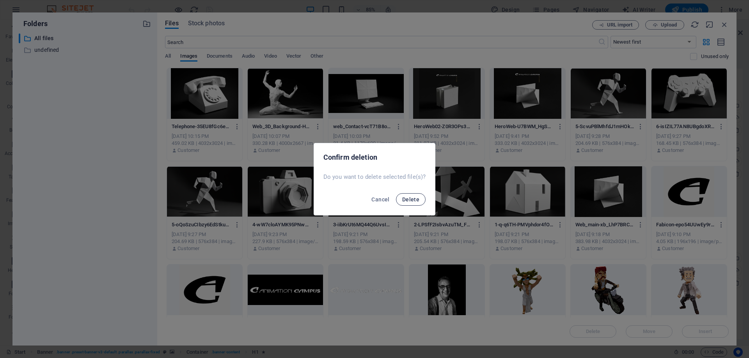
click at [405, 199] on span "Delete" at bounding box center [410, 200] width 17 height 6
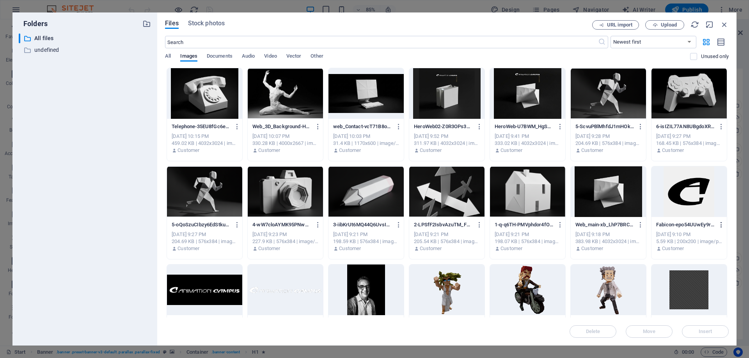
click at [721, 225] on icon "button" at bounding box center [720, 224] width 7 height 7
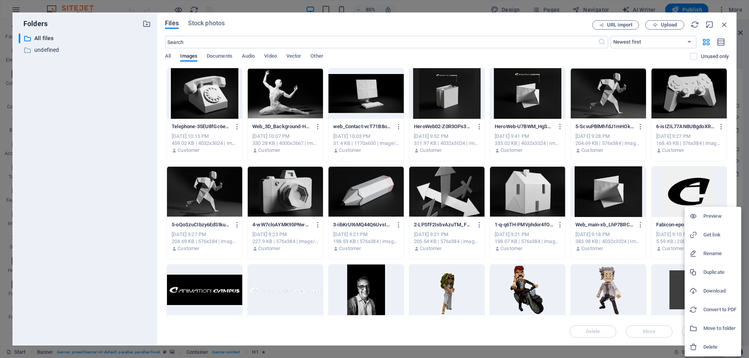
click at [709, 345] on h6 "Delete" at bounding box center [719, 347] width 33 height 9
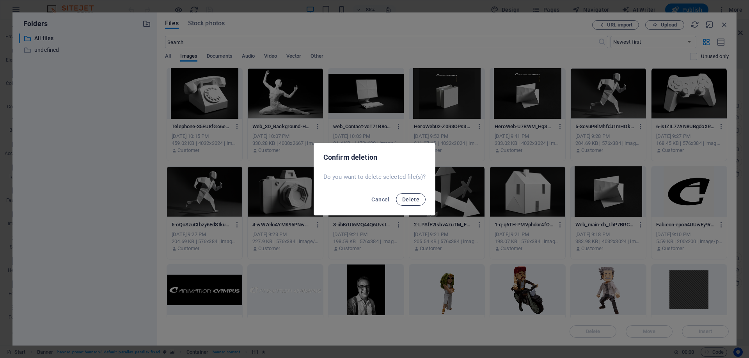
click at [414, 203] on button "Delete" at bounding box center [411, 199] width 30 height 12
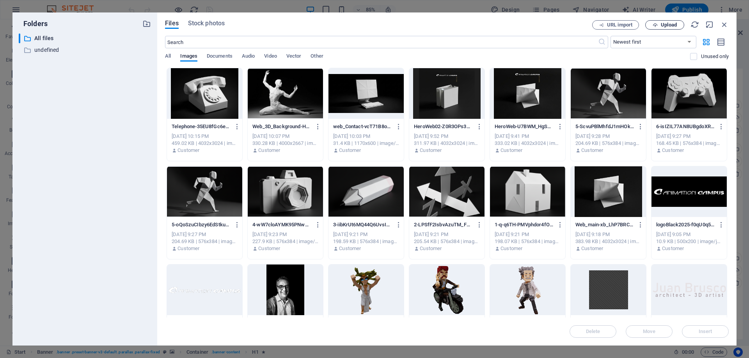
click at [669, 24] on span "Upload" at bounding box center [669, 25] width 16 height 5
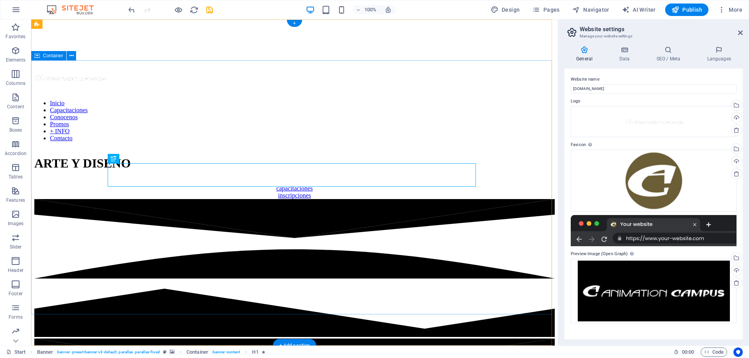
click at [503, 148] on div "ARTE Y DISEÑO capacitaciones inscripciones" at bounding box center [294, 173] width 520 height 51
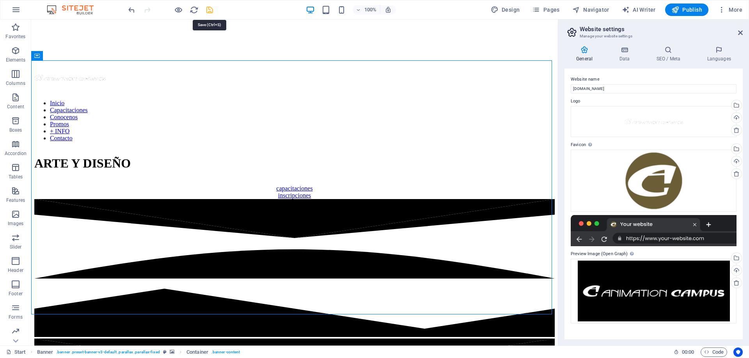
click at [209, 12] on icon "save" at bounding box center [209, 9] width 9 height 9
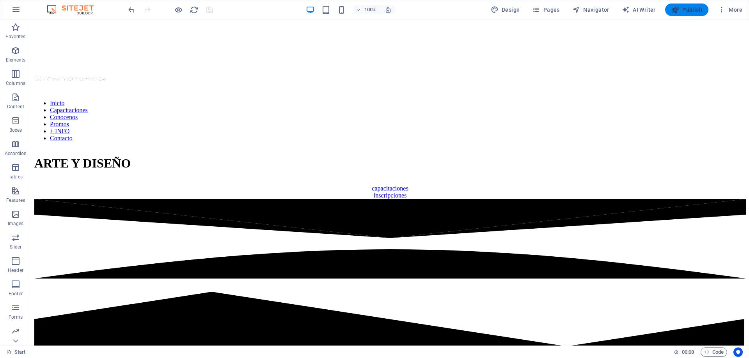
click at [691, 11] on span "Publish" at bounding box center [686, 10] width 31 height 8
click at [716, 349] on span "Code" at bounding box center [713, 352] width 19 height 9
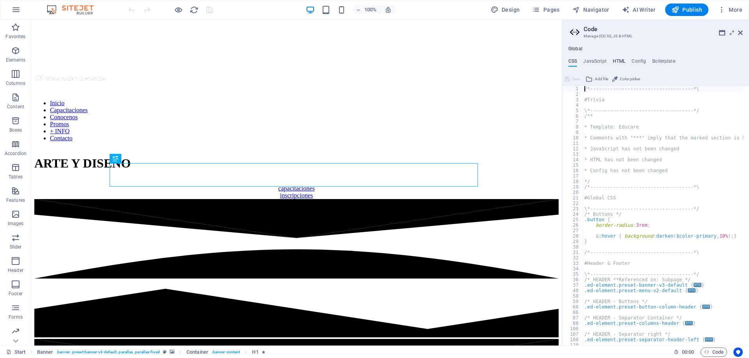
click at [615, 62] on h4 "HTML" at bounding box center [619, 62] width 13 height 9
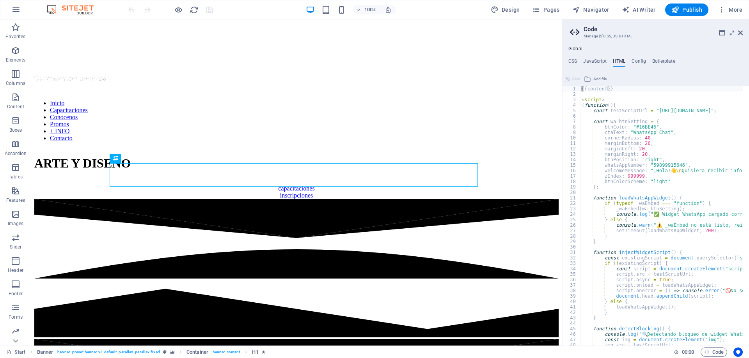
drag, startPoint x: 578, startPoint y: 87, endPoint x: 657, endPoint y: 190, distance: 129.4
click at [669, 225] on div "{{content}} 1 2 3 4 5 6 7 8 9 10 11 12 13 14 15 16 17 18 19 20 21 22 23 24 25 2…" at bounding box center [655, 216] width 187 height 260
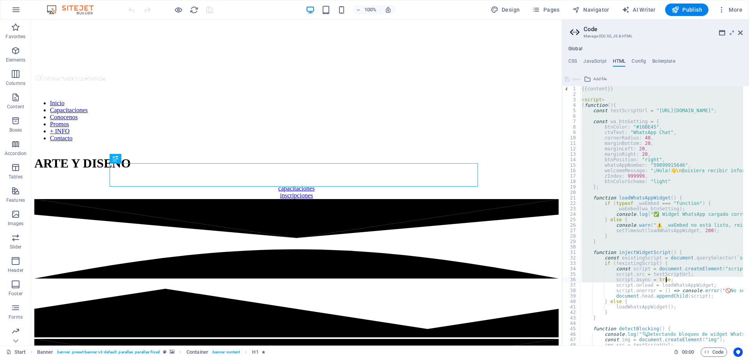
scroll to position [74, 0]
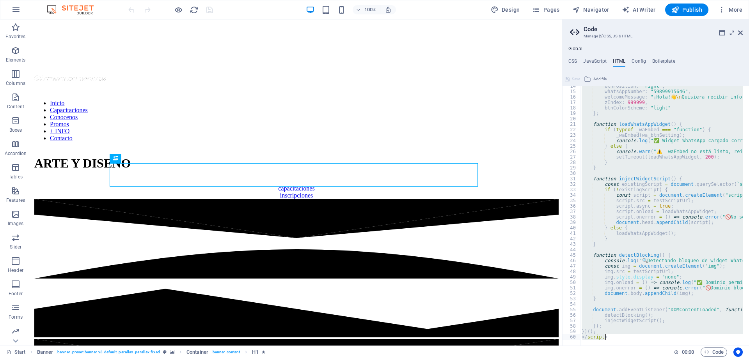
drag, startPoint x: 581, startPoint y: 89, endPoint x: 689, endPoint y: 374, distance: 304.5
click at [689, 358] on html "Animation Campus Start Favorites Elements Columns Content Boxes Accordion Table…" at bounding box center [374, 179] width 749 height 358
type textarea "})(); </script>"
type textarea "{{content}}"
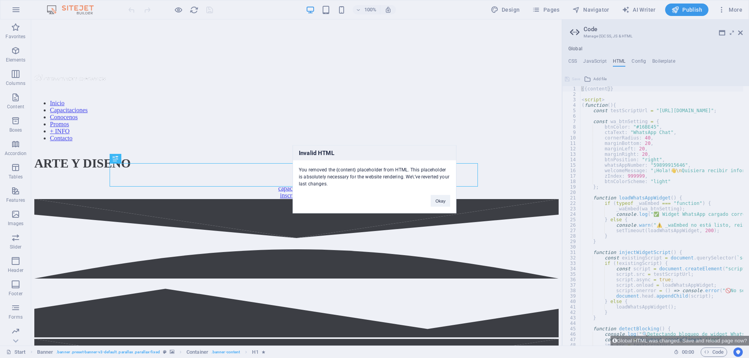
scroll to position [0, 0]
click at [441, 200] on button "Okay" at bounding box center [439, 201] width 19 height 12
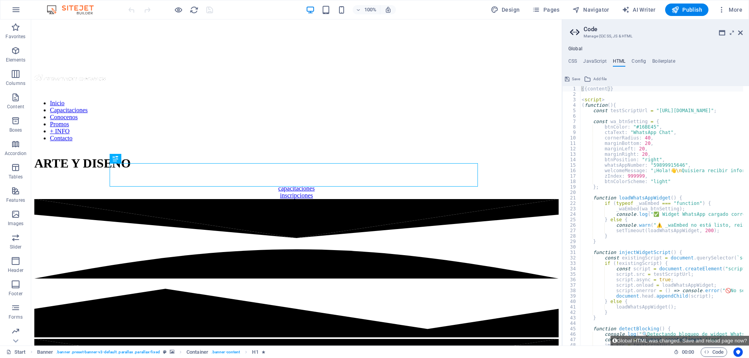
click at [581, 94] on div "{{content}} < script > ( function ( ) { const testScriptUrl = "https://d2mpatx3…" at bounding box center [752, 218] width 345 height 265
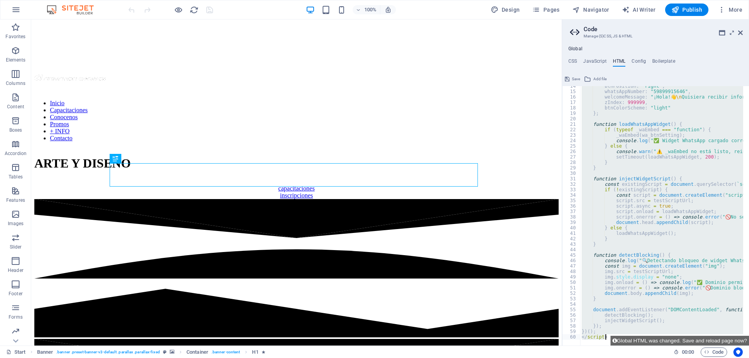
scroll to position [74, 0]
drag, startPoint x: 582, startPoint y: 94, endPoint x: 718, endPoint y: 374, distance: 310.6
click at [718, 358] on html "Animation Campus Start Favorites Elements Columns Content Boxes Accordion Table…" at bounding box center [374, 179] width 749 height 358
type textarea "})(); </script>"
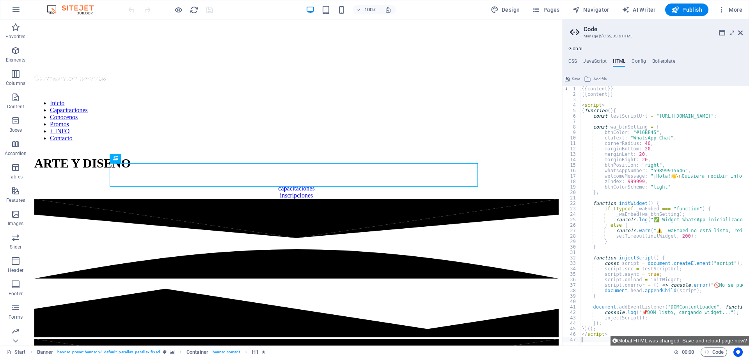
scroll to position [3, 0]
click at [616, 98] on div "{{content}} {{content}} < script > ( function ( ) { const testScriptUrl = "http…" at bounding box center [731, 218] width 303 height 265
type textarea "{"
type textarea "{{content}}"
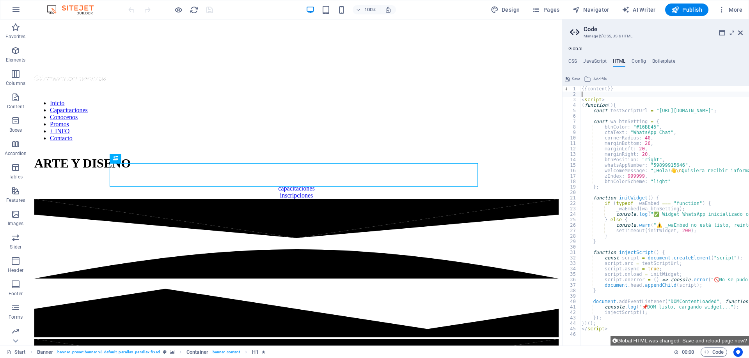
click at [633, 97] on div "{{content}} < script > ( function ( ) { const testScriptUrl = "[URL][DOMAIN_NAM…" at bounding box center [731, 218] width 303 height 265
drag, startPoint x: 573, startPoint y: 79, endPoint x: 542, endPoint y: 60, distance: 36.5
click at [574, 79] on span "Save" at bounding box center [576, 78] width 8 height 9
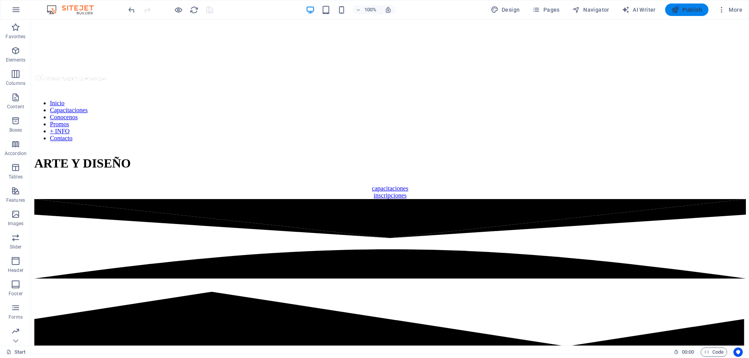
click at [691, 12] on span "Publish" at bounding box center [686, 10] width 31 height 8
click at [711, 349] on span "Code" at bounding box center [713, 352] width 19 height 9
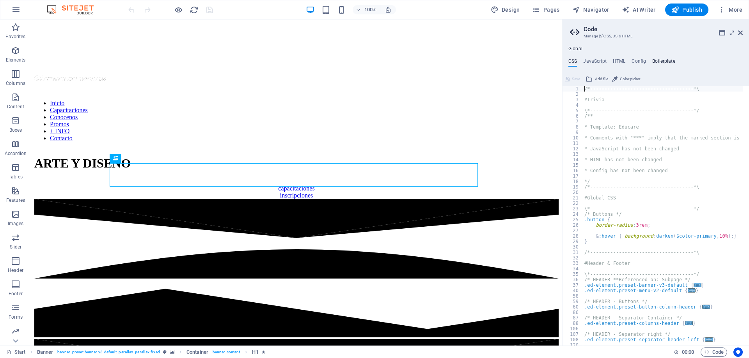
click at [667, 61] on h4 "Boilerplate" at bounding box center [663, 62] width 23 height 9
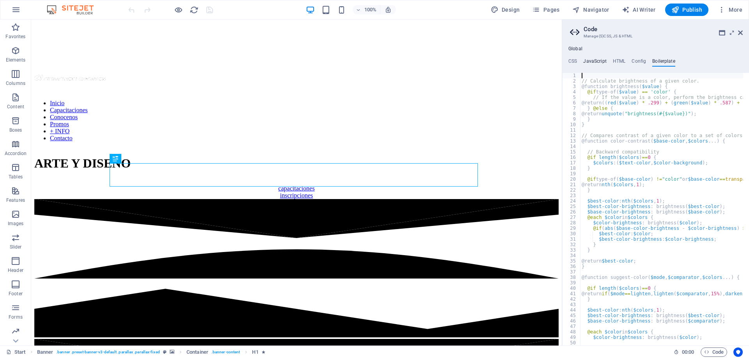
click at [597, 61] on h4 "JavaScript" at bounding box center [594, 62] width 23 height 9
type textarea "/* JS for preset "Menu V2" */"
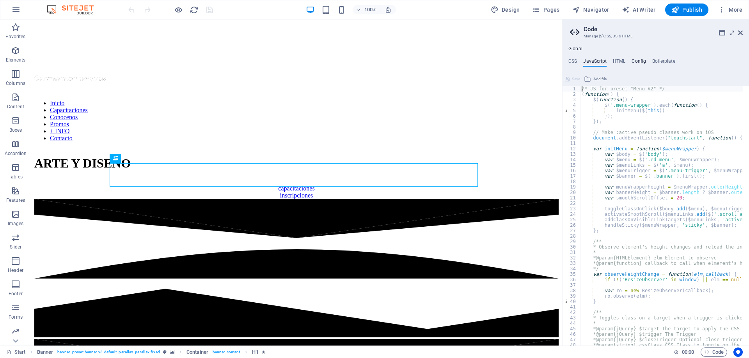
click at [638, 60] on h4 "Config" at bounding box center [638, 62] width 14 height 9
type textarea "$color-background: #f0f0f0;"
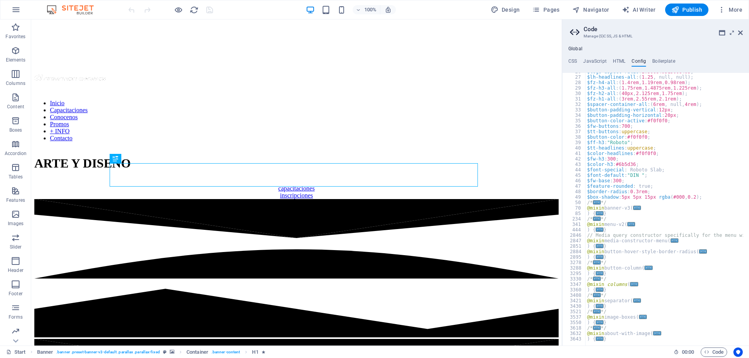
scroll to position [140, 0]
click at [595, 62] on h4 "JavaScript" at bounding box center [594, 62] width 23 height 9
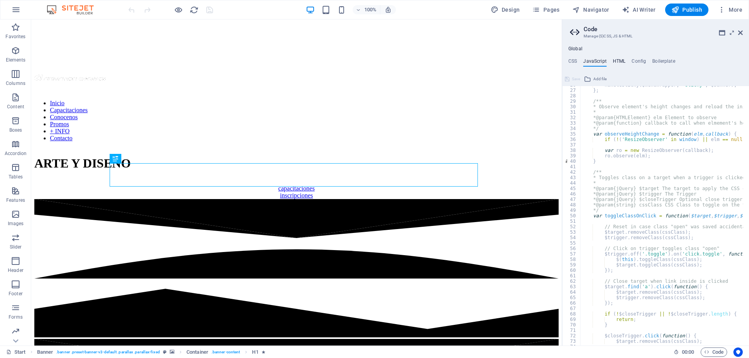
click at [618, 60] on h4 "HTML" at bounding box center [619, 62] width 13 height 9
type textarea "{{content}}"
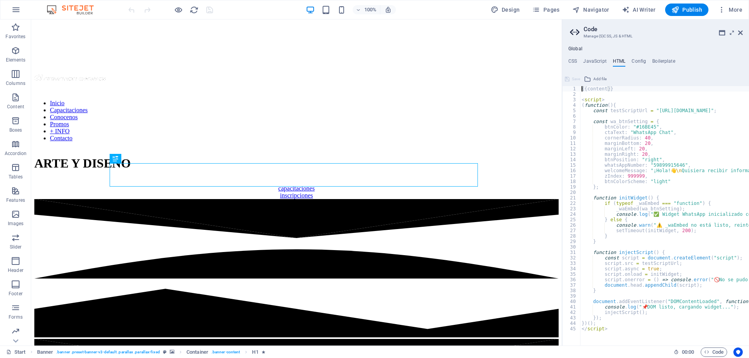
click at [583, 95] on div "{{content}} < script > ( function ( ) { const testScriptUrl = "[URL][DOMAIN_NAM…" at bounding box center [731, 218] width 303 height 265
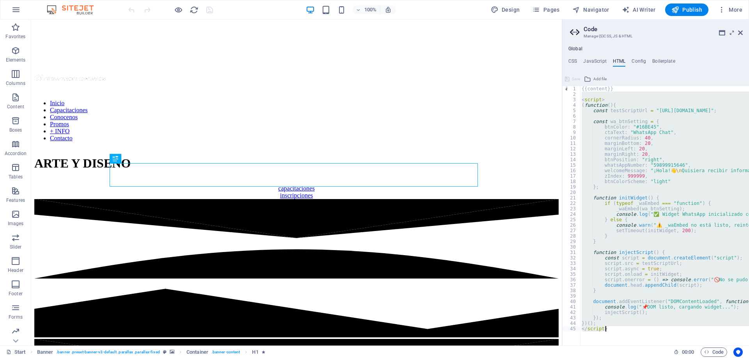
drag, startPoint x: 583, startPoint y: 95, endPoint x: 657, endPoint y: 372, distance: 287.5
click at [657, 358] on html "Animation Campus Start Favorites Elements Columns Content Boxes Accordion Table…" at bounding box center [374, 179] width 749 height 358
type textarea "})(); </script>"
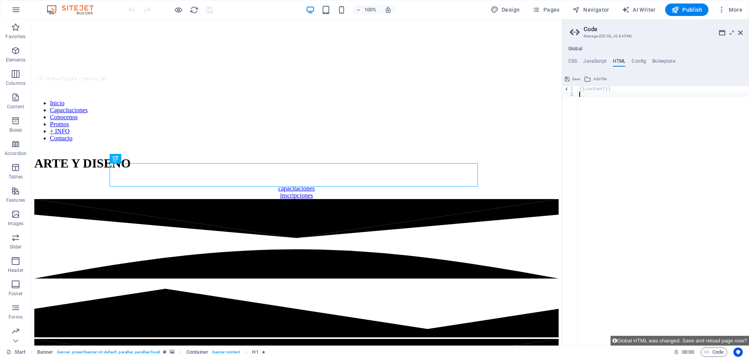
paste textarea "</script>"
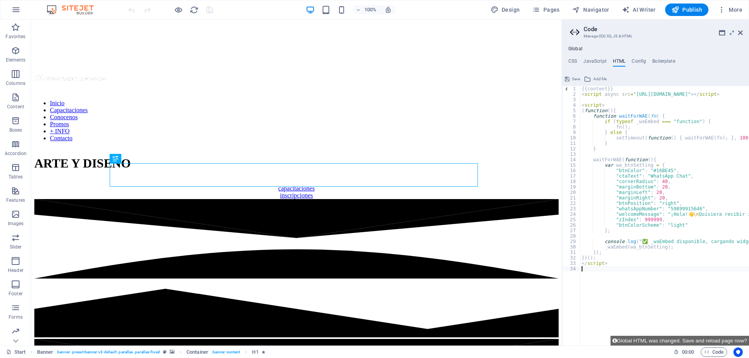
type textarea "</script>"
click at [573, 78] on span "Save" at bounding box center [576, 78] width 8 height 9
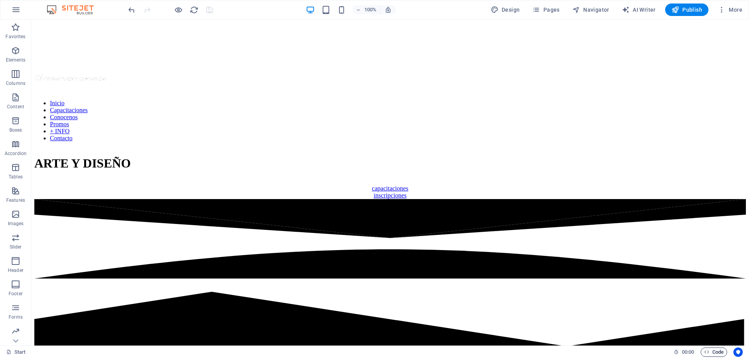
click at [712, 353] on span "Code" at bounding box center [713, 352] width 19 height 9
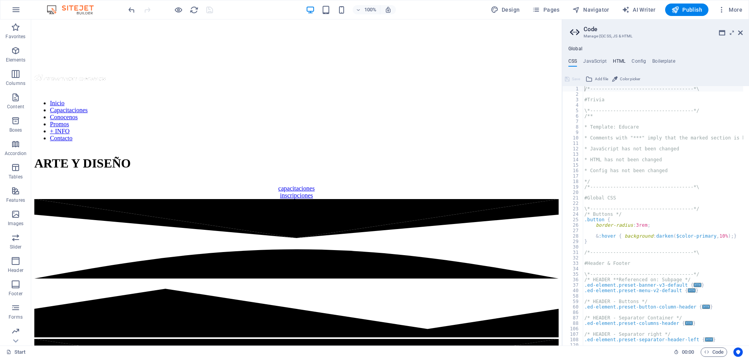
click at [615, 61] on h4 "HTML" at bounding box center [619, 62] width 13 height 9
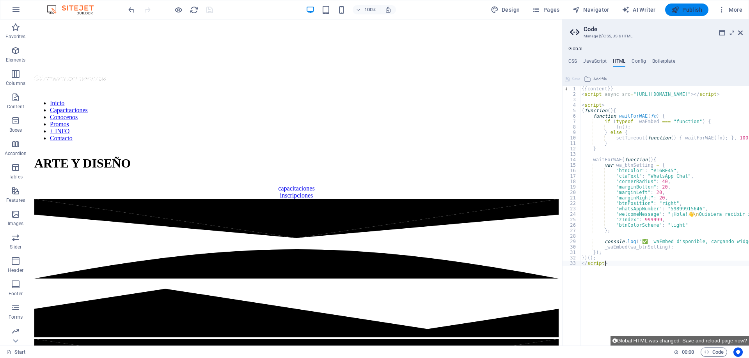
click at [687, 10] on span "Publish" at bounding box center [686, 10] width 31 height 8
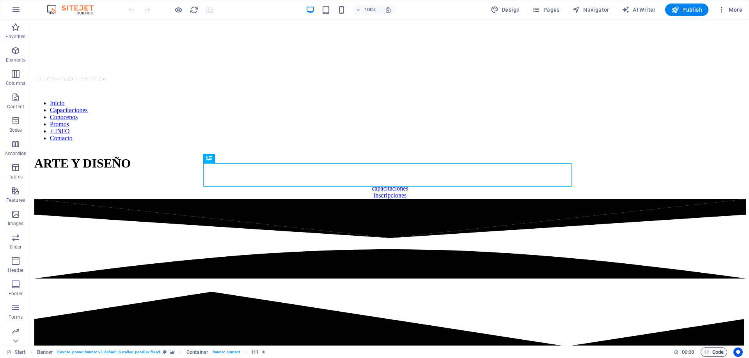
click at [716, 353] on span "Code" at bounding box center [713, 352] width 19 height 9
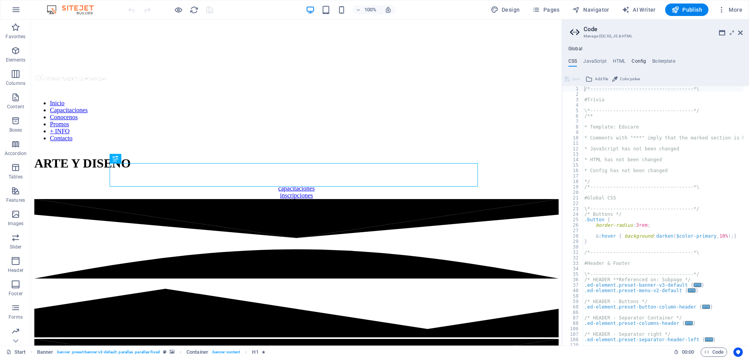
click at [641, 59] on h4 "Config" at bounding box center [638, 62] width 14 height 9
type textarea "$color-background: #f0f0f0;"
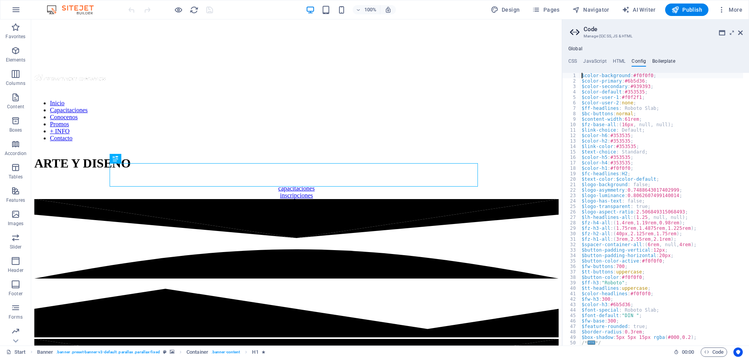
click at [662, 60] on h4 "Boilerplate" at bounding box center [663, 62] width 23 height 9
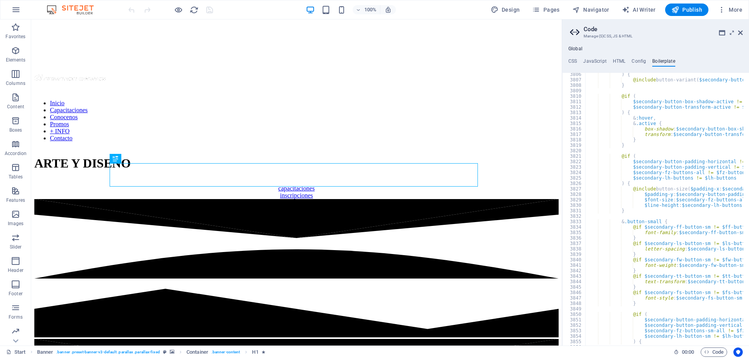
scroll to position [12511, 0]
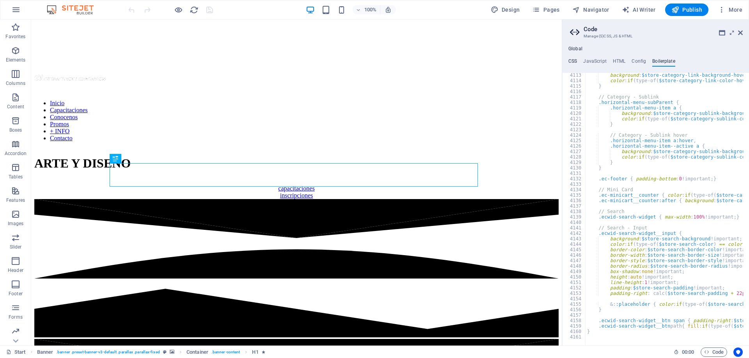
click at [574, 61] on h4 "CSS" at bounding box center [572, 62] width 9 height 9
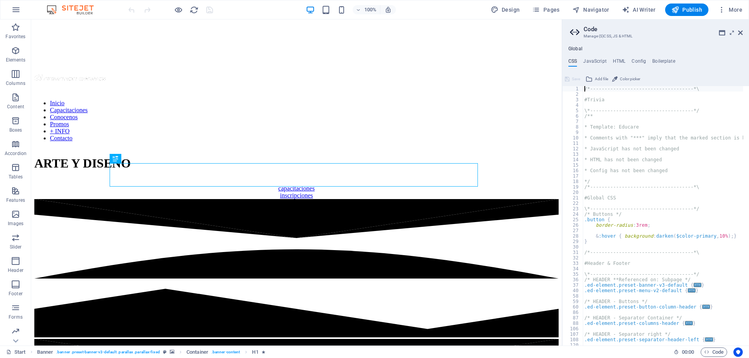
scroll to position [0, 0]
click at [594, 60] on h4 "JavaScript" at bounding box center [594, 62] width 23 height 9
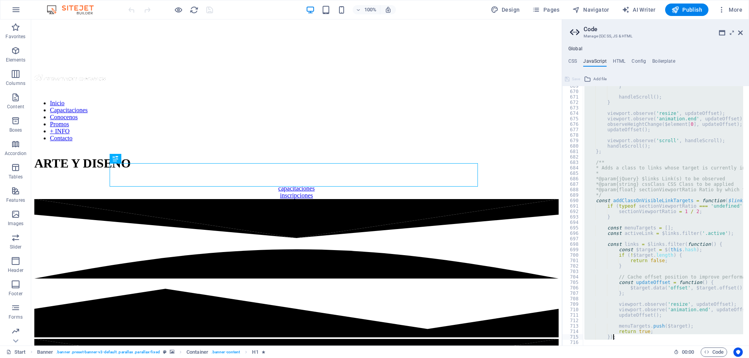
scroll to position [3797, 0]
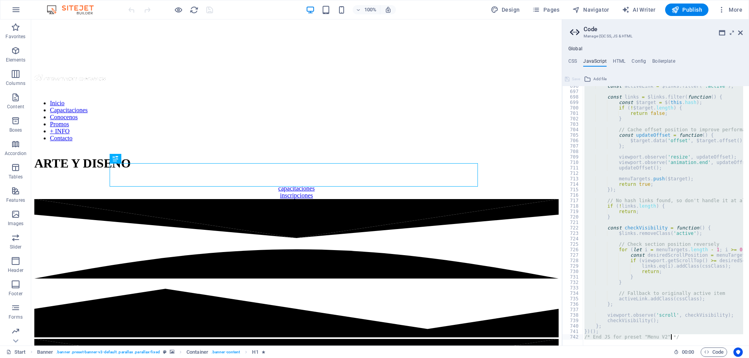
drag, startPoint x: 580, startPoint y: 89, endPoint x: 684, endPoint y: 369, distance: 298.7
click at [684, 358] on html "Animation Campus Start Favorites Elements Columns Content Boxes Accordion Table…" at bounding box center [374, 179] width 749 height 358
type textarea "})(); /* End JS for preset "Menu V2" */"
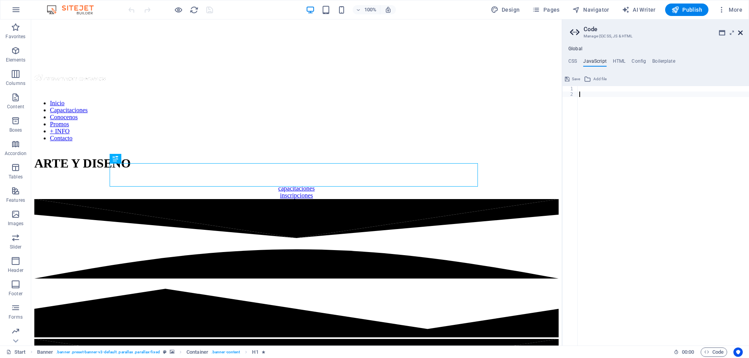
click at [741, 31] on icon at bounding box center [740, 33] width 5 height 6
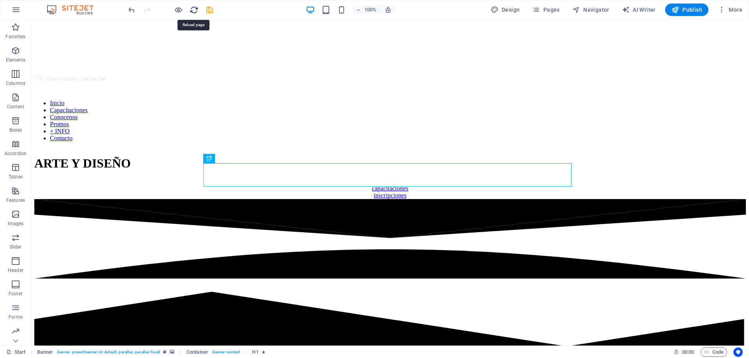
click at [192, 11] on icon "reload" at bounding box center [194, 9] width 9 height 9
click at [715, 354] on span "Code" at bounding box center [713, 352] width 19 height 9
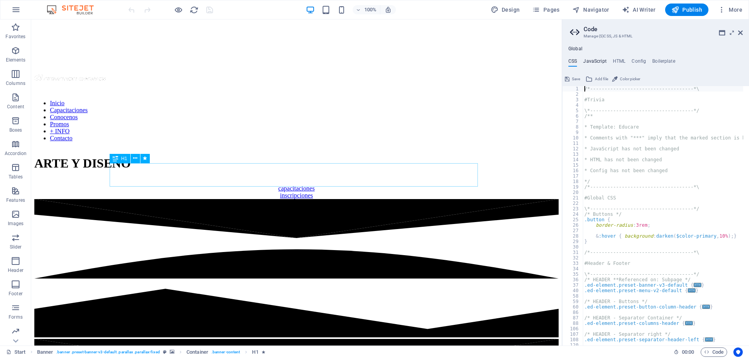
click at [596, 62] on h4 "JavaScript" at bounding box center [594, 62] width 23 height 9
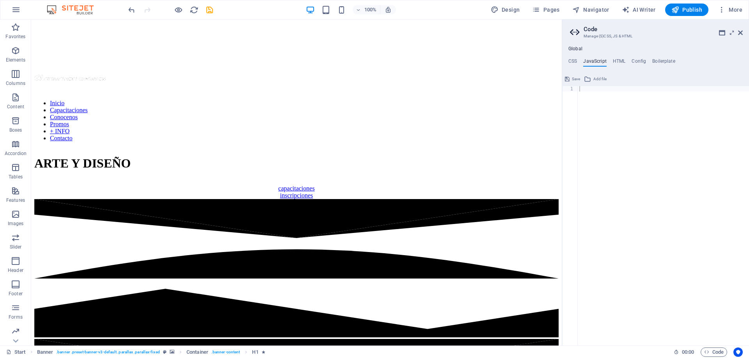
click at [77, 9] on img at bounding box center [74, 9] width 58 height 9
click at [76, 7] on img at bounding box center [74, 9] width 58 height 9
click at [12, 11] on icon "button" at bounding box center [15, 9] width 9 height 9
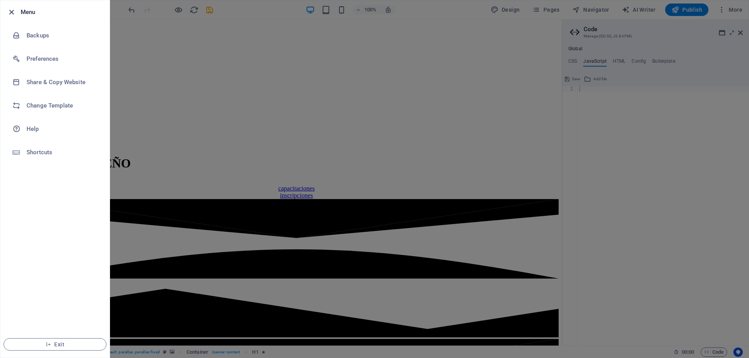
click at [14, 11] on icon "button" at bounding box center [11, 12] width 9 height 9
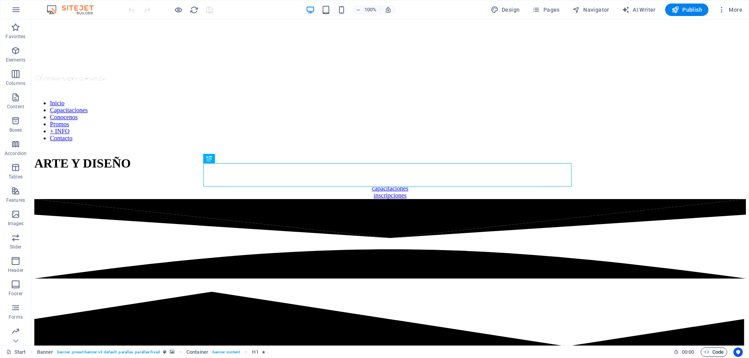
click at [711, 351] on span "Code" at bounding box center [713, 352] width 19 height 9
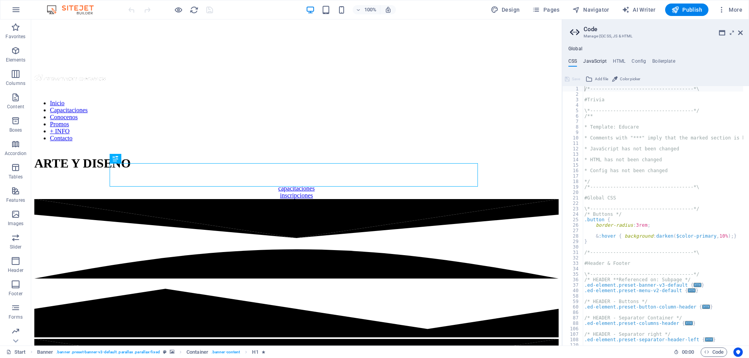
click at [595, 62] on h4 "JavaScript" at bounding box center [594, 62] width 23 height 9
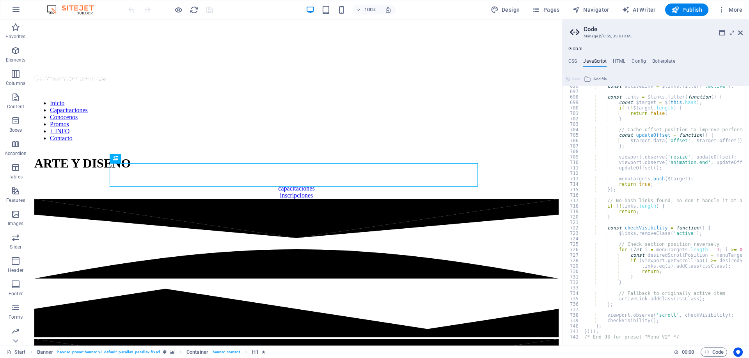
scroll to position [3797, 0]
click at [685, 337] on div "const activeLink = $links . filter ( '.active' ) ; const links = $links . filte…" at bounding box center [762, 215] width 358 height 265
type textarea "/* End JS for preset "Menu V2" */"
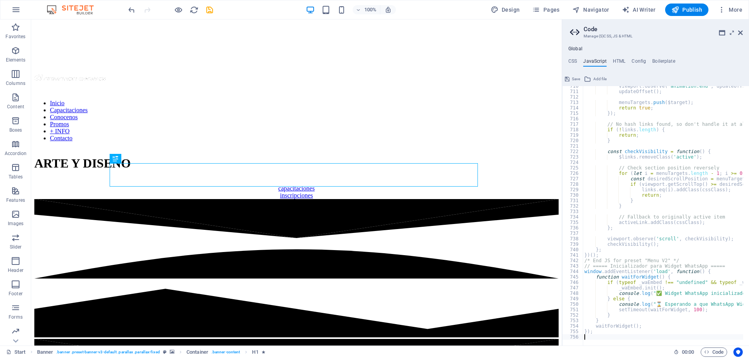
scroll to position [3873, 0]
type textarea "});"
click at [576, 78] on span "Save" at bounding box center [576, 78] width 8 height 9
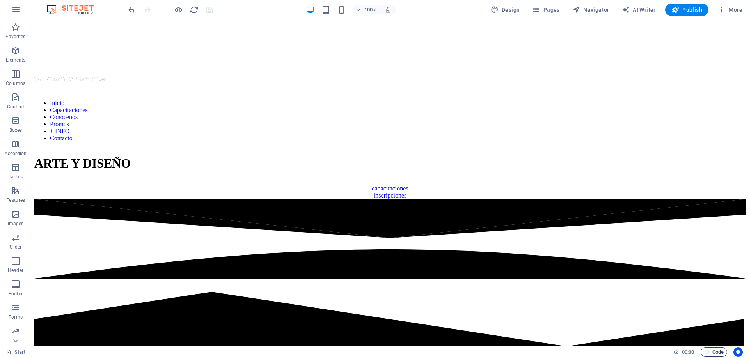
click at [718, 351] on span "Code" at bounding box center [713, 352] width 19 height 9
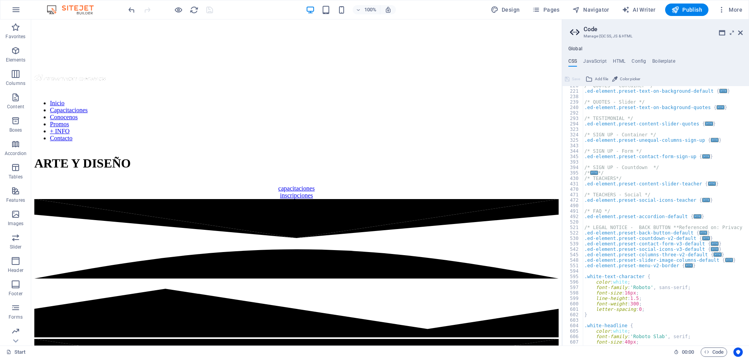
scroll to position [412, 0]
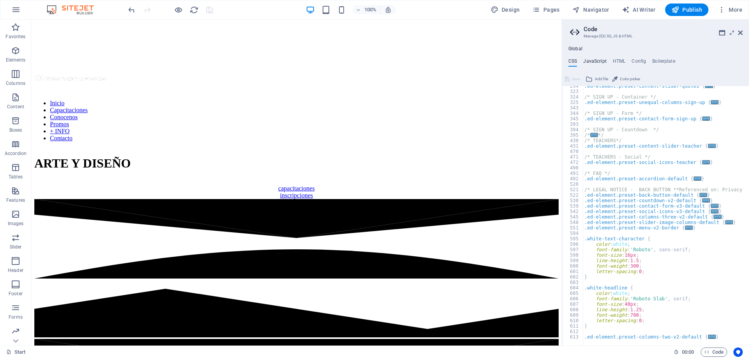
click at [597, 58] on h4 "JavaScript" at bounding box center [594, 62] width 23 height 9
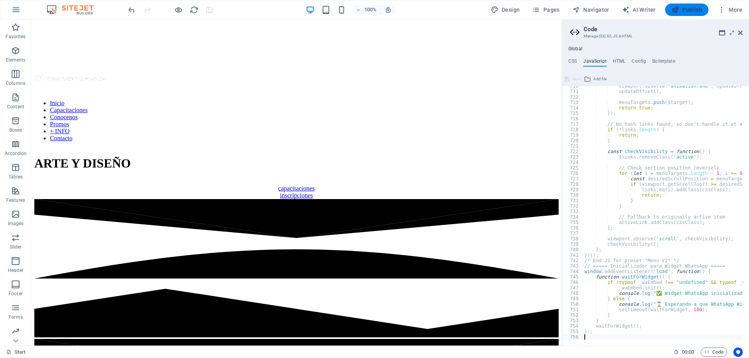
click at [691, 7] on span "Publish" at bounding box center [686, 10] width 31 height 8
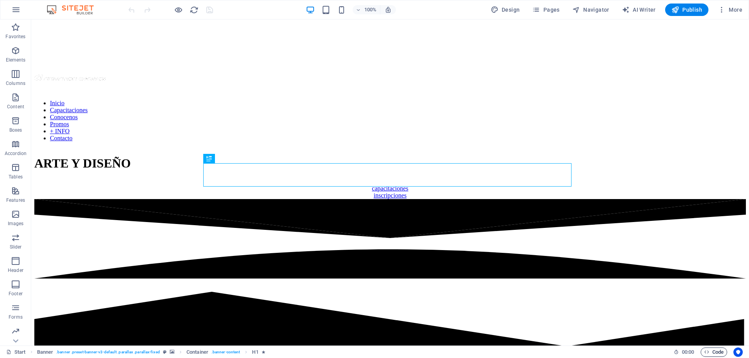
click at [712, 353] on span "Code" at bounding box center [713, 352] width 19 height 9
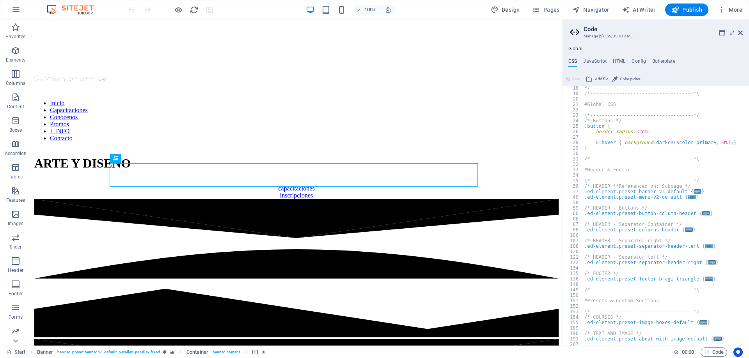
scroll to position [94, 0]
click at [592, 60] on h4 "JavaScript" at bounding box center [594, 62] width 23 height 9
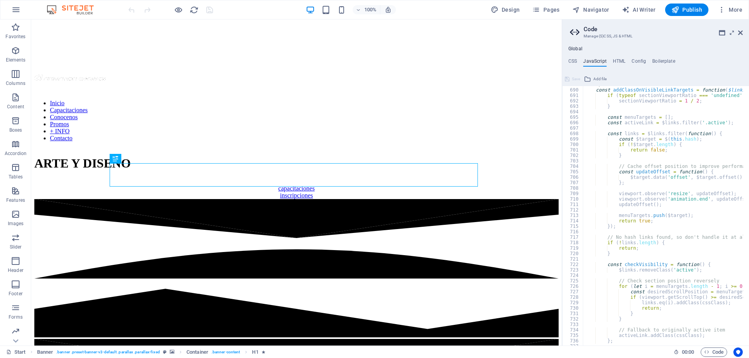
scroll to position [3868, 0]
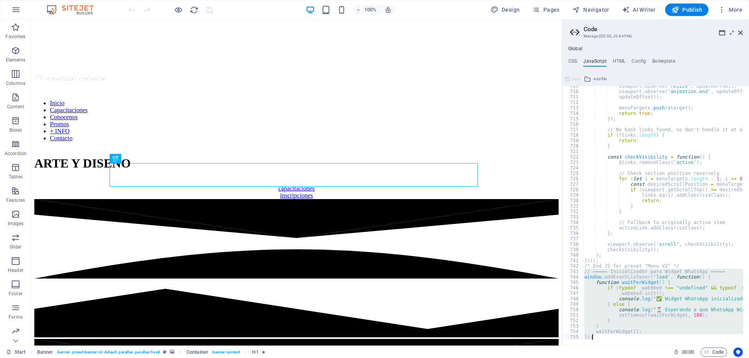
drag, startPoint x: 583, startPoint y: 272, endPoint x: 655, endPoint y: 347, distance: 104.8
click at [653, 346] on div "Start Favorites Elements Columns Content Boxes Accordion Tables Features Images…" at bounding box center [374, 182] width 749 height 326
type textarea "waitForWidget(); });"
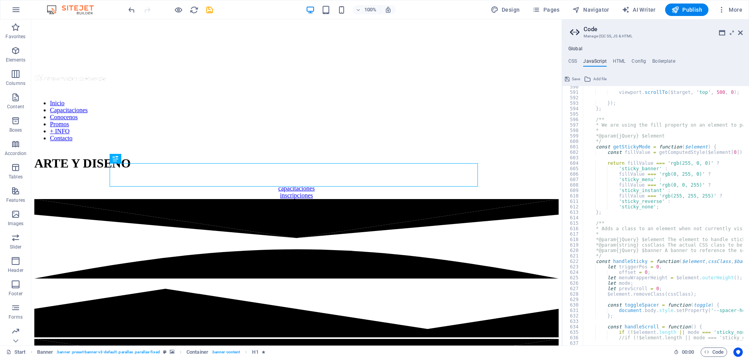
scroll to position [3217, 0]
click at [616, 62] on h4 "HTML" at bounding box center [619, 62] width 13 height 9
type textarea "{{content}}"
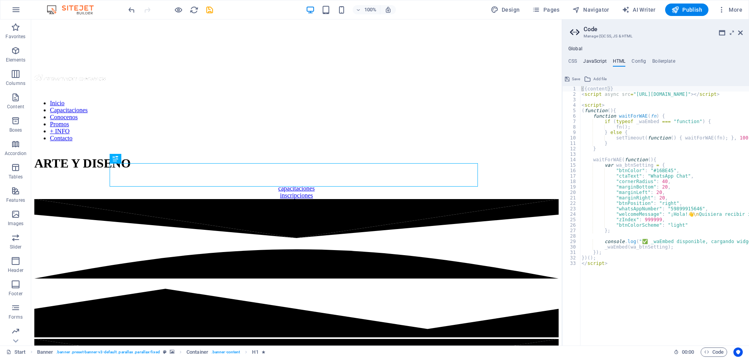
click at [594, 62] on h4 "JavaScript" at bounding box center [594, 62] width 23 height 9
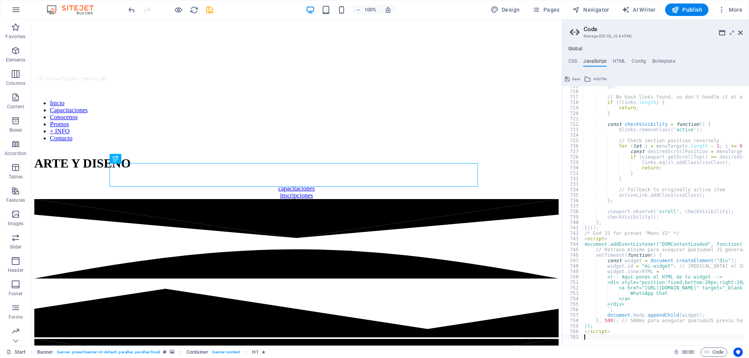
scroll to position [3901, 0]
type textarea "/* End JS for preset "Menu V2" */"
click at [578, 79] on span "Save" at bounding box center [576, 78] width 8 height 9
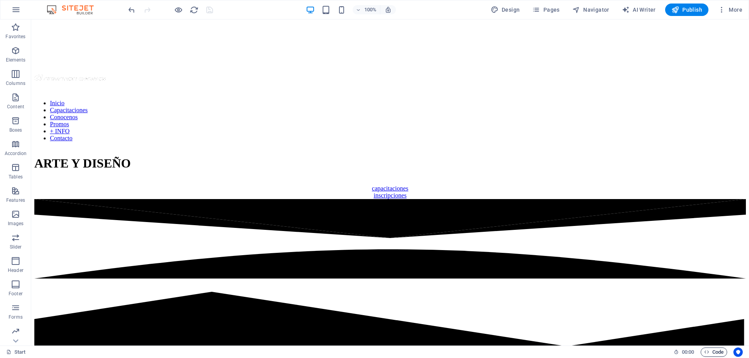
click at [715, 352] on span "Code" at bounding box center [713, 352] width 19 height 9
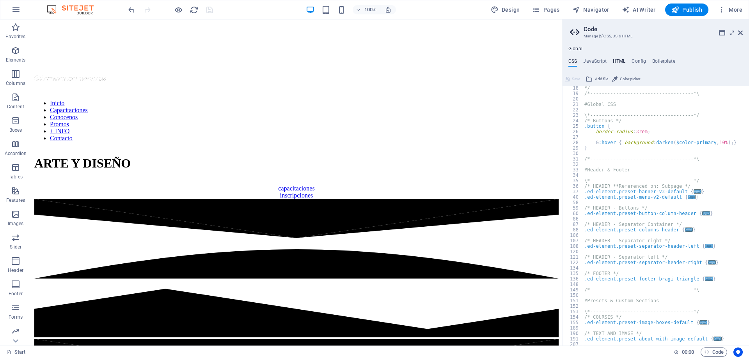
click at [619, 62] on h4 "HTML" at bounding box center [619, 62] width 13 height 9
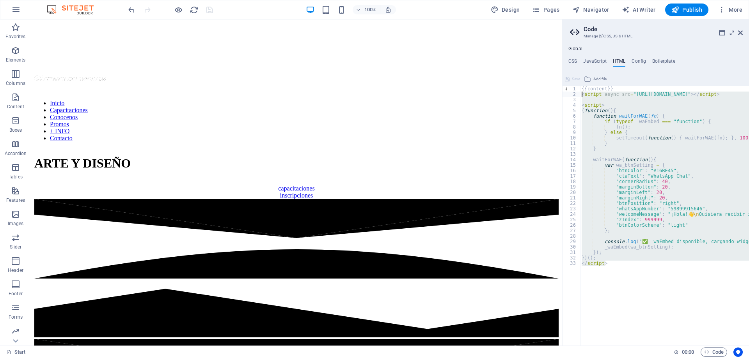
drag, startPoint x: 611, startPoint y: 265, endPoint x: 579, endPoint y: 96, distance: 172.7
click at [579, 96] on div "{{content}} 1 2 3 4 5 6 7 8 9 10 11 12 13 14 15 16 17 18 19 20 21 22 23 24 25 2…" at bounding box center [655, 216] width 187 height 260
type textarea "<script async src="[URL][DOMAIN_NAME]"></script>"
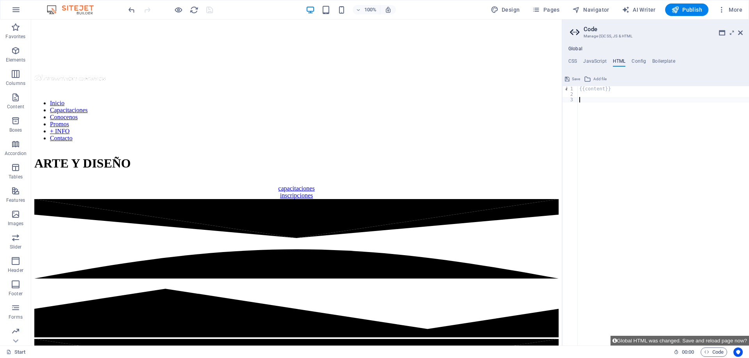
paste textarea "</script>"
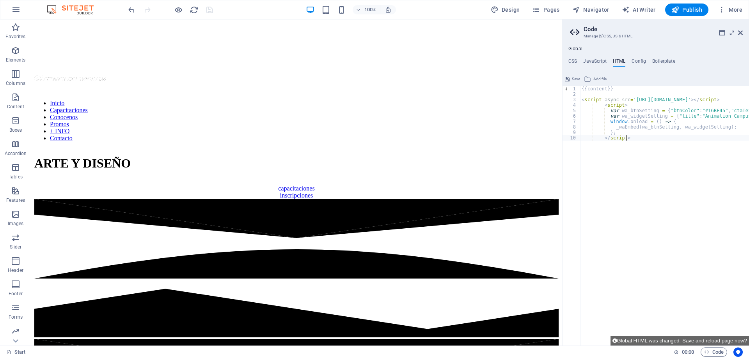
type textarea "</script>"
click at [576, 80] on span "Save" at bounding box center [576, 78] width 8 height 9
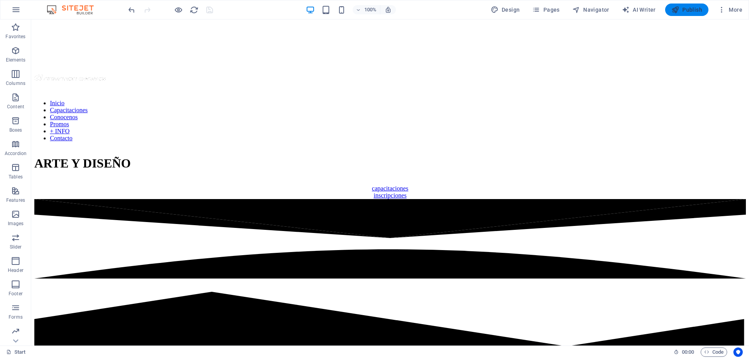
click at [696, 11] on span "Publish" at bounding box center [686, 10] width 31 height 8
click at [722, 352] on span "Code" at bounding box center [713, 352] width 19 height 9
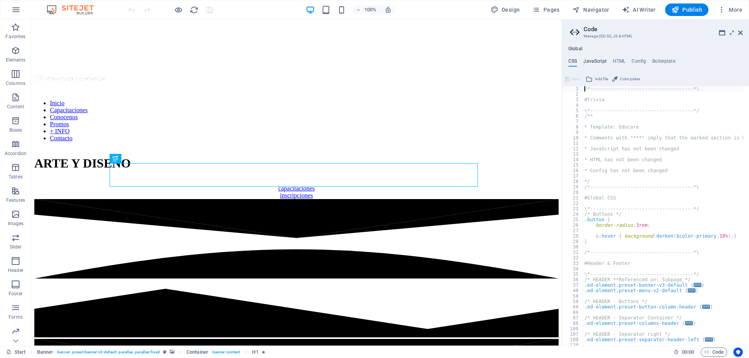
click at [596, 60] on h4 "JavaScript" at bounding box center [594, 62] width 23 height 9
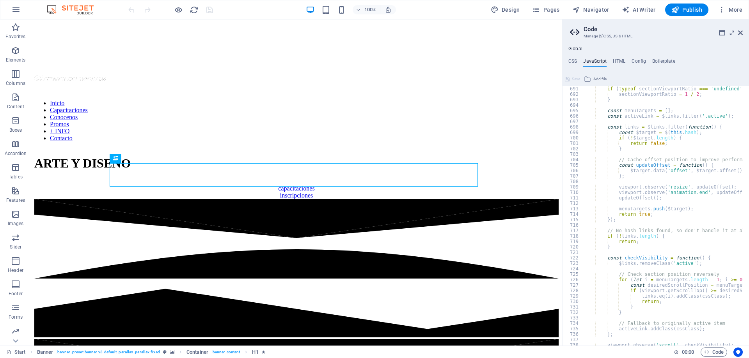
scroll to position [3901, 0]
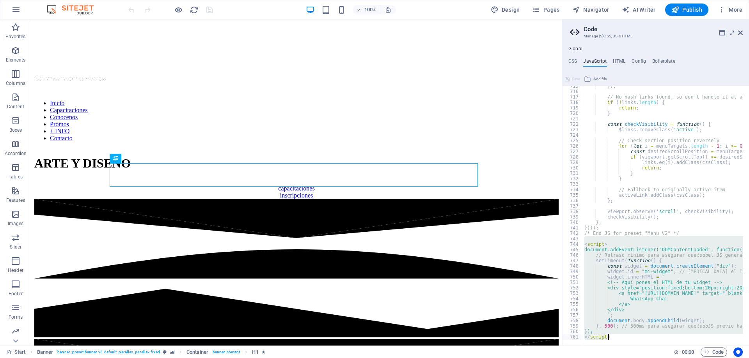
drag, startPoint x: 583, startPoint y: 238, endPoint x: 625, endPoint y: 350, distance: 119.2
click at [625, 346] on div "Start Favorites Elements Columns Content Boxes Accordion Tables Features Images…" at bounding box center [374, 182] width 749 height 326
type textarea "}); </script>"
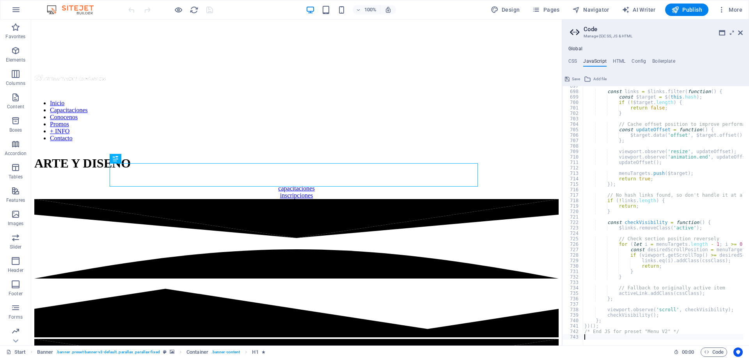
type textarea "/* End JS for preset "Menu V2" */"
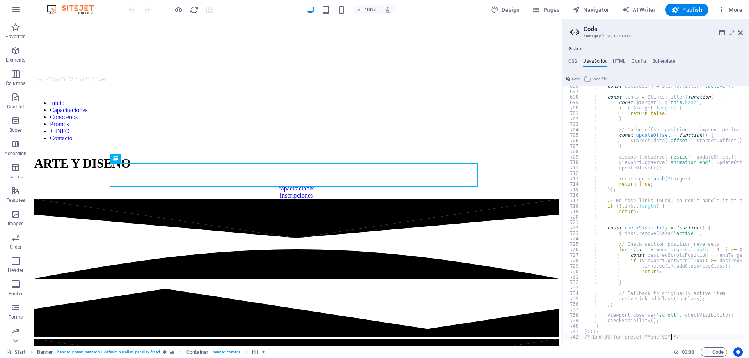
scroll to position [3797, 0]
click at [573, 78] on span "Save" at bounding box center [576, 78] width 8 height 9
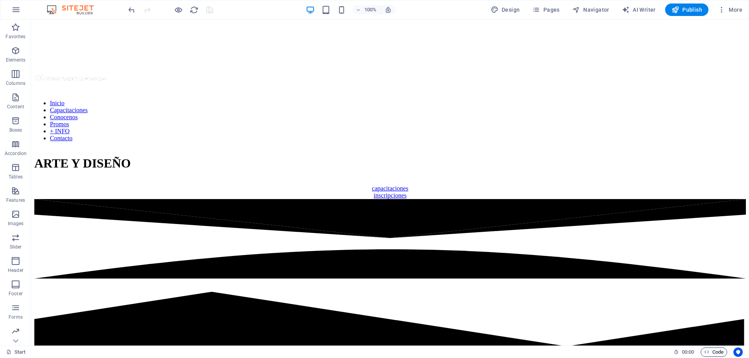
click at [712, 354] on span "Code" at bounding box center [713, 352] width 19 height 9
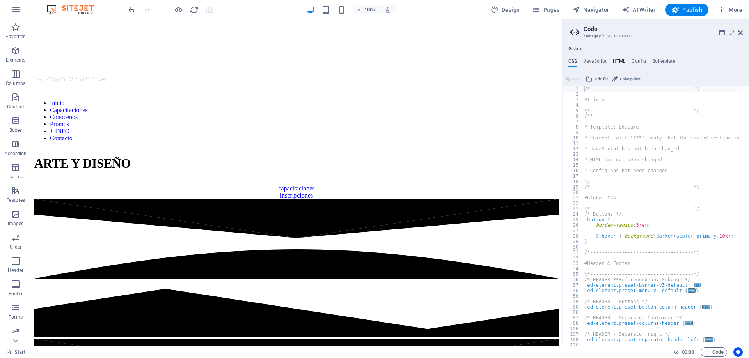
click at [622, 61] on h4 "HTML" at bounding box center [619, 62] width 13 height 9
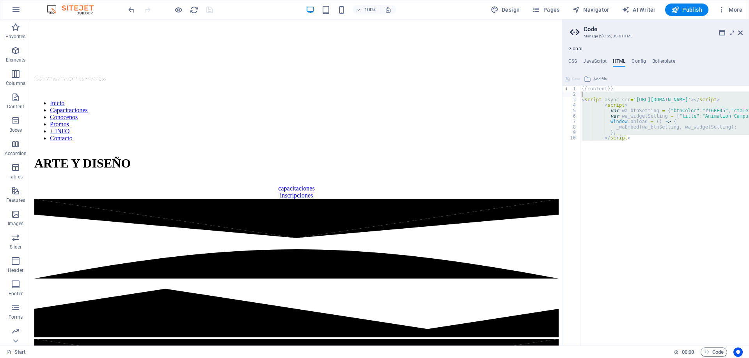
drag, startPoint x: 638, startPoint y: 140, endPoint x: 568, endPoint y: 94, distance: 83.3
click at [568, 94] on div "{{content}} 1 2 3 4 5 6 7 8 9 10 {{content}} < script async src = '[URL][DOMAIN…" at bounding box center [655, 216] width 187 height 260
type textarea "<script async src='[URL][DOMAIN_NAME]'></script>"
paste textarea
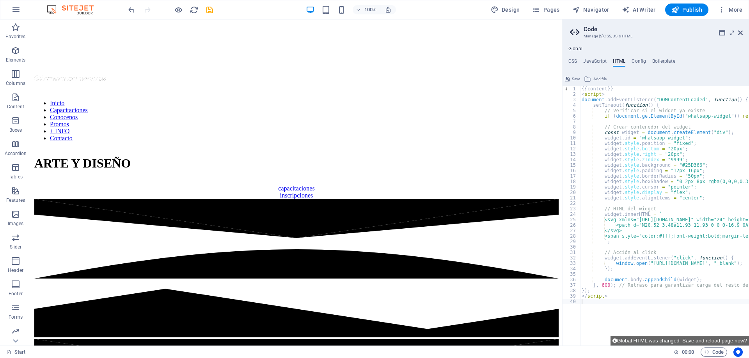
click at [571, 79] on button "Save" at bounding box center [572, 78] width 18 height 9
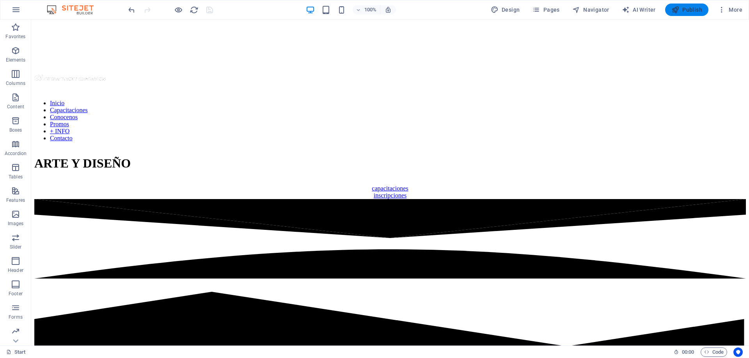
click at [694, 9] on span "Publish" at bounding box center [686, 10] width 31 height 8
click at [713, 350] on span "Code" at bounding box center [713, 352] width 19 height 9
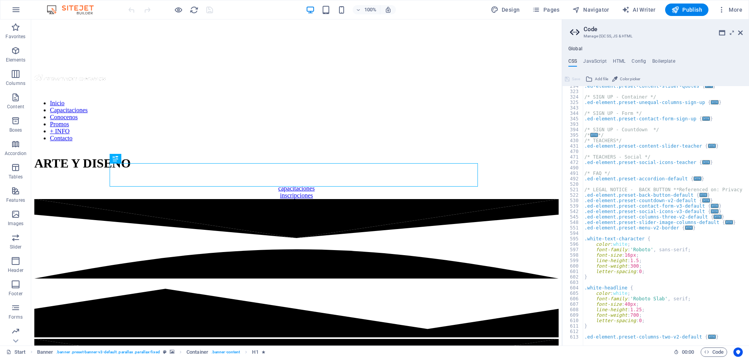
scroll to position [412, 0]
drag, startPoint x: 739, startPoint y: 33, endPoint x: 706, endPoint y: 16, distance: 37.3
click at [739, 33] on icon at bounding box center [740, 33] width 5 height 6
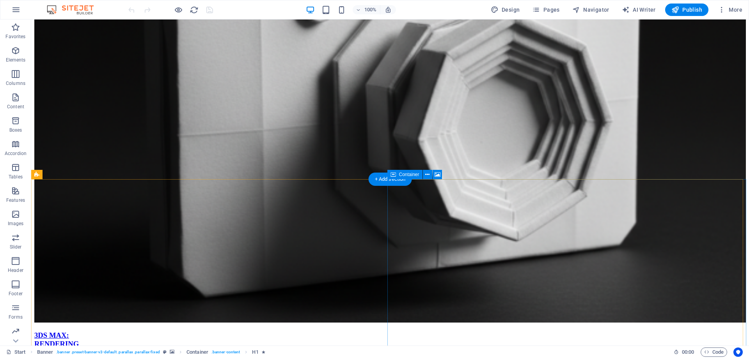
scroll to position [2335, 0]
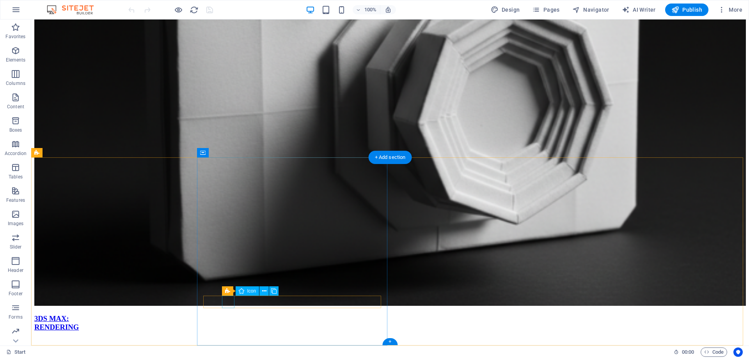
select select "xMidYMid"
select select "px"
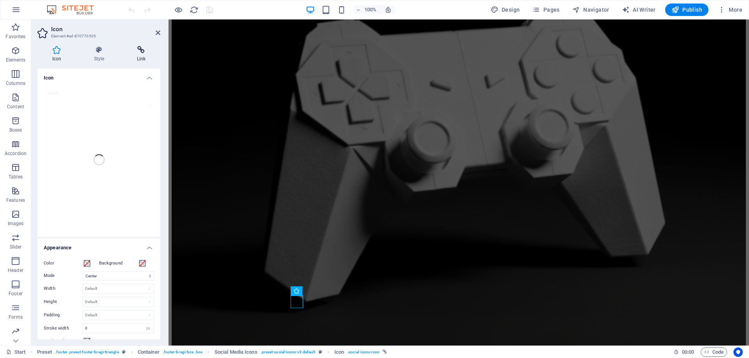
click at [142, 50] on icon at bounding box center [141, 50] width 38 height 8
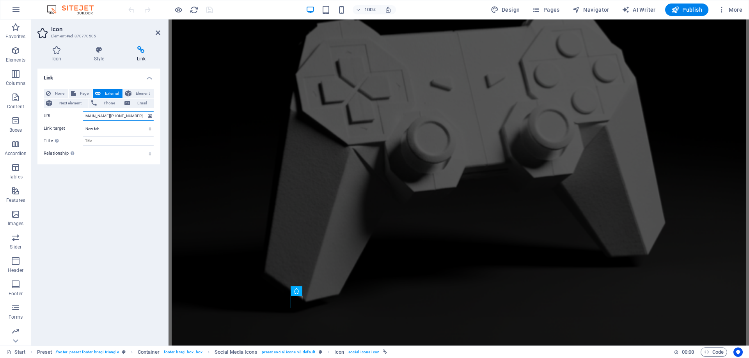
scroll to position [0, 25]
drag, startPoint x: 84, startPoint y: 115, endPoint x: 131, endPoint y: 126, distance: 48.0
click at [131, 126] on div "None Page External Element Next element Phone Email Page Start Subpage Aviso Le…" at bounding box center [99, 123] width 110 height 69
paste input "[DOMAIN_NAME][URL]"
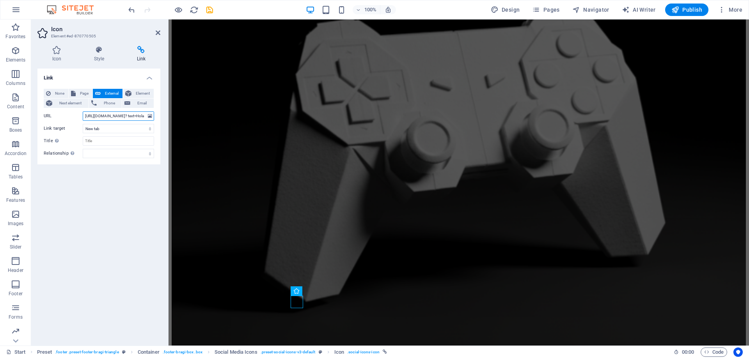
type input "[URL][DOMAIN_NAME]."
click at [210, 12] on icon "save" at bounding box center [209, 9] width 9 height 9
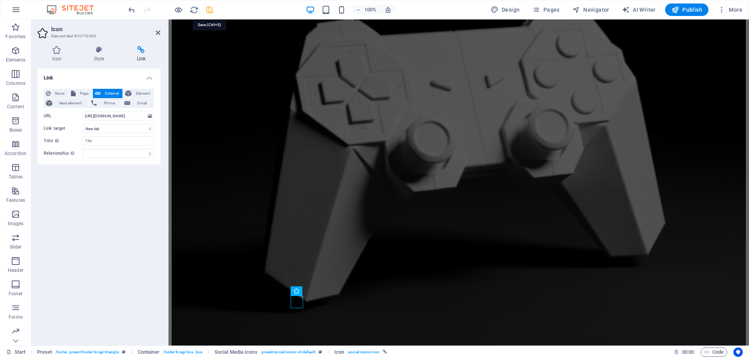
checkbox input "false"
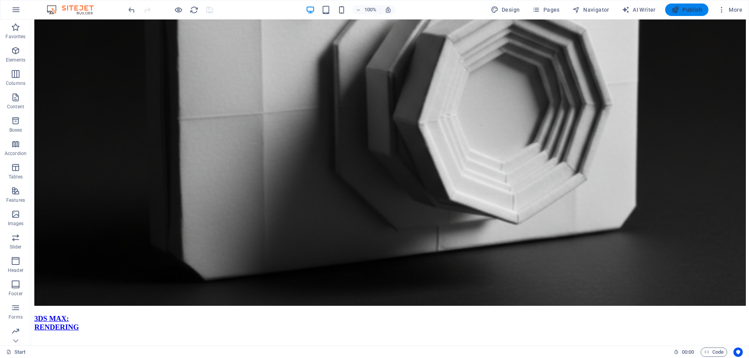
click at [692, 12] on span "Publish" at bounding box center [686, 10] width 31 height 8
